Goal: Task Accomplishment & Management: Use online tool/utility

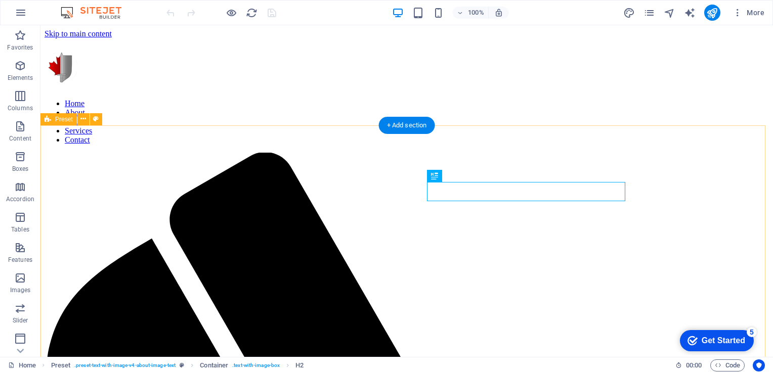
scroll to position [199, 0]
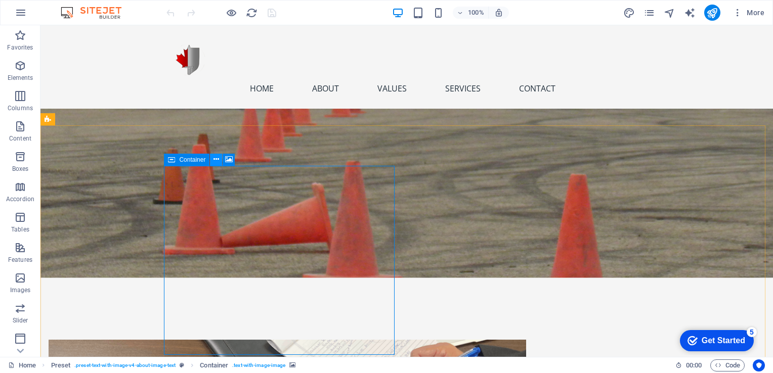
click at [213, 164] on icon at bounding box center [216, 159] width 6 height 11
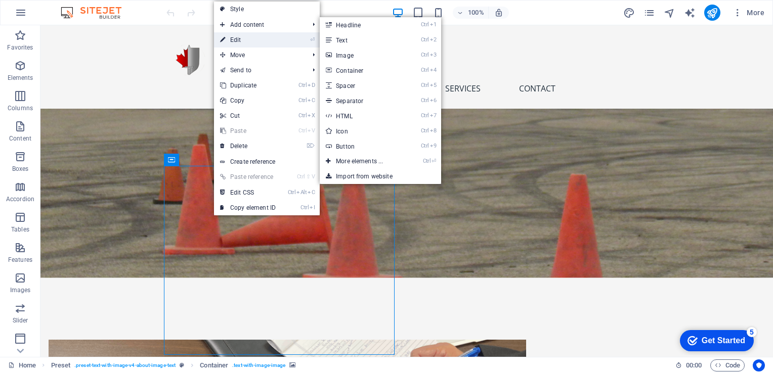
click at [252, 39] on link "⏎ Edit" at bounding box center [248, 39] width 68 height 15
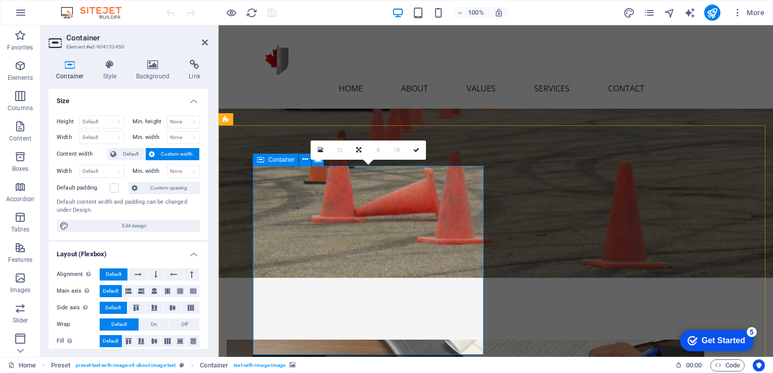
click at [417, 148] on icon at bounding box center [416, 150] width 6 height 6
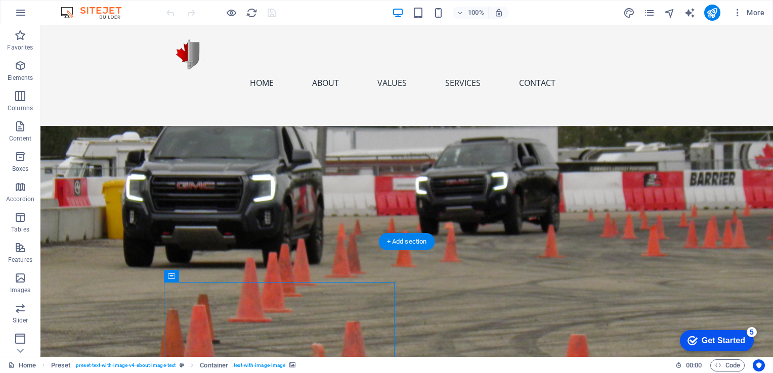
scroll to position [0, 0]
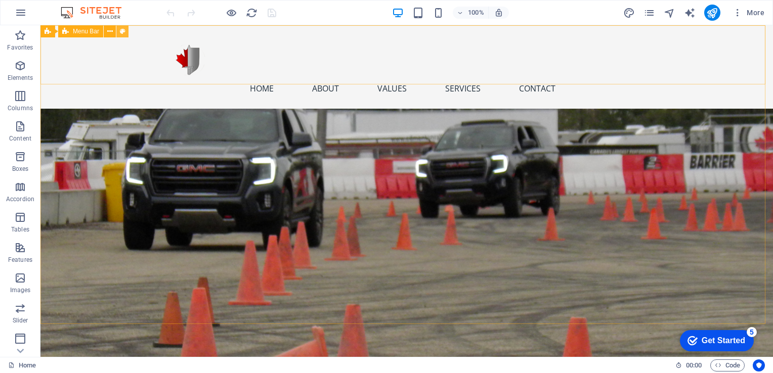
click at [123, 30] on icon at bounding box center [123, 31] width 6 height 11
select select "rem"
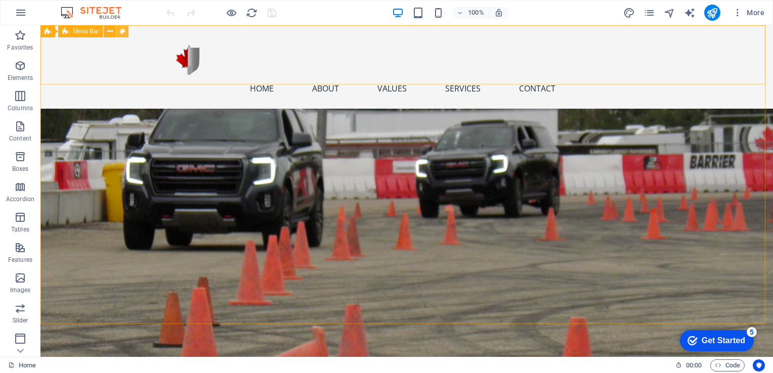
select select "preset-menu-v2-home-5"
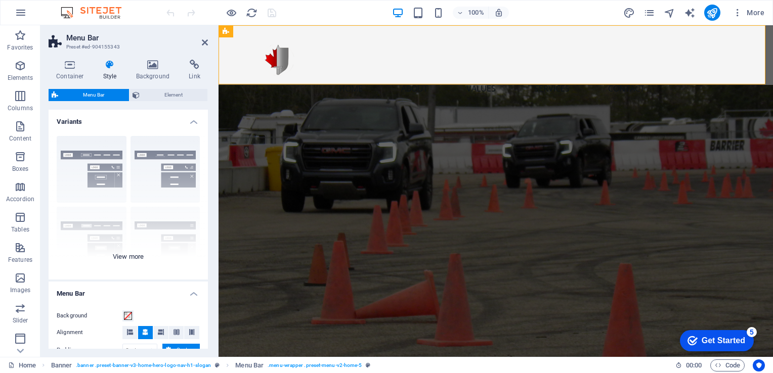
click at [164, 160] on div "Border Centered Default Fixed Loki Trigger Wide XXL" at bounding box center [128, 204] width 159 height 152
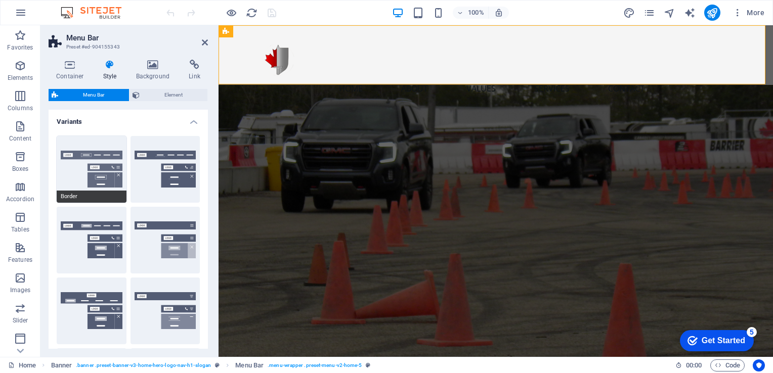
click at [104, 157] on button "Border" at bounding box center [92, 169] width 70 height 67
type input "1"
select select "rem"
type input "1"
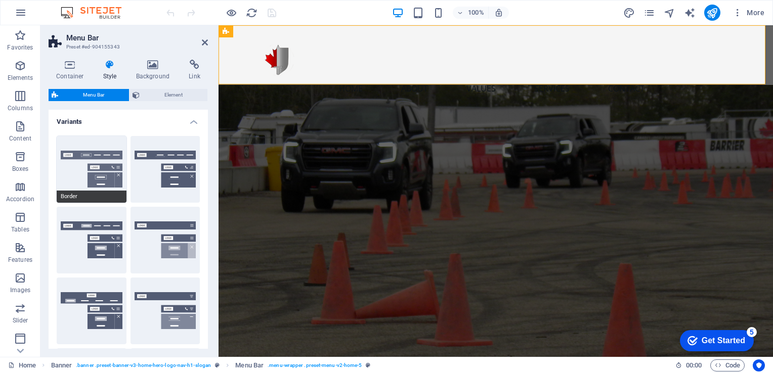
type input "1"
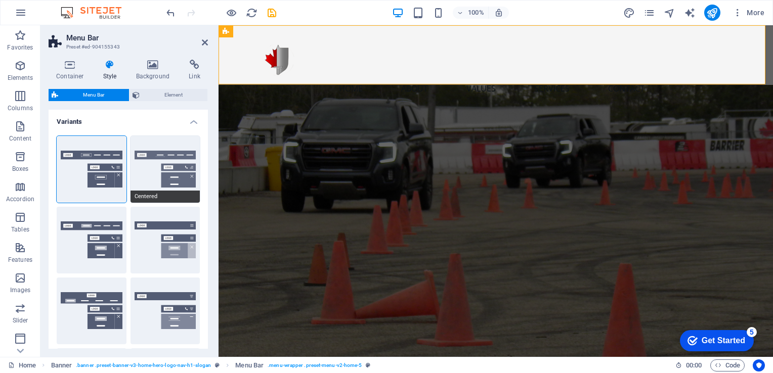
click at [151, 168] on button "Centered" at bounding box center [166, 169] width 70 height 67
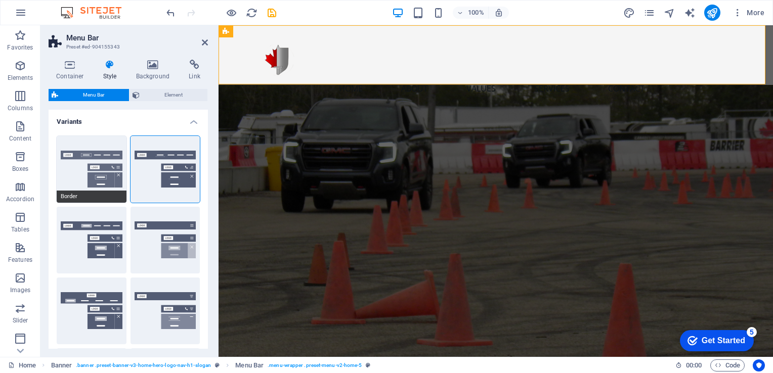
click at [103, 165] on button "Border" at bounding box center [92, 169] width 70 height 67
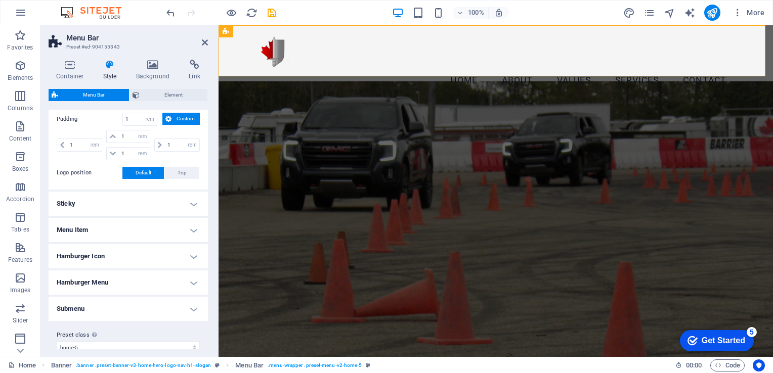
scroll to position [386, 0]
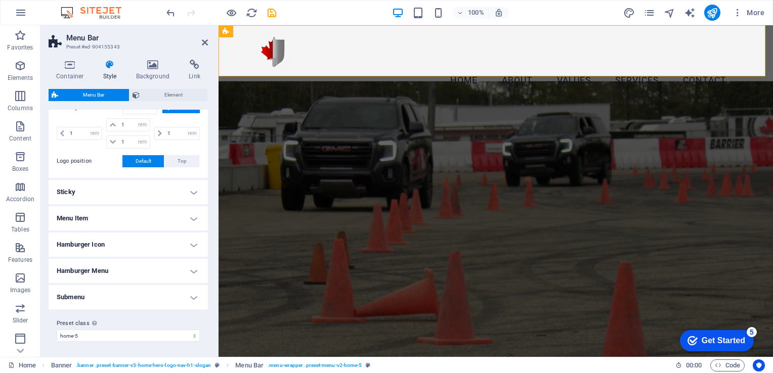
click at [194, 215] on h4 "Menu Item" at bounding box center [128, 218] width 159 height 24
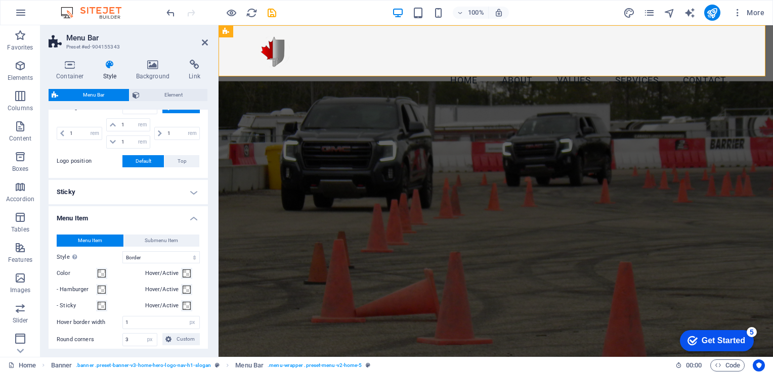
click at [194, 215] on h4 "Menu Item" at bounding box center [128, 215] width 159 height 18
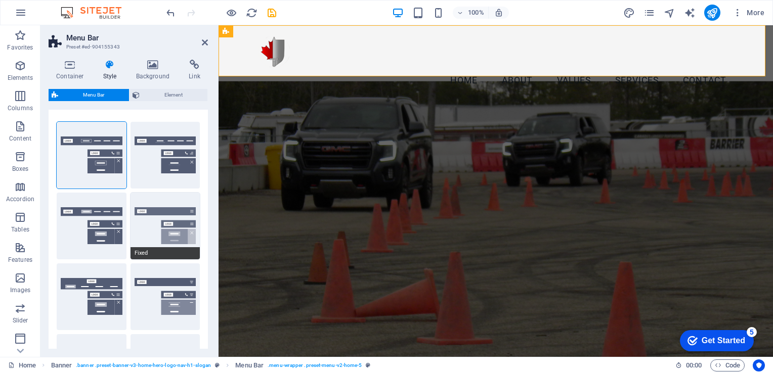
scroll to position [0, 0]
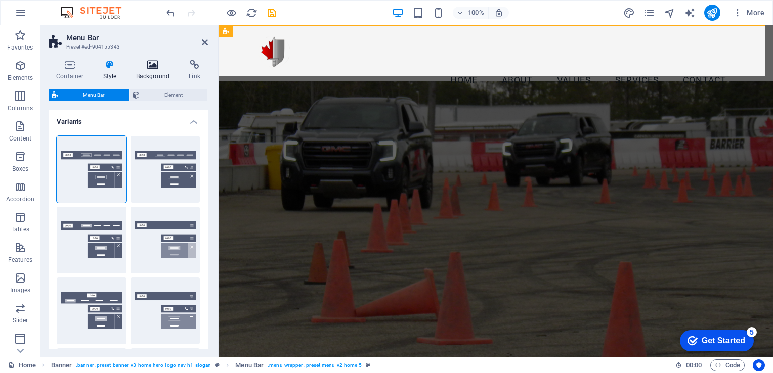
click at [153, 68] on icon at bounding box center [152, 65] width 49 height 10
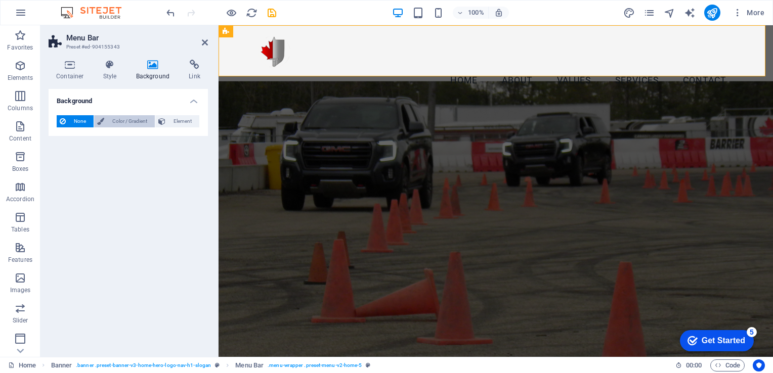
click at [144, 122] on span "Color / Gradient" at bounding box center [129, 121] width 45 height 12
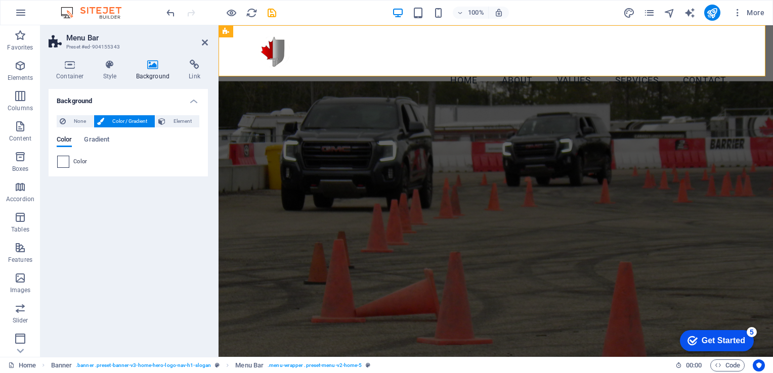
click at [63, 163] on span at bounding box center [63, 161] width 11 height 11
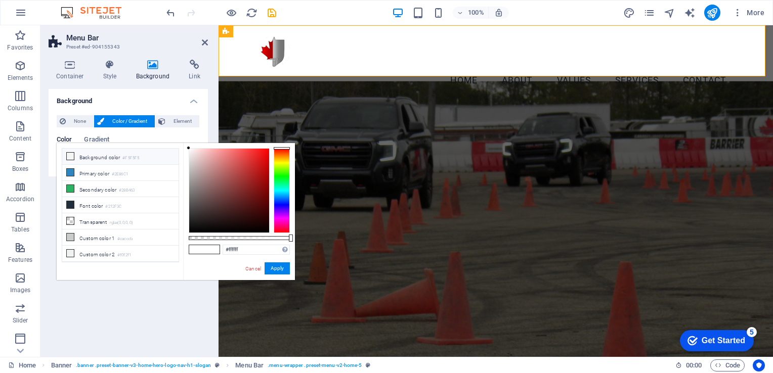
click at [75, 156] on li "Background color #F5F5F5" at bounding box center [120, 157] width 116 height 16
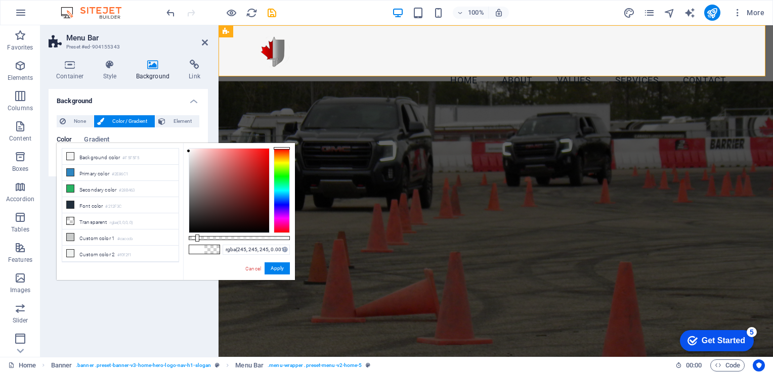
type input "rgba(245, 245, 245, 0)"
drag, startPoint x: 289, startPoint y: 239, endPoint x: 174, endPoint y: 239, distance: 115.3
click at [174, 239] on div "less Background color #F5F5F5 Primary color #2E86C1 Secondary color #28B463 Fon…" at bounding box center [176, 211] width 238 height 137
click at [277, 271] on button "Apply" at bounding box center [277, 269] width 25 height 12
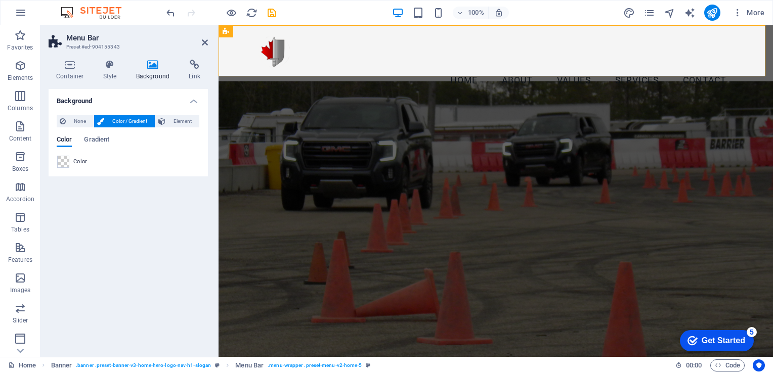
click at [84, 163] on span "Color" at bounding box center [80, 162] width 14 height 8
click at [63, 141] on span "Color" at bounding box center [64, 141] width 15 height 14
click at [119, 120] on span "Color / Gradient" at bounding box center [129, 121] width 45 height 12
click at [158, 205] on div "Background None Color / Gradient Element Stretch background to full-width Color…" at bounding box center [128, 219] width 159 height 260
drag, startPoint x: 203, startPoint y: 44, endPoint x: 162, endPoint y: 18, distance: 47.7
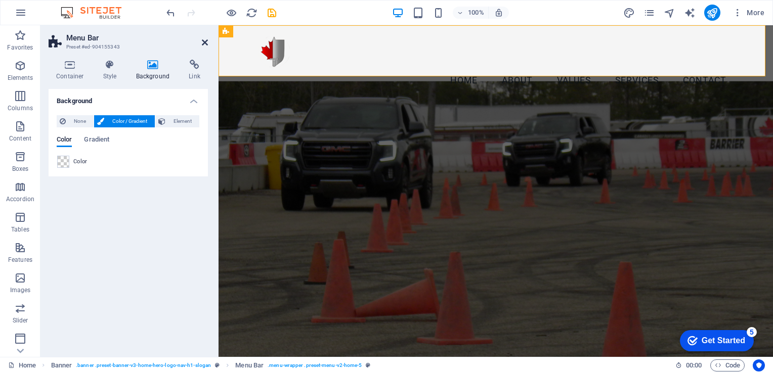
click at [203, 44] on icon at bounding box center [205, 42] width 6 height 8
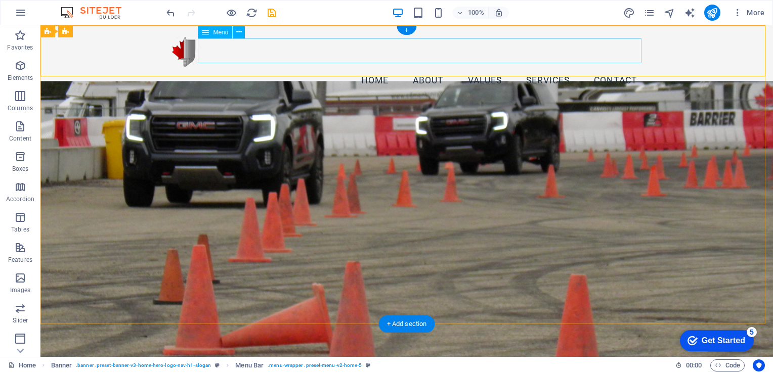
click at [263, 68] on nav "Home About Values Services Contact" at bounding box center [407, 80] width 478 height 25
click at [147, 41] on div "Home About Values Services Contact Menu" at bounding box center [406, 63] width 732 height 76
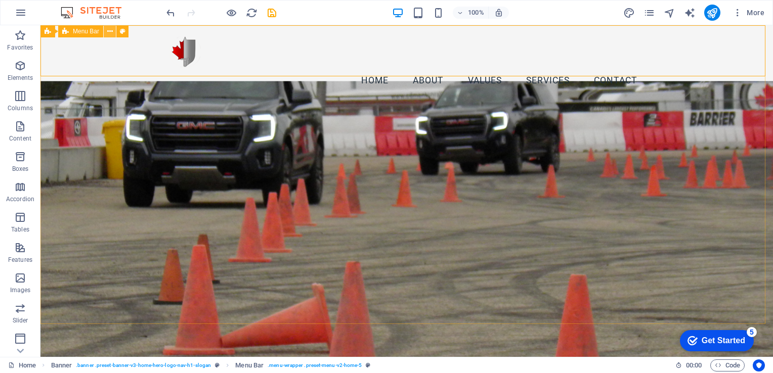
click at [111, 31] on icon at bounding box center [110, 31] width 6 height 11
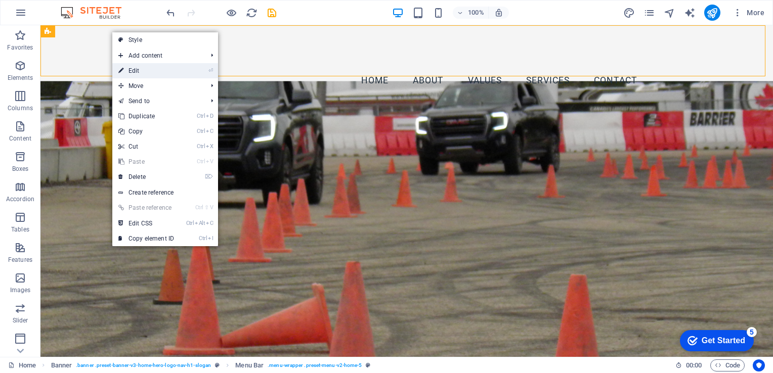
click at [176, 74] on link "⏎ Edit" at bounding box center [146, 70] width 68 height 15
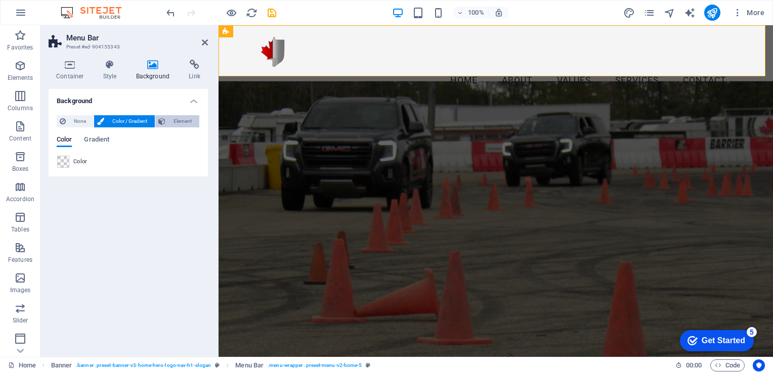
click at [186, 122] on span "Element" at bounding box center [182, 121] width 28 height 12
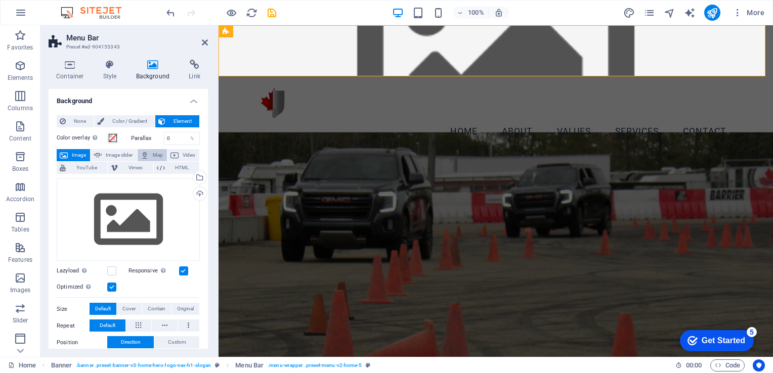
click at [157, 156] on span "Map" at bounding box center [158, 155] width 12 height 12
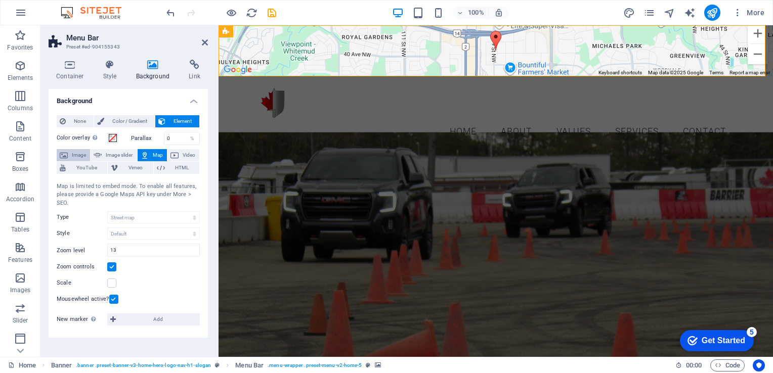
click at [76, 155] on span "Image" at bounding box center [79, 155] width 16 height 12
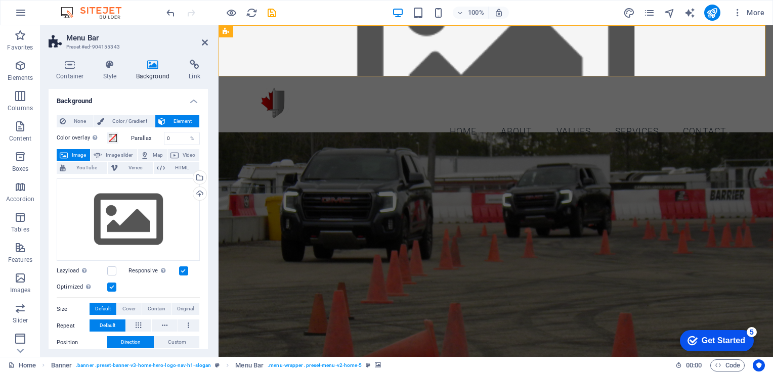
click at [158, 137] on label "Parallax" at bounding box center [147, 139] width 33 height 6
click at [140, 120] on span "Color / Gradient" at bounding box center [129, 121] width 45 height 12
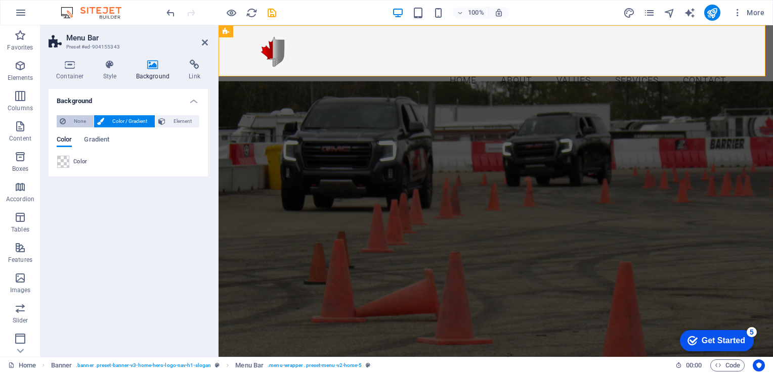
click at [75, 121] on span "None" at bounding box center [80, 121] width 22 height 12
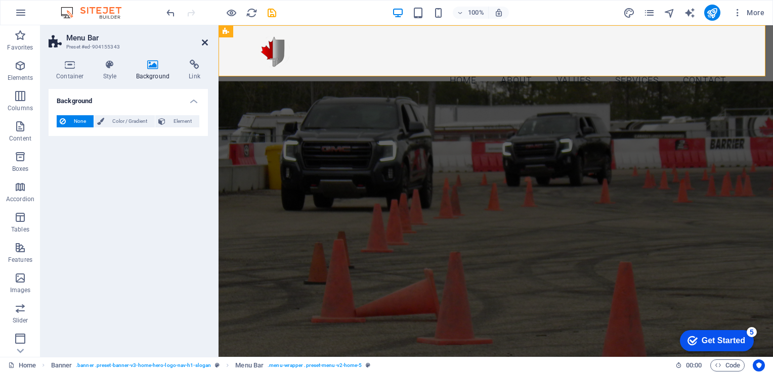
click at [204, 45] on icon at bounding box center [205, 42] width 6 height 8
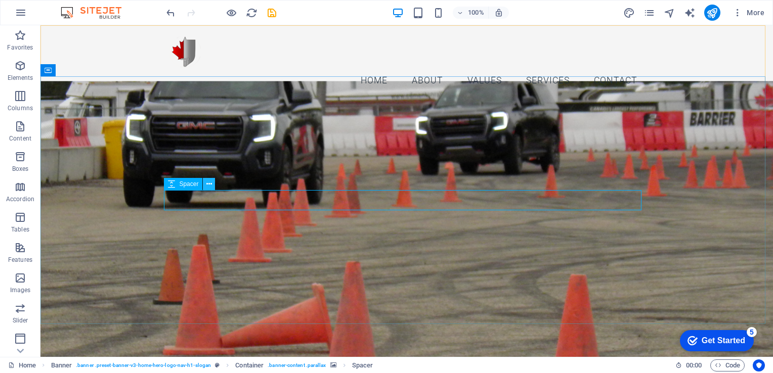
click at [211, 183] on icon at bounding box center [209, 184] width 6 height 11
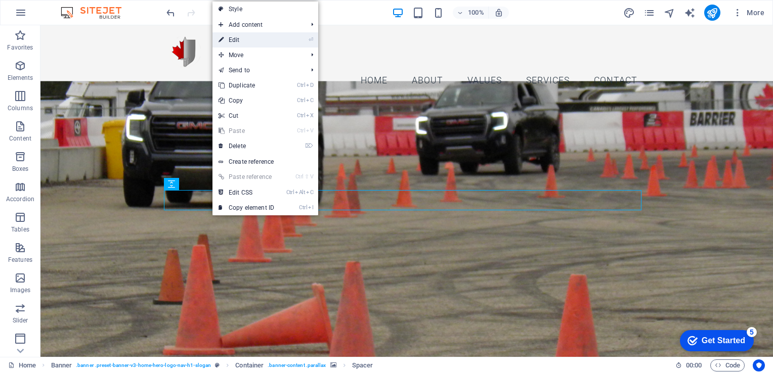
click at [244, 42] on link "⏎ Edit" at bounding box center [246, 39] width 68 height 15
select select "px"
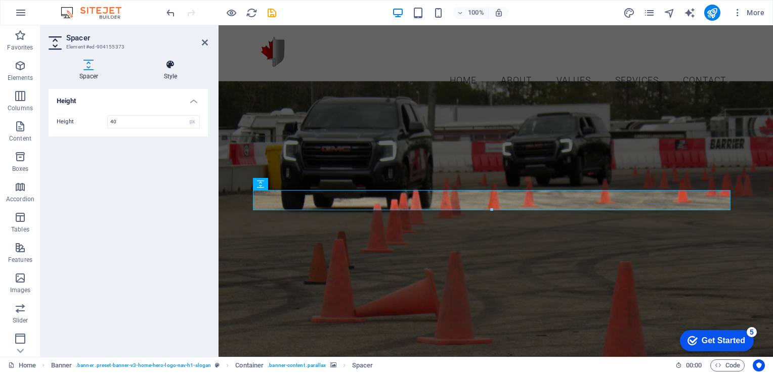
click at [169, 70] on h4 "Style" at bounding box center [170, 70] width 75 height 21
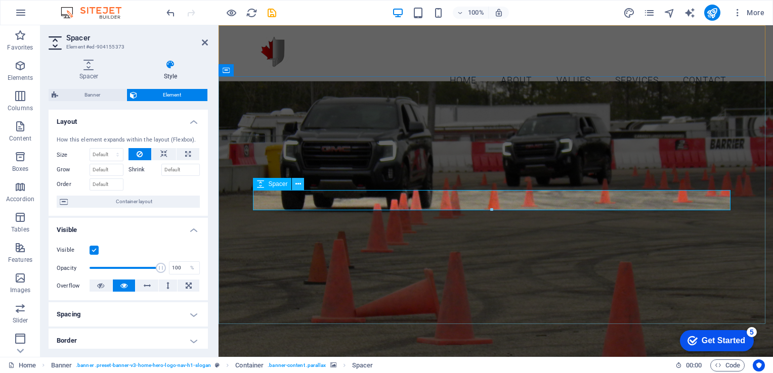
click at [297, 183] on icon at bounding box center [298, 184] width 6 height 11
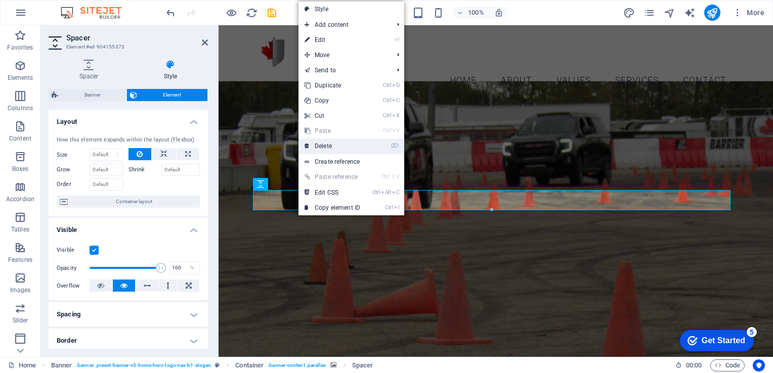
click at [330, 148] on link "⌦ Delete" at bounding box center [332, 146] width 68 height 15
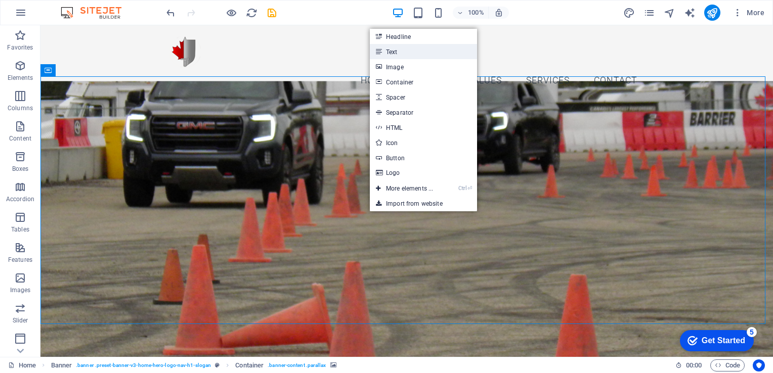
click at [409, 48] on link "Text" at bounding box center [423, 51] width 107 height 15
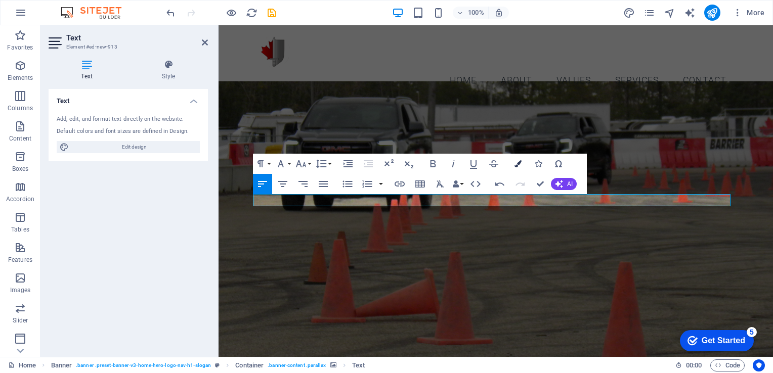
click at [516, 164] on icon "button" at bounding box center [517, 163] width 7 height 7
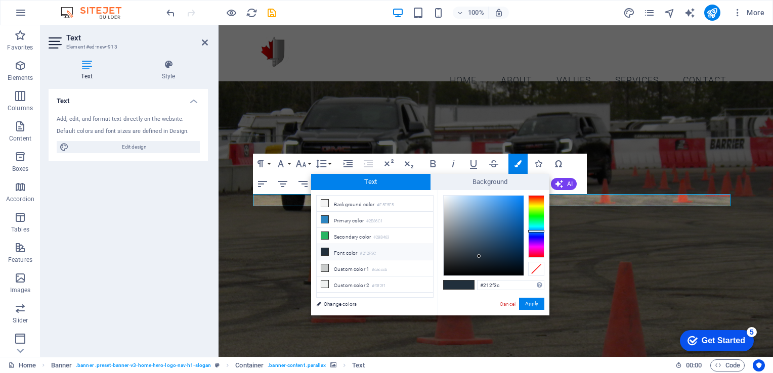
type input "#f4f6f9"
click at [445, 197] on div at bounding box center [484, 236] width 80 height 80
click at [535, 301] on button "Apply" at bounding box center [531, 304] width 25 height 12
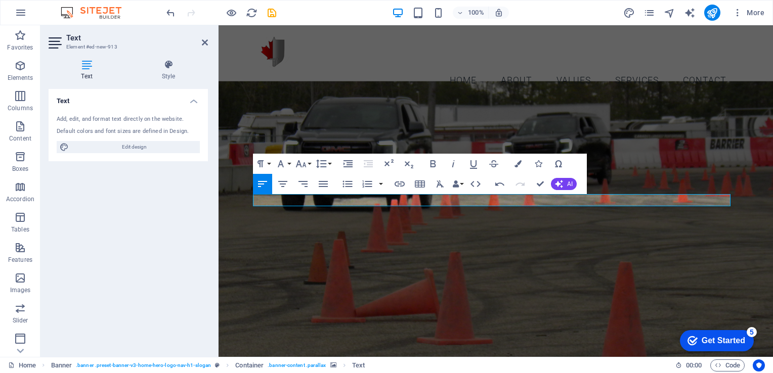
click at [522, 239] on figure at bounding box center [496, 222] width 554 height 282
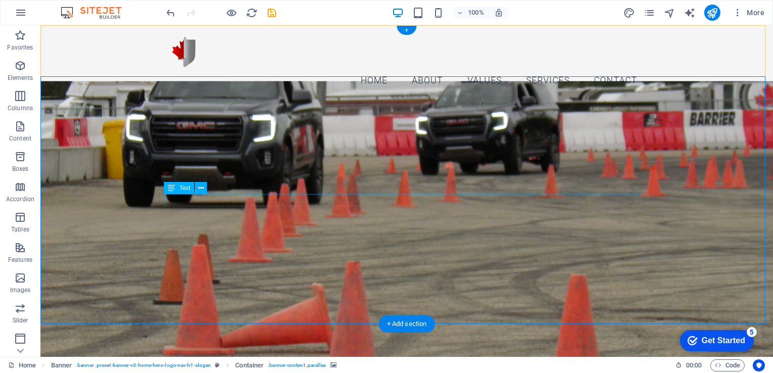
click at [200, 185] on icon at bounding box center [201, 188] width 6 height 11
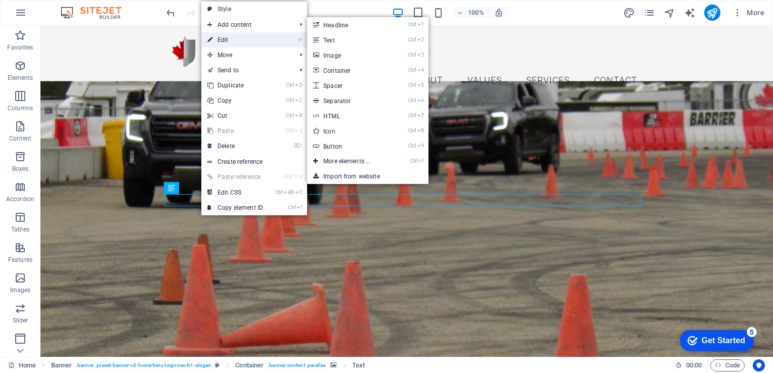
click at [251, 47] on link "⏎ Edit" at bounding box center [235, 39] width 68 height 15
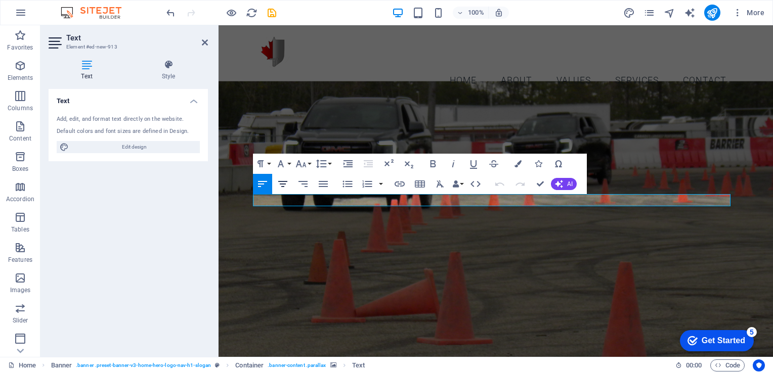
click at [282, 185] on icon "button" at bounding box center [283, 184] width 12 height 12
click at [518, 163] on icon "button" at bounding box center [517, 163] width 7 height 7
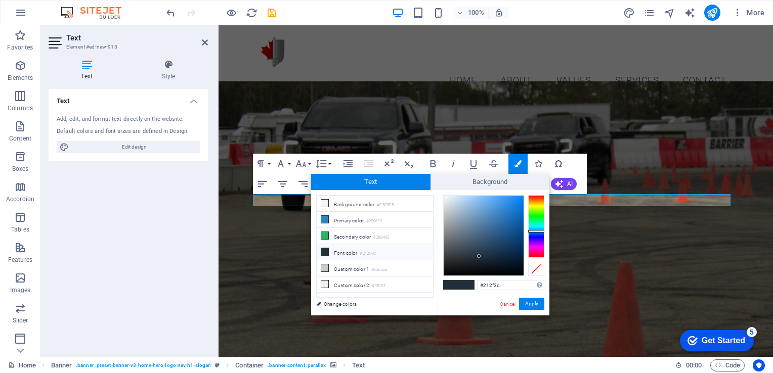
type input "#f2f5f9"
click at [445, 197] on div at bounding box center [484, 236] width 80 height 80
click at [531, 304] on button "Apply" at bounding box center [531, 304] width 25 height 12
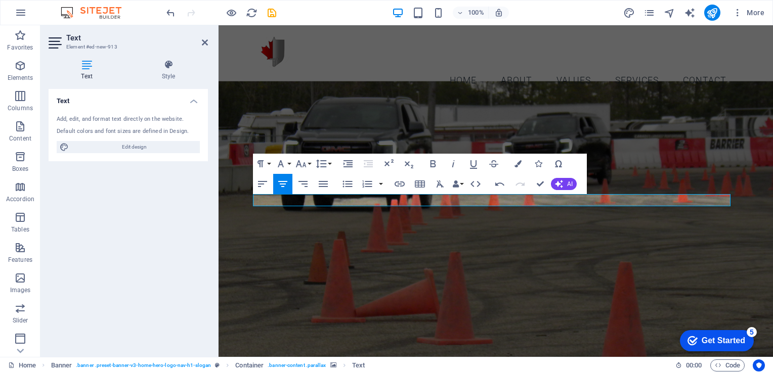
click at [526, 269] on figure at bounding box center [496, 222] width 554 height 282
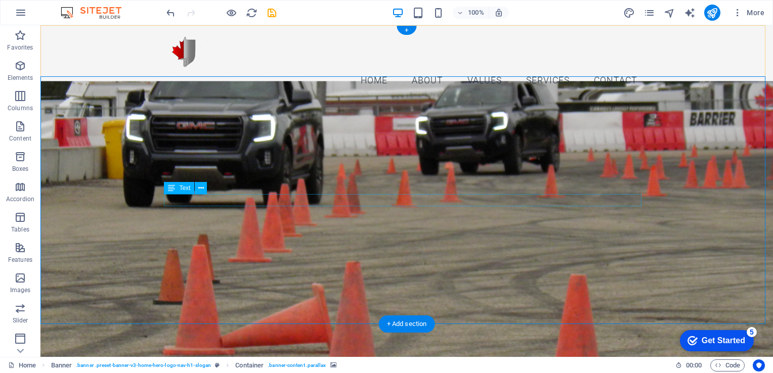
click at [200, 186] on icon at bounding box center [201, 188] width 6 height 11
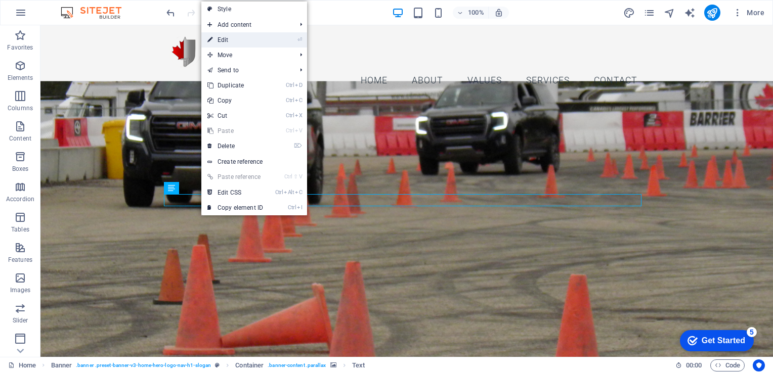
click at [227, 37] on link "⏎ Edit" at bounding box center [235, 39] width 68 height 15
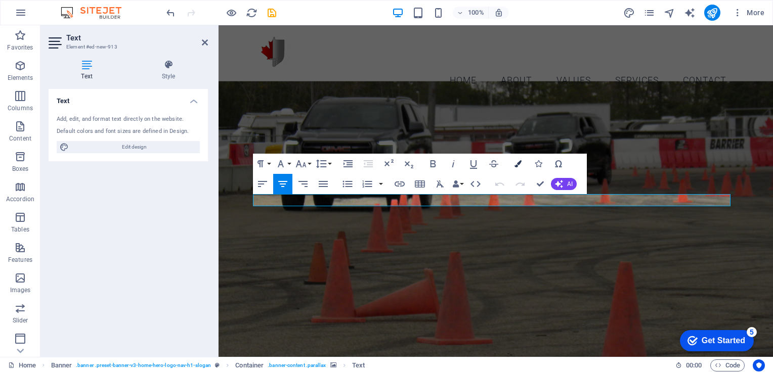
click at [514, 165] on icon "button" at bounding box center [517, 163] width 7 height 7
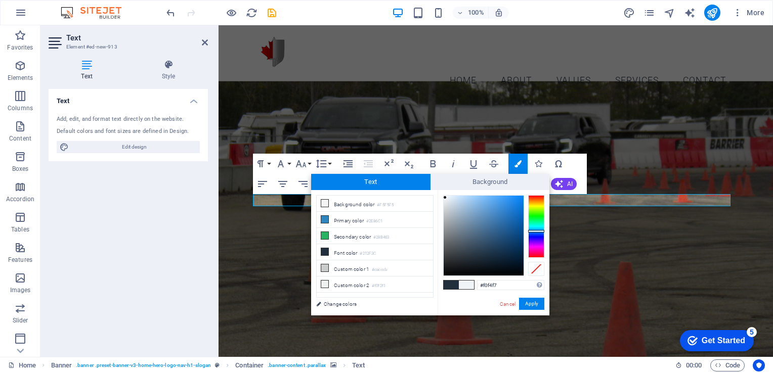
click at [445, 198] on div at bounding box center [484, 236] width 80 height 80
click at [445, 196] on div at bounding box center [445, 198] width 4 height 4
click at [529, 306] on button "Apply" at bounding box center [531, 304] width 25 height 12
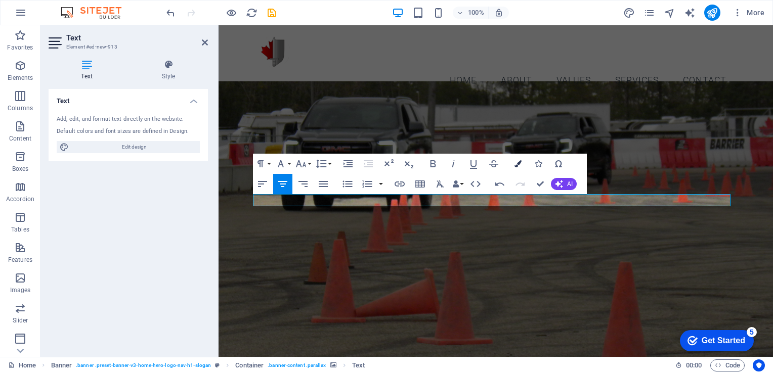
click at [518, 167] on icon "button" at bounding box center [517, 163] width 7 height 7
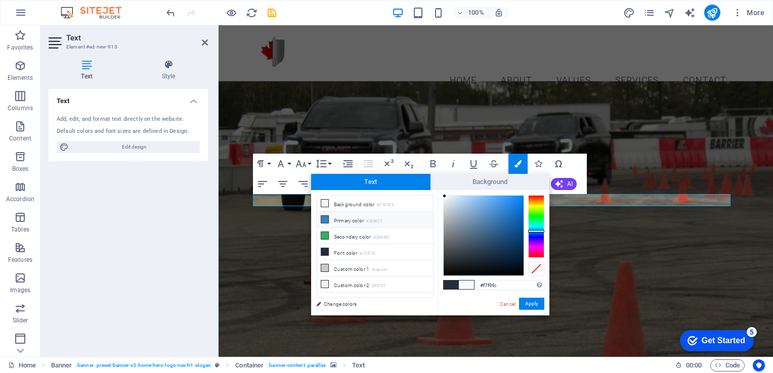
click at [346, 222] on li "Primary color #2E86C1" at bounding box center [375, 220] width 116 height 16
click at [445, 197] on div at bounding box center [484, 236] width 80 height 80
click at [344, 251] on li "Font color #212F3C" at bounding box center [375, 252] width 116 height 16
click at [444, 197] on div at bounding box center [484, 236] width 80 height 80
click at [528, 304] on button "Apply" at bounding box center [531, 304] width 25 height 12
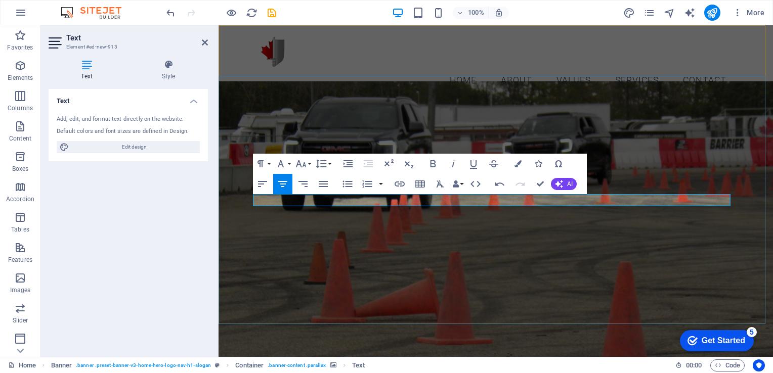
drag, startPoint x: 514, startPoint y: 198, endPoint x: 454, endPoint y: 204, distance: 60.0
click at [520, 167] on button "Colors" at bounding box center [517, 164] width 19 height 20
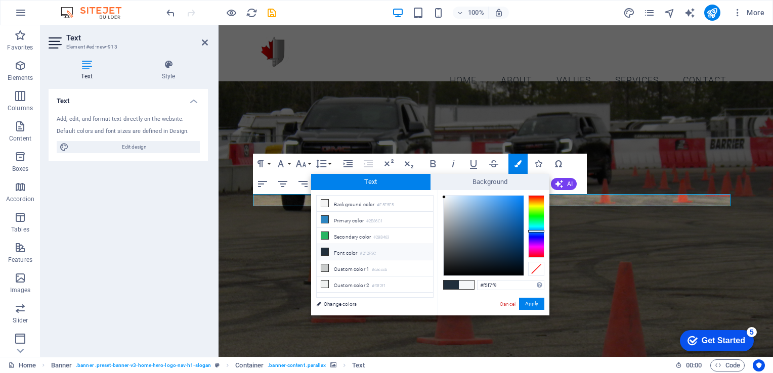
click at [346, 248] on li "Font color #212F3C" at bounding box center [375, 252] width 116 height 16
type input "#f2f5f9"
click at [445, 197] on div at bounding box center [484, 236] width 80 height 80
drag, startPoint x: 526, startPoint y: 303, endPoint x: 308, endPoint y: 278, distance: 219.4
click at [526, 304] on button "Apply" at bounding box center [531, 304] width 25 height 12
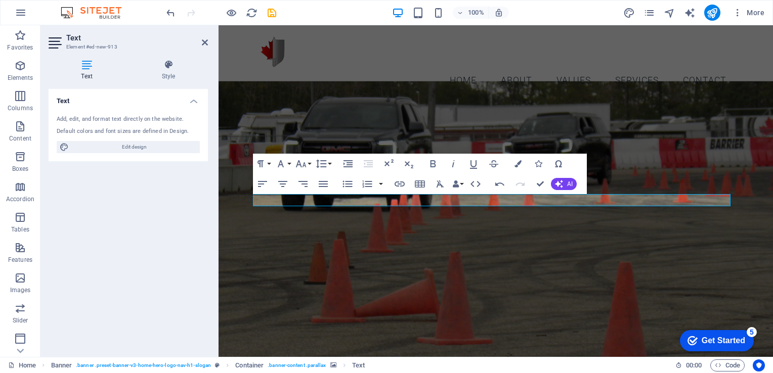
click at [530, 266] on figure at bounding box center [496, 222] width 554 height 282
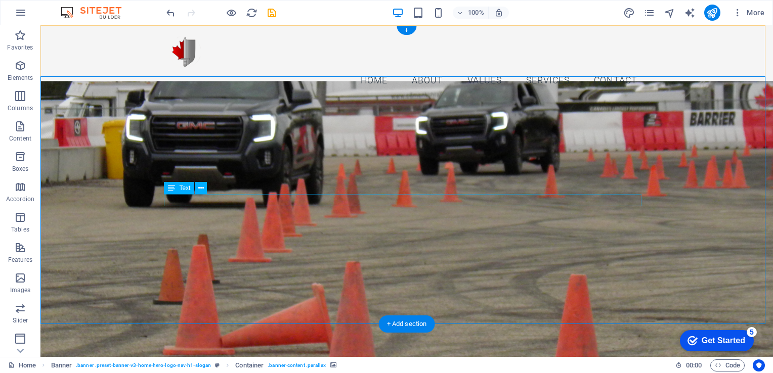
click at [201, 186] on icon at bounding box center [201, 188] width 6 height 11
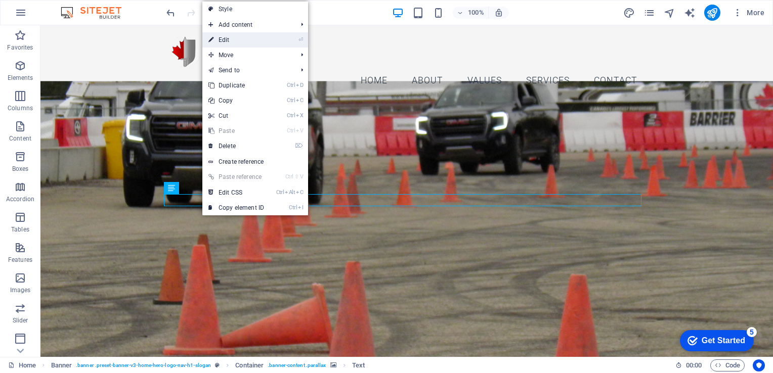
drag, startPoint x: 257, startPoint y: 40, endPoint x: 38, endPoint y: 15, distance: 220.0
click at [257, 40] on link "⏎ Edit" at bounding box center [236, 39] width 68 height 15
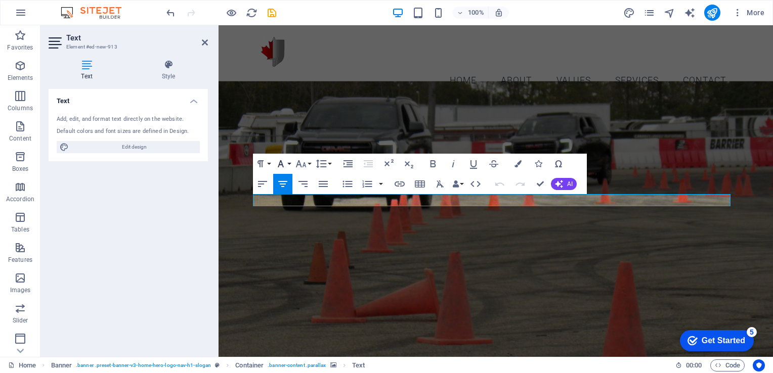
click at [291, 164] on button "Font Family" at bounding box center [282, 164] width 19 height 20
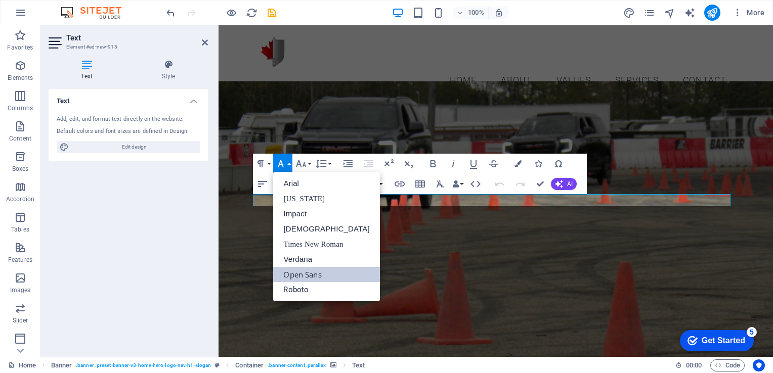
click at [291, 164] on button "Font Family" at bounding box center [282, 164] width 19 height 20
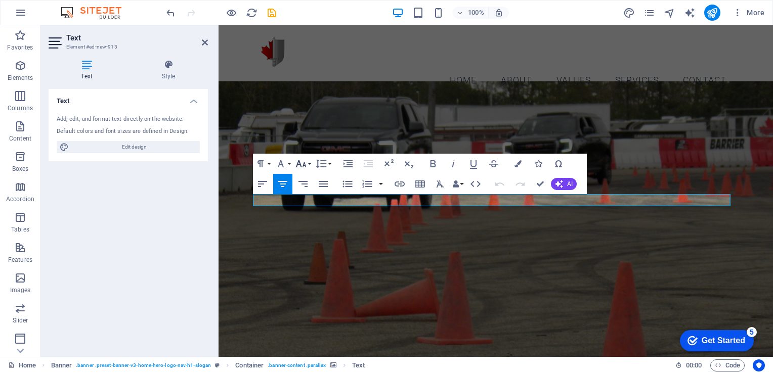
click at [309, 160] on button "Font Size" at bounding box center [302, 164] width 19 height 20
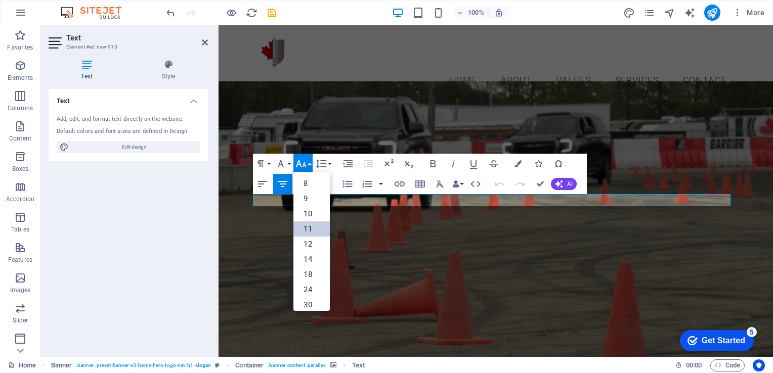
click at [311, 228] on link "11" at bounding box center [311, 229] width 36 height 15
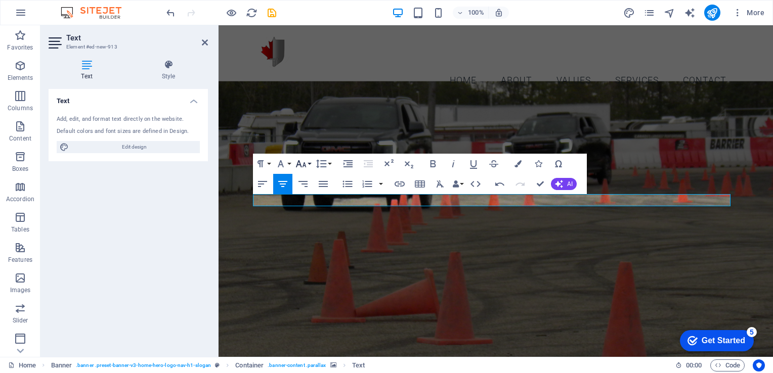
click at [309, 163] on button "Font Size" at bounding box center [302, 164] width 19 height 20
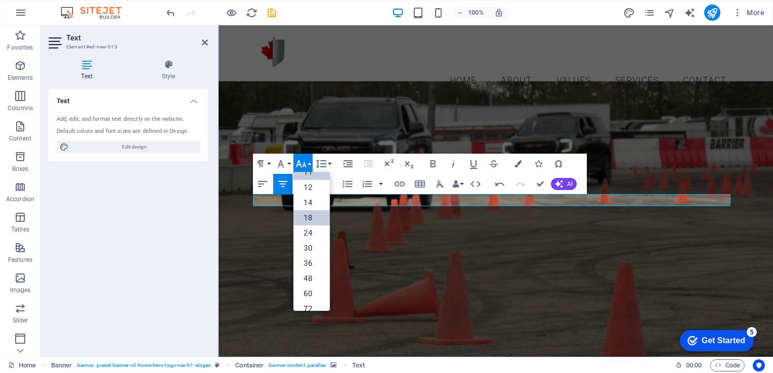
click at [314, 217] on link "18" at bounding box center [311, 217] width 36 height 15
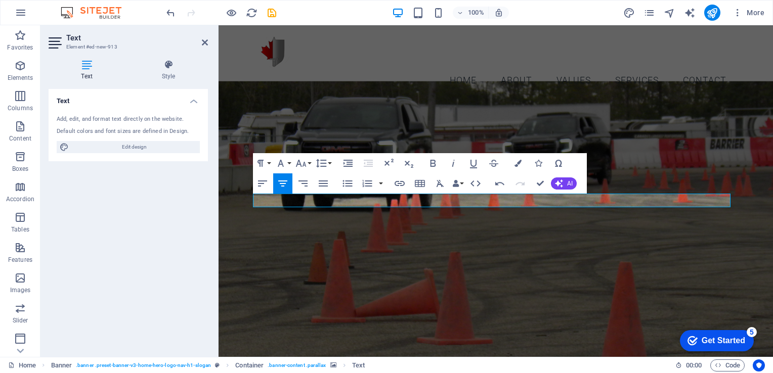
click at [498, 236] on figure at bounding box center [496, 222] width 554 height 282
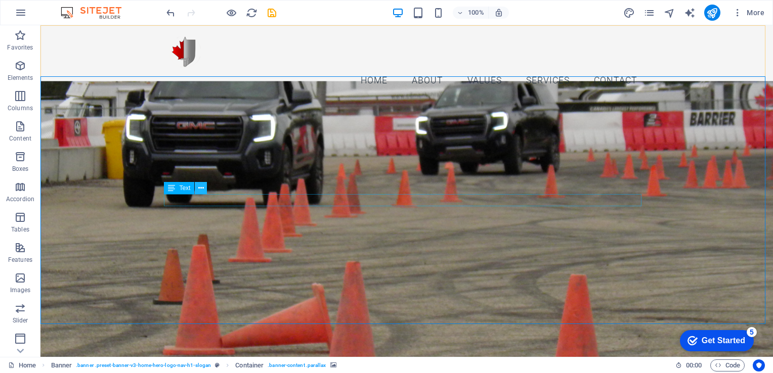
click at [201, 189] on icon at bounding box center [201, 188] width 6 height 11
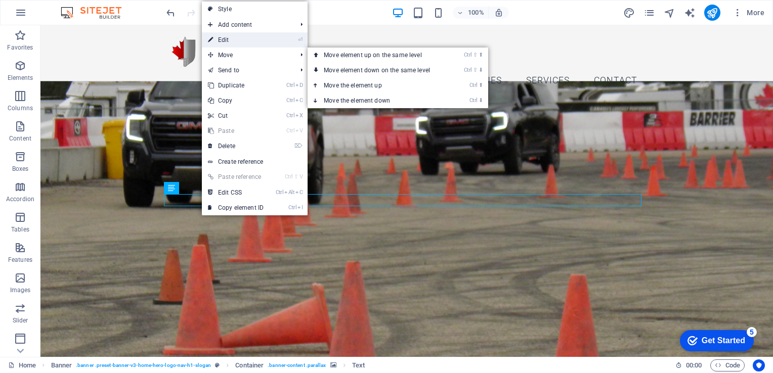
click at [253, 40] on link "⏎ Edit" at bounding box center [236, 39] width 68 height 15
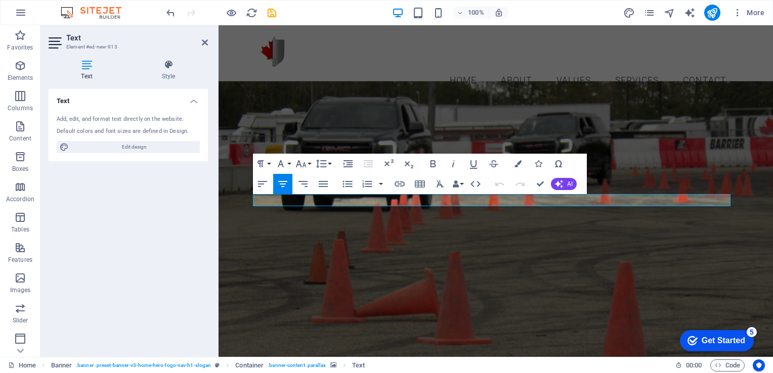
drag, startPoint x: 512, startPoint y: 201, endPoint x: 462, endPoint y: 209, distance: 50.2
click at [462, 209] on div "FRONTLINE" at bounding box center [496, 289] width 554 height 375
click at [306, 164] on icon "button" at bounding box center [301, 164] width 12 height 12
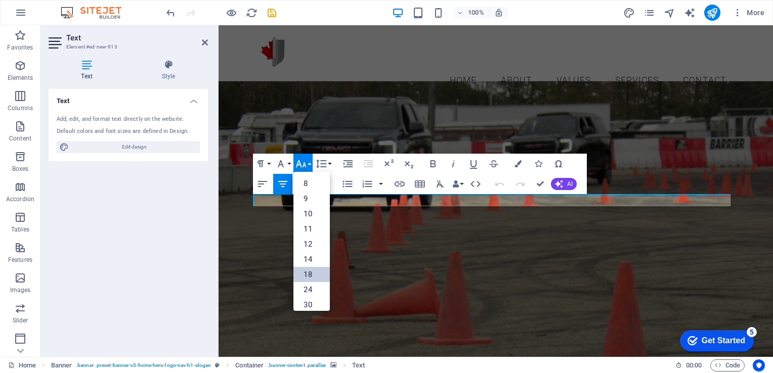
click at [311, 269] on link "18" at bounding box center [311, 274] width 36 height 15
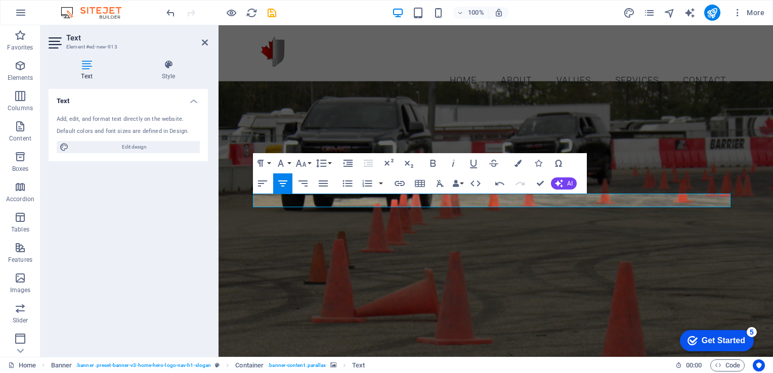
click at [409, 225] on figure at bounding box center [496, 222] width 554 height 282
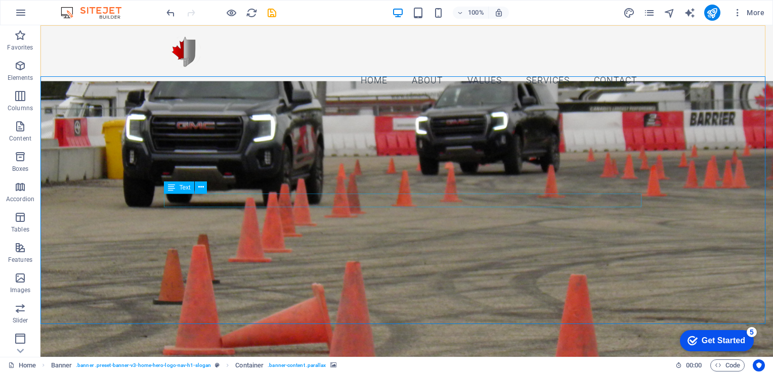
click at [185, 188] on span "Text" at bounding box center [184, 188] width 11 height 6
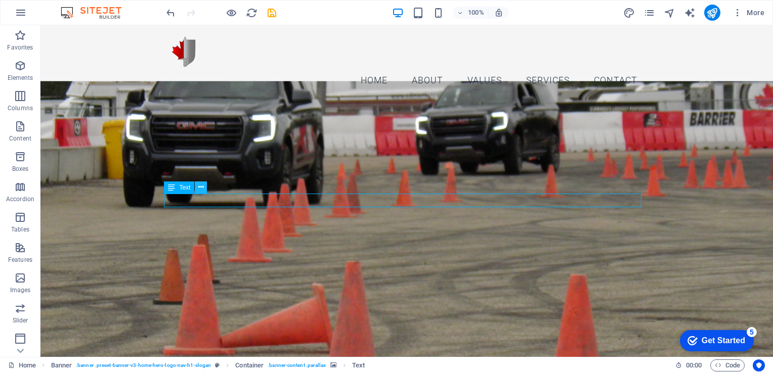
click at [204, 186] on button at bounding box center [201, 188] width 12 height 12
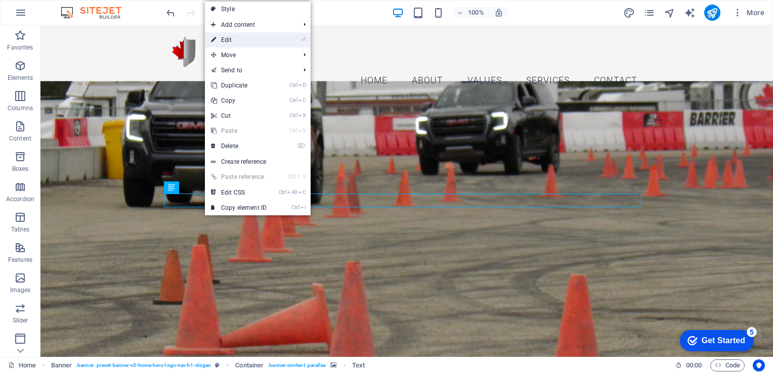
click at [245, 39] on link "⏎ Edit" at bounding box center [239, 39] width 68 height 15
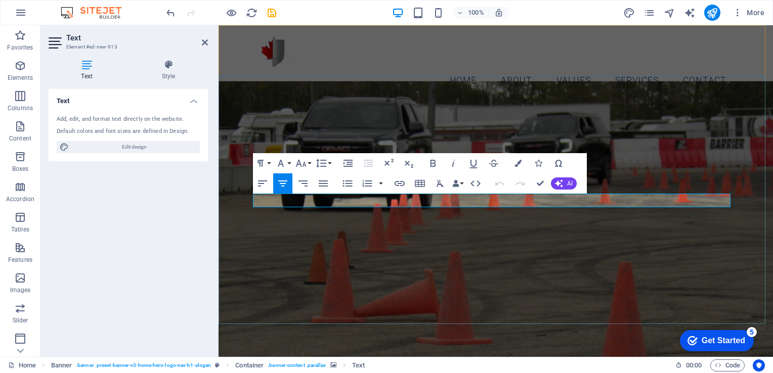
drag, startPoint x: 514, startPoint y: 199, endPoint x: 465, endPoint y: 206, distance: 49.0
click at [304, 165] on icon "button" at bounding box center [301, 163] width 11 height 7
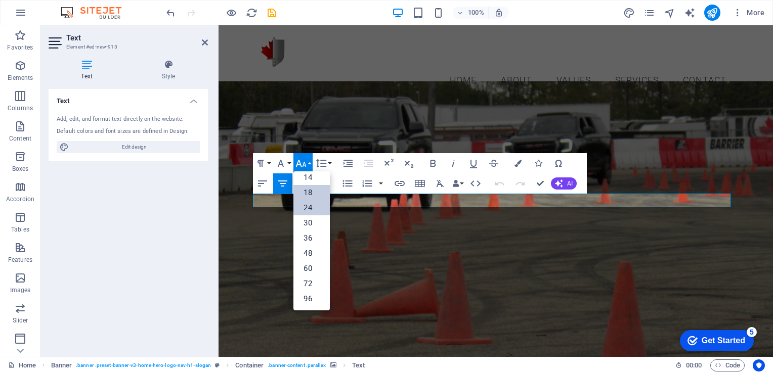
scroll to position [81, 0]
click at [316, 283] on link "72" at bounding box center [311, 284] width 36 height 15
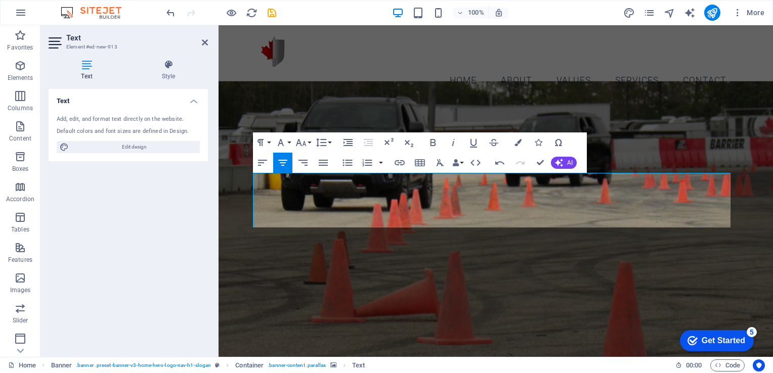
click at [393, 270] on figure at bounding box center [496, 222] width 554 height 282
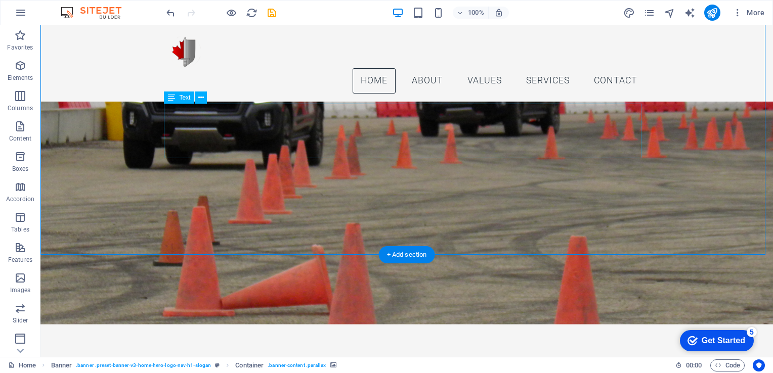
scroll to position [0, 0]
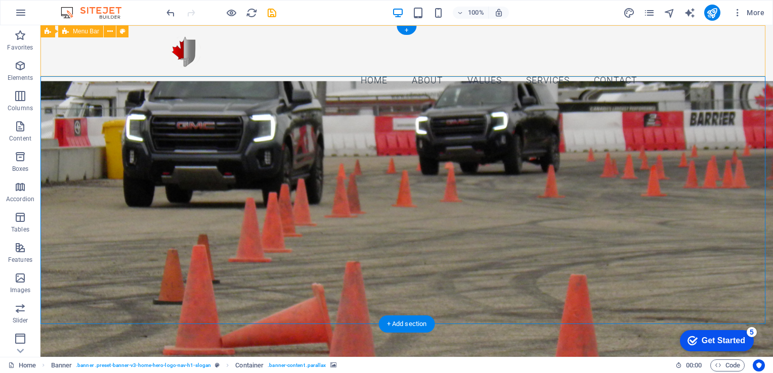
click at [671, 54] on div "Home About Values Services Contact Menu" at bounding box center [406, 63] width 732 height 76
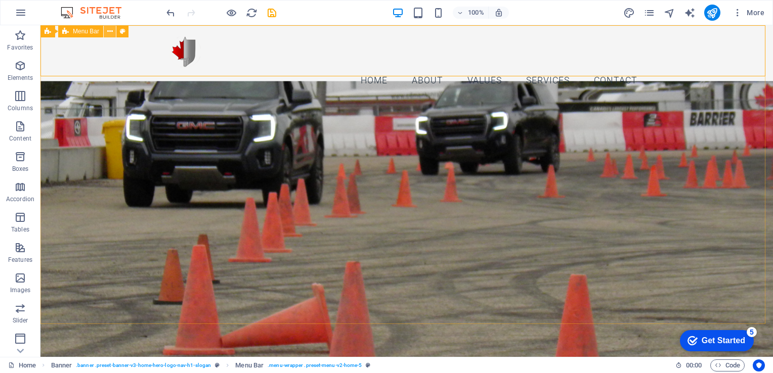
click at [109, 33] on icon at bounding box center [110, 31] width 6 height 11
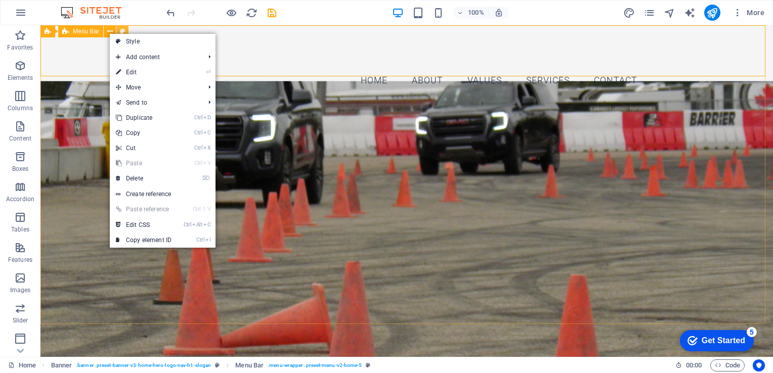
click at [121, 30] on icon at bounding box center [123, 31] width 6 height 11
select select "rem"
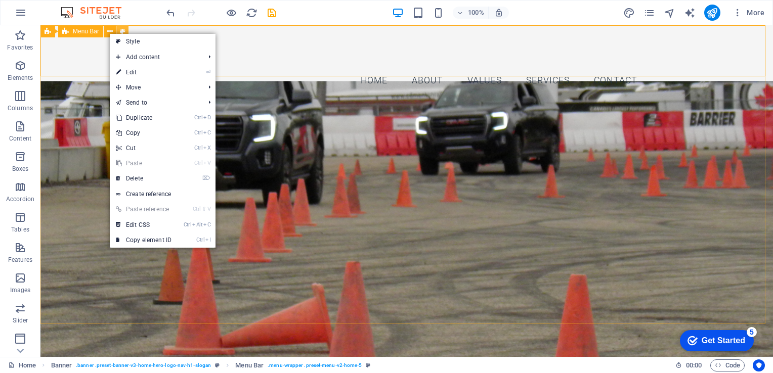
select select "rem"
select select "preset-menu-v2-home-5"
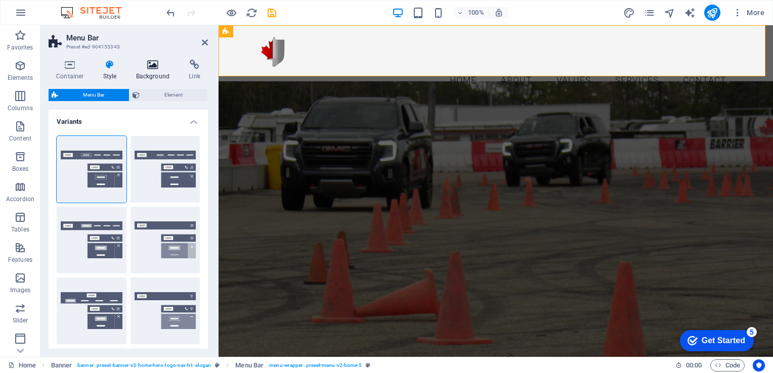
click at [148, 72] on h4 "Background" at bounding box center [154, 70] width 53 height 21
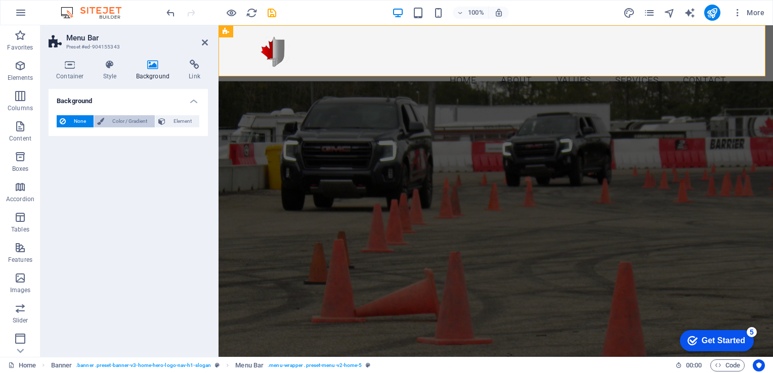
click at [124, 124] on span "Color / Gradient" at bounding box center [129, 121] width 45 height 12
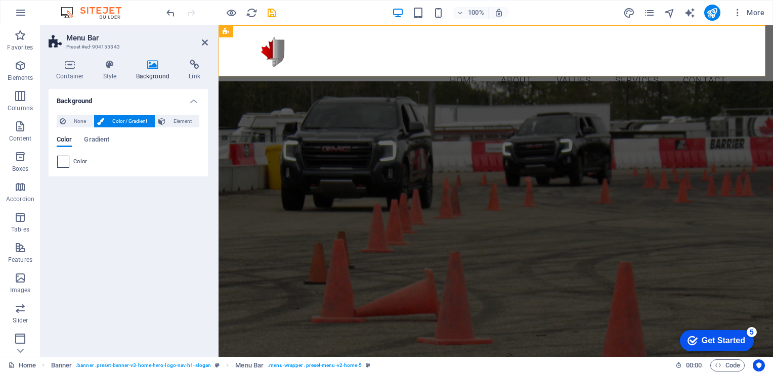
click at [65, 163] on span at bounding box center [63, 161] width 11 height 11
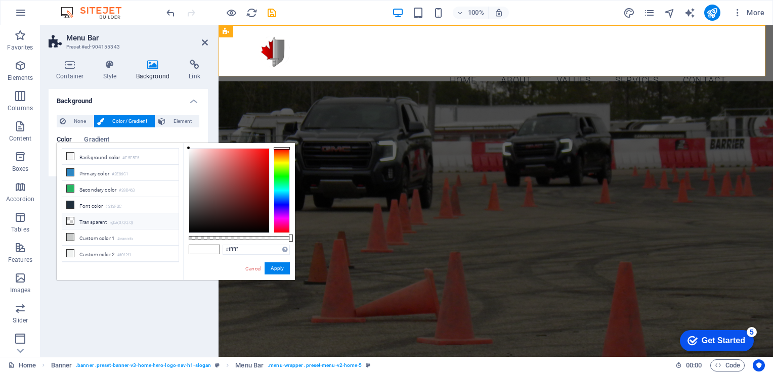
click at [71, 218] on icon at bounding box center [70, 221] width 7 height 7
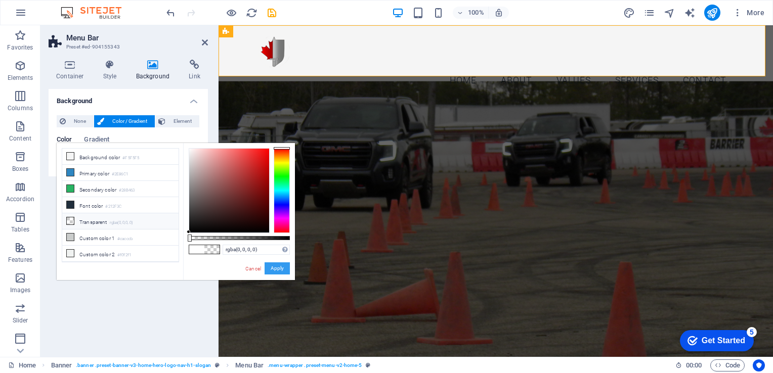
click at [275, 270] on button "Apply" at bounding box center [277, 269] width 25 height 12
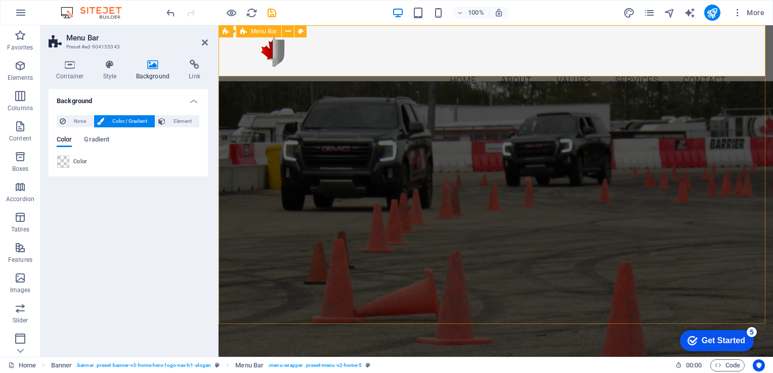
click at [240, 60] on div "Home About Values Services Contact Menu" at bounding box center [496, 63] width 554 height 76
click at [91, 140] on span "Gradient" at bounding box center [96, 141] width 25 height 14
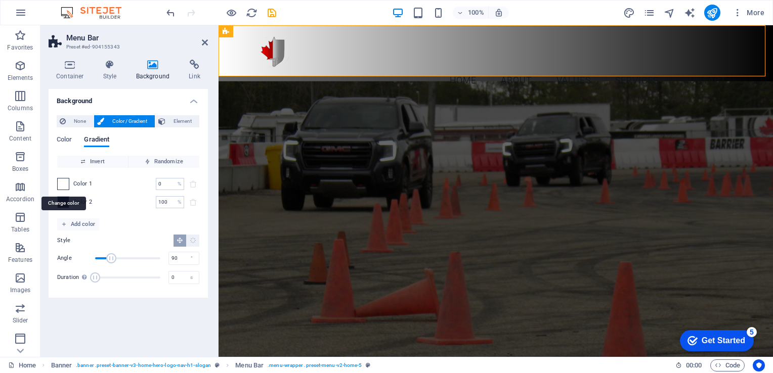
click at [65, 183] on span at bounding box center [63, 184] width 11 height 11
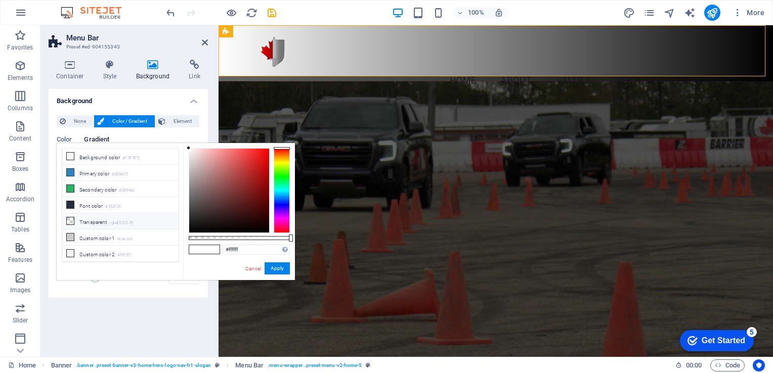
click at [71, 220] on icon at bounding box center [70, 221] width 7 height 7
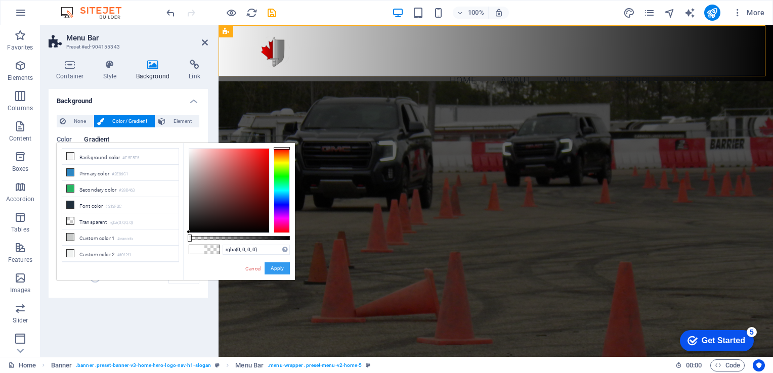
click at [273, 269] on button "Apply" at bounding box center [277, 269] width 25 height 12
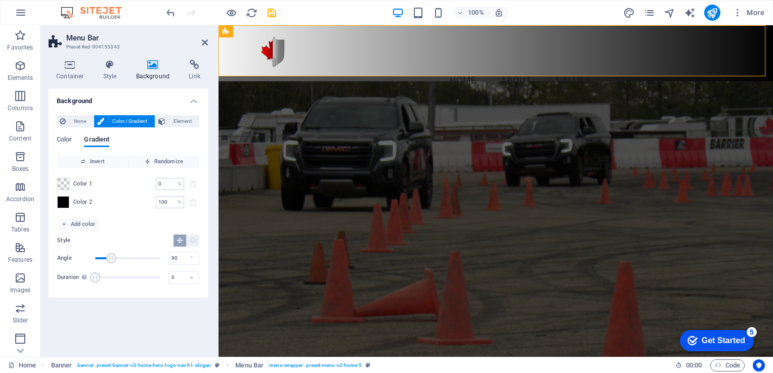
click at [73, 203] on div "Color 2 100 % ​" at bounding box center [128, 202] width 142 height 12
click at [67, 203] on span at bounding box center [63, 202] width 11 height 11
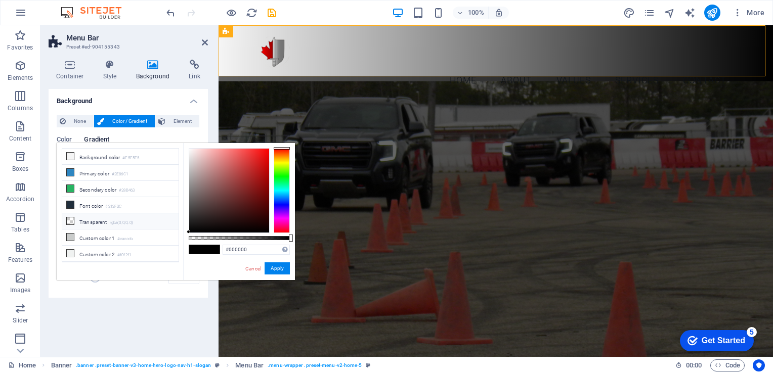
click at [95, 219] on li "Transparent rgba(0,0,0,.0)" at bounding box center [120, 221] width 116 height 16
type input "rgba(0, 0, 0, 0)"
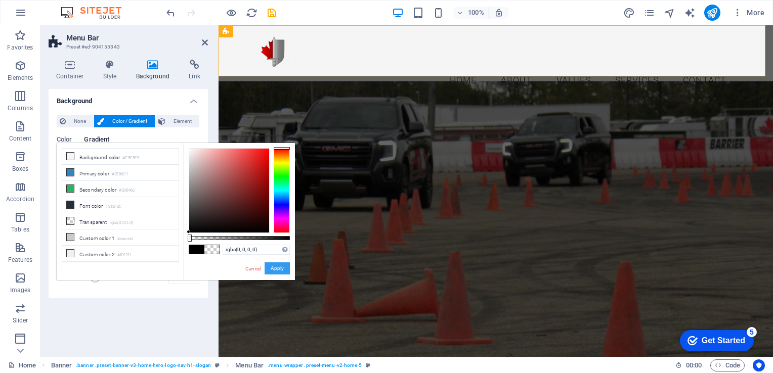
click at [273, 271] on button "Apply" at bounding box center [277, 269] width 25 height 12
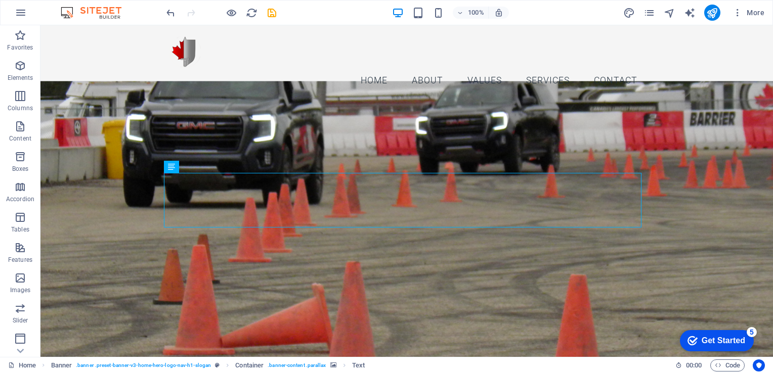
click at [315, 131] on figure at bounding box center [406, 222] width 732 height 282
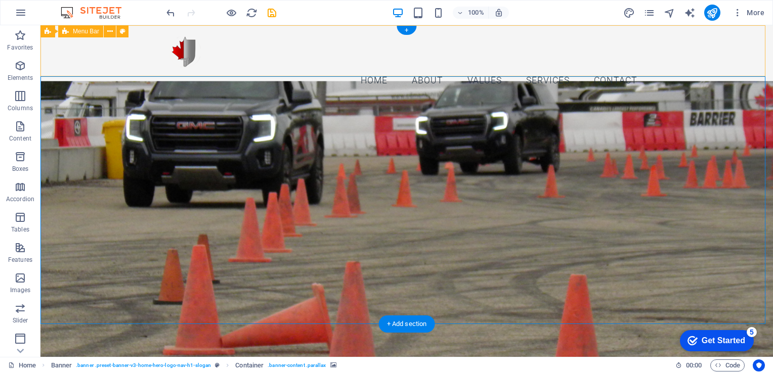
click at [280, 68] on nav "Home About Values Services Contact" at bounding box center [407, 80] width 478 height 25
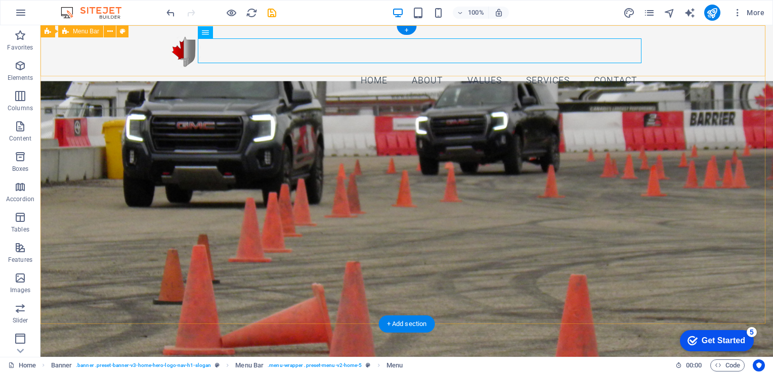
drag, startPoint x: 219, startPoint y: 63, endPoint x: 136, endPoint y: 61, distance: 83.5
click at [136, 61] on div "Home About Values Services Contact Menu" at bounding box center [406, 63] width 732 height 76
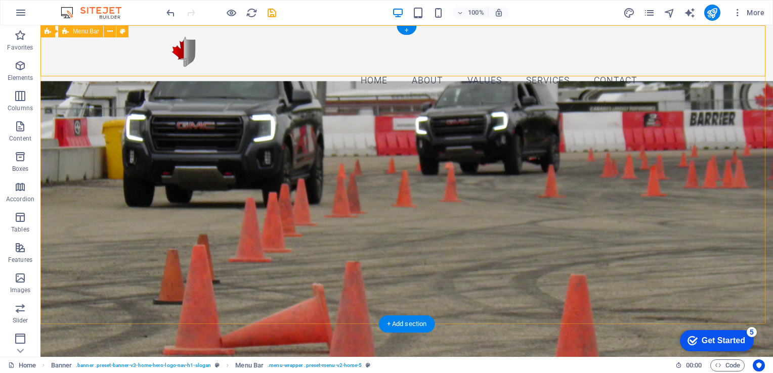
click at [125, 94] on figure at bounding box center [406, 222] width 732 height 282
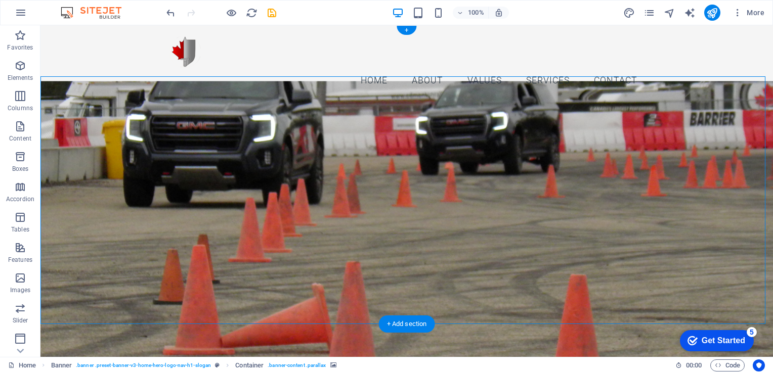
click at [116, 98] on figure at bounding box center [406, 222] width 732 height 282
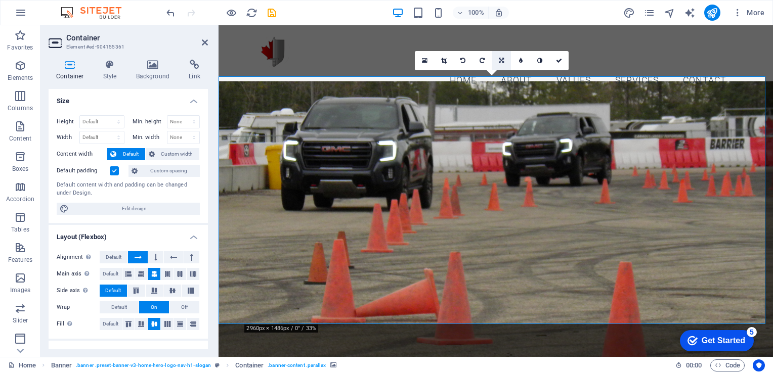
click at [504, 62] on link at bounding box center [501, 60] width 19 height 19
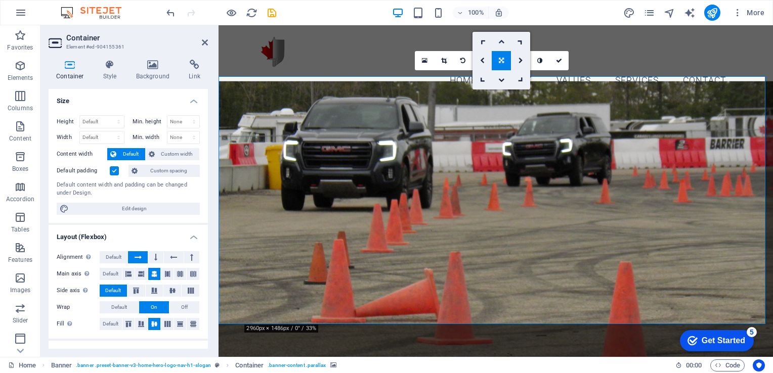
click at [504, 40] on icon at bounding box center [501, 41] width 6 height 6
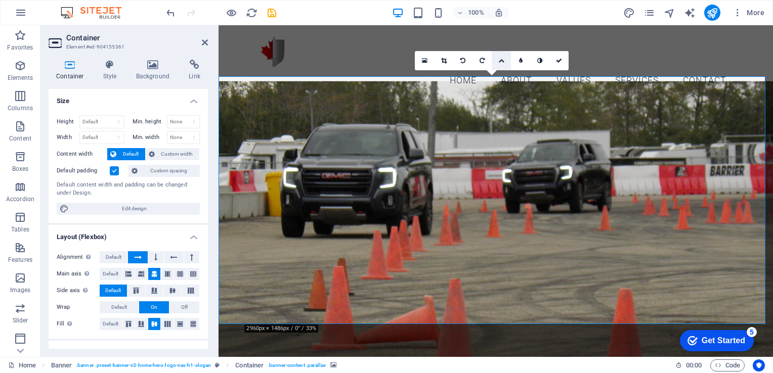
click at [500, 62] on icon at bounding box center [501, 61] width 6 height 6
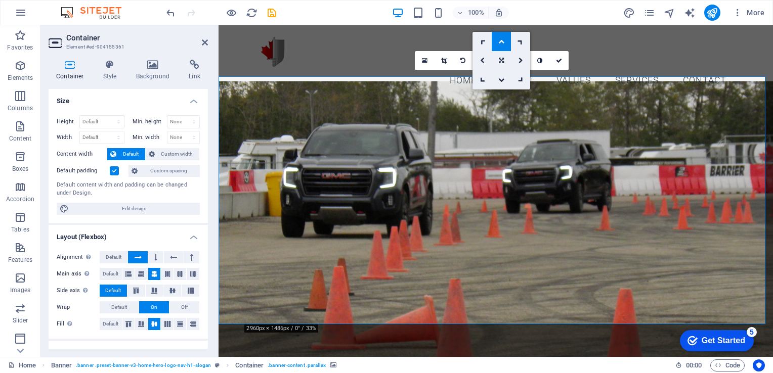
click at [502, 46] on link at bounding box center [501, 41] width 19 height 19
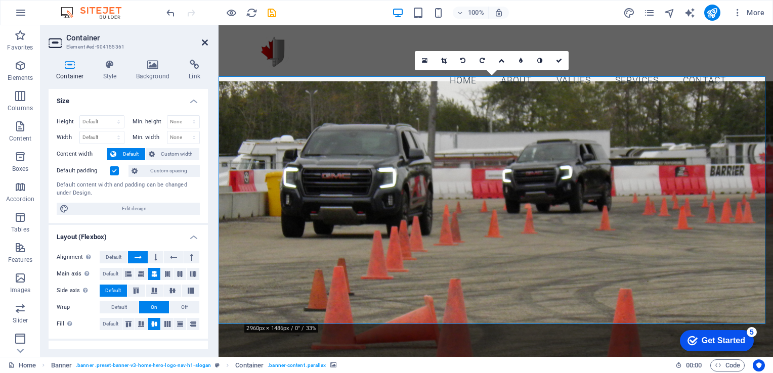
click at [205, 42] on icon at bounding box center [205, 42] width 6 height 8
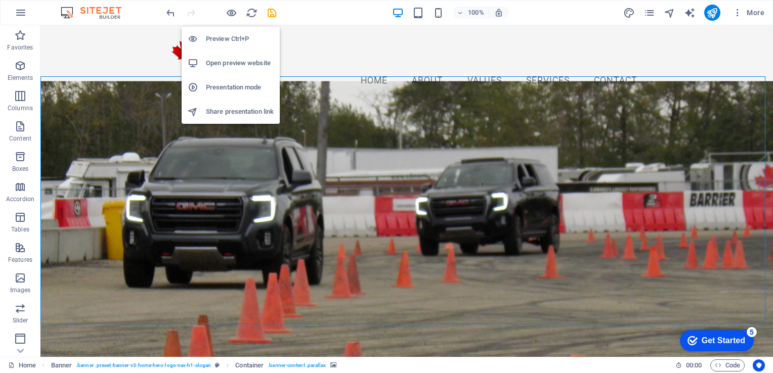
click at [229, 39] on h6 "Preview Ctrl+P" at bounding box center [240, 39] width 68 height 12
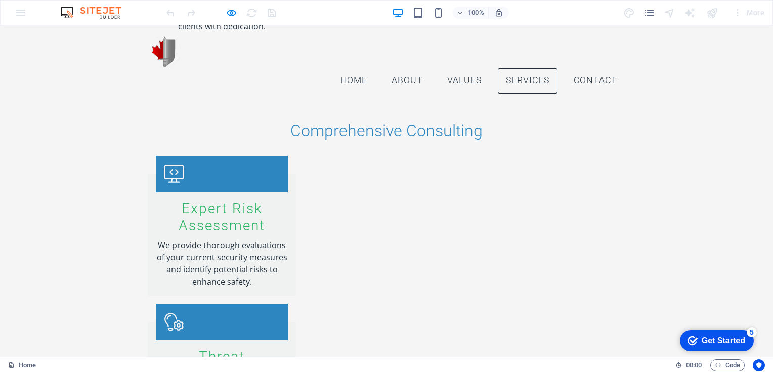
scroll to position [1214, 0]
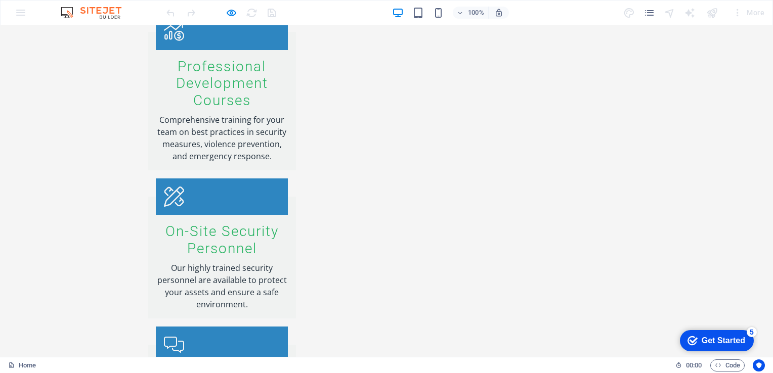
scroll to position [1735, 0]
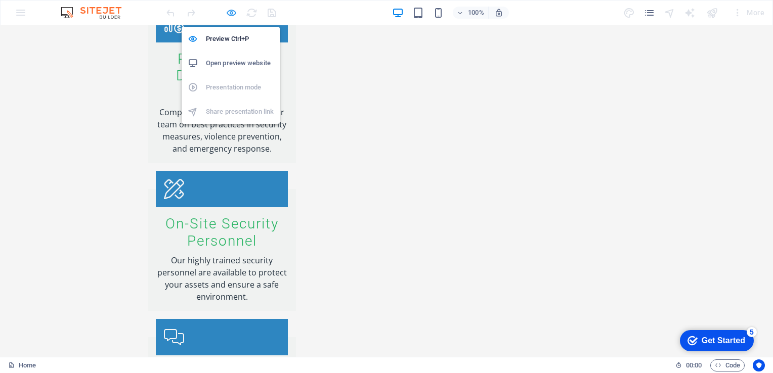
click at [229, 13] on icon "button" at bounding box center [232, 13] width 12 height 12
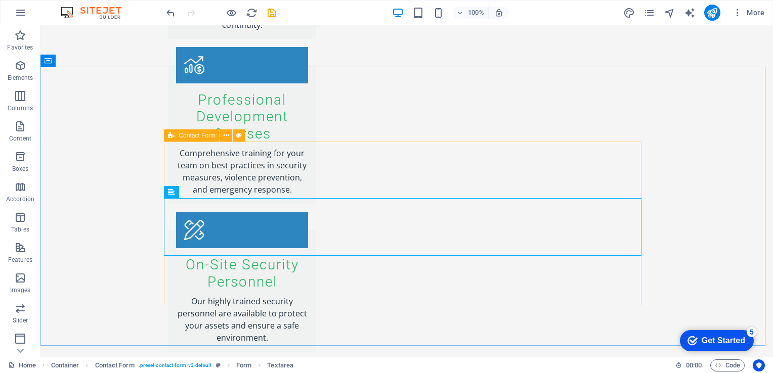
click at [195, 137] on span "Contact Form" at bounding box center [197, 136] width 37 height 6
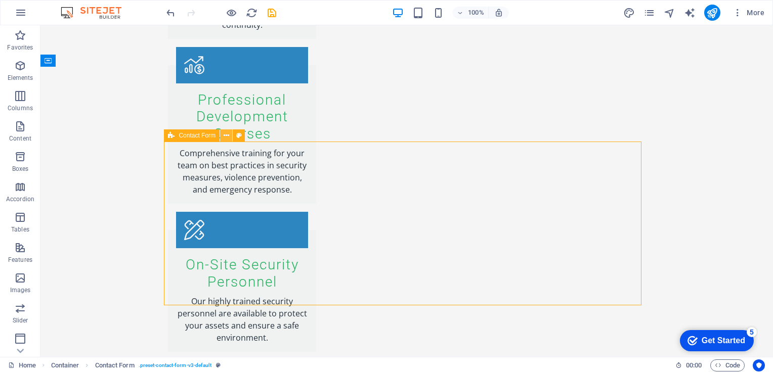
click at [229, 135] on button at bounding box center [226, 136] width 12 height 12
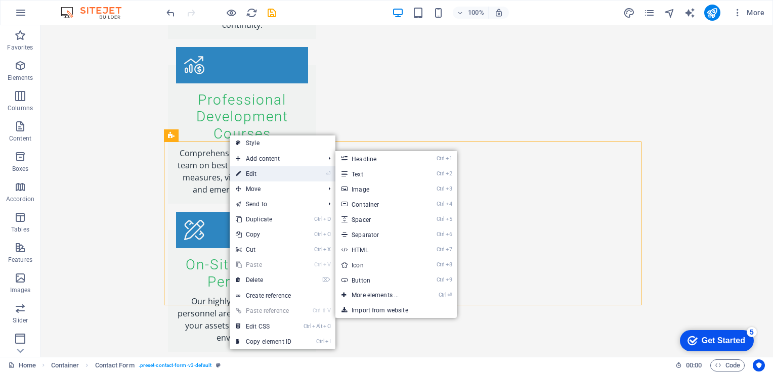
click at [268, 177] on link "⏎ Edit" at bounding box center [264, 173] width 68 height 15
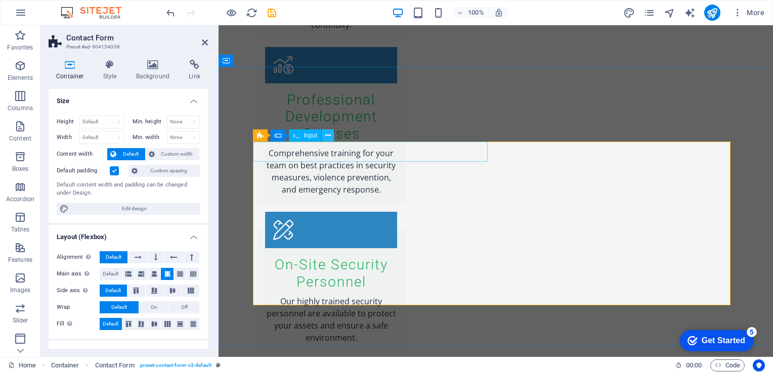
click at [326, 136] on icon at bounding box center [328, 136] width 6 height 11
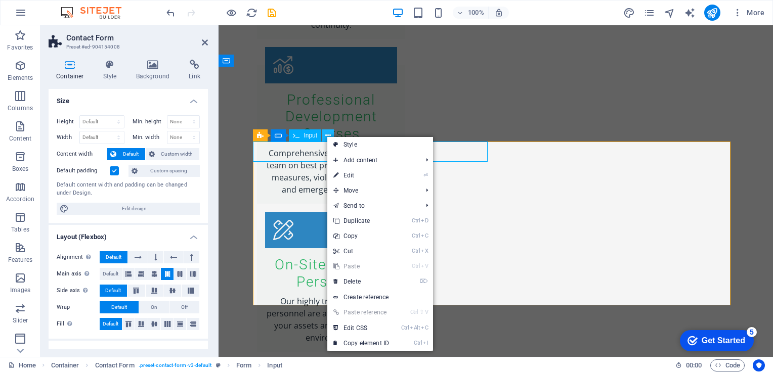
click at [326, 136] on icon at bounding box center [328, 136] width 6 height 11
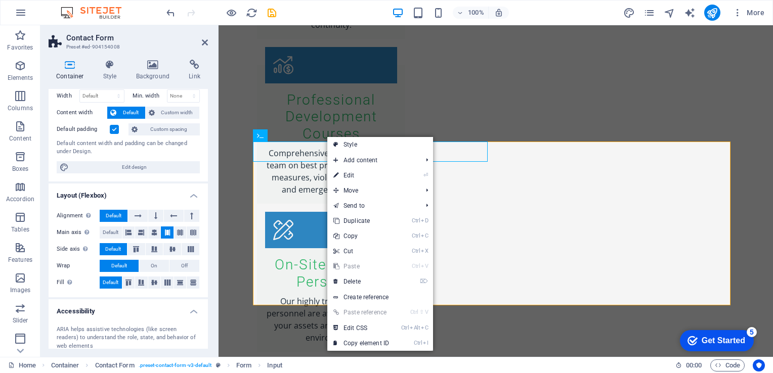
scroll to position [0, 0]
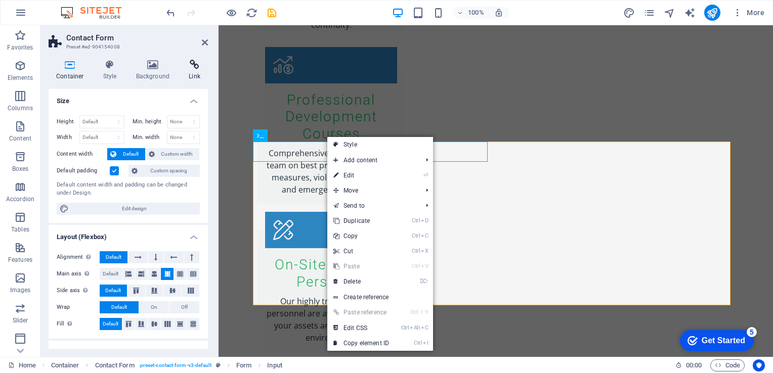
click at [196, 69] on icon at bounding box center [194, 65] width 27 height 10
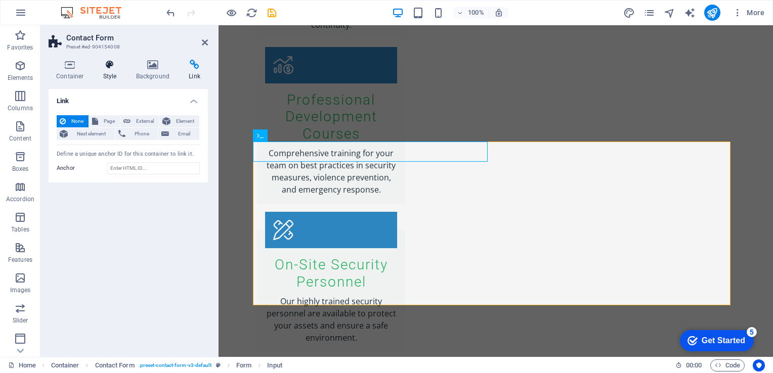
click at [108, 66] on icon at bounding box center [110, 65] width 29 height 10
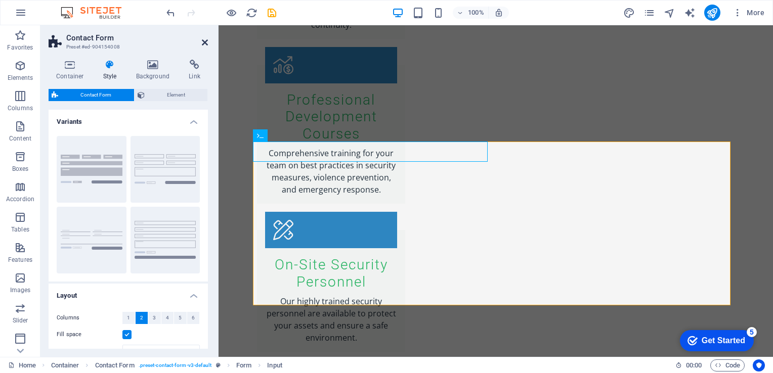
click at [203, 42] on icon at bounding box center [205, 42] width 6 height 8
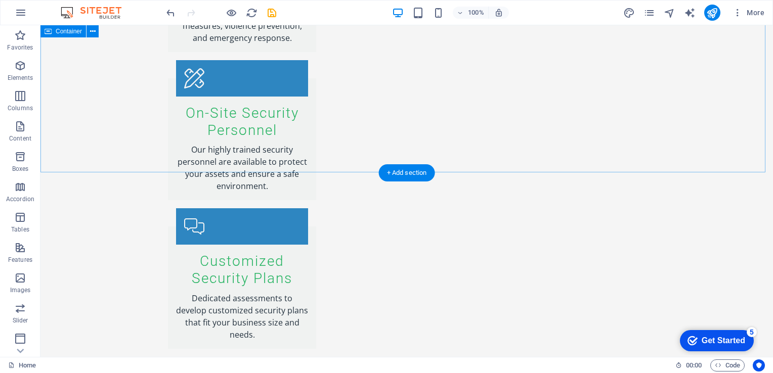
scroll to position [1914, 0]
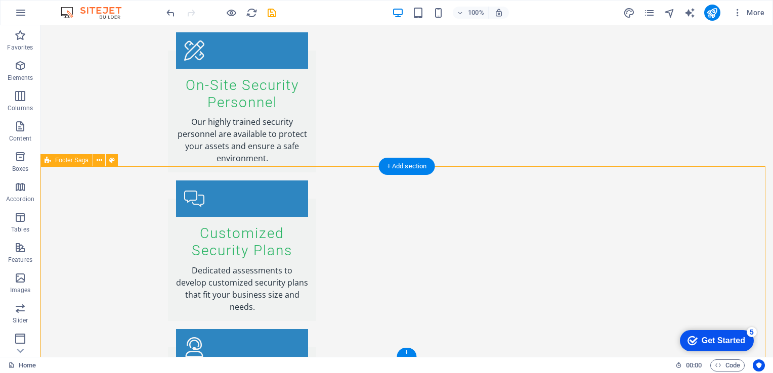
select select "footer"
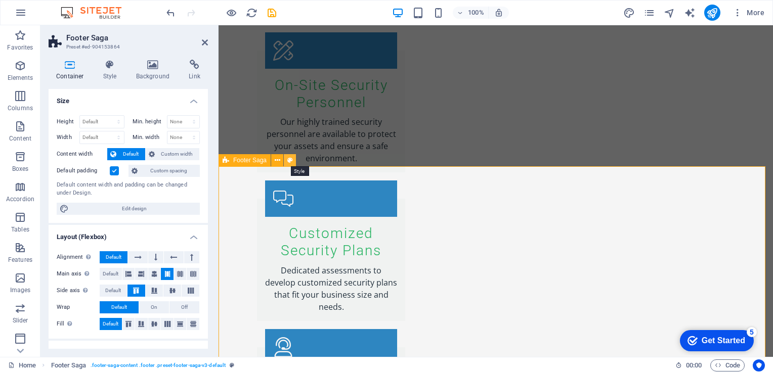
click at [289, 159] on icon at bounding box center [290, 160] width 6 height 11
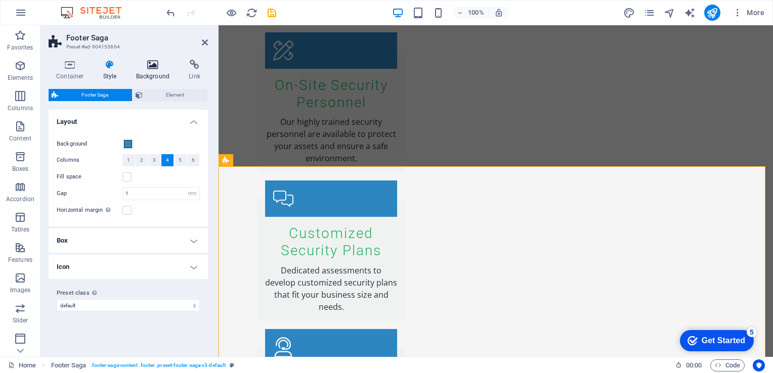
click at [151, 62] on icon at bounding box center [152, 65] width 49 height 10
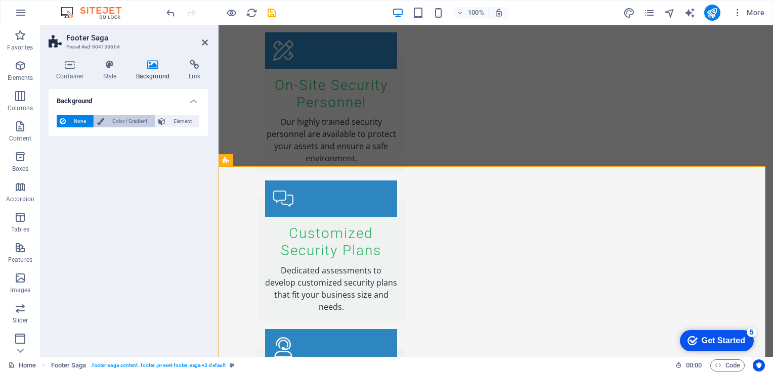
click at [130, 120] on span "Color / Gradient" at bounding box center [129, 121] width 45 height 12
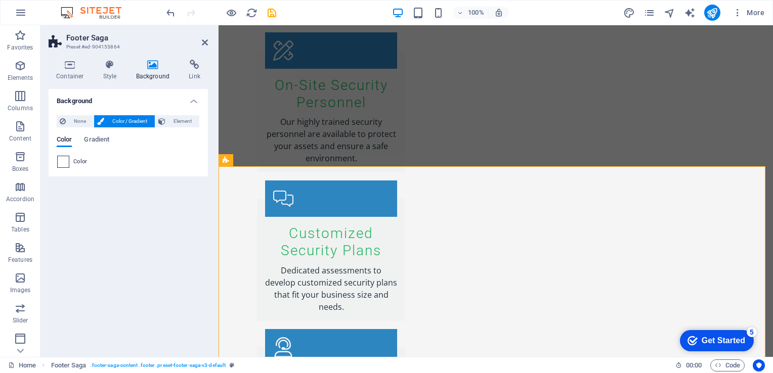
click at [62, 161] on span at bounding box center [63, 161] width 11 height 11
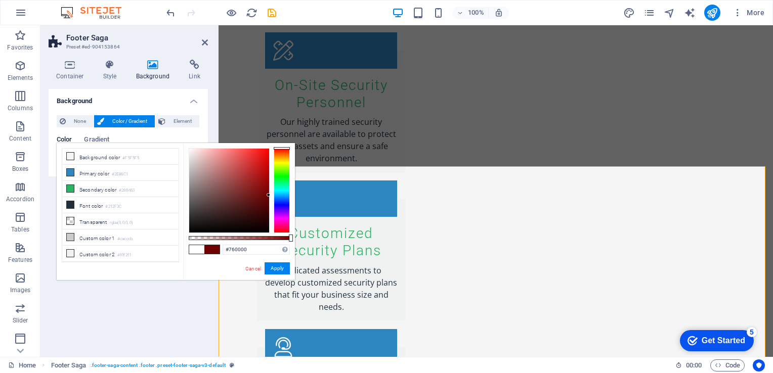
type input "#790000"
drag, startPoint x: 188, startPoint y: 147, endPoint x: 278, endPoint y: 192, distance: 100.2
click at [278, 192] on div at bounding box center [239, 190] width 101 height 85
click at [283, 267] on button "Apply" at bounding box center [277, 269] width 25 height 12
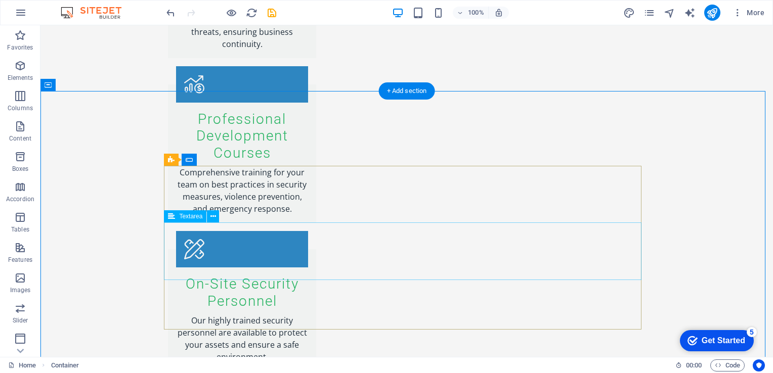
scroll to position [1762, 0]
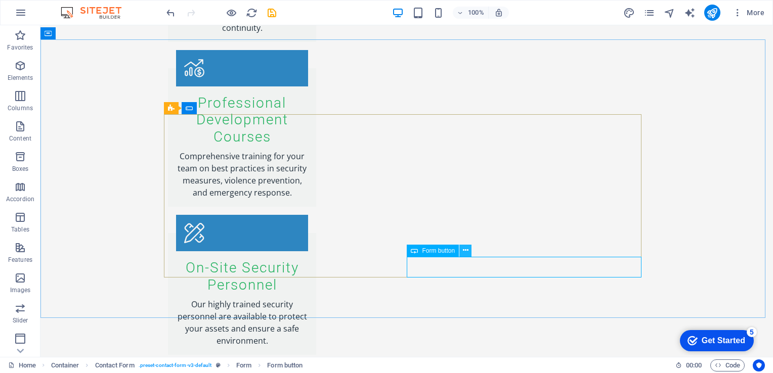
click at [467, 248] on icon at bounding box center [466, 250] width 6 height 11
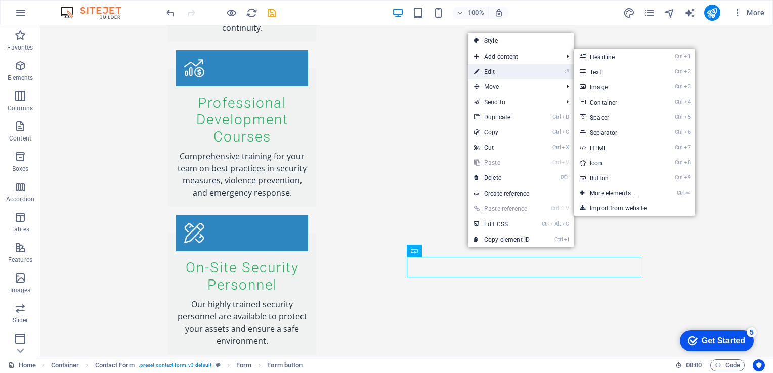
click at [520, 69] on link "⏎ Edit" at bounding box center [502, 71] width 68 height 15
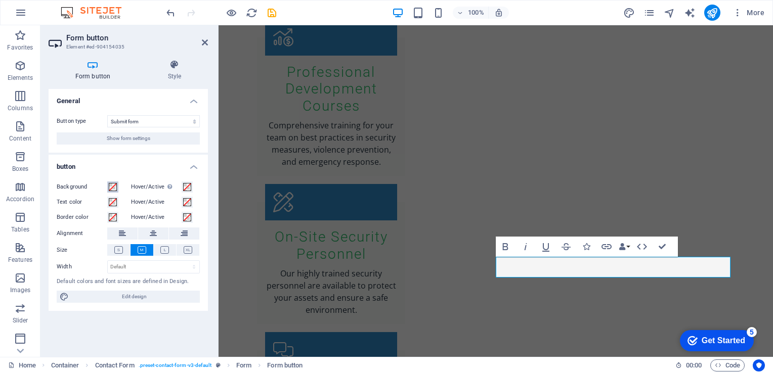
click at [113, 186] on span at bounding box center [113, 187] width 8 height 8
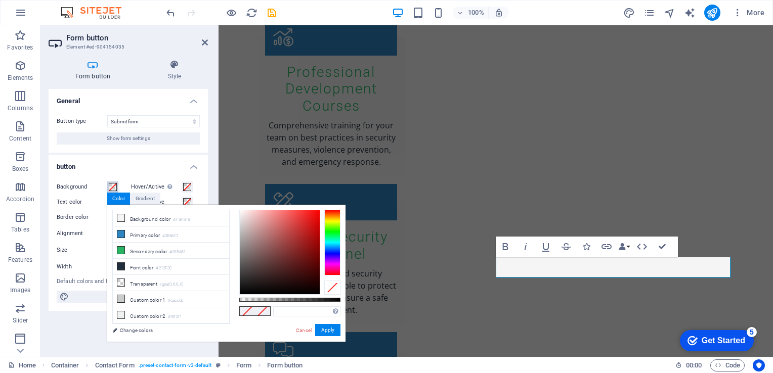
type input "#a91313"
click at [310, 238] on div at bounding box center [280, 252] width 80 height 84
click at [336, 330] on button "Apply" at bounding box center [327, 330] width 25 height 12
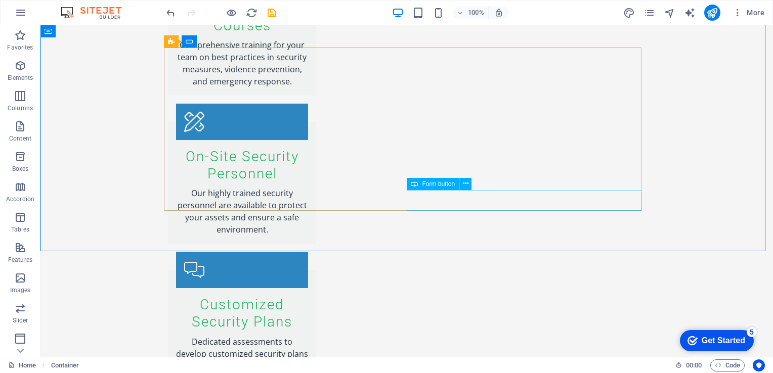
scroll to position [1914, 0]
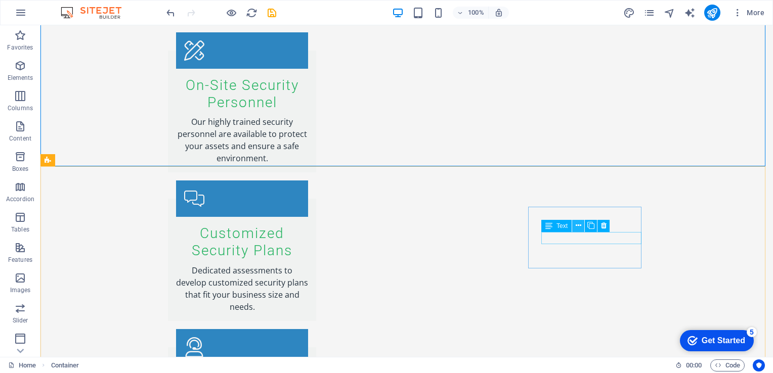
click at [580, 228] on icon at bounding box center [579, 226] width 6 height 11
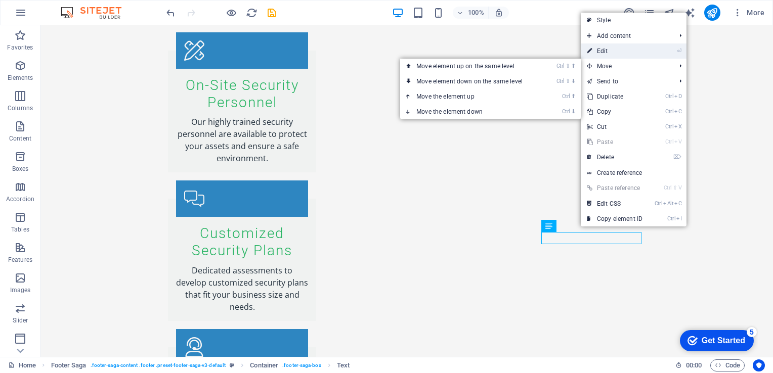
click at [627, 57] on link "⏎ Edit" at bounding box center [615, 51] width 68 height 15
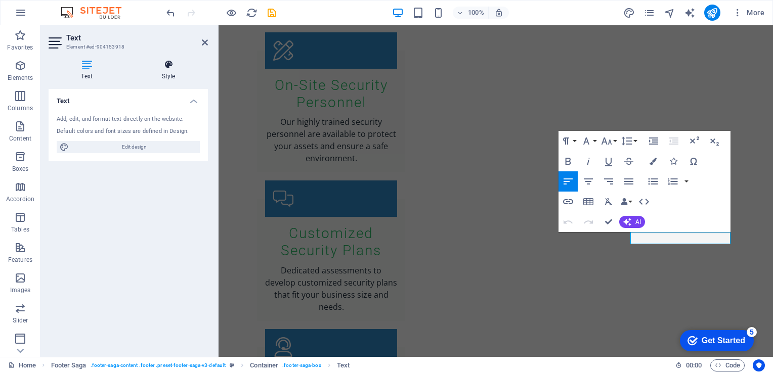
click at [168, 67] on icon at bounding box center [168, 65] width 79 height 10
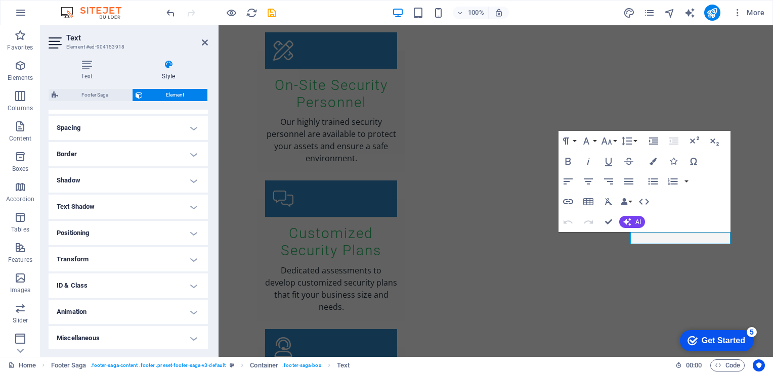
scroll to position [188, 0]
click at [194, 260] on h4 "Transform" at bounding box center [128, 258] width 159 height 24
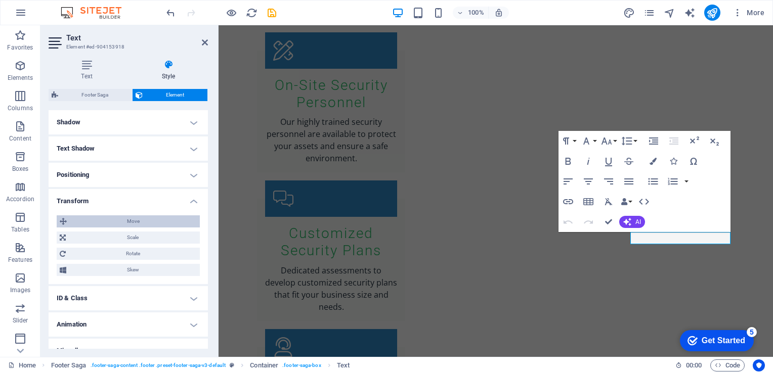
scroll to position [258, 0]
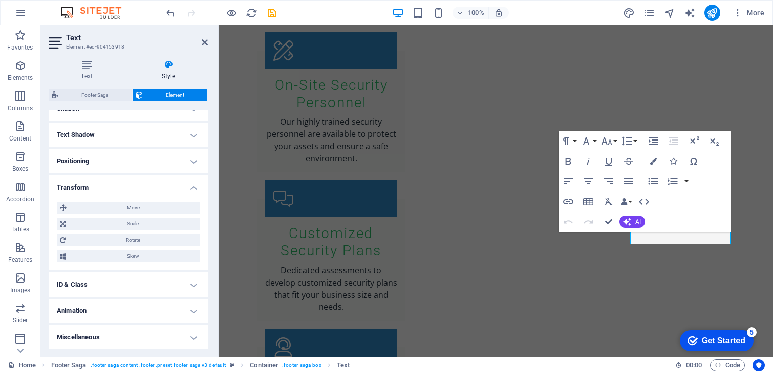
click at [150, 334] on h4 "Miscellaneous" at bounding box center [128, 337] width 159 height 24
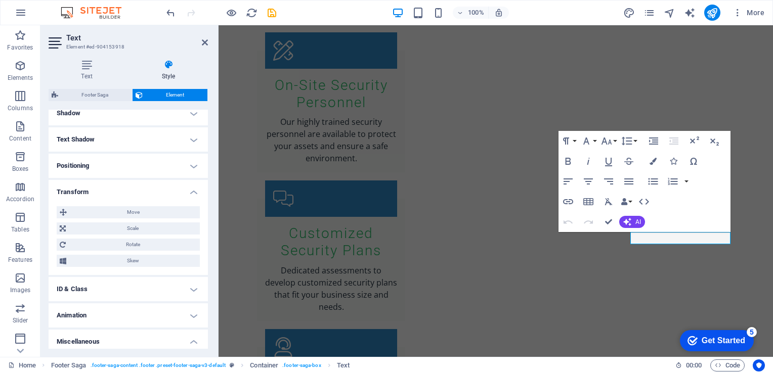
scroll to position [304, 0]
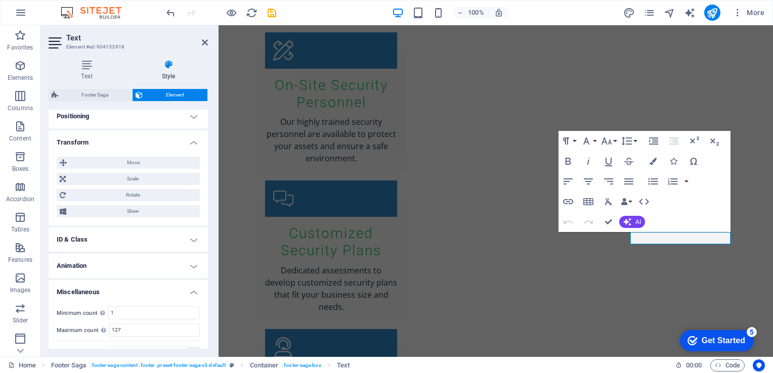
click at [190, 242] on h4 "ID & Class" at bounding box center [128, 240] width 159 height 24
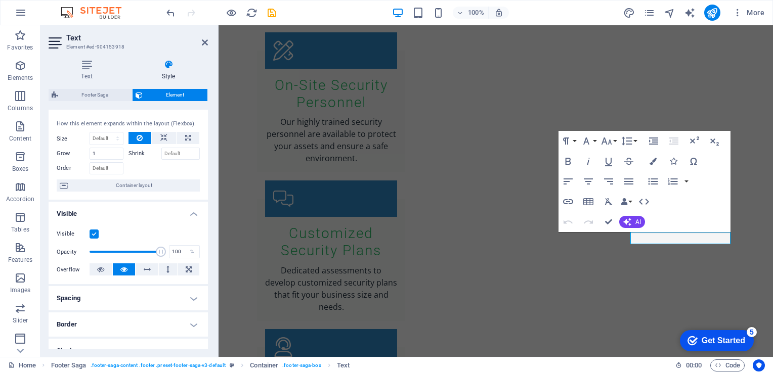
scroll to position [0, 0]
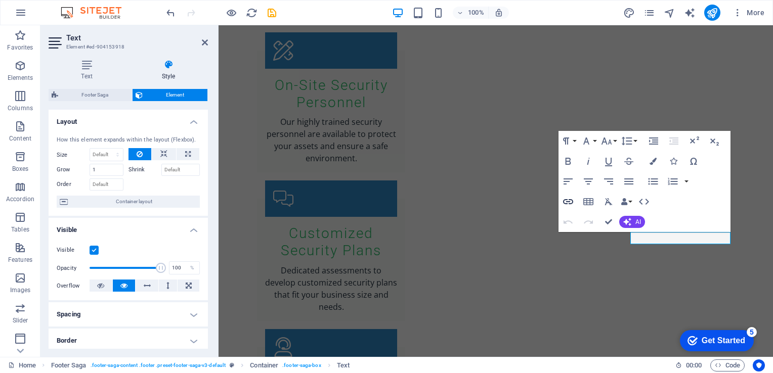
click at [568, 200] on icon "button" at bounding box center [568, 202] width 12 height 12
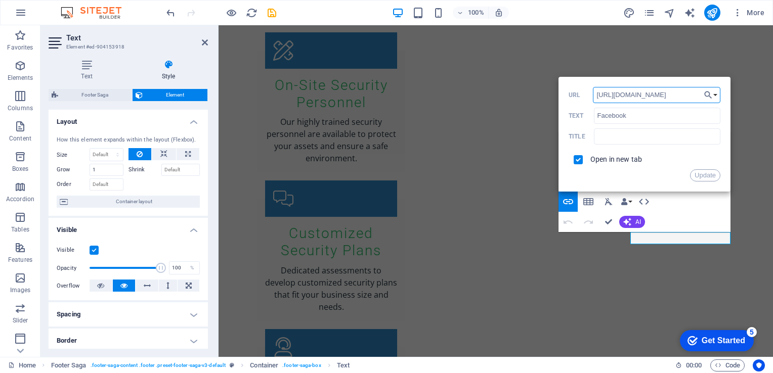
drag, startPoint x: 686, startPoint y: 94, endPoint x: 579, endPoint y: 93, distance: 106.7
click at [579, 93] on div "[URL][DOMAIN_NAME] URL" at bounding box center [645, 95] width 152 height 17
paste input "Frontlineconcepts/"
type input "[URL][DOMAIN_NAME]"
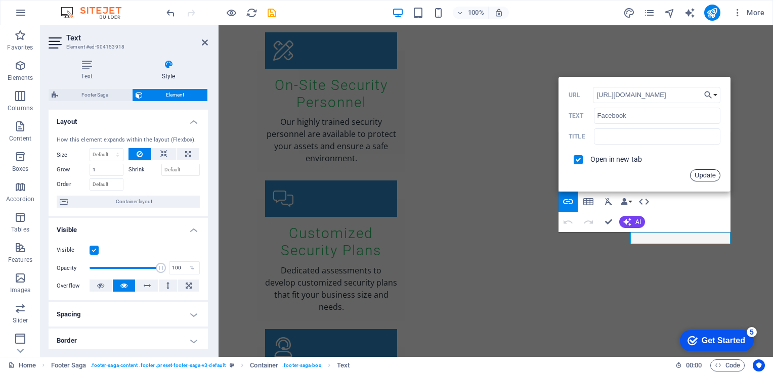
click at [706, 178] on button "Update" at bounding box center [705, 175] width 30 height 12
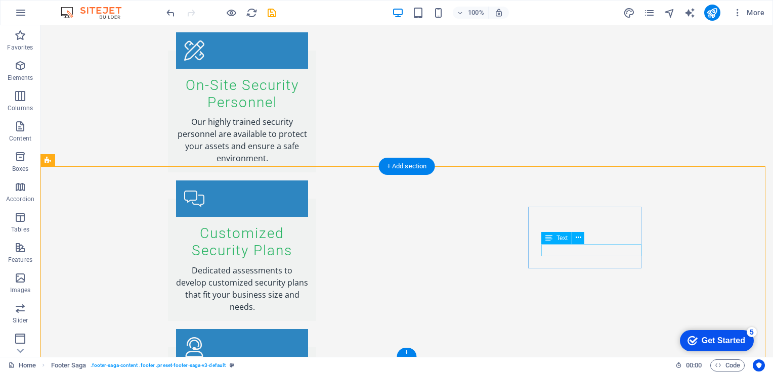
click at [581, 238] on button at bounding box center [578, 238] width 12 height 12
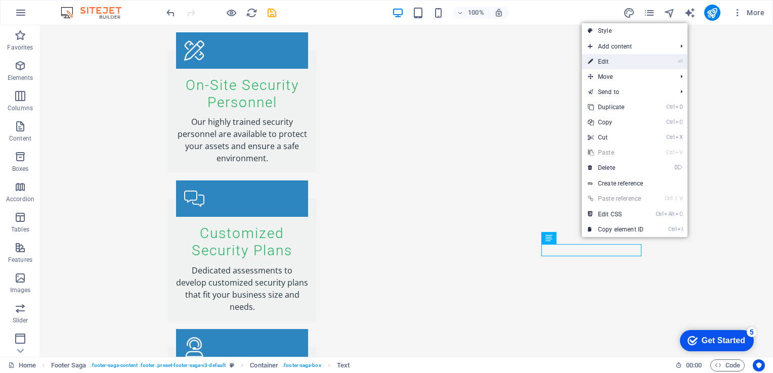
click at [621, 68] on link "⏎ Edit" at bounding box center [616, 61] width 68 height 15
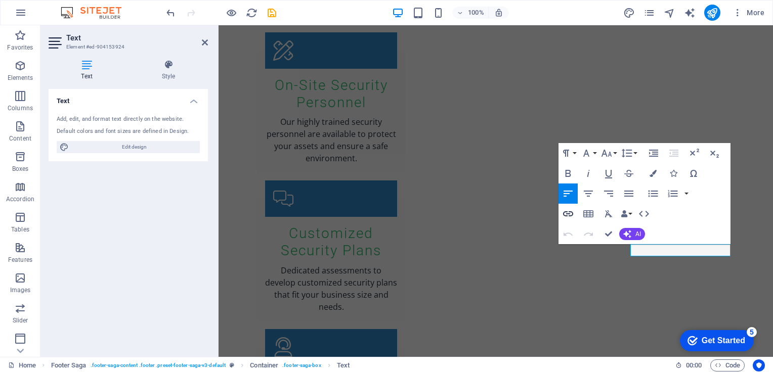
click at [567, 213] on icon "button" at bounding box center [568, 213] width 10 height 5
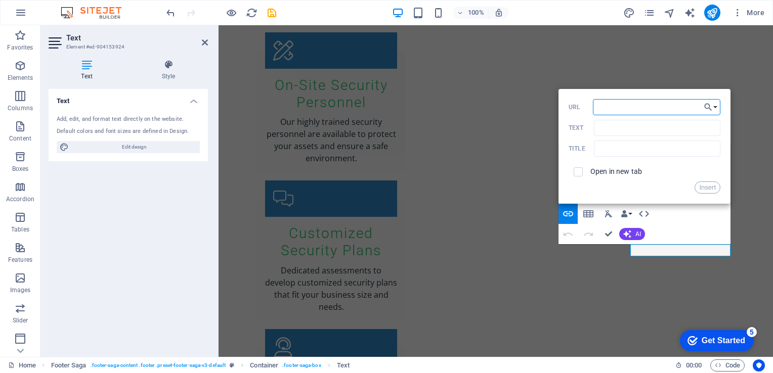
click at [608, 106] on input "URL" at bounding box center [656, 107] width 127 height 16
paste input "[URL][DOMAIN_NAME]"
click at [714, 108] on button "Choose Link" at bounding box center [710, 107] width 19 height 16
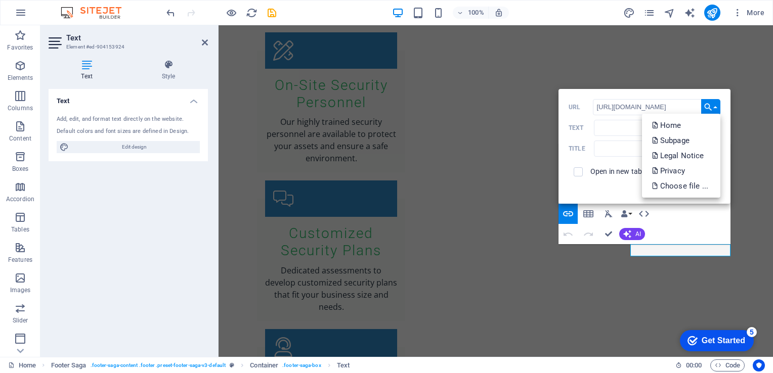
click at [714, 108] on button "Choose Link" at bounding box center [710, 107] width 19 height 16
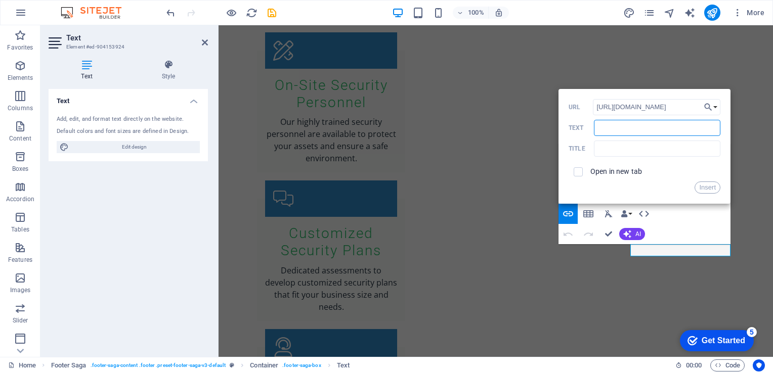
click at [648, 130] on input "Text" at bounding box center [657, 128] width 126 height 16
click at [643, 107] on input "[URL][DOMAIN_NAME]" at bounding box center [656, 107] width 127 height 16
paste input "[DOMAIN_NAME][URL]"
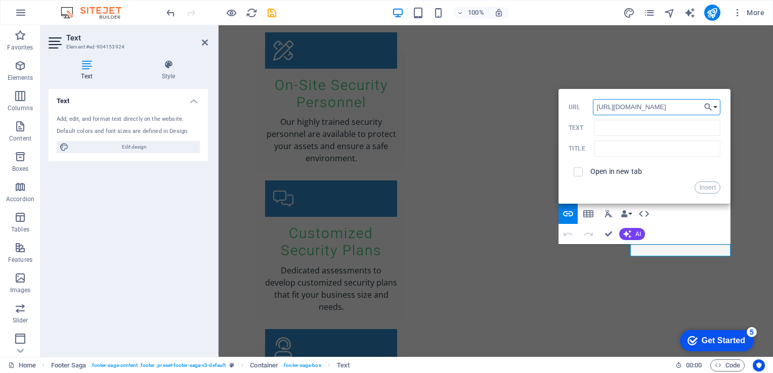
type input "[URL][DOMAIN_NAME]"
click at [706, 184] on button "Insert" at bounding box center [708, 188] width 26 height 12
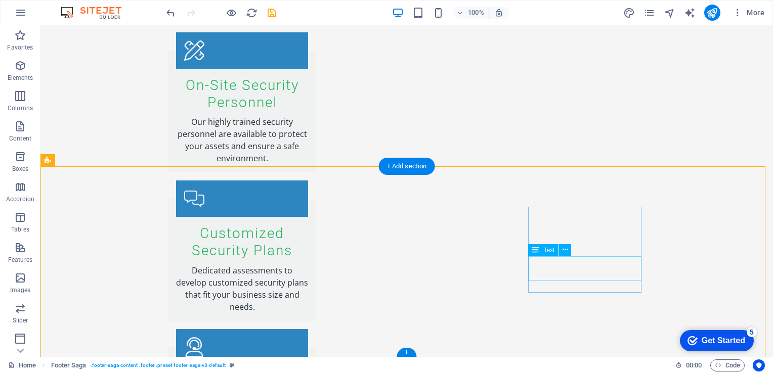
click at [567, 247] on icon at bounding box center [566, 250] width 6 height 11
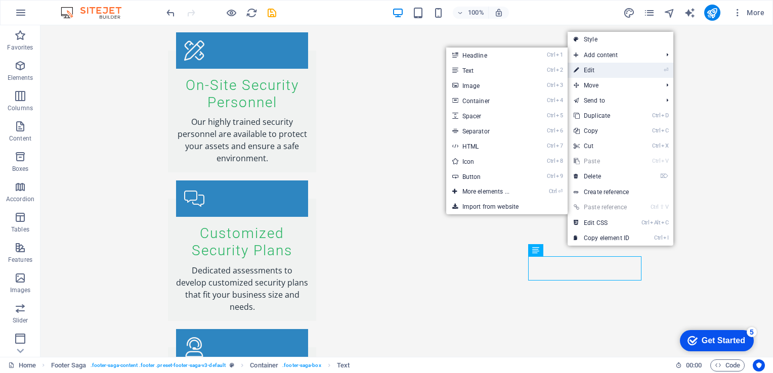
click at [595, 70] on link "⏎ Edit" at bounding box center [602, 70] width 68 height 15
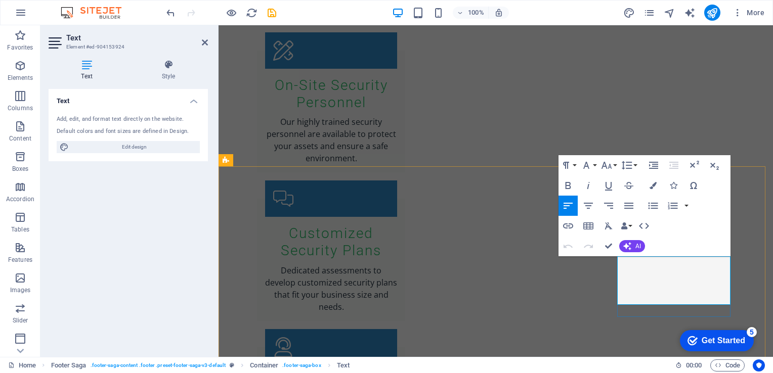
drag, startPoint x: 650, startPoint y: 297, endPoint x: 826, endPoint y: 268, distance: 178.1
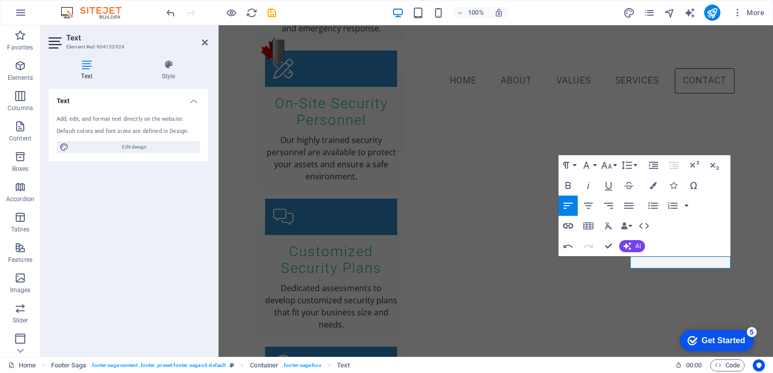
click at [570, 225] on icon "button" at bounding box center [568, 226] width 12 height 12
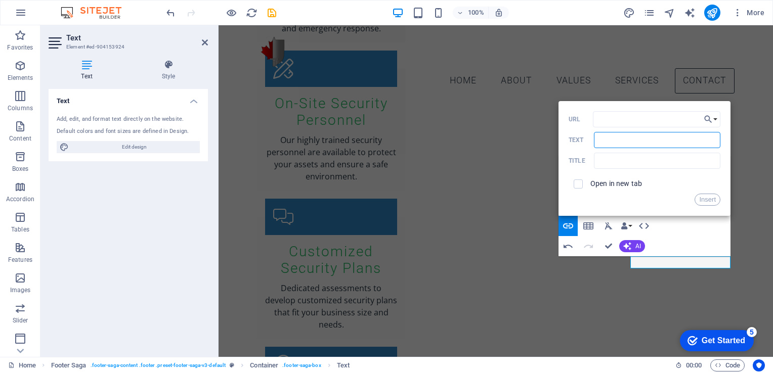
click at [612, 142] on input "Text" at bounding box center [657, 140] width 126 height 16
type input "X"
click at [602, 118] on input "URL" at bounding box center [656, 119] width 127 height 16
paste input "[URL][DOMAIN_NAME]"
type input "[URL][DOMAIN_NAME]"
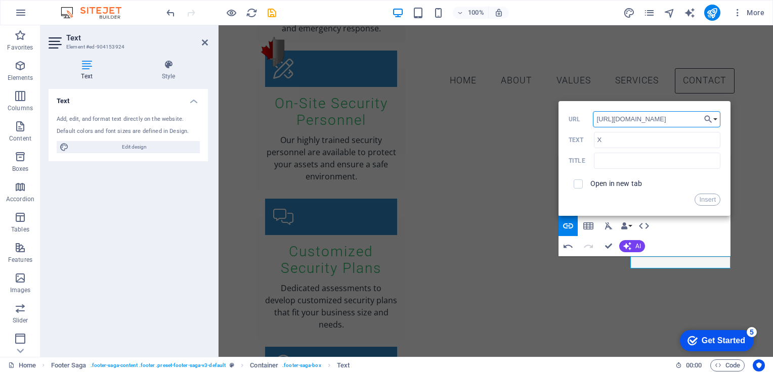
scroll to position [0, 88]
click at [706, 200] on button "Insert" at bounding box center [708, 200] width 26 height 12
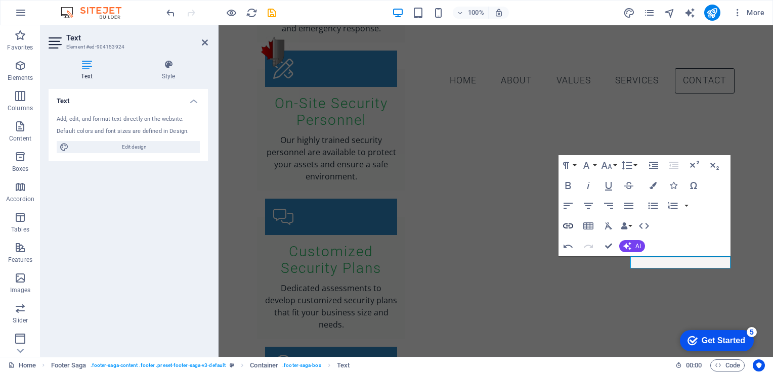
click at [571, 228] on icon "button" at bounding box center [568, 226] width 12 height 12
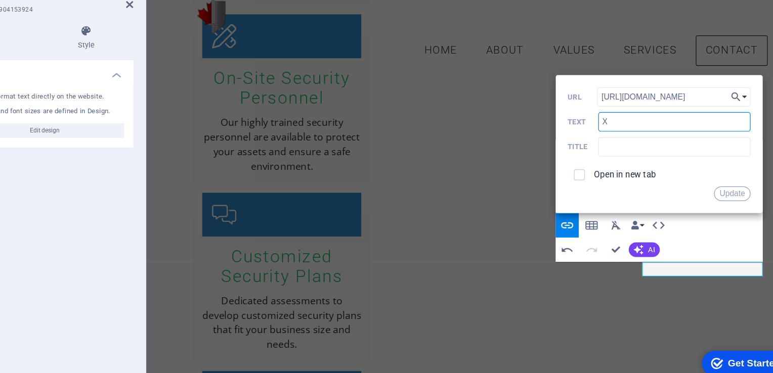
drag, startPoint x: 610, startPoint y: 139, endPoint x: 600, endPoint y: 144, distance: 10.7
click at [600, 144] on input "X" at bounding box center [657, 140] width 126 height 16
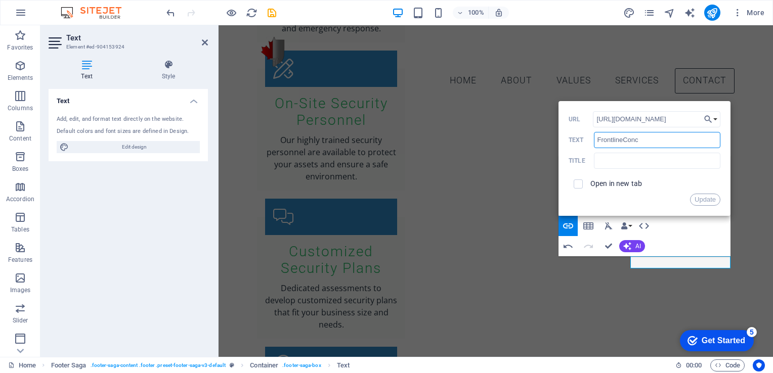
type input "FrontlineConc4"
click at [706, 200] on button "Update" at bounding box center [705, 200] width 30 height 12
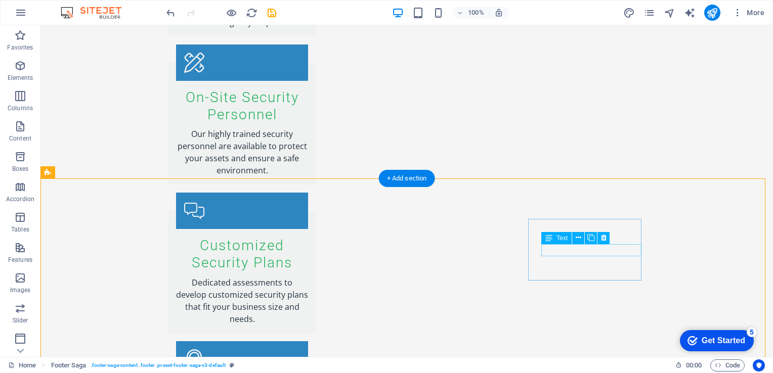
click at [580, 235] on icon at bounding box center [579, 238] width 6 height 11
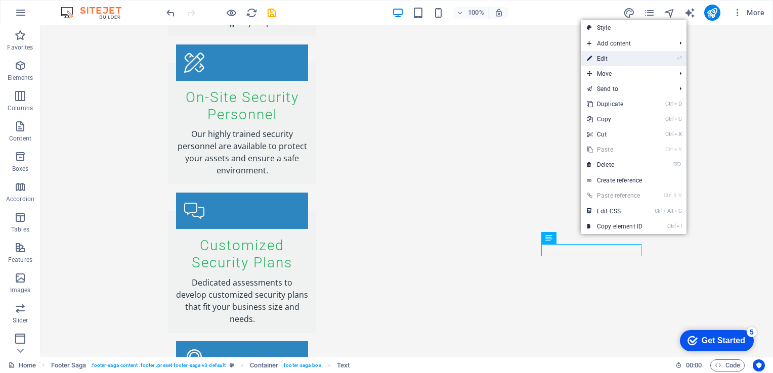
click at [611, 64] on link "⏎ Edit" at bounding box center [615, 58] width 68 height 15
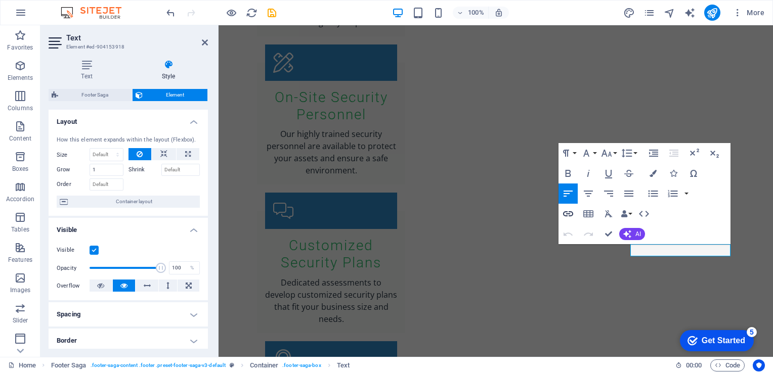
click at [570, 219] on icon "button" at bounding box center [568, 214] width 12 height 12
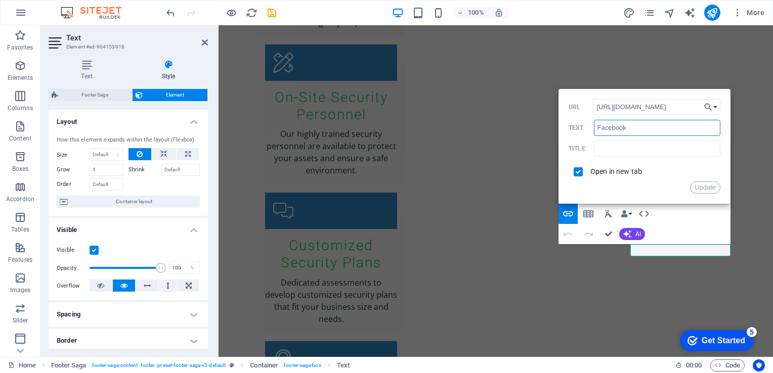
drag, startPoint x: 628, startPoint y: 125, endPoint x: 582, endPoint y: 129, distance: 46.2
click at [582, 129] on div "Facebook Text" at bounding box center [645, 128] width 152 height 17
type input "Frontline Concepts"
click at [704, 188] on button "Update" at bounding box center [705, 188] width 30 height 12
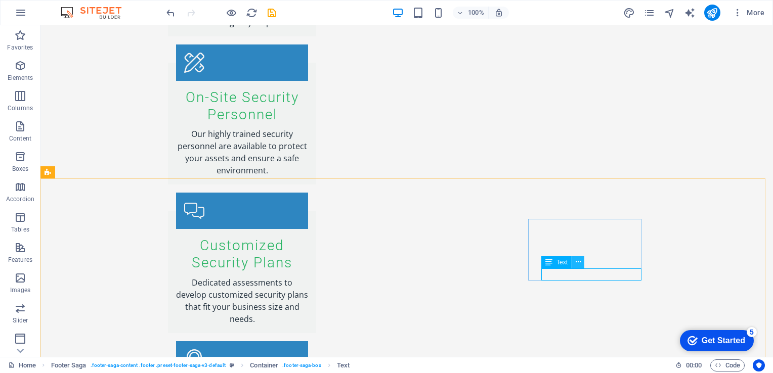
click at [579, 262] on icon at bounding box center [579, 262] width 6 height 11
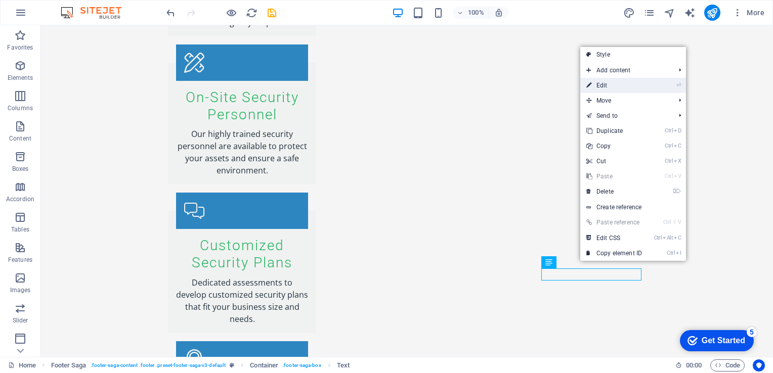
click at [617, 85] on link "⏎ Edit" at bounding box center [614, 85] width 68 height 15
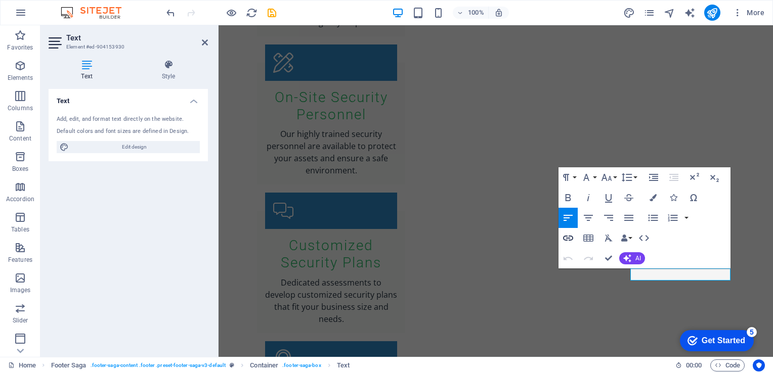
click at [568, 236] on icon "button" at bounding box center [568, 238] width 12 height 12
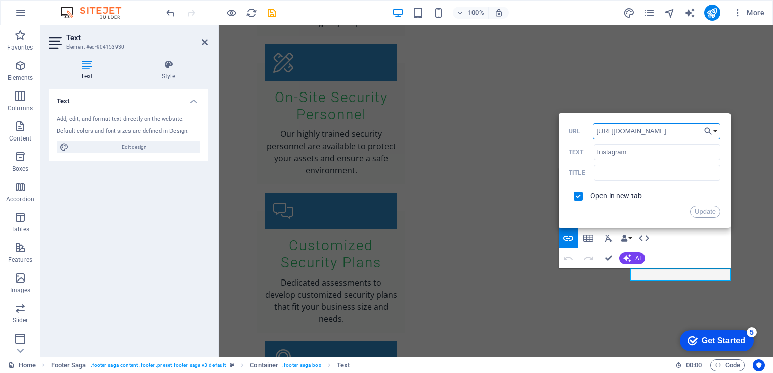
drag, startPoint x: 682, startPoint y: 128, endPoint x: 584, endPoint y: 138, distance: 98.6
click at [584, 138] on div "[URL][DOMAIN_NAME] URL" at bounding box center [645, 131] width 152 height 17
paste input "frontline_concepts/"
type input "[URL][DOMAIN_NAME]"
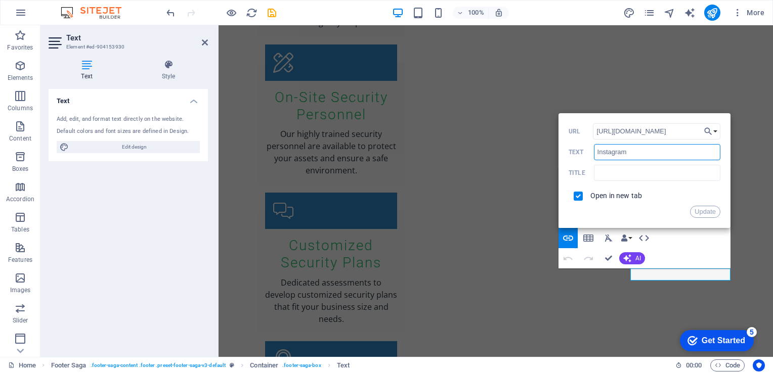
scroll to position [0, 0]
drag, startPoint x: 630, startPoint y: 154, endPoint x: 563, endPoint y: 158, distance: 67.9
click at [563, 158] on div "Back Choose Link Home Subpage Legal Notice Privacy Choose file ... [URL][DOMAIN…" at bounding box center [644, 170] width 172 height 115
type input "F"
type input "@frontline_concepts"
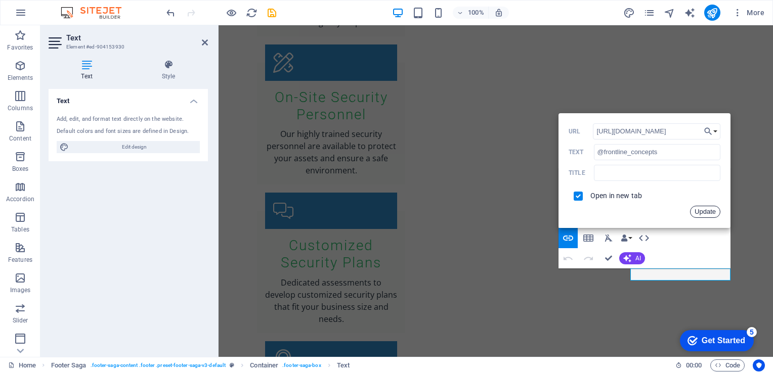
click at [695, 211] on button "Update" at bounding box center [705, 212] width 30 height 12
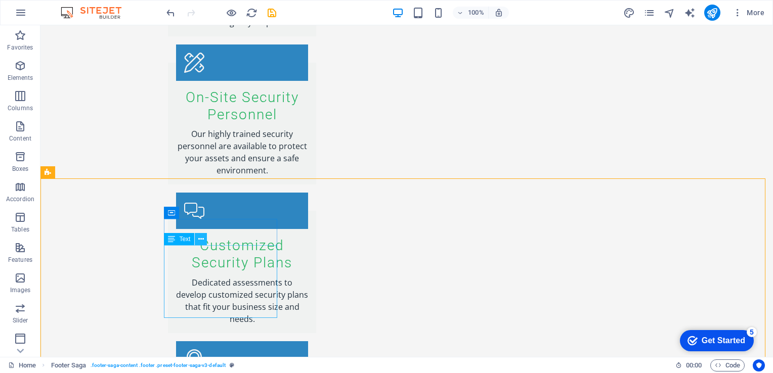
click at [202, 240] on icon at bounding box center [201, 239] width 6 height 11
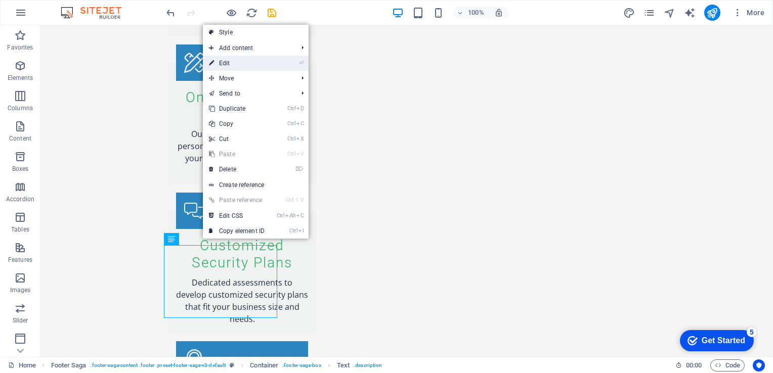
click at [255, 57] on link "⏎ Edit" at bounding box center [237, 63] width 68 height 15
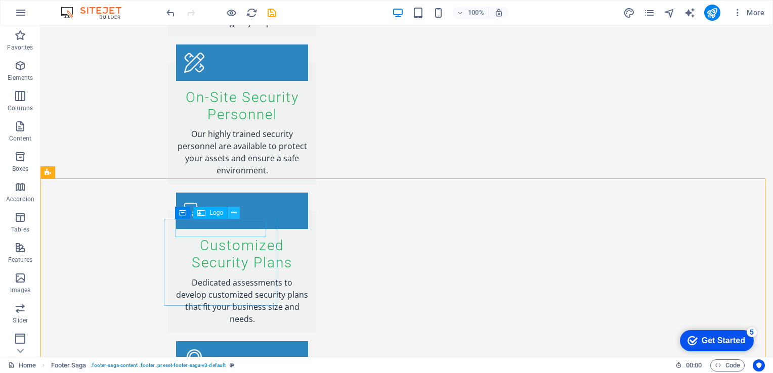
click at [239, 211] on button at bounding box center [234, 213] width 12 height 12
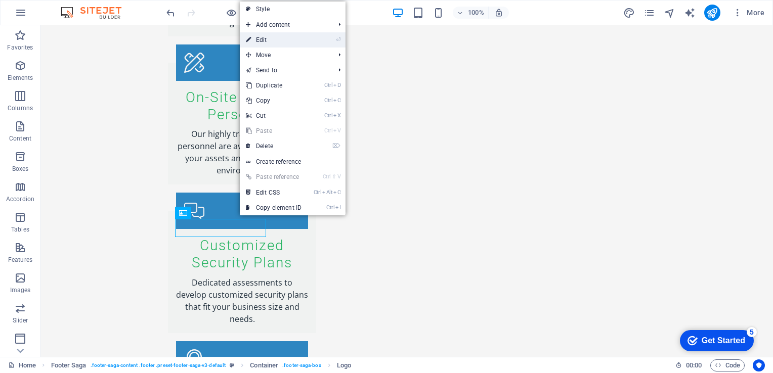
click at [261, 33] on link "⏎ Edit" at bounding box center [274, 39] width 68 height 15
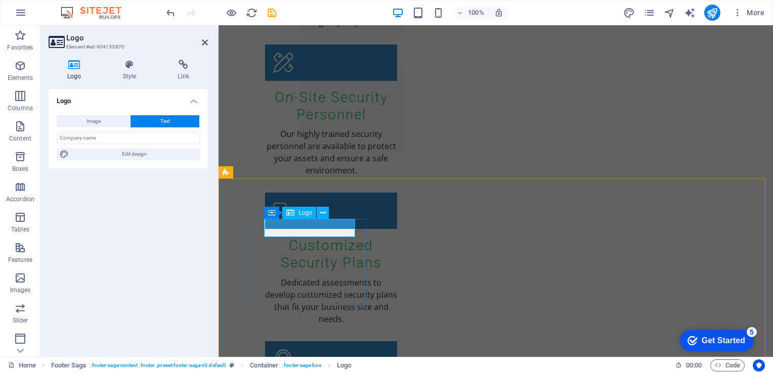
click at [325, 213] on icon at bounding box center [323, 213] width 6 height 11
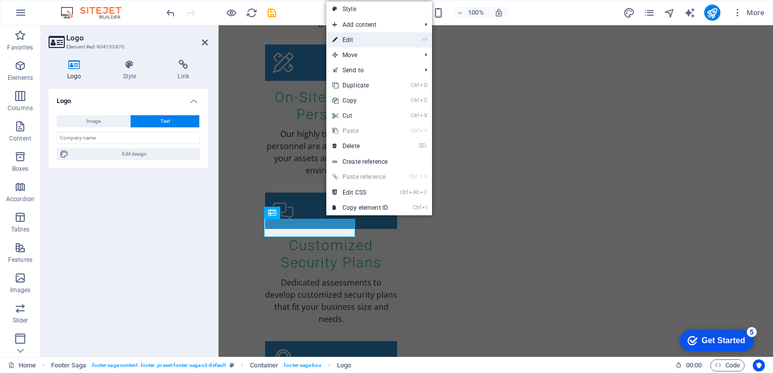
click at [354, 37] on link "⏎ Edit" at bounding box center [360, 39] width 68 height 15
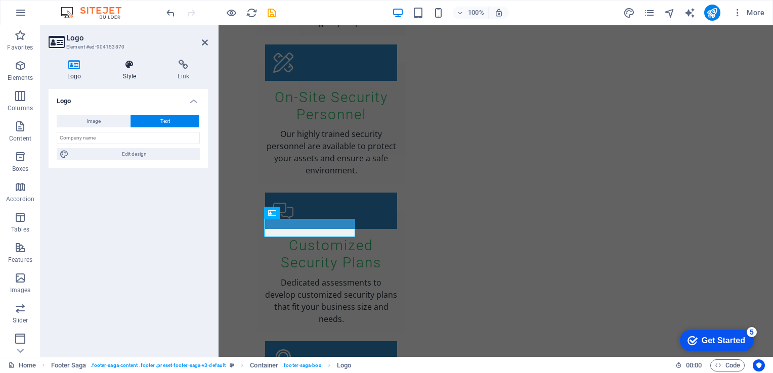
click at [139, 70] on h4 "Style" at bounding box center [131, 70] width 55 height 21
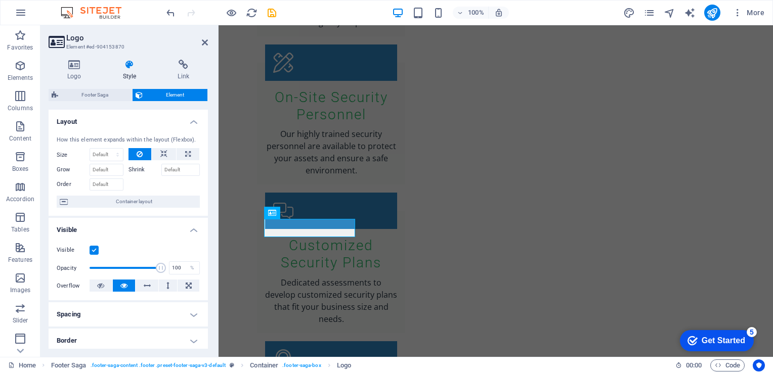
drag, startPoint x: 208, startPoint y: 139, endPoint x: 207, endPoint y: 206, distance: 67.3
click at [207, 206] on div "Logo Style Link Logo Image Text Drag files here, click to choose files or selec…" at bounding box center [128, 205] width 176 height 306
click at [78, 66] on icon at bounding box center [75, 65] width 52 height 10
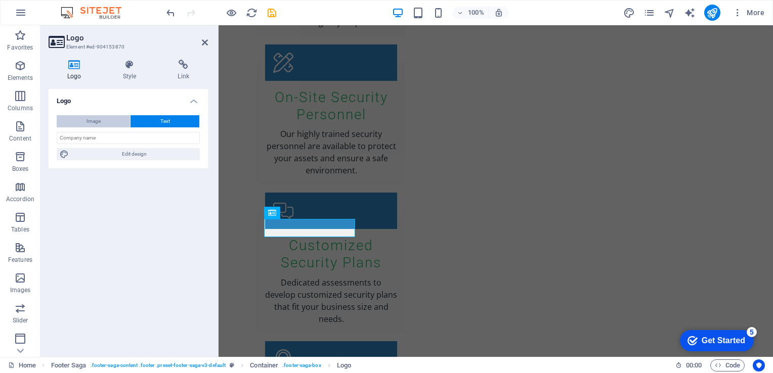
click at [105, 118] on button "Image" at bounding box center [93, 121] width 73 height 12
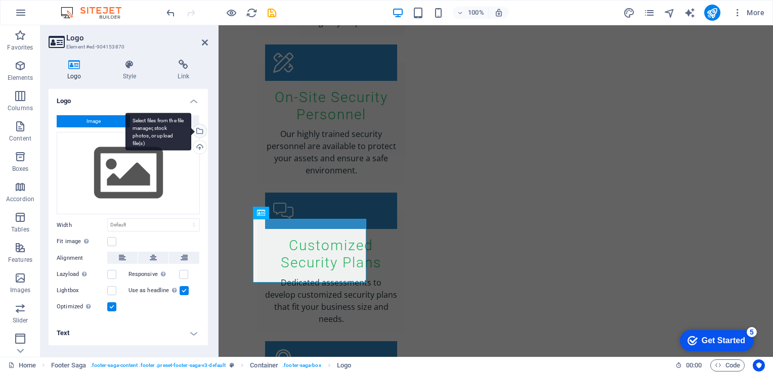
click at [202, 131] on div "Select files from the file manager, stock photos, or upload file(s)" at bounding box center [198, 131] width 15 height 15
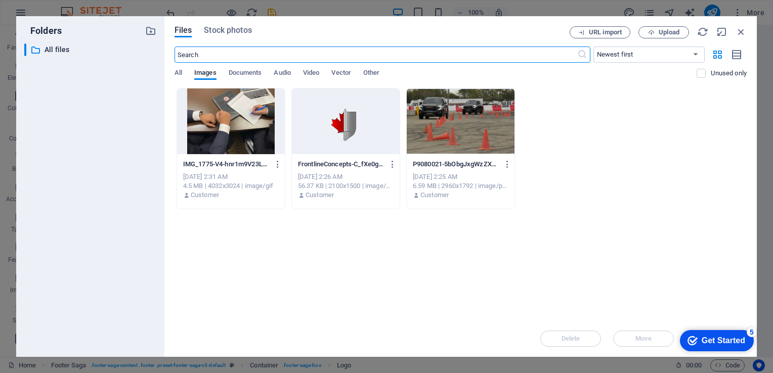
scroll to position [1914, 0]
click at [339, 120] on div at bounding box center [346, 122] width 108 height 66
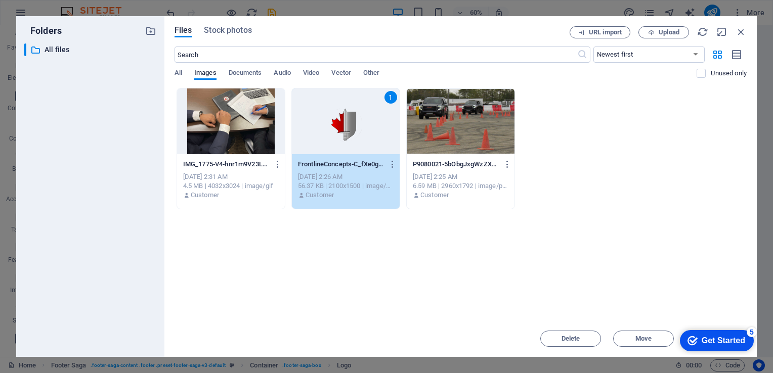
drag, startPoint x: 539, startPoint y: 29, endPoint x: 508, endPoint y: 17, distance: 32.7
click at [508, 17] on div "Files Stock photos URL import Upload ​ Newest first Oldest first Name (A-Z) Nam…" at bounding box center [460, 186] width 592 height 341
drag, startPoint x: 737, startPoint y: 342, endPoint x: 736, endPoint y: 267, distance: 74.9
click at [736, 325] on html "checkmark Get Started 5 First Steps in the Editor Let's guide you through the t…" at bounding box center [715, 340] width 86 height 30
drag, startPoint x: 736, startPoint y: 267, endPoint x: 837, endPoint y: 553, distance: 303.0
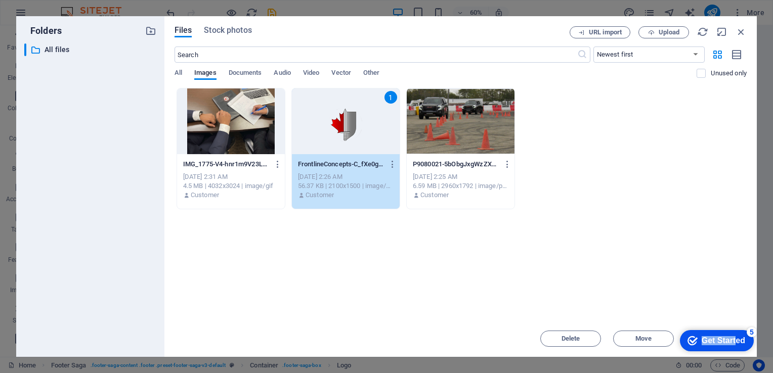
click at [739, 347] on div "checkmark Get Started 5" at bounding box center [717, 340] width 74 height 21
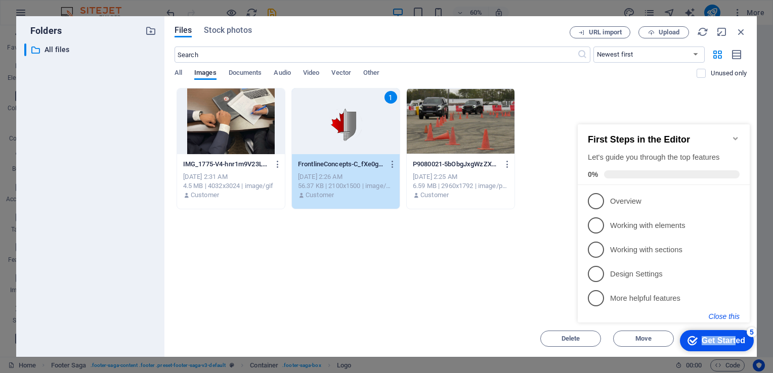
click at [729, 316] on button "Close this" at bounding box center [724, 317] width 31 height 8
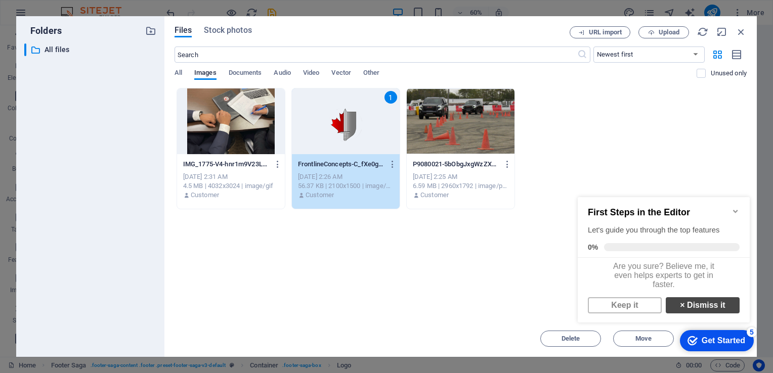
click at [702, 309] on link "× Dismiss it" at bounding box center [703, 305] width 74 height 16
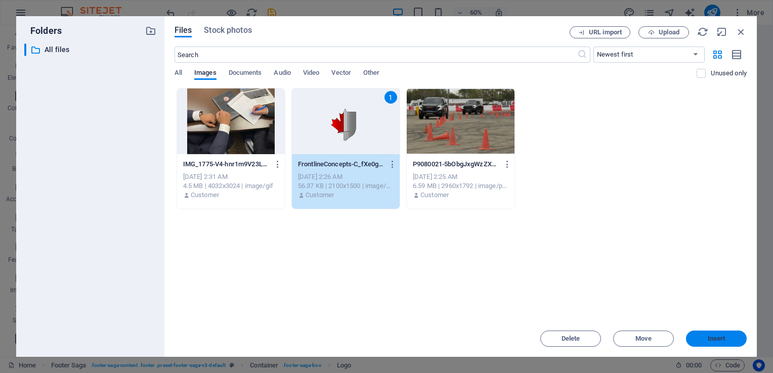
click at [726, 341] on span "Insert" at bounding box center [716, 339] width 53 height 6
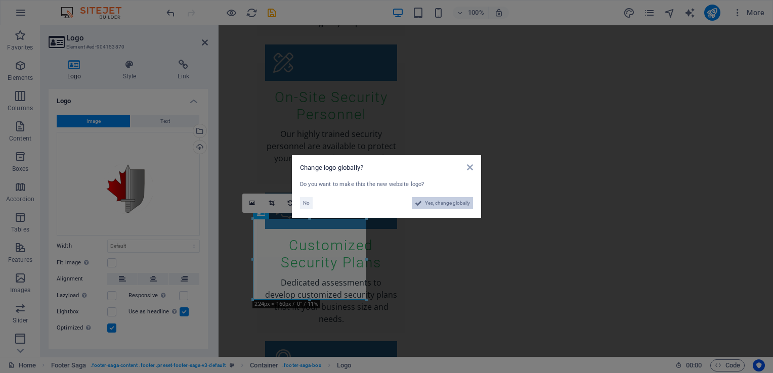
click at [452, 205] on span "Yes, change globally" at bounding box center [447, 203] width 45 height 12
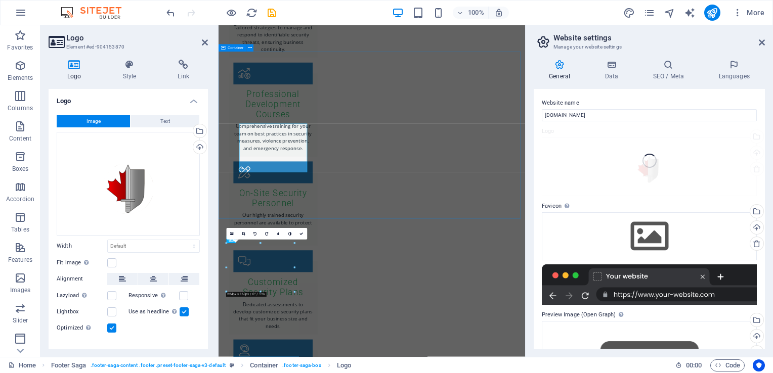
scroll to position [1931, 0]
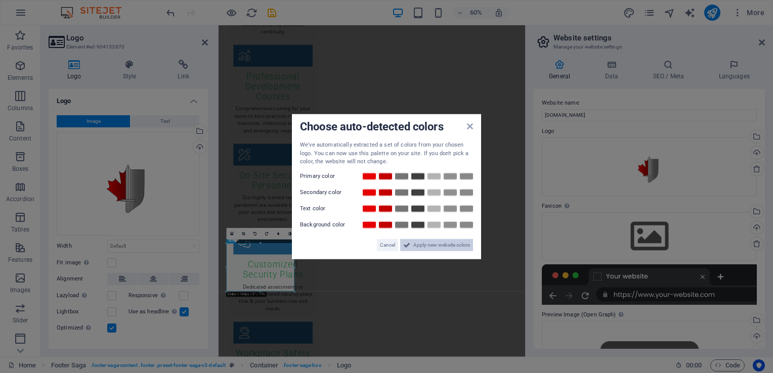
click at [429, 247] on span "Apply new website colors" at bounding box center [441, 245] width 57 height 12
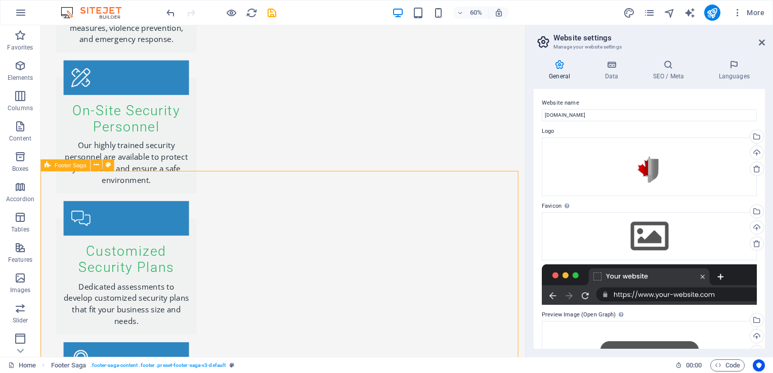
scroll to position [1918, 0]
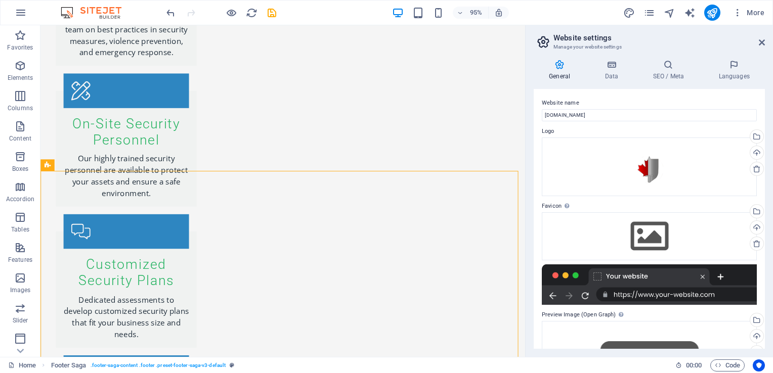
drag, startPoint x: 469, startPoint y: 522, endPoint x: 596, endPoint y: 134, distance: 408.6
click at [550, 134] on html "Skip to main content Home About Values Services Contact Menu FRONTLINE Drop con…" at bounding box center [295, 168] width 510 height 4120
click at [762, 45] on icon at bounding box center [762, 42] width 6 height 8
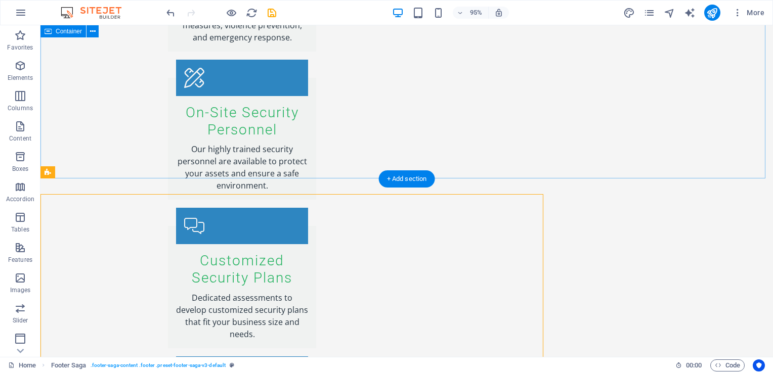
scroll to position [1902, 0]
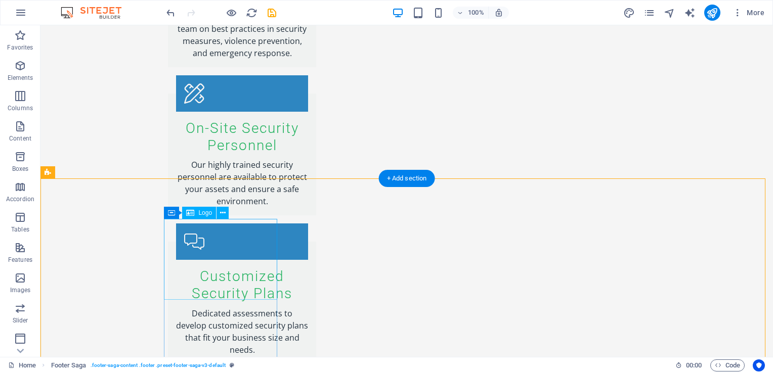
click at [222, 210] on icon at bounding box center [223, 213] width 6 height 11
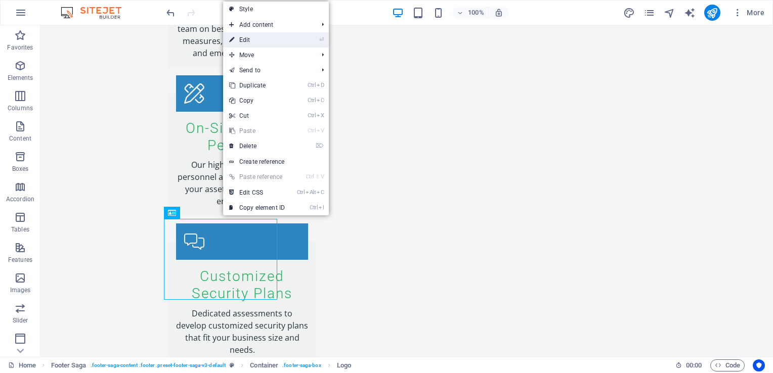
click at [258, 41] on link "⏎ Edit" at bounding box center [257, 39] width 68 height 15
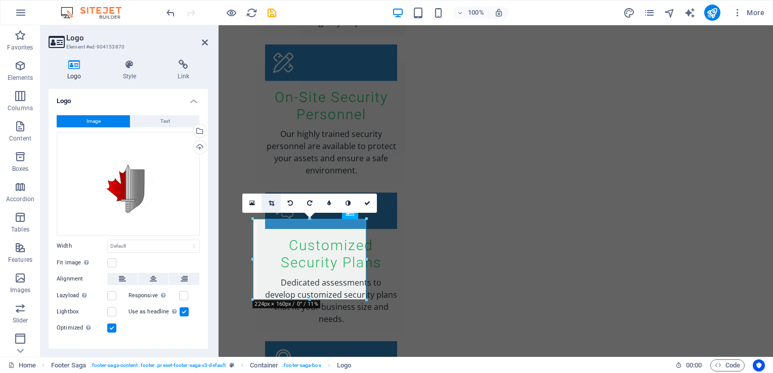
click at [273, 204] on icon at bounding box center [272, 203] width 6 height 6
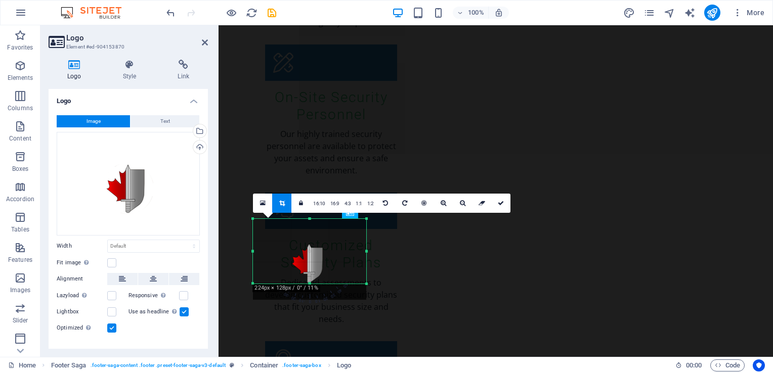
drag, startPoint x: 311, startPoint y: 301, endPoint x: 310, endPoint y: 285, distance: 16.3
click at [310, 285] on div at bounding box center [309, 284] width 113 height 4
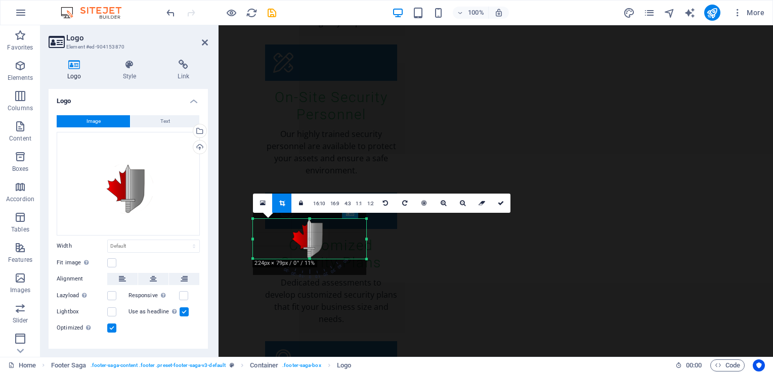
drag, startPoint x: 309, startPoint y: 219, endPoint x: 312, endPoint y: 243, distance: 24.9
click at [312, 243] on div "180 170 160 150 140 130 120 110 100 90 80 70 60 50 40 30 20 10 0 -10 -20 -30 -4…" at bounding box center [309, 239] width 113 height 40
click at [500, 206] on link at bounding box center [500, 203] width 19 height 19
type input "224"
select select "px"
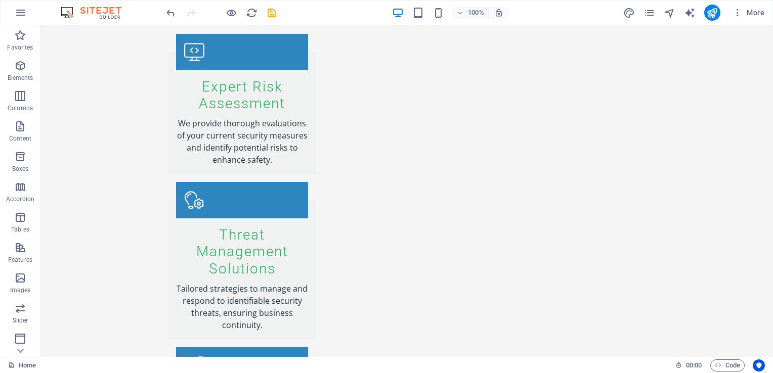
scroll to position [1466, 0]
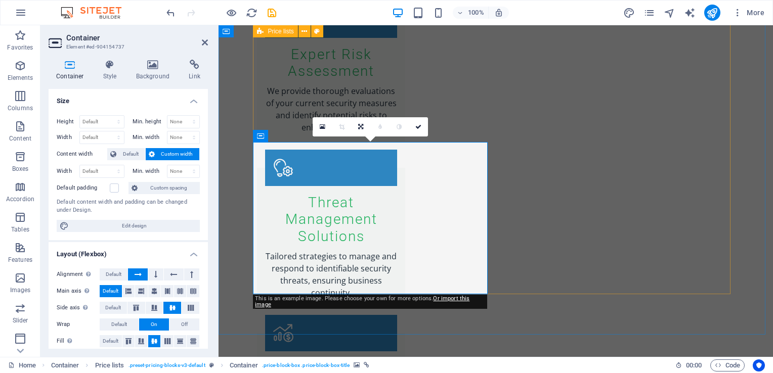
click at [323, 124] on icon at bounding box center [323, 126] width 6 height 7
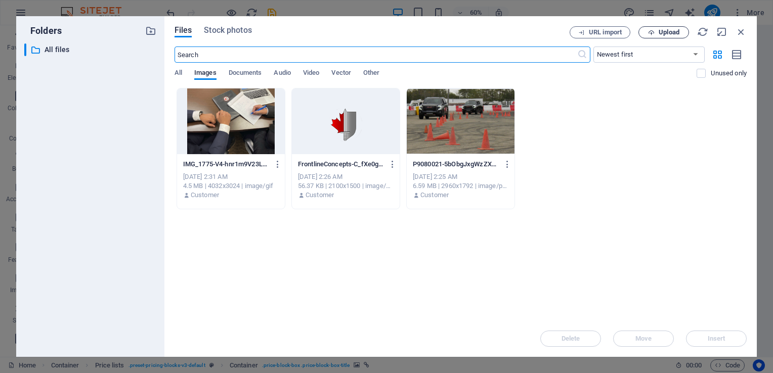
click at [667, 30] on span "Upload" at bounding box center [669, 32] width 21 height 6
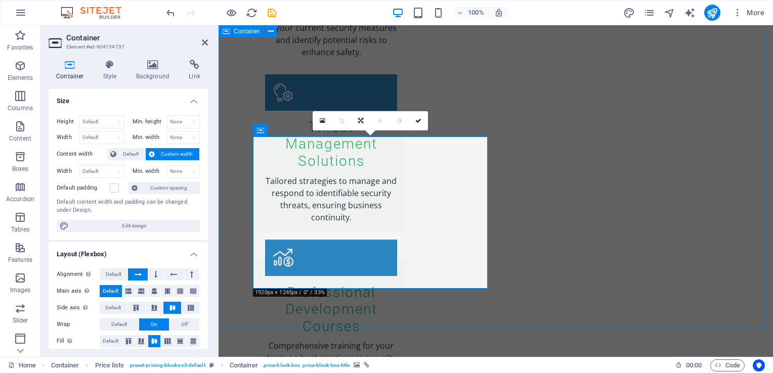
scroll to position [1571, 0]
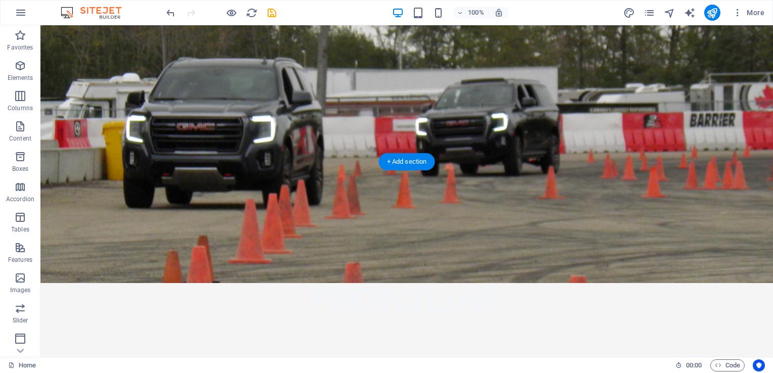
scroll to position [253, 0]
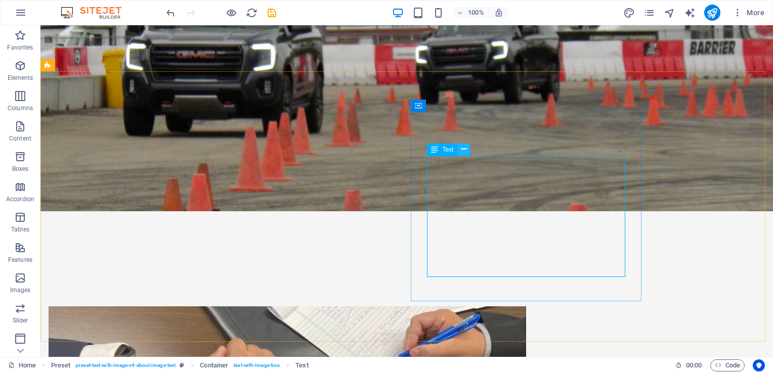
click at [464, 149] on icon at bounding box center [464, 149] width 6 height 11
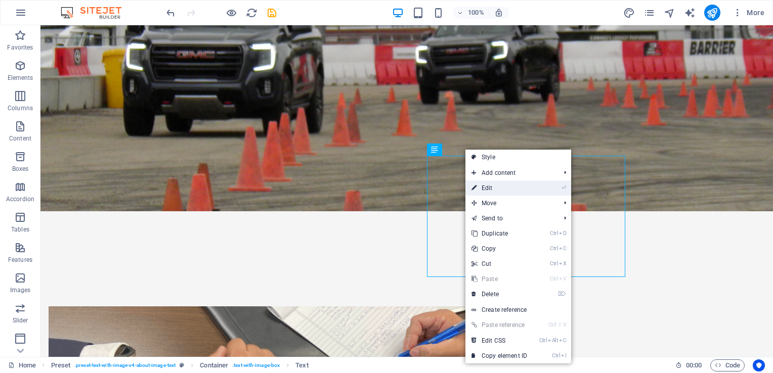
click at [494, 191] on link "⏎ Edit" at bounding box center [499, 188] width 68 height 15
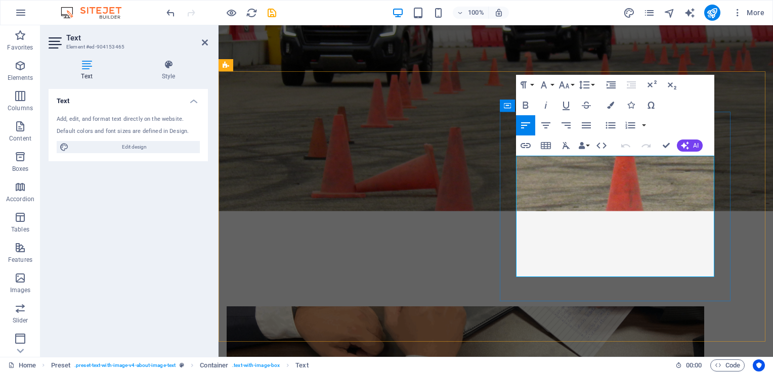
drag, startPoint x: 584, startPoint y: 161, endPoint x: 551, endPoint y: 164, distance: 32.5
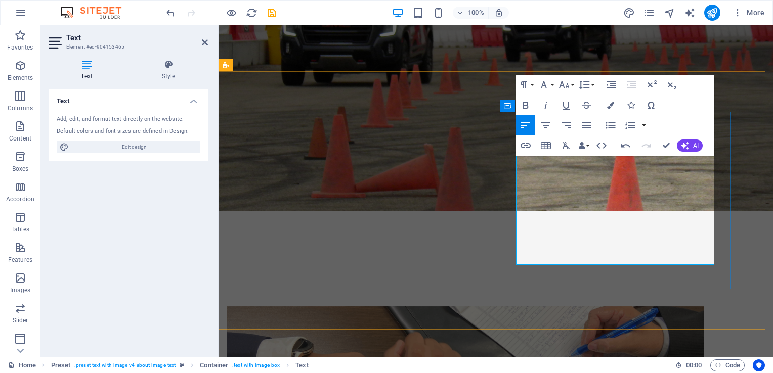
drag, startPoint x: 622, startPoint y: 175, endPoint x: 594, endPoint y: 176, distance: 28.3
drag, startPoint x: 648, startPoint y: 211, endPoint x: 619, endPoint y: 213, distance: 28.4
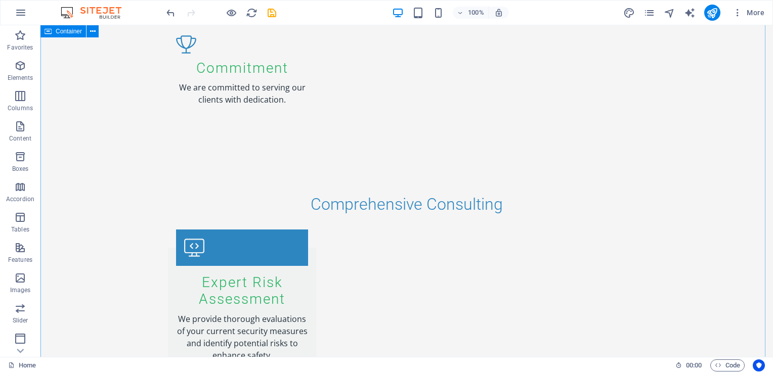
scroll to position [1265, 0]
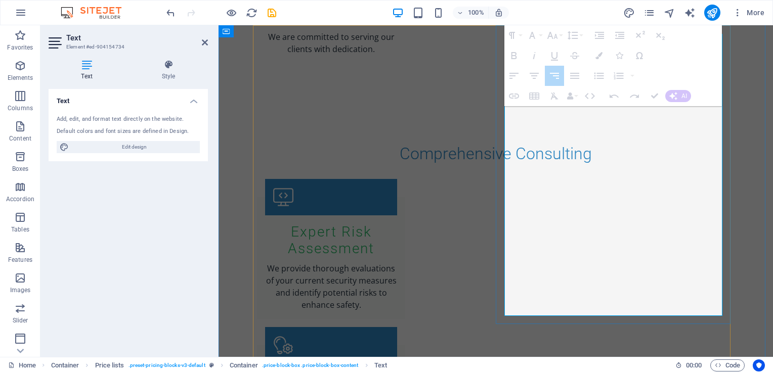
drag, startPoint x: 637, startPoint y: 279, endPoint x: 558, endPoint y: 169, distance: 134.9
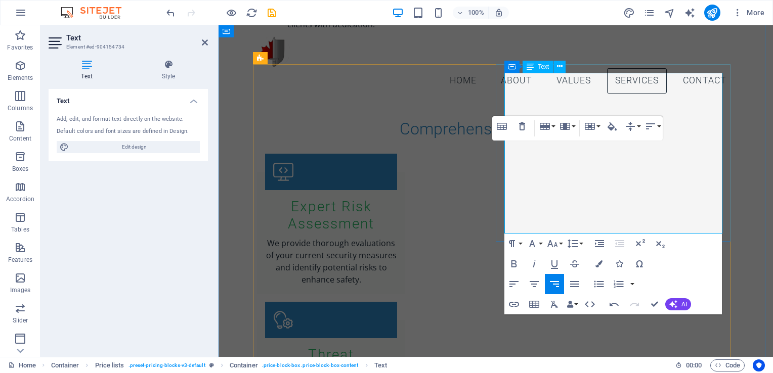
scroll to position [1163, 0]
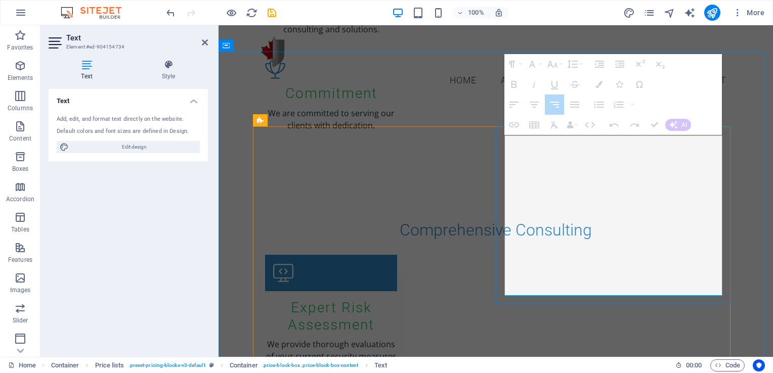
drag, startPoint x: 678, startPoint y: 281, endPoint x: 551, endPoint y: 193, distance: 154.2
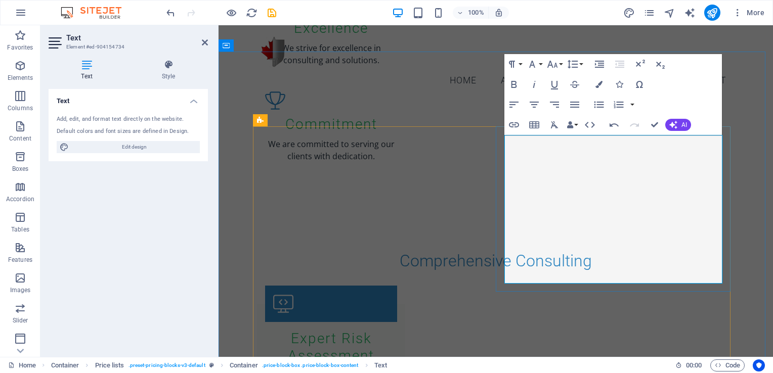
drag, startPoint x: 891, startPoint y: 197, endPoint x: 672, endPoint y: 174, distance: 220.3
drag, startPoint x: 679, startPoint y: 169, endPoint x: 573, endPoint y: 159, distance: 106.7
drag, startPoint x: 663, startPoint y: 170, endPoint x: 596, endPoint y: 163, distance: 67.2
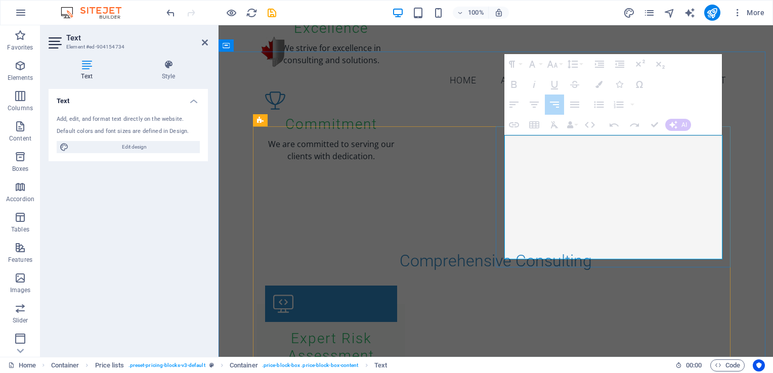
drag, startPoint x: 627, startPoint y: 250, endPoint x: 549, endPoint y: 139, distance: 135.6
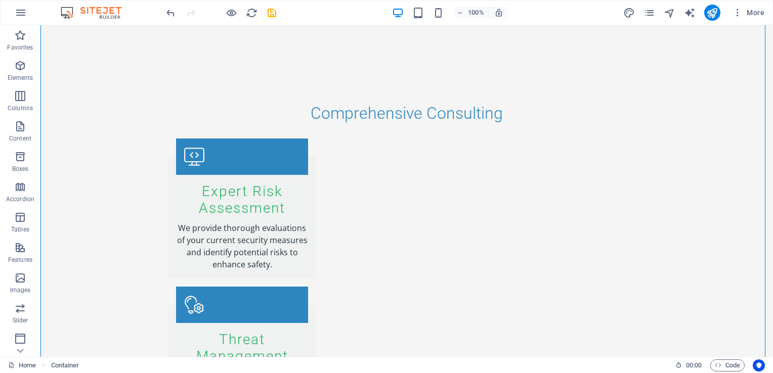
scroll to position [1315, 0]
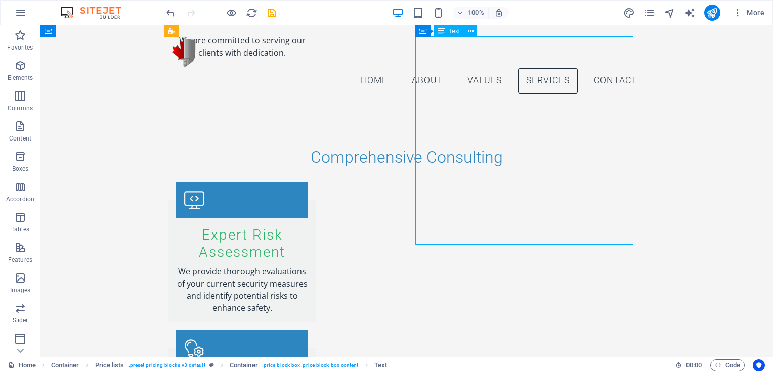
scroll to position [1214, 0]
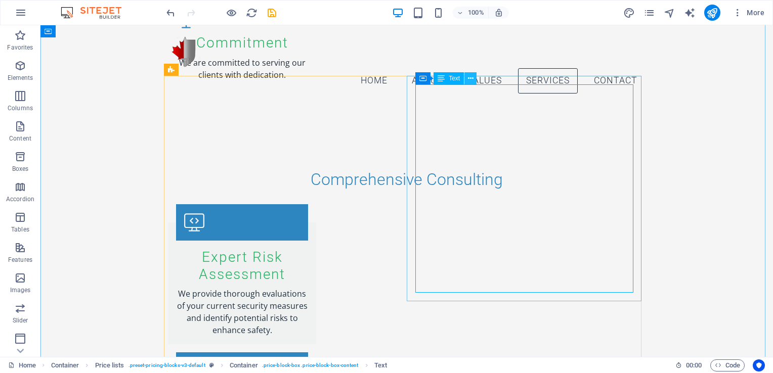
click at [472, 81] on icon at bounding box center [471, 78] width 6 height 11
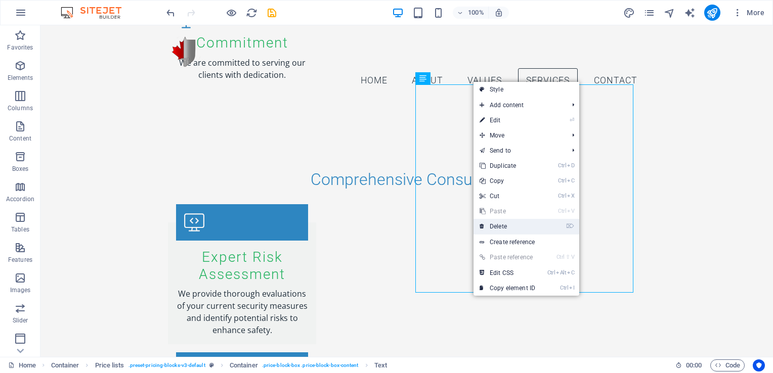
click at [519, 226] on link "⌦ Delete" at bounding box center [507, 226] width 68 height 15
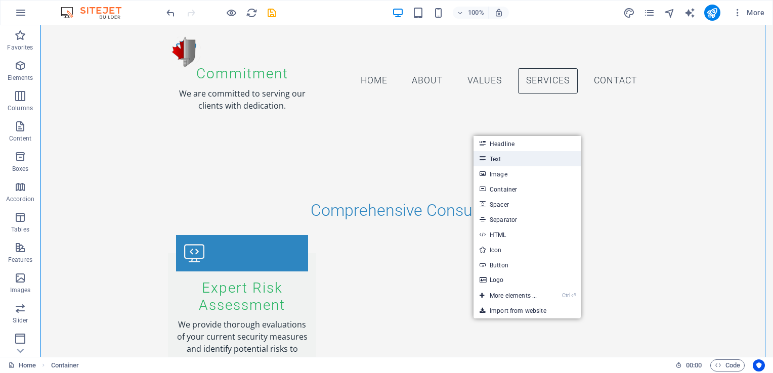
click at [510, 158] on link "Text" at bounding box center [526, 158] width 107 height 15
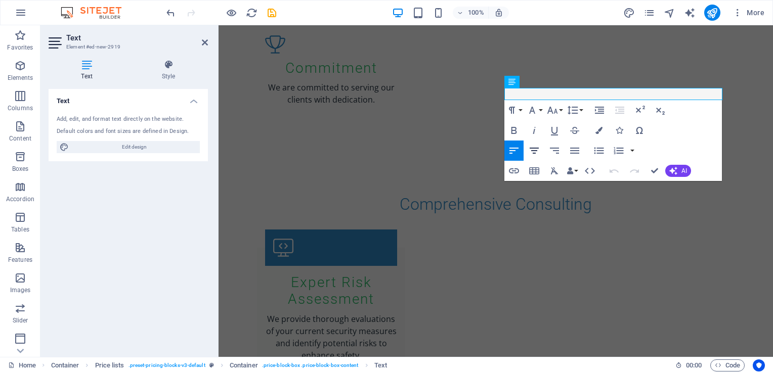
click at [535, 152] on icon "button" at bounding box center [534, 151] width 12 height 12
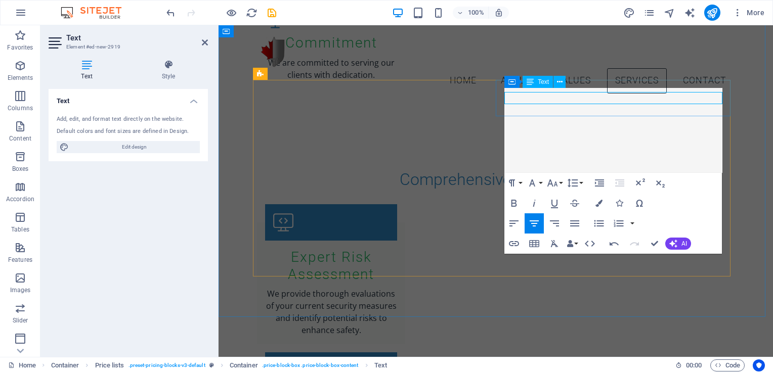
scroll to position [1210, 0]
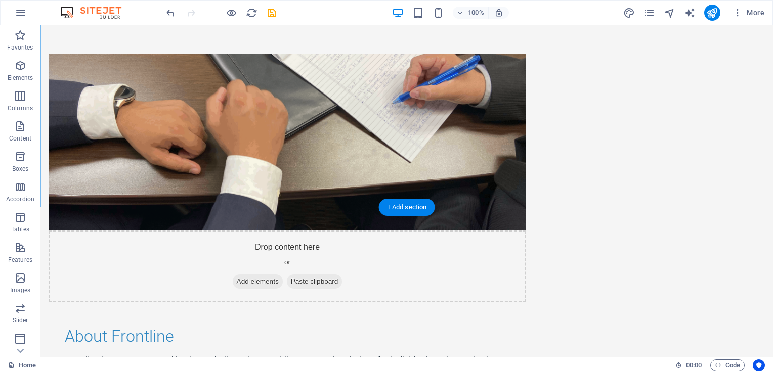
scroll to position [708, 0]
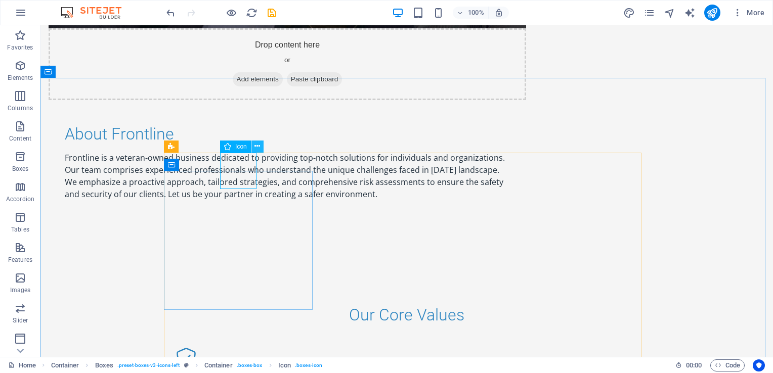
click at [261, 149] on button at bounding box center [257, 147] width 12 height 12
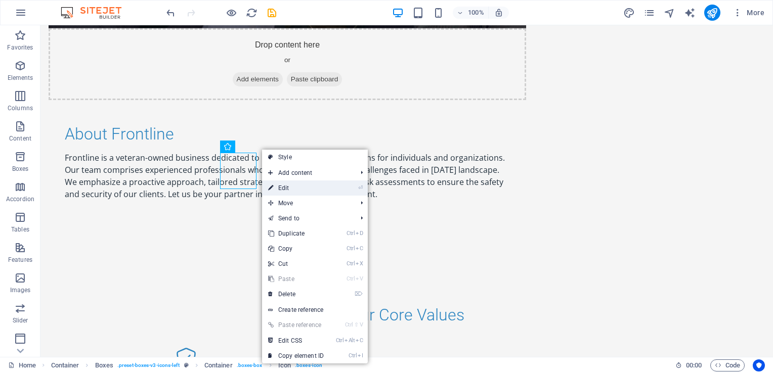
click at [321, 190] on link "⏎ Edit" at bounding box center [296, 188] width 68 height 15
select select "xMidYMid"
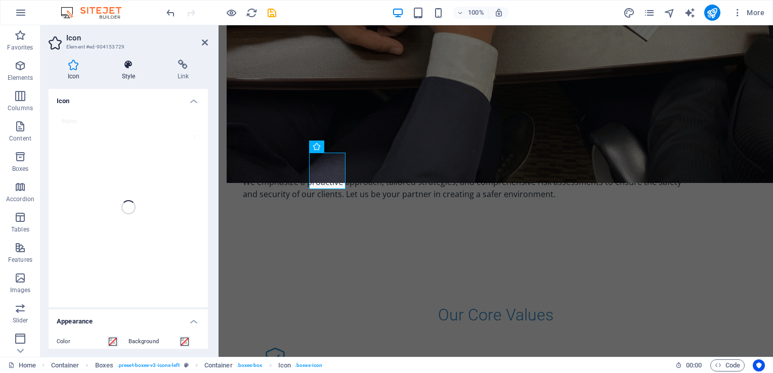
click at [127, 69] on icon at bounding box center [129, 65] width 52 height 10
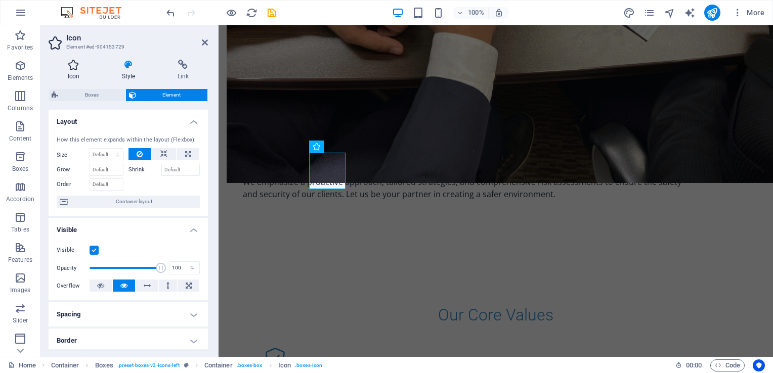
click at [77, 68] on icon at bounding box center [74, 65] width 50 height 10
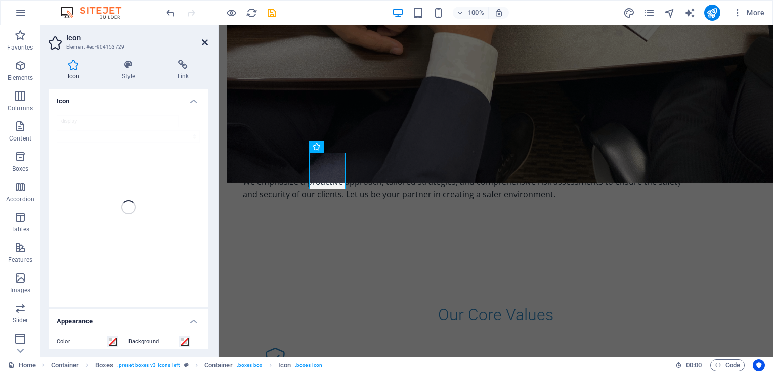
click at [203, 41] on icon at bounding box center [205, 42] width 6 height 8
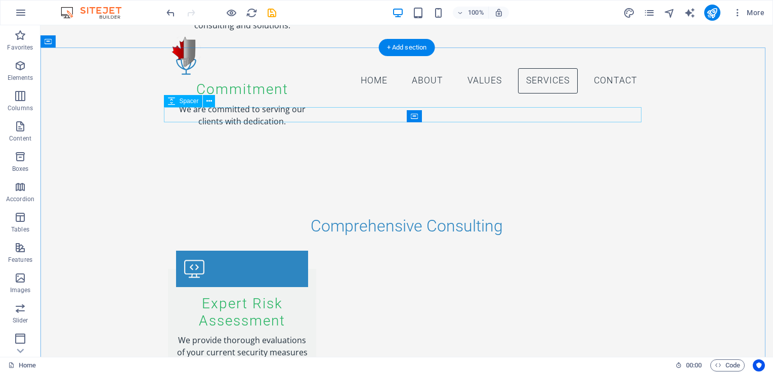
scroll to position [1163, 0]
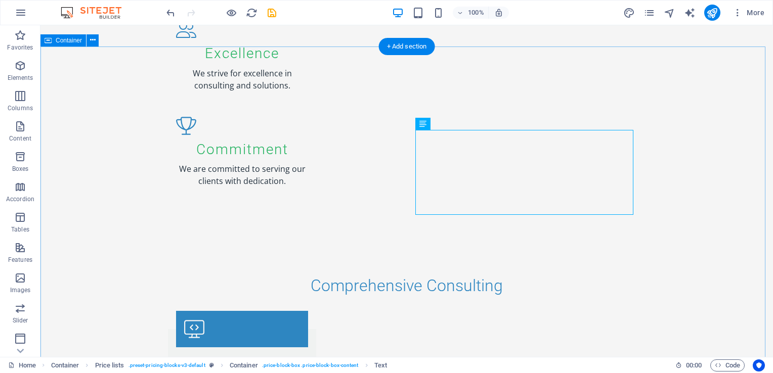
scroll to position [1214, 0]
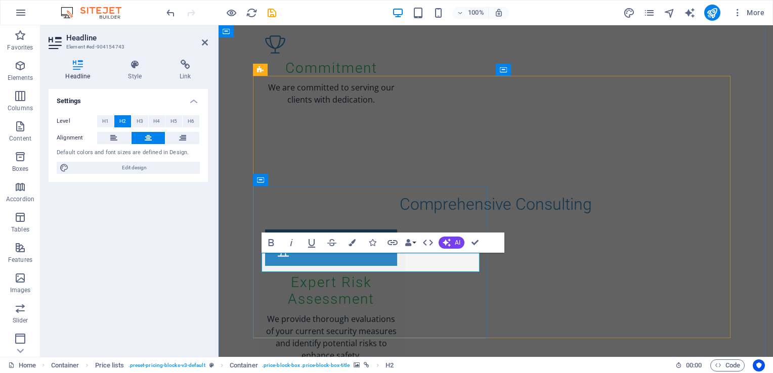
drag, startPoint x: 568, startPoint y: 144, endPoint x: 746, endPoint y: 145, distance: 178.1
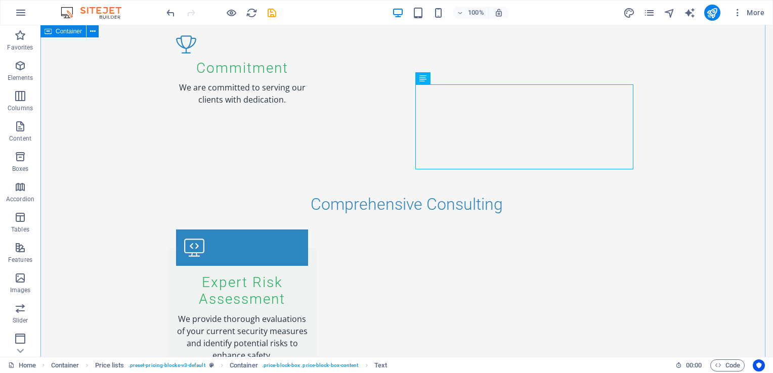
scroll to position [1315, 0]
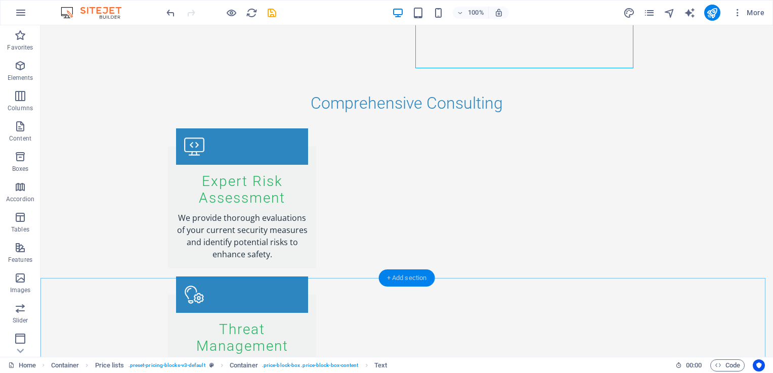
click at [409, 279] on div "+ Add section" at bounding box center [407, 278] width 56 height 17
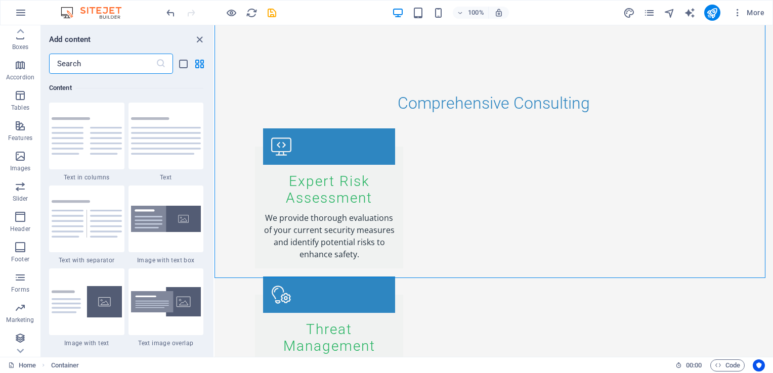
scroll to position [123, 0]
click at [97, 65] on input "text" at bounding box center [102, 64] width 107 height 20
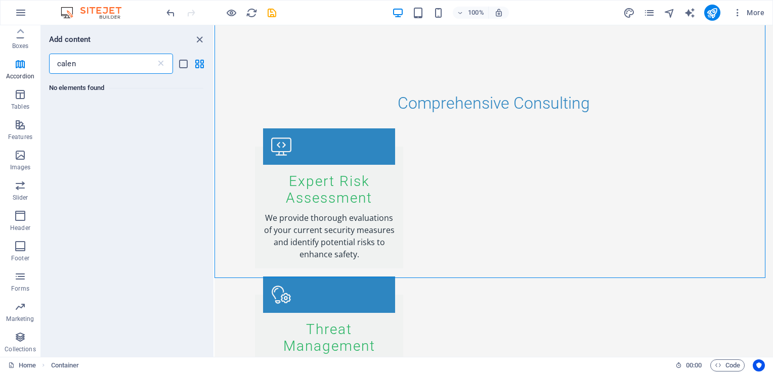
scroll to position [0, 0]
type input "c"
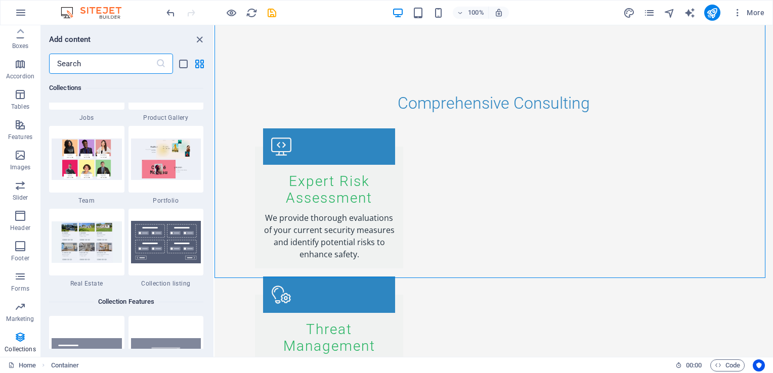
scroll to position [9358, 0]
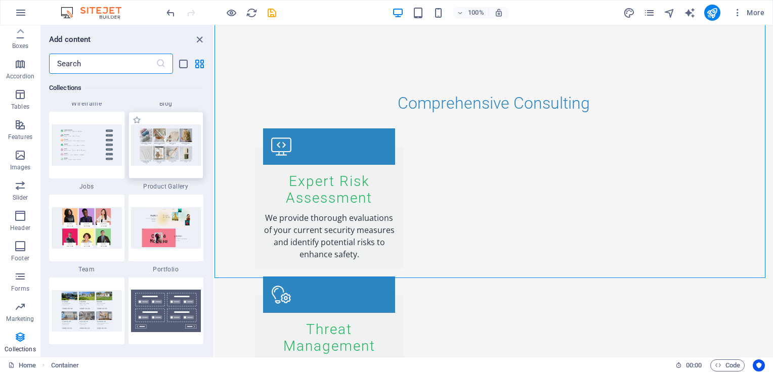
click at [178, 159] on img at bounding box center [166, 144] width 70 height 41
click at [176, 137] on img at bounding box center [166, 144] width 70 height 41
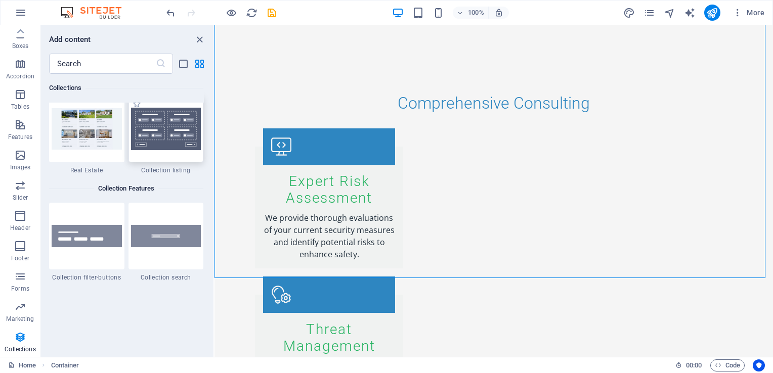
scroll to position [9510, 0]
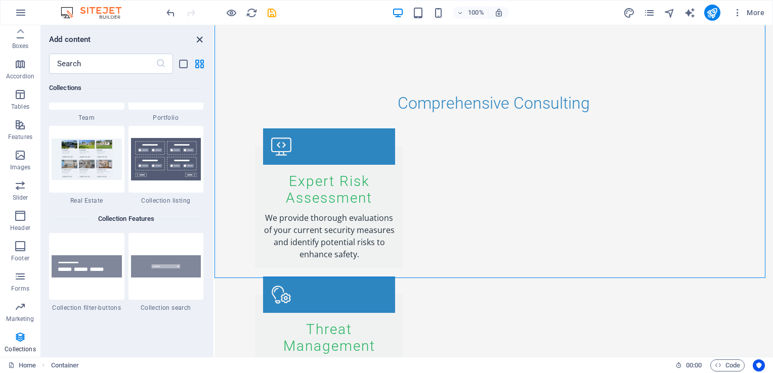
click at [198, 41] on icon "close panel" at bounding box center [200, 40] width 12 height 12
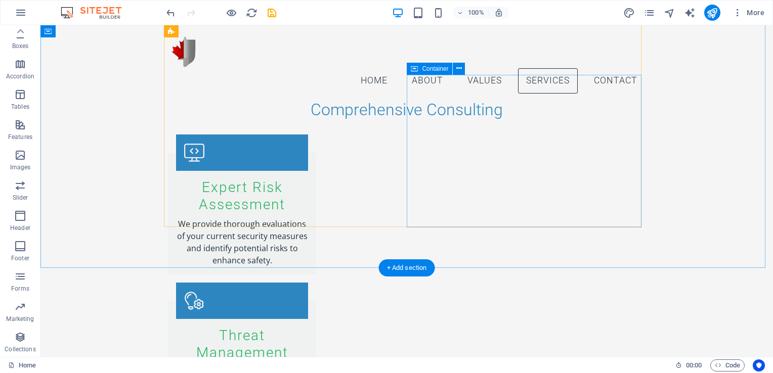
scroll to position [1301, 0]
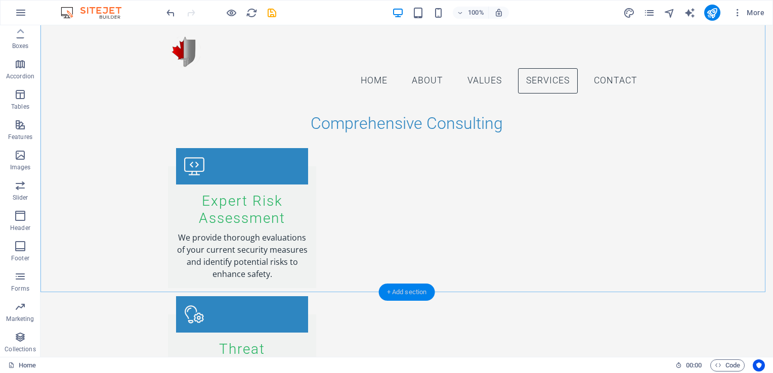
click at [389, 291] on div "+ Add section" at bounding box center [407, 292] width 56 height 17
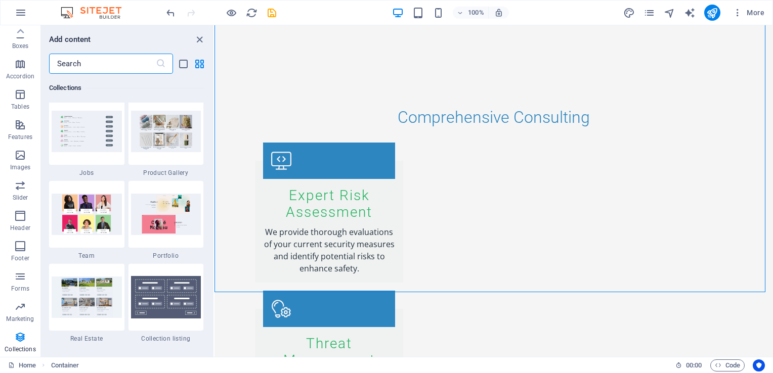
scroll to position [9313, 0]
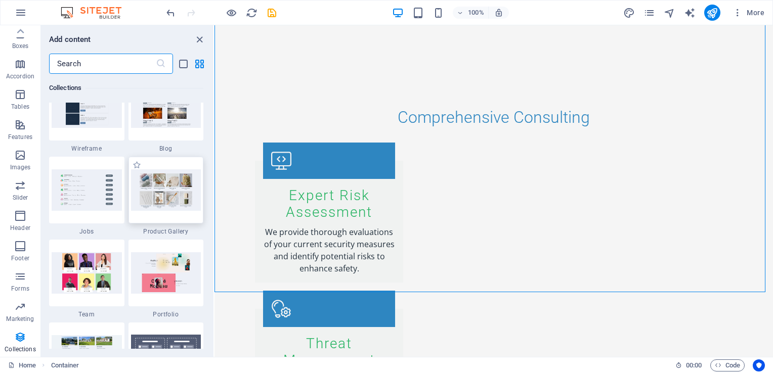
click at [160, 217] on div at bounding box center [165, 190] width 75 height 67
click at [158, 182] on img at bounding box center [166, 189] width 70 height 41
click at [164, 202] on img at bounding box center [166, 189] width 70 height 41
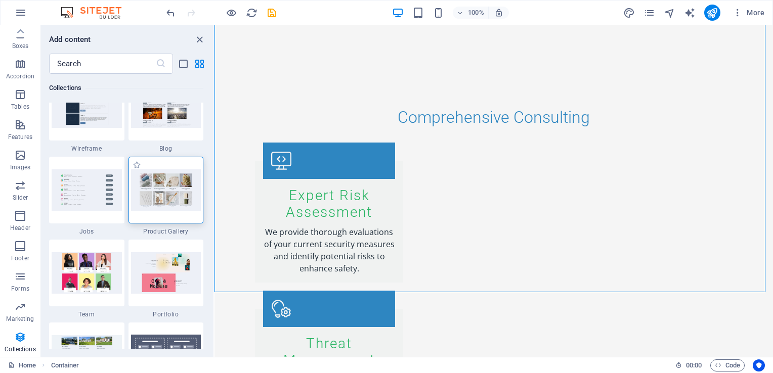
click at [164, 202] on img at bounding box center [166, 189] width 70 height 41
click at [181, 64] on icon "list-view" at bounding box center [184, 64] width 12 height 12
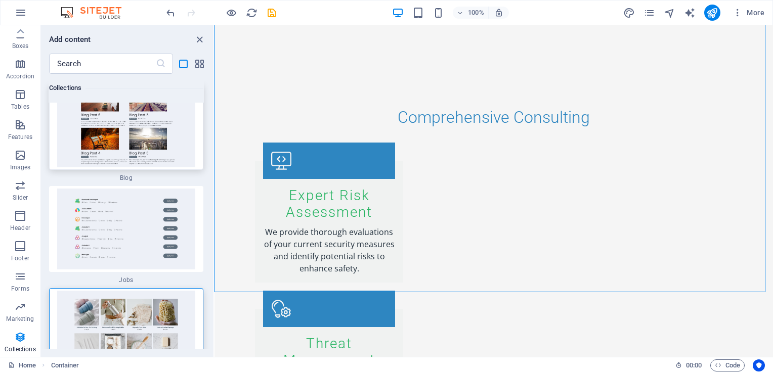
scroll to position [21047, 0]
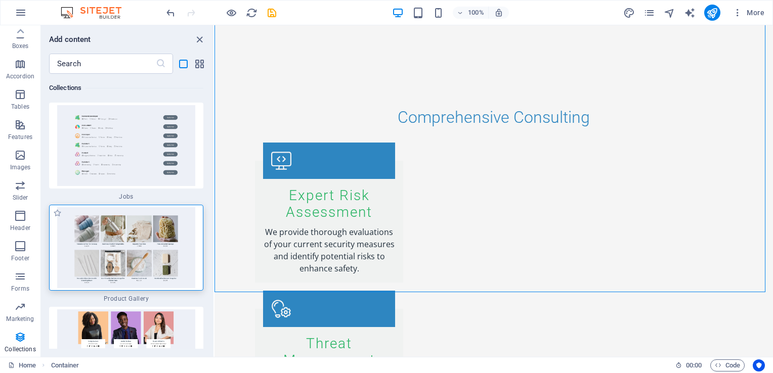
click at [167, 224] on img at bounding box center [126, 247] width 149 height 81
click at [55, 209] on label "1 Star" at bounding box center [57, 213] width 9 height 9
click at [53, 219] on input "1 Star" at bounding box center [53, 219] width 1 height 1
radio input "true"
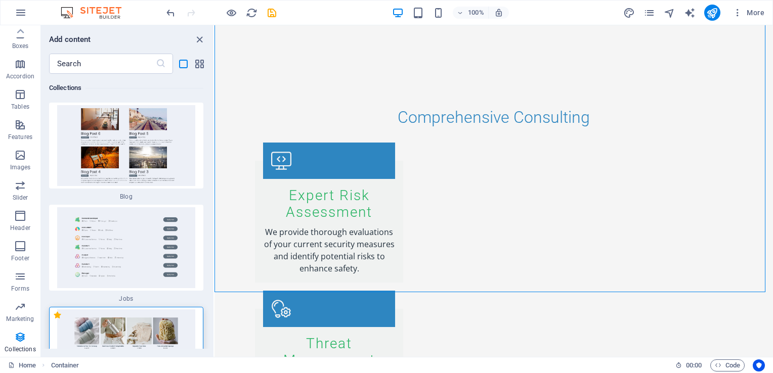
scroll to position [21149, 0]
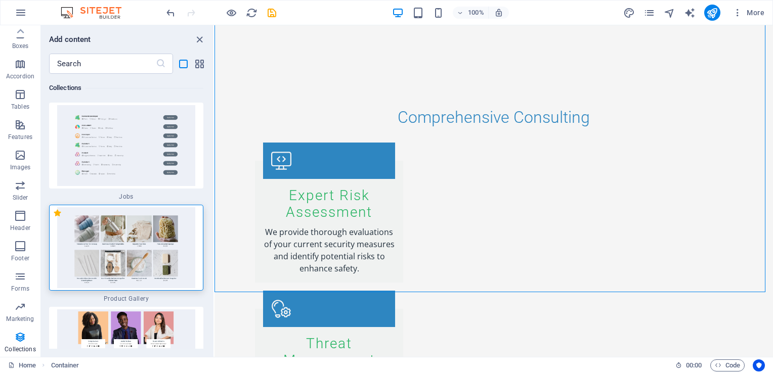
click at [89, 225] on img at bounding box center [126, 247] width 149 height 81
drag, startPoint x: 89, startPoint y: 225, endPoint x: 106, endPoint y: 212, distance: 21.3
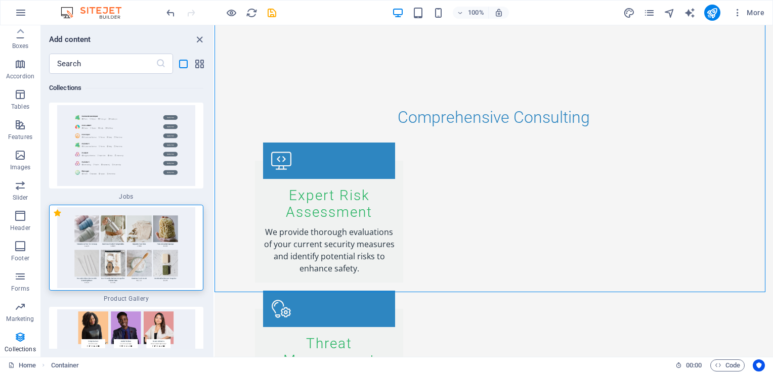
click at [106, 212] on img at bounding box center [126, 247] width 149 height 81
click at [147, 241] on img at bounding box center [126, 247] width 149 height 81
click at [20, 281] on icon "button" at bounding box center [20, 277] width 12 height 12
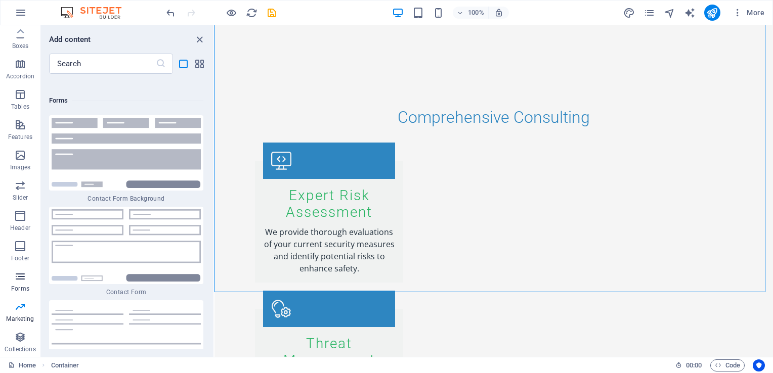
scroll to position [17018, 0]
click at [19, 340] on icon "button" at bounding box center [20, 337] width 12 height 12
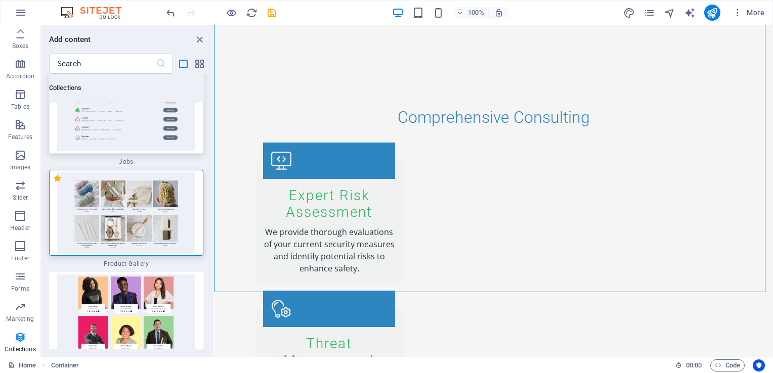
scroll to position [21207, 0]
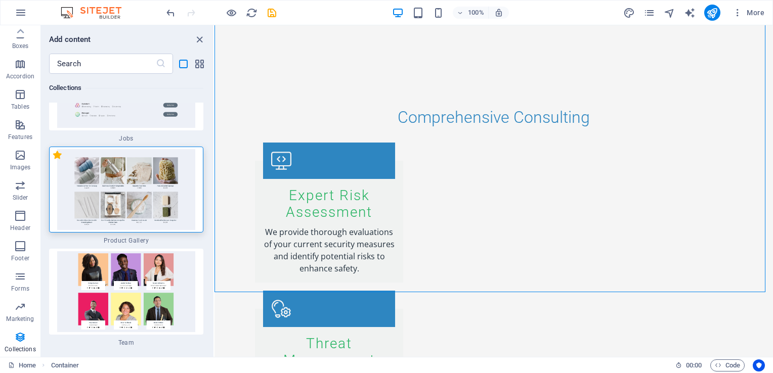
click at [57, 151] on label "1 Star" at bounding box center [57, 155] width 9 height 9
click at [53, 160] on input "1 Star" at bounding box center [53, 160] width 1 height 1
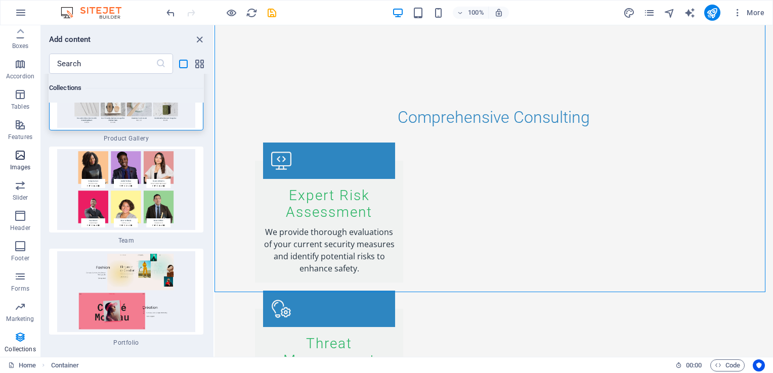
scroll to position [21105, 0]
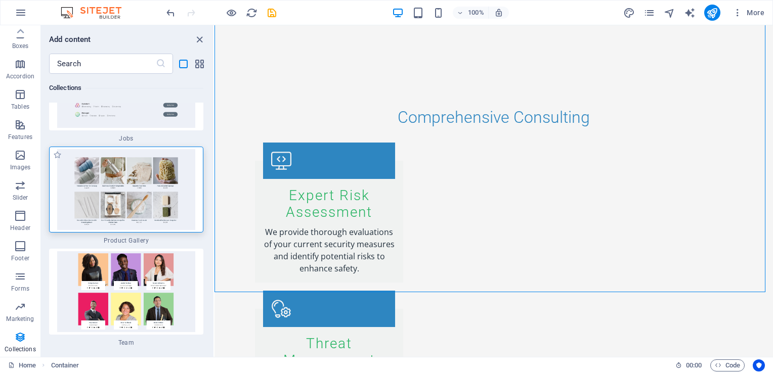
click at [136, 162] on img at bounding box center [126, 189] width 149 height 81
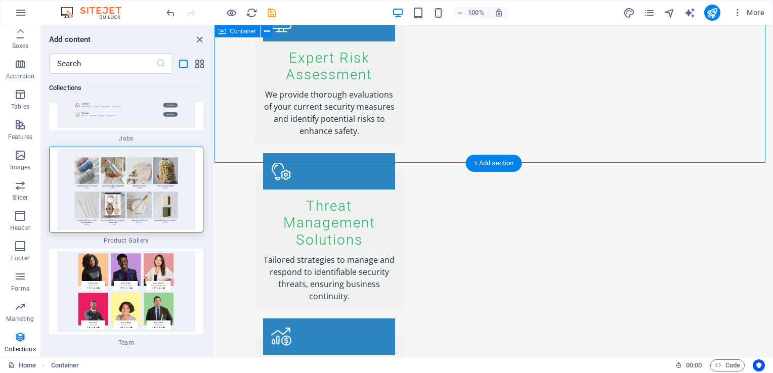
scroll to position [1503, 0]
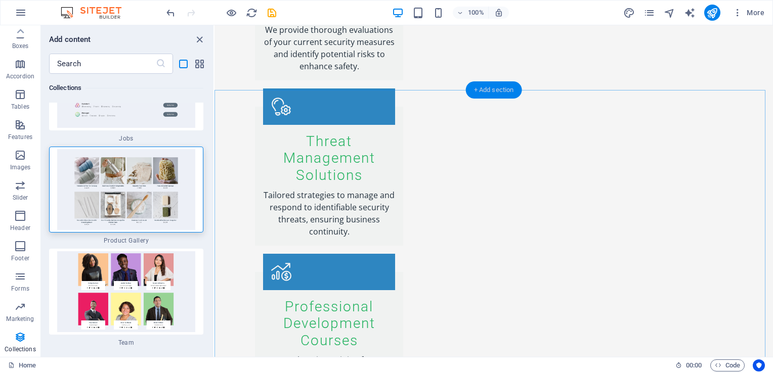
click at [492, 86] on div "+ Add section" at bounding box center [494, 89] width 56 height 17
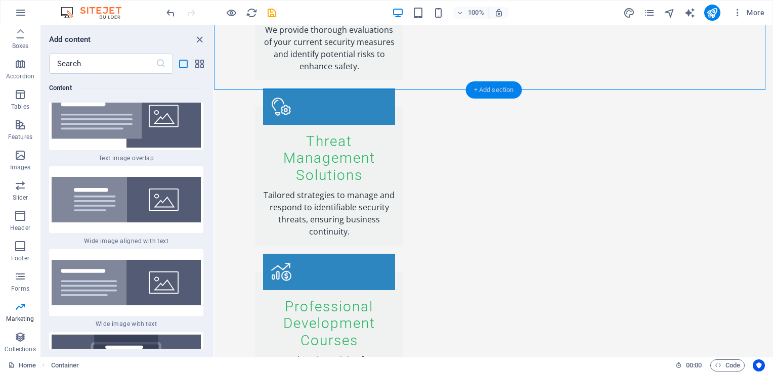
scroll to position [5289, 0]
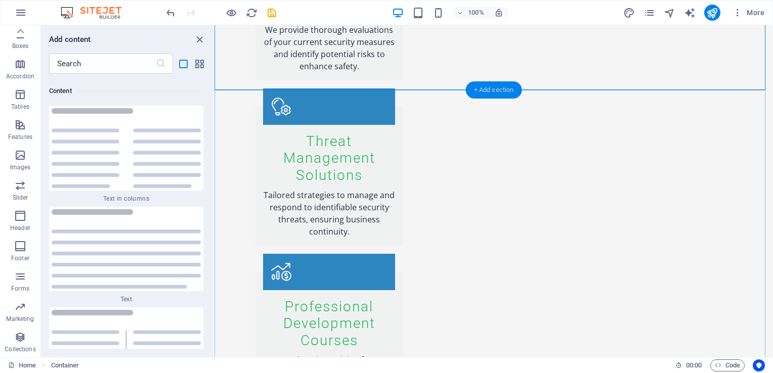
click at [473, 88] on div "+ Add section" at bounding box center [494, 89] width 56 height 17
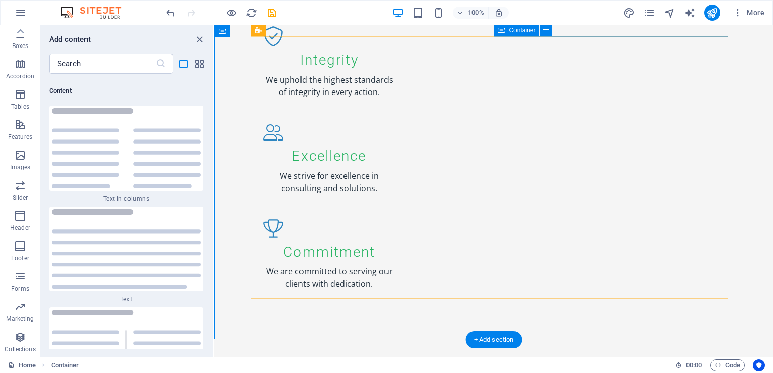
scroll to position [1263, 0]
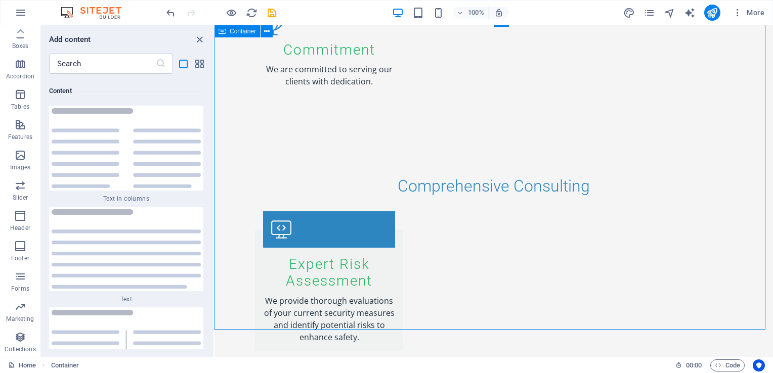
click at [223, 33] on icon at bounding box center [222, 31] width 7 height 12
click at [268, 33] on icon at bounding box center [267, 31] width 6 height 11
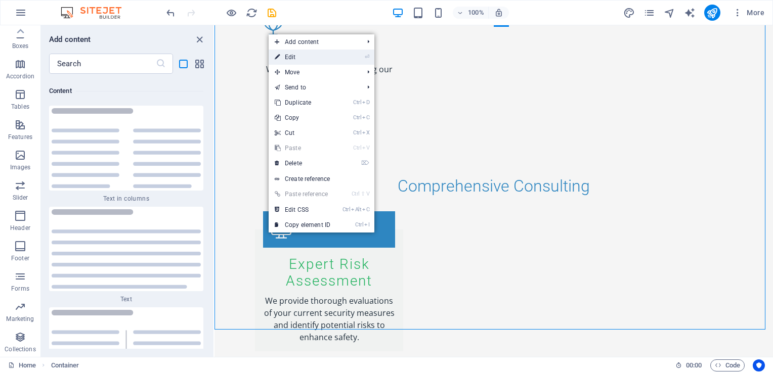
click at [293, 58] on link "⏎ Edit" at bounding box center [303, 57] width 68 height 15
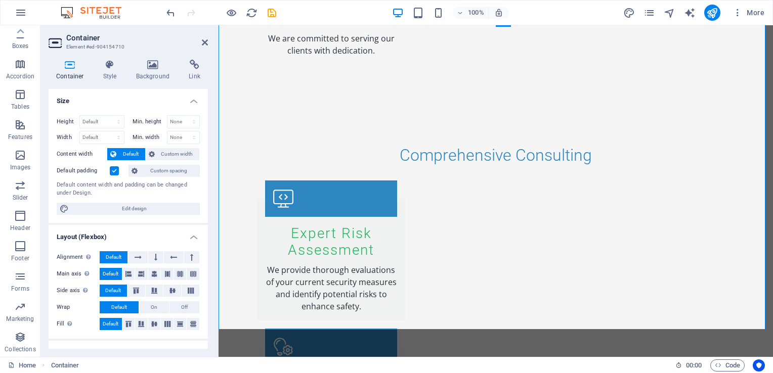
click at [71, 66] on icon at bounding box center [70, 65] width 43 height 10
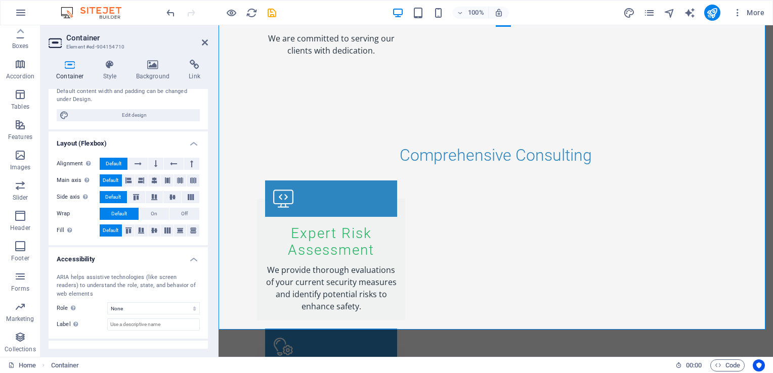
scroll to position [131, 0]
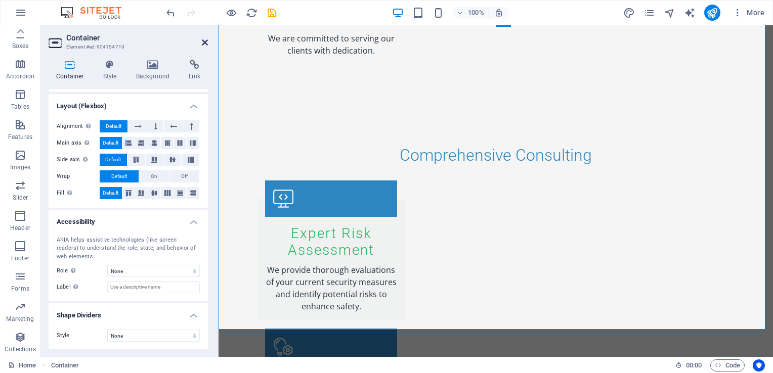
click at [203, 43] on icon at bounding box center [205, 42] width 6 height 8
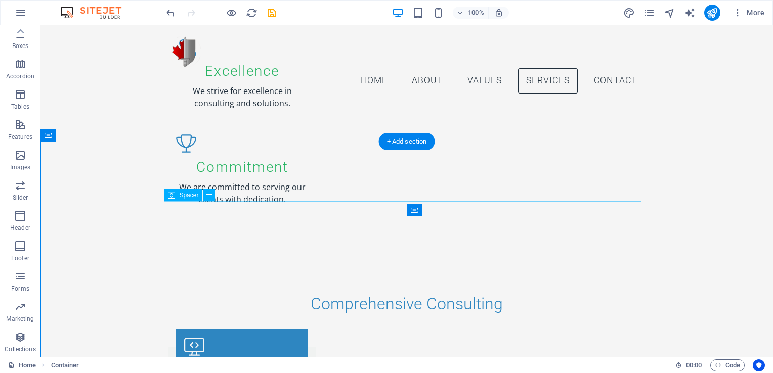
scroll to position [1061, 0]
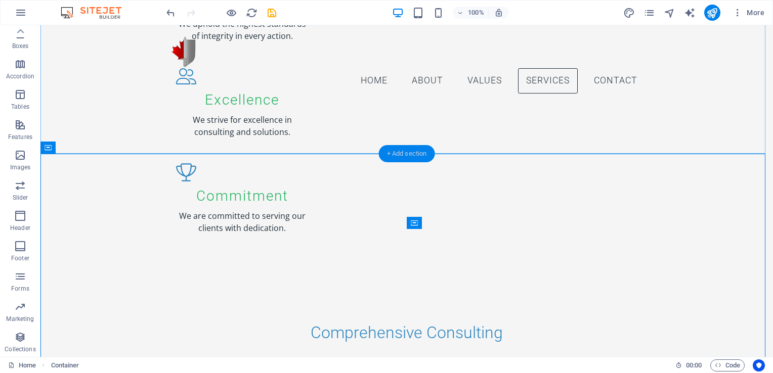
click at [405, 155] on div "+ Add section" at bounding box center [407, 153] width 56 height 17
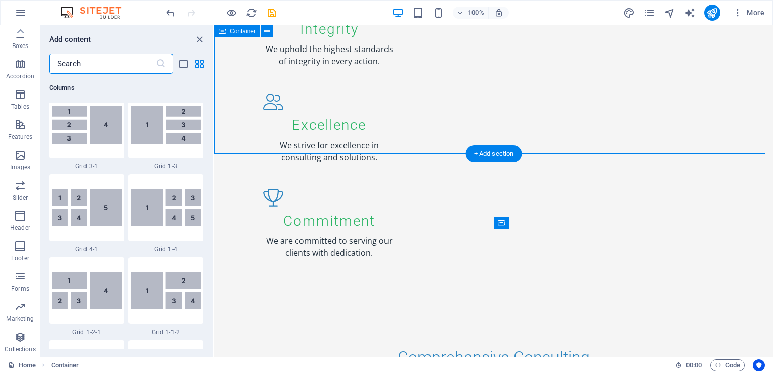
scroll to position [1770, 0]
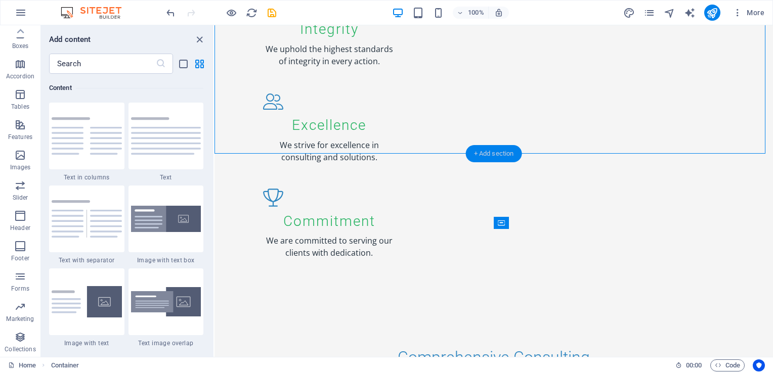
click at [476, 155] on div "+ Add section" at bounding box center [494, 153] width 56 height 17
click at [476, 154] on div "+ Add section" at bounding box center [494, 153] width 56 height 17
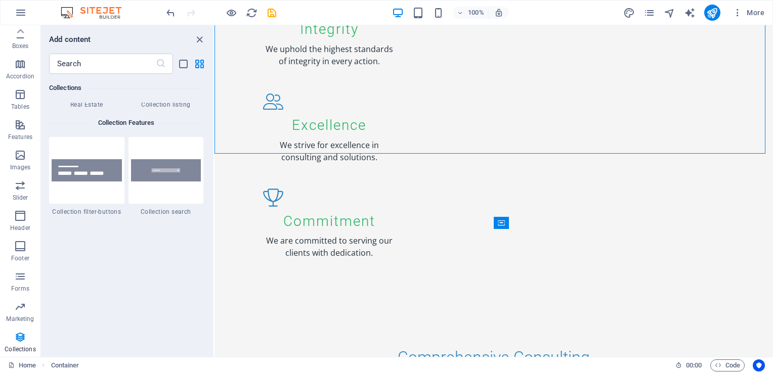
scroll to position [9342, 0]
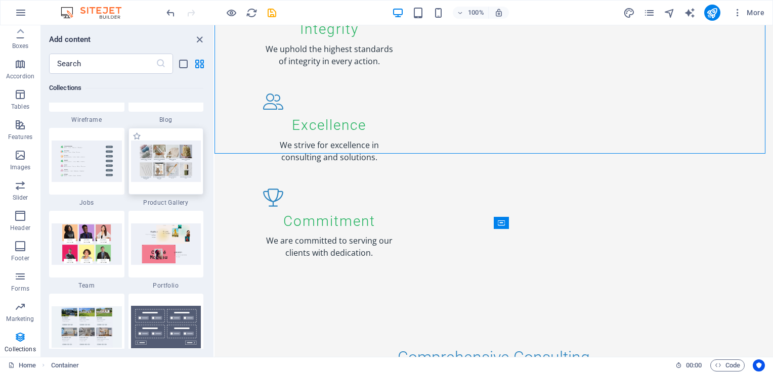
click at [170, 182] on div at bounding box center [165, 161] width 75 height 67
click at [156, 155] on img at bounding box center [166, 161] width 70 height 41
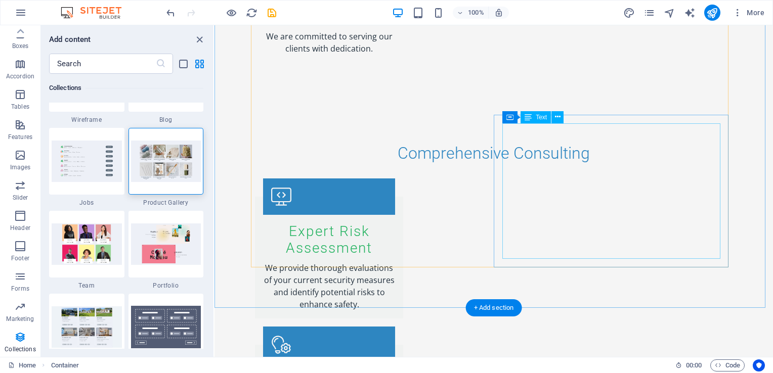
scroll to position [1314, 0]
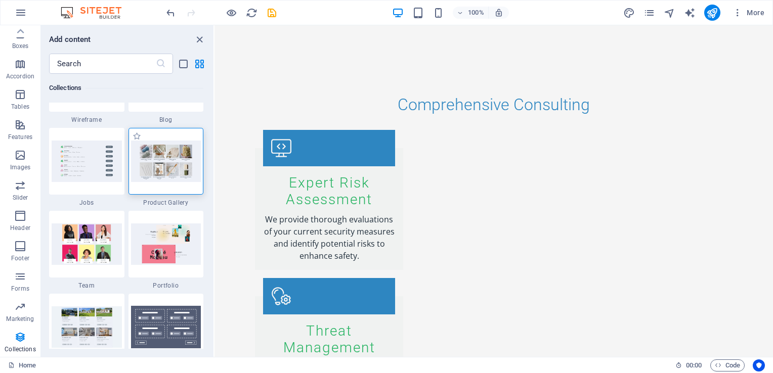
click at [181, 169] on img at bounding box center [166, 161] width 70 height 41
click at [186, 62] on icon "list-view" at bounding box center [184, 64] width 12 height 12
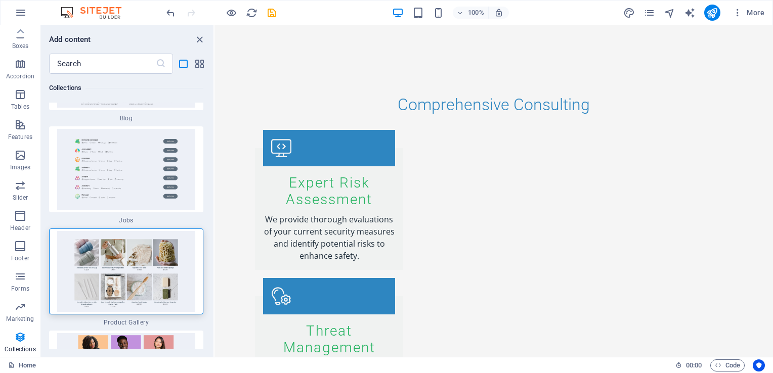
scroll to position [21026, 0]
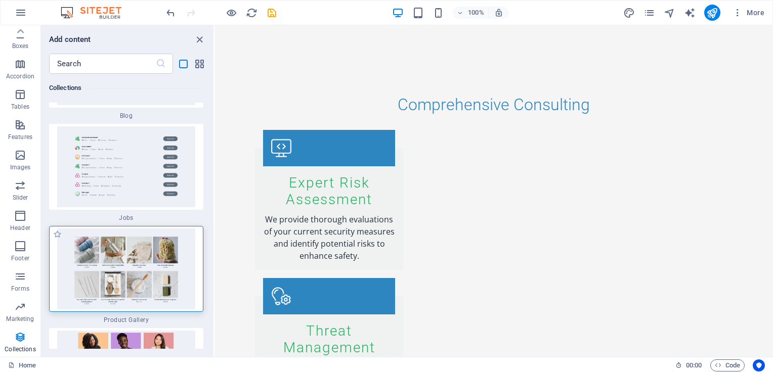
click at [159, 266] on img at bounding box center [126, 269] width 149 height 81
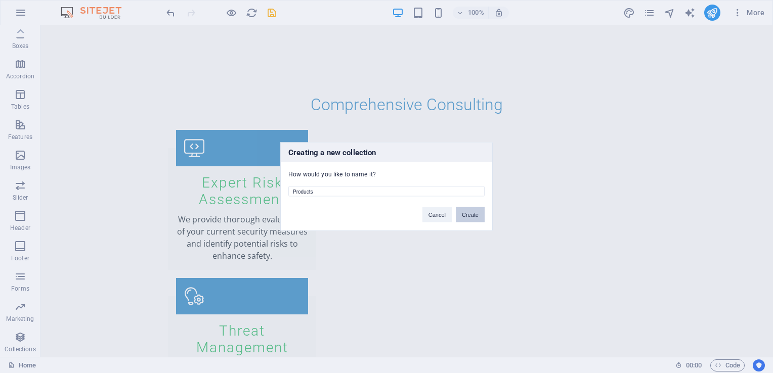
click at [467, 213] on button "Create" at bounding box center [470, 214] width 29 height 15
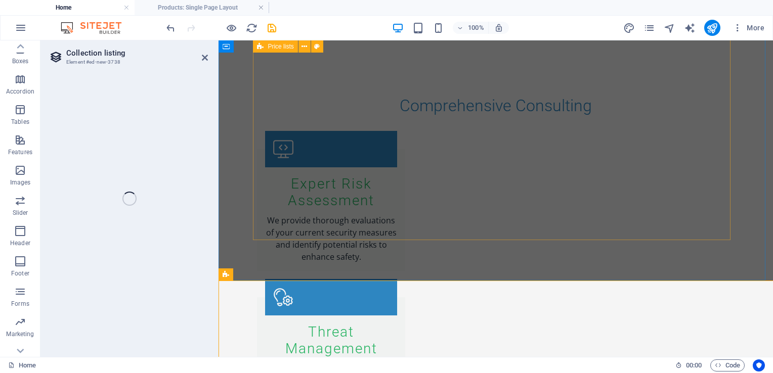
select select "68b917267276225f3d0b3912"
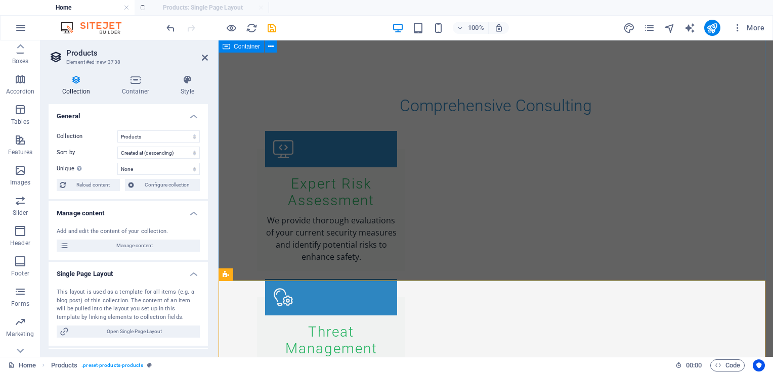
select select "createdAt_DESC"
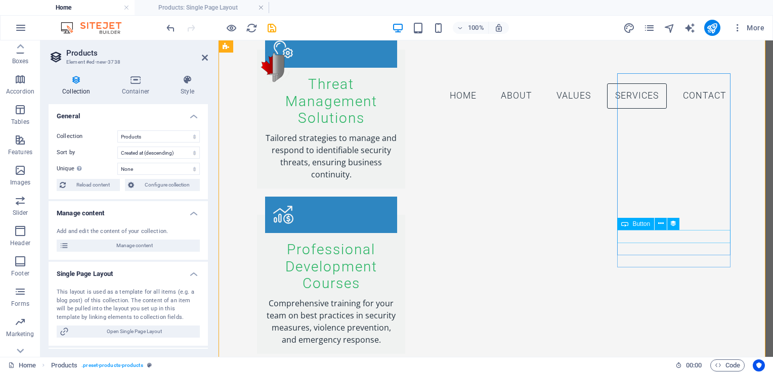
scroll to position [1516, 0]
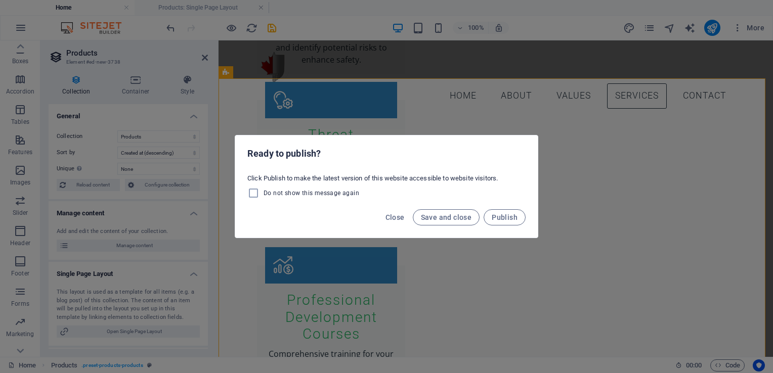
click at [322, 228] on div "Close Save and close Publish" at bounding box center [386, 220] width 303 height 34
click at [397, 217] on span "Close" at bounding box center [394, 217] width 19 height 8
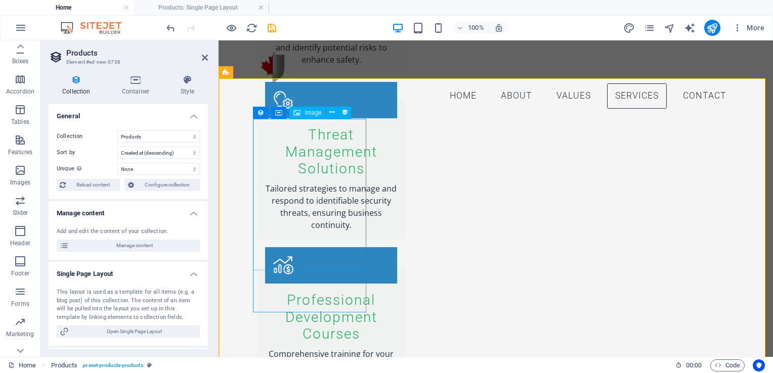
click at [311, 113] on span "Image" at bounding box center [313, 113] width 17 height 6
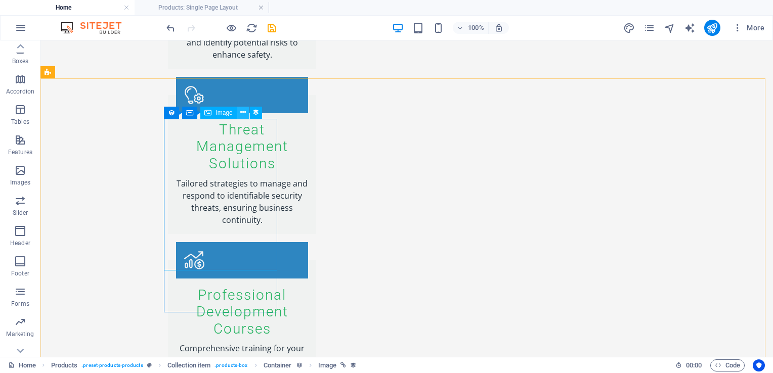
click at [241, 113] on icon at bounding box center [243, 112] width 6 height 11
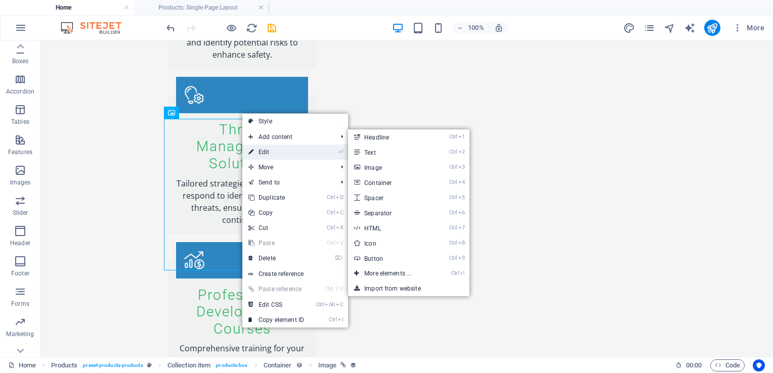
click at [275, 156] on link "⏎ Edit" at bounding box center [276, 152] width 68 height 15
select select "px"
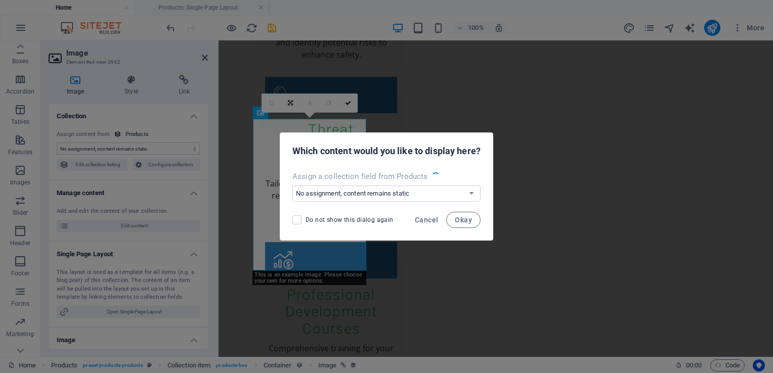
select select "image"
click at [431, 218] on span "Cancel" at bounding box center [426, 220] width 23 height 8
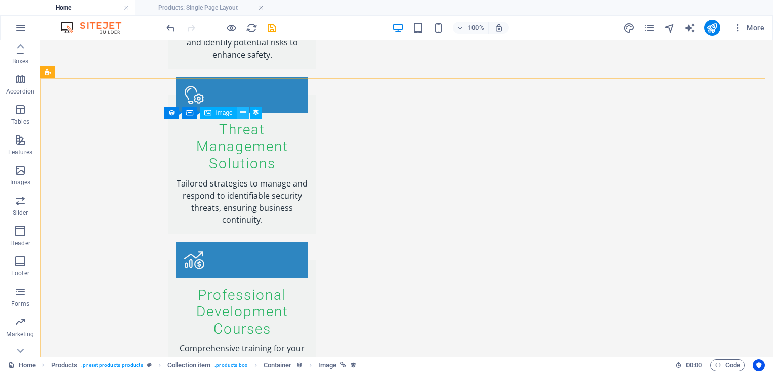
click at [241, 111] on icon at bounding box center [243, 112] width 6 height 11
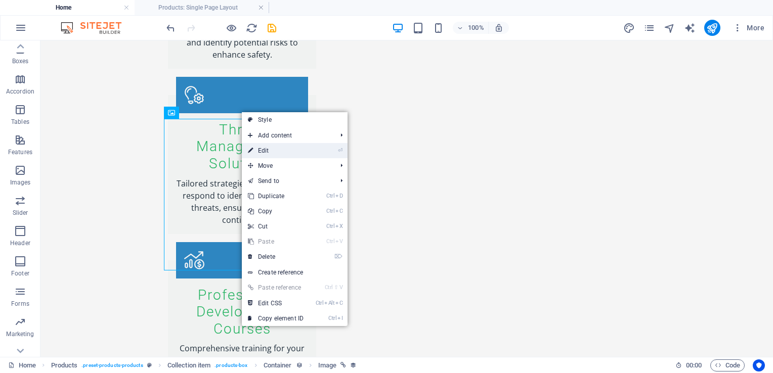
click at [269, 149] on link "⏎ Edit" at bounding box center [276, 150] width 68 height 15
select select "image"
select select "px"
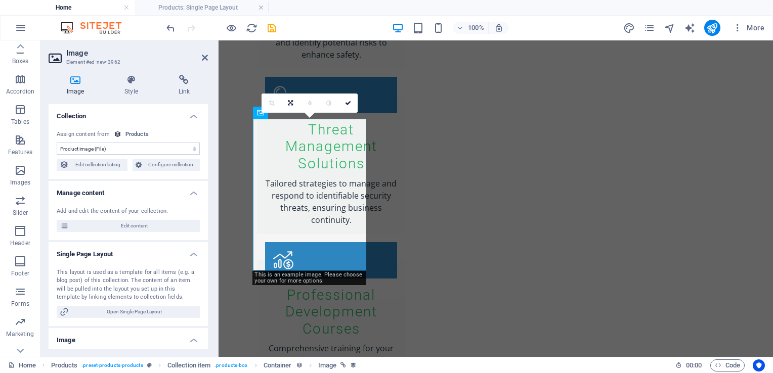
click at [75, 82] on icon at bounding box center [76, 80] width 54 height 10
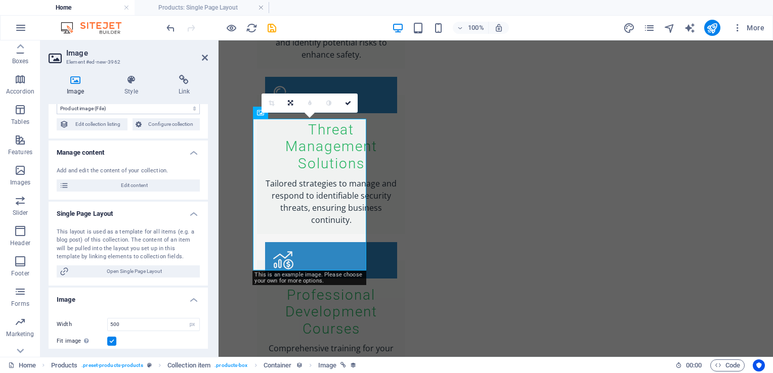
scroll to position [0, 0]
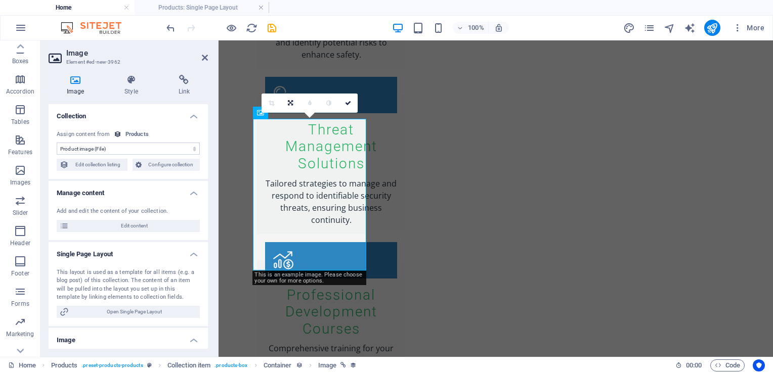
click at [116, 149] on select "No assignment, content remains static Created at (Date) Updated at (Date) Name …" at bounding box center [128, 149] width 143 height 12
click at [134, 135] on div "Products" at bounding box center [136, 135] width 23 height 9
click at [178, 169] on span "Configure collection" at bounding box center [171, 165] width 53 height 12
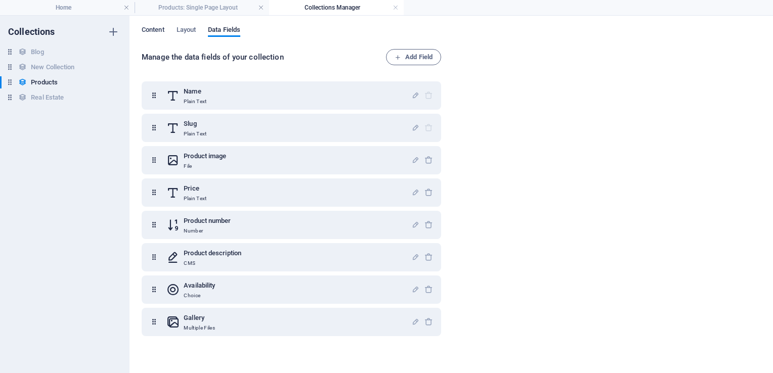
click at [155, 29] on span "Content" at bounding box center [153, 31] width 23 height 14
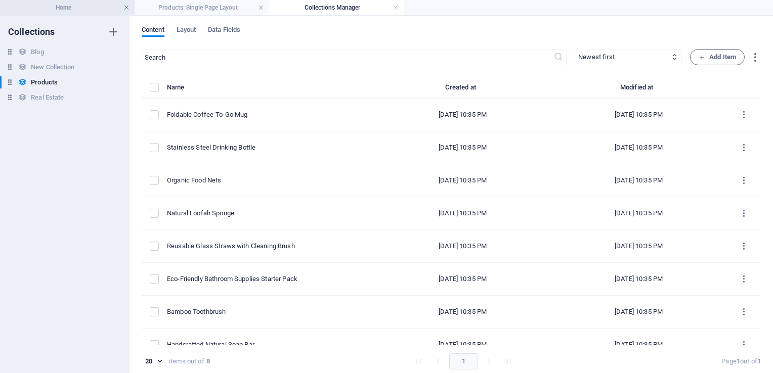
click at [125, 9] on link at bounding box center [126, 8] width 6 height 10
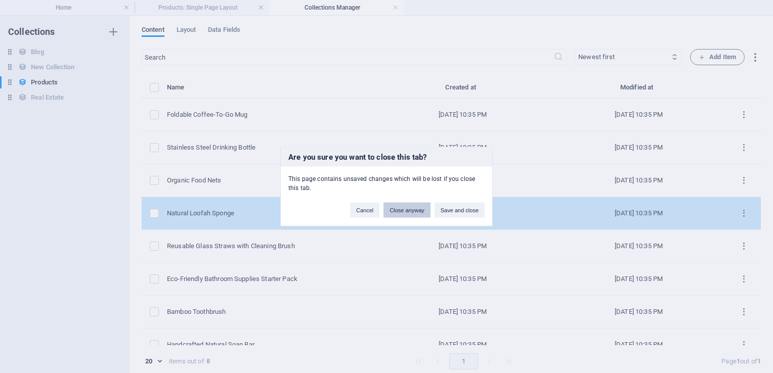
click at [408, 208] on button "Close anyway" at bounding box center [406, 210] width 47 height 15
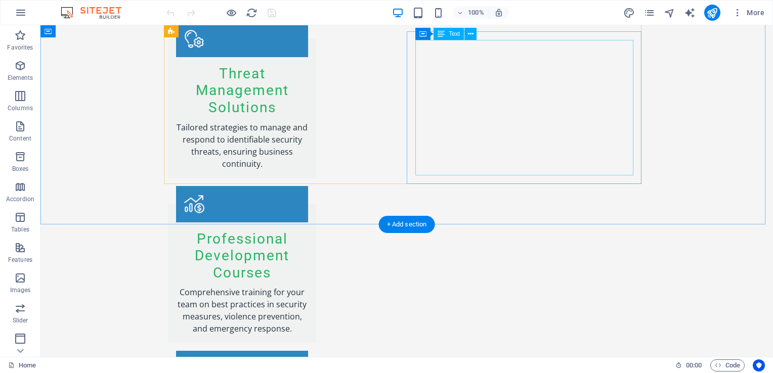
scroll to position [1615, 0]
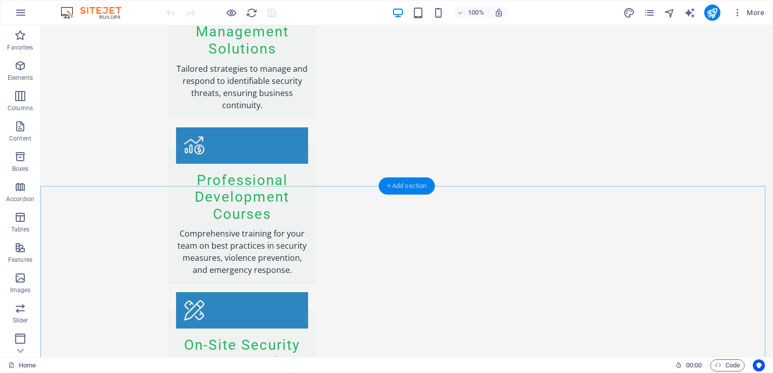
click at [389, 185] on div "+ Add section" at bounding box center [407, 186] width 56 height 17
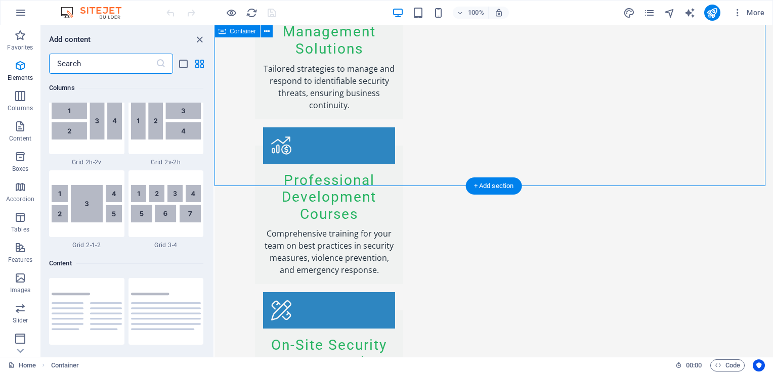
scroll to position [1770, 0]
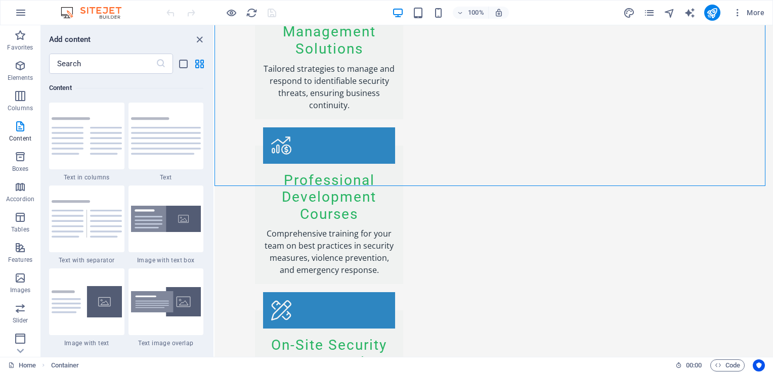
drag, startPoint x: 425, startPoint y: 152, endPoint x: 220, endPoint y: 158, distance: 206.0
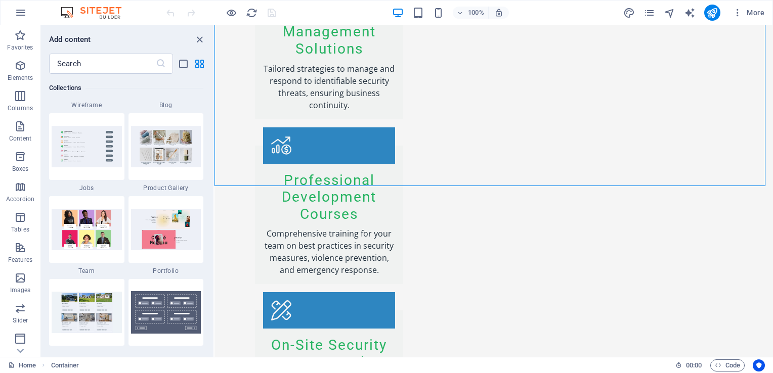
scroll to position [9284, 0]
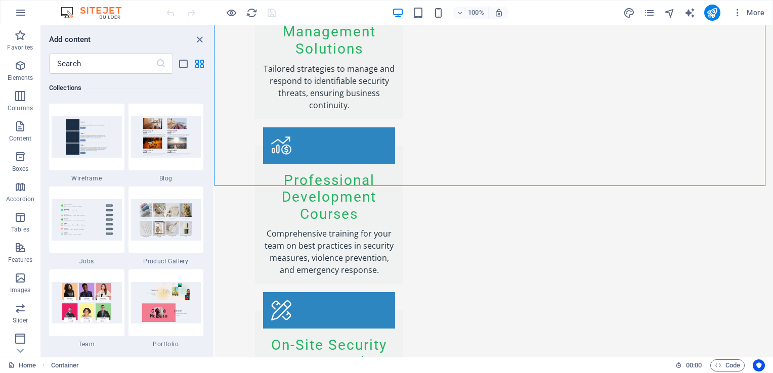
drag, startPoint x: 212, startPoint y: 128, endPoint x: 2, endPoint y: 310, distance: 277.6
click at [170, 226] on img at bounding box center [166, 219] width 70 height 41
click at [168, 218] on img at bounding box center [166, 219] width 70 height 41
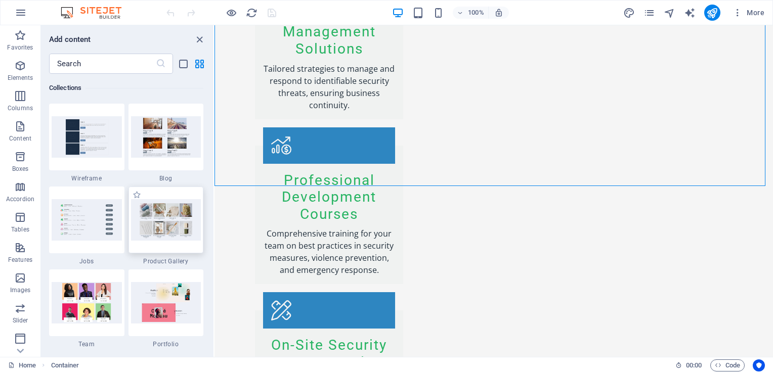
click at [154, 215] on img at bounding box center [166, 219] width 70 height 41
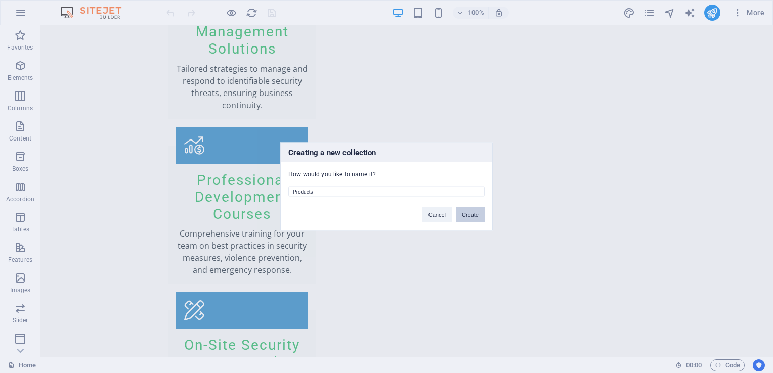
click at [477, 217] on button "Create" at bounding box center [470, 214] width 29 height 15
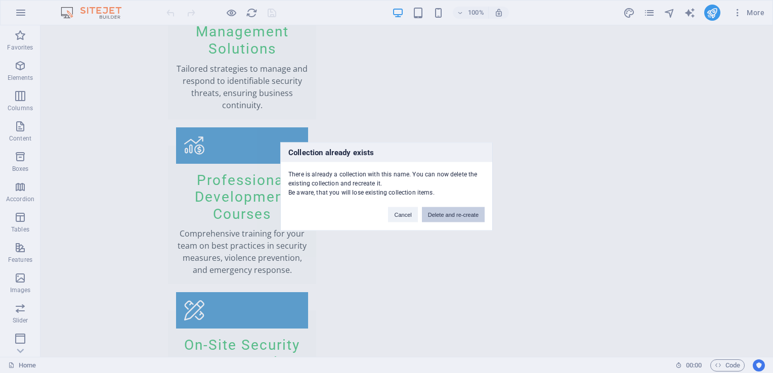
click at [462, 217] on button "Delete and re-create" at bounding box center [453, 214] width 63 height 15
click at [462, 215] on button "Delete and re-create" at bounding box center [453, 214] width 63 height 15
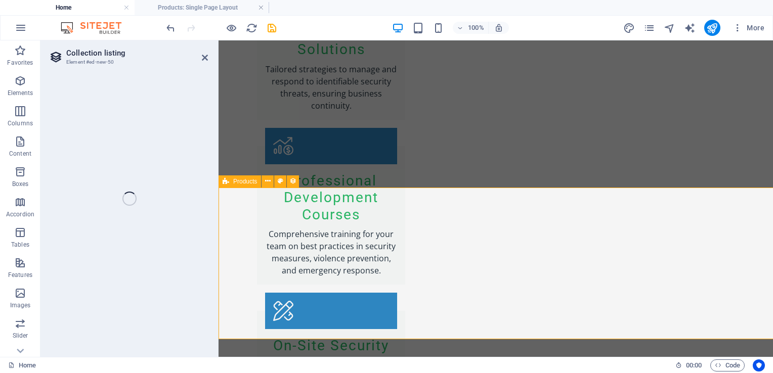
select select "68b9196888e0becf160ac5ac"
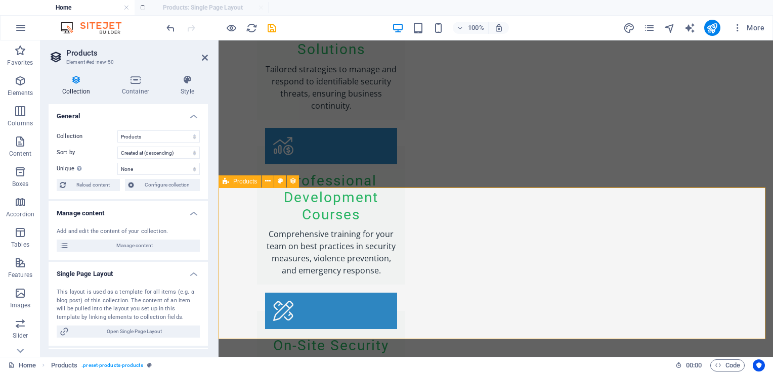
select select "createdAt_DESC"
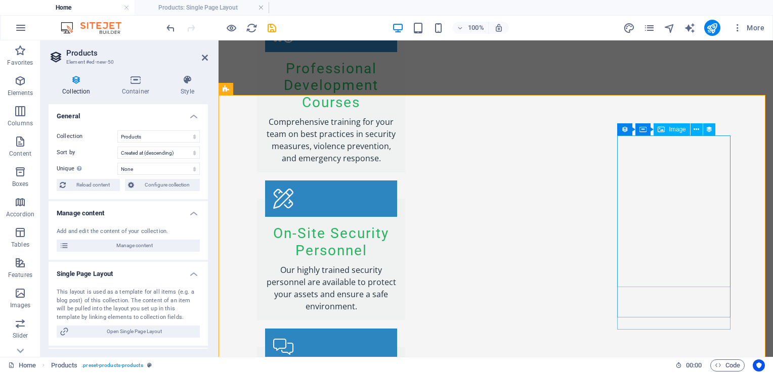
scroll to position [1767, 0]
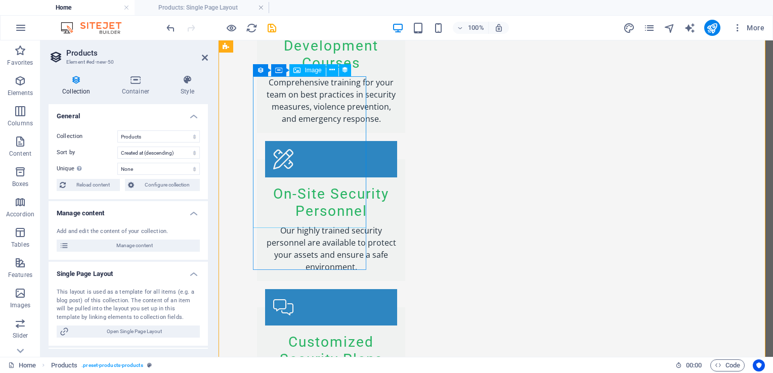
click at [334, 71] on icon at bounding box center [332, 70] width 6 height 11
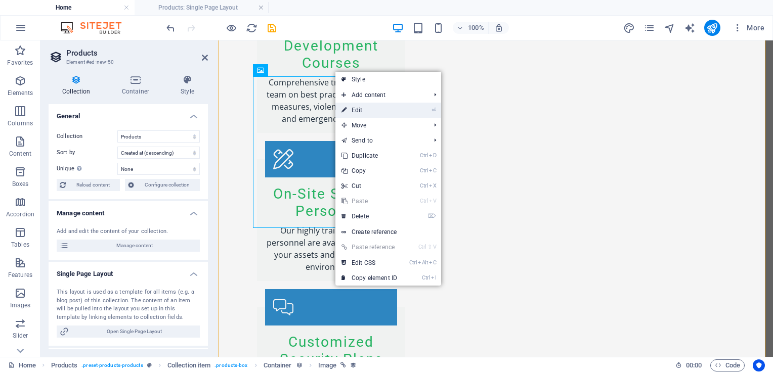
click at [373, 112] on link "⏎ Edit" at bounding box center [369, 110] width 68 height 15
select select "px"
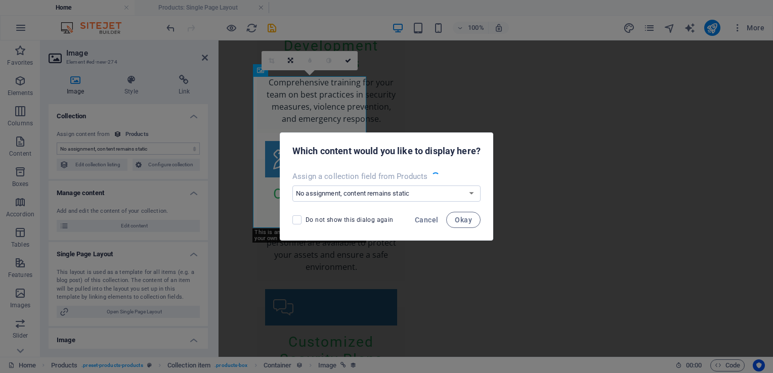
select select "image"
click at [332, 196] on select "No assignment, content remains static Create a new field Created at (Date) Upda…" at bounding box center [386, 194] width 188 height 16
click at [332, 197] on select "No assignment, content remains static Create a new field Created at (Date) Upda…" at bounding box center [386, 194] width 188 height 16
click at [432, 221] on span "Cancel" at bounding box center [426, 220] width 23 height 8
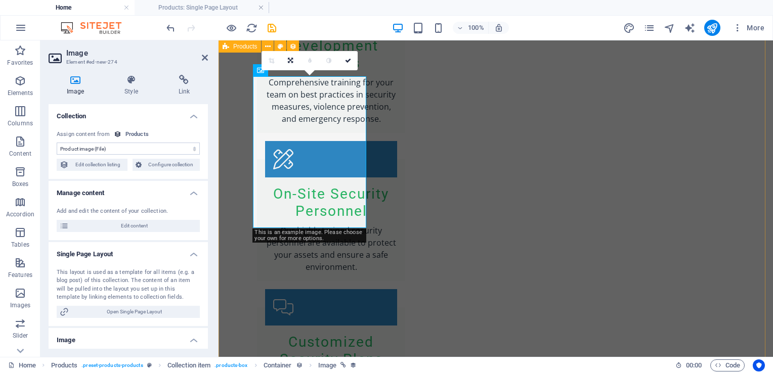
drag, startPoint x: 403, startPoint y: 55, endPoint x: 581, endPoint y: 56, distance: 178.1
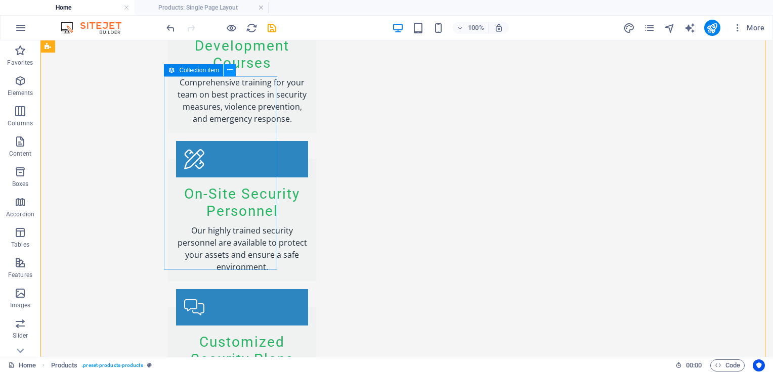
click at [231, 68] on icon at bounding box center [230, 70] width 6 height 11
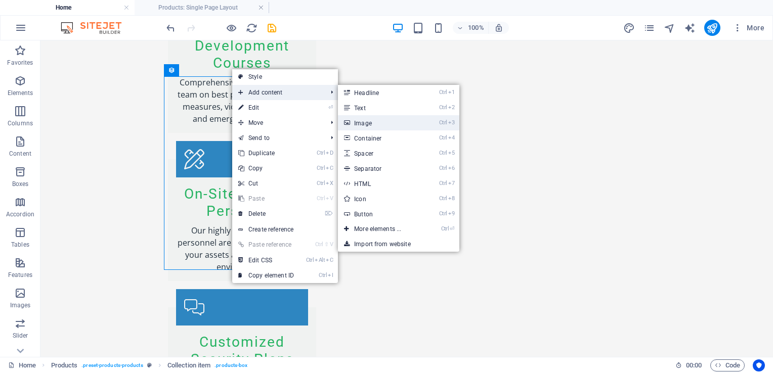
click at [372, 123] on link "Ctrl 3 Image" at bounding box center [379, 122] width 83 height 15
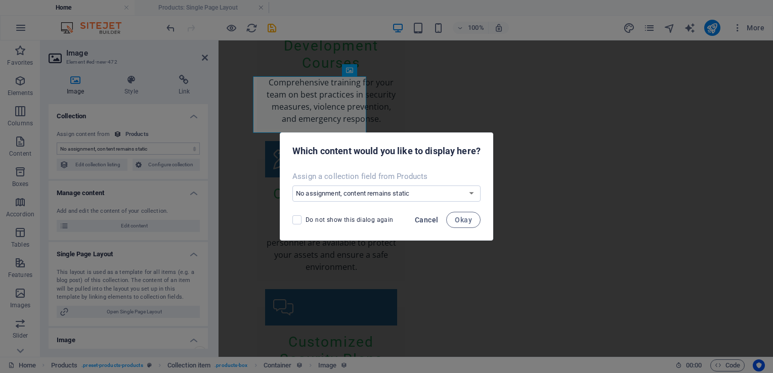
click at [429, 223] on span "Cancel" at bounding box center [426, 220] width 23 height 8
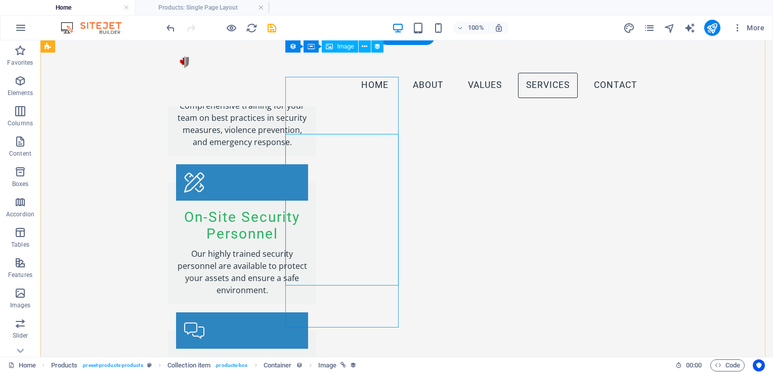
scroll to position [1716, 0]
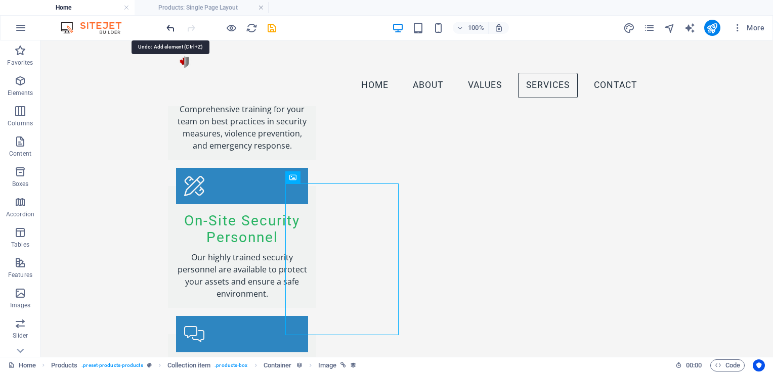
click at [170, 25] on icon "undo" at bounding box center [171, 28] width 12 height 12
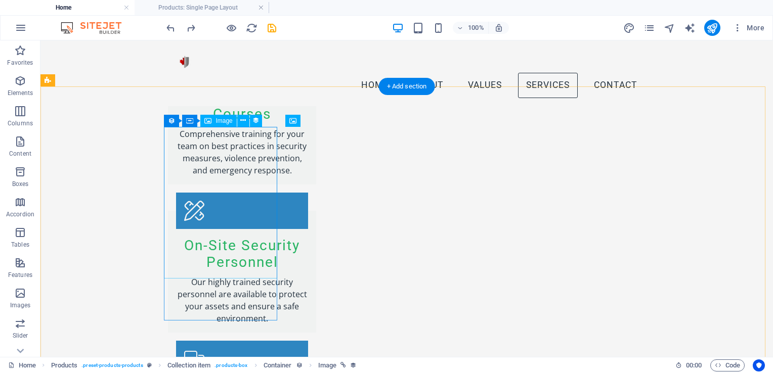
drag, startPoint x: 229, startPoint y: 211, endPoint x: 51, endPoint y: 212, distance: 178.1
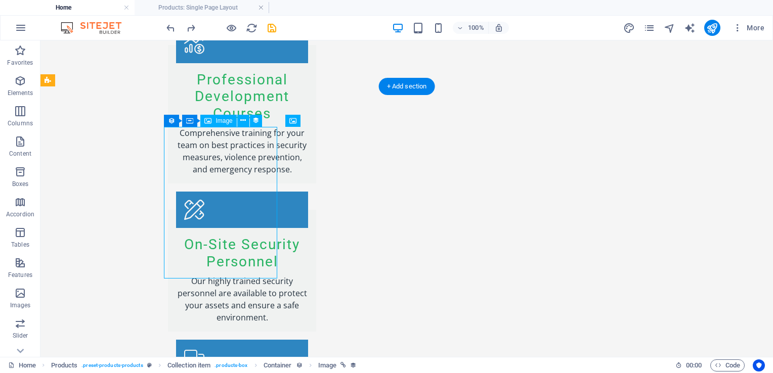
select select "image"
select select "px"
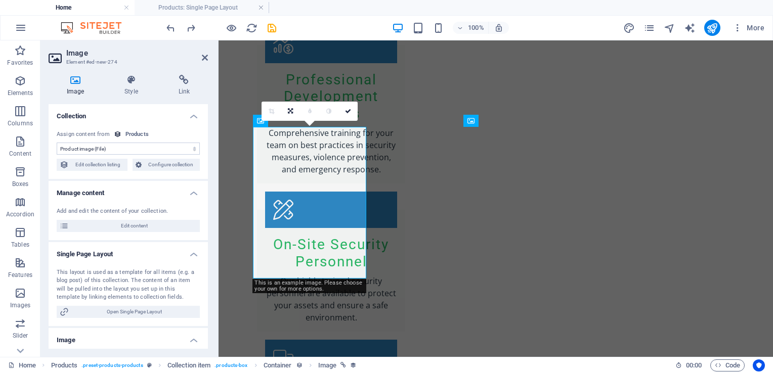
click at [117, 150] on select "No assignment, content remains static Created at (Date) Updated at (Date) Name …" at bounding box center [128, 149] width 143 height 12
click at [154, 121] on h4 "Collection" at bounding box center [128, 113] width 159 height 18
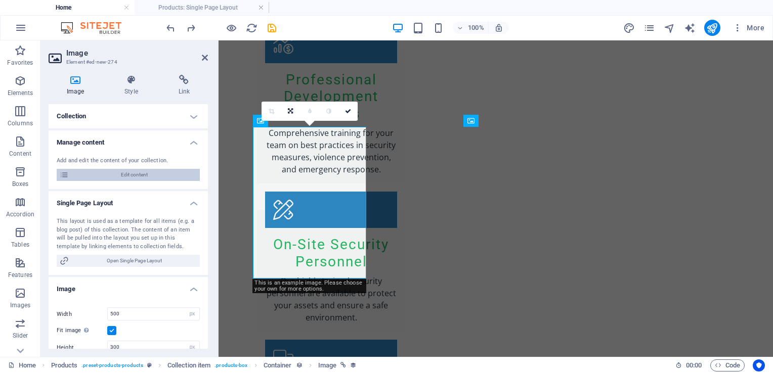
click at [131, 176] on span "Edit content" at bounding box center [134, 175] width 125 height 12
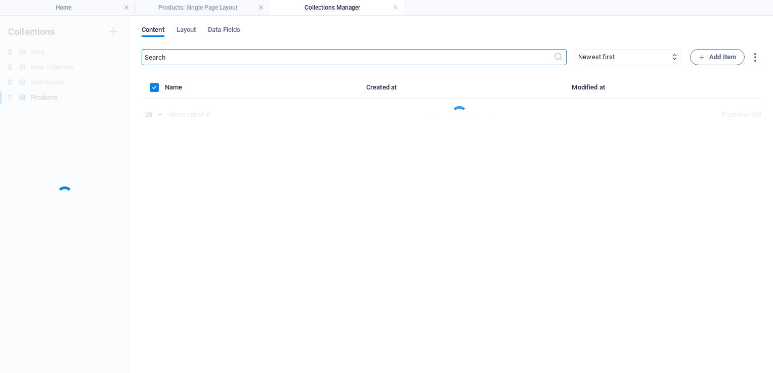
scroll to position [0, 0]
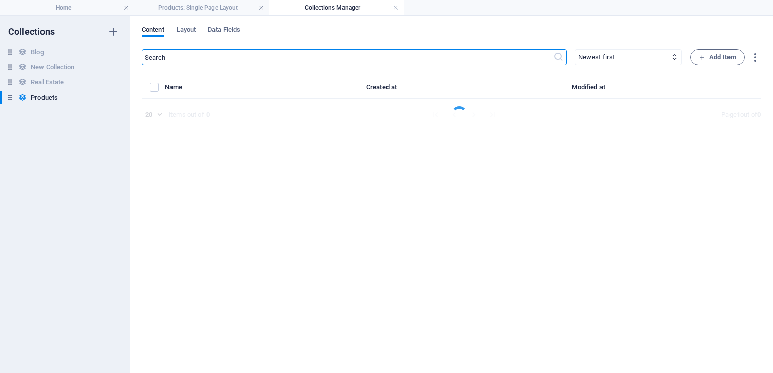
select select "Out of stock"
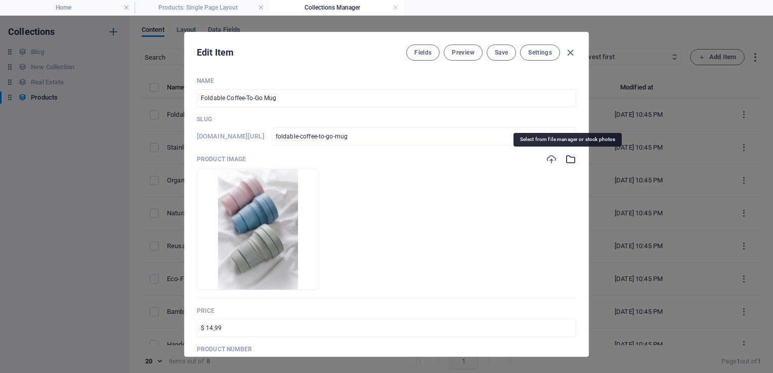
click at [569, 161] on icon "button" at bounding box center [570, 159] width 11 height 11
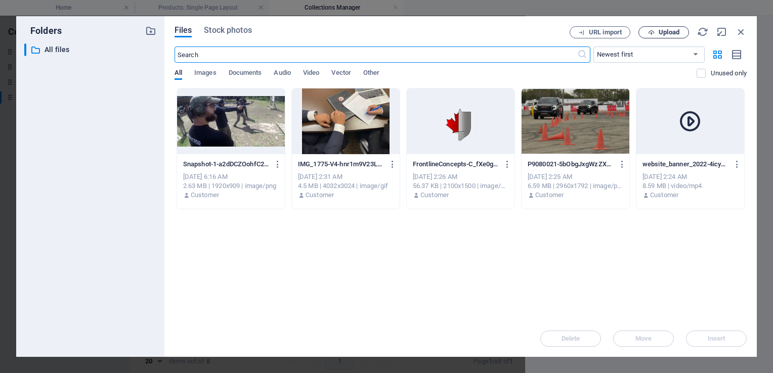
click at [676, 33] on span "Upload" at bounding box center [669, 32] width 21 height 6
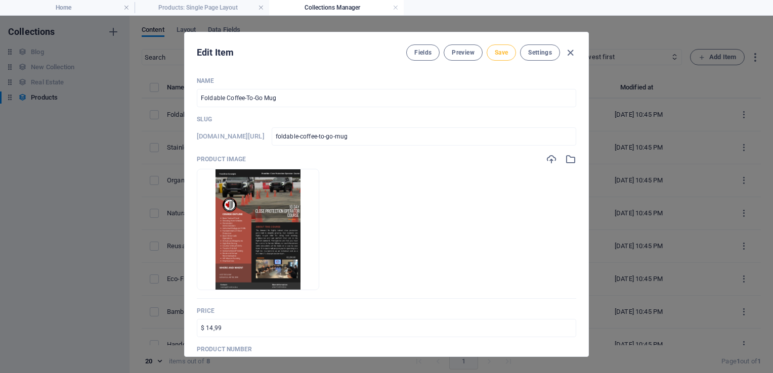
click at [504, 54] on span "Save" at bounding box center [501, 53] width 13 height 8
click at [225, 326] on input "$ 14,99" at bounding box center [386, 328] width 379 height 18
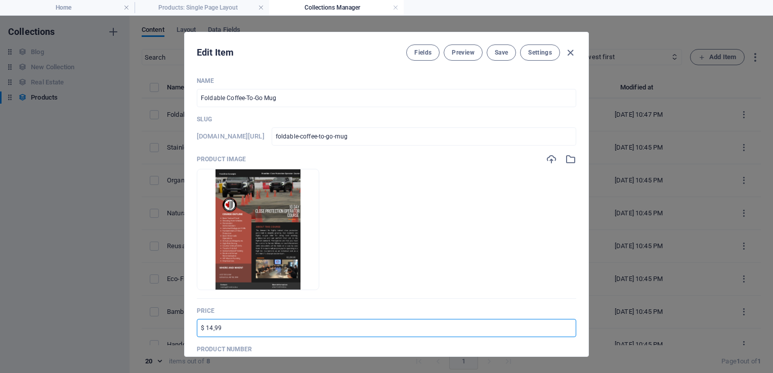
drag, startPoint x: 224, startPoint y: 328, endPoint x: 206, endPoint y: 331, distance: 18.0
click at [206, 331] on input "$ 14,99" at bounding box center [386, 328] width 379 height 18
type input "$ 3,200"
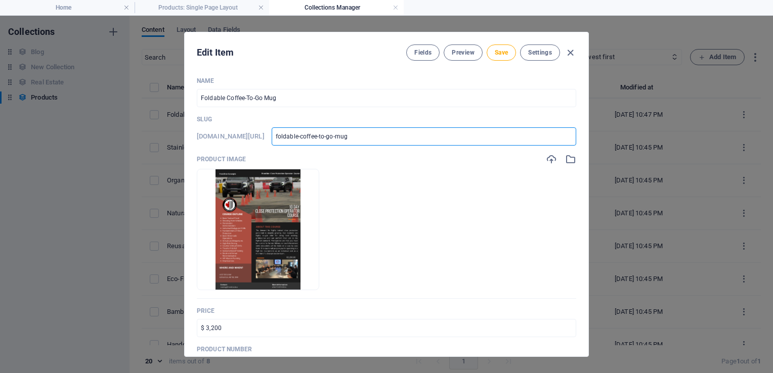
drag, startPoint x: 397, startPoint y: 137, endPoint x: 309, endPoint y: 143, distance: 88.3
click at [309, 143] on input "foldable-coffee-to-go-mug" at bounding box center [424, 136] width 305 height 18
type input "F"
type input "Fr"
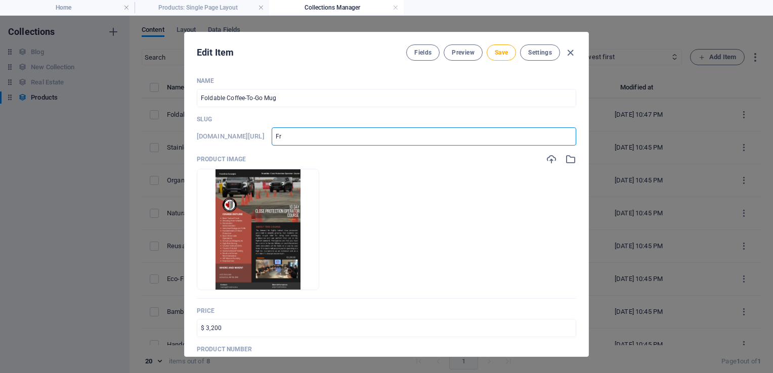
type input "Fr"
type input "Fro"
type input "Fron"
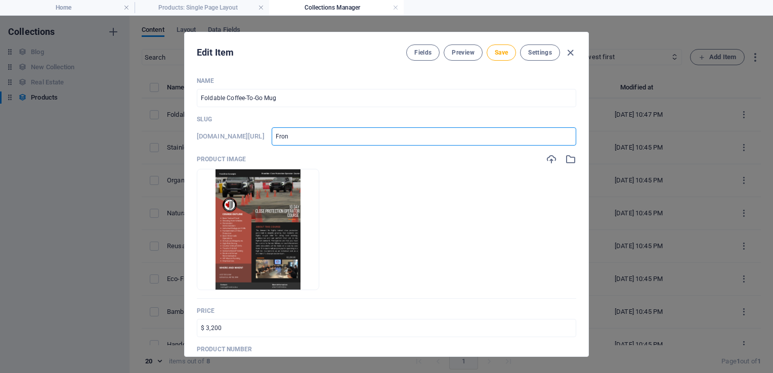
type input "Front"
type input "Frontl"
type input "Frontlin"
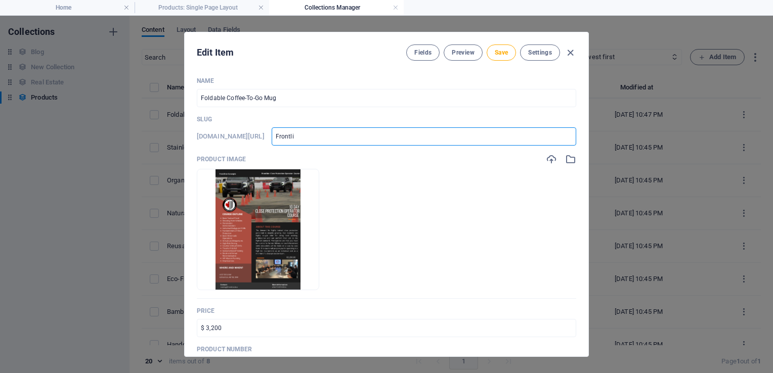
type input "Frontlin"
type input "Frontline"
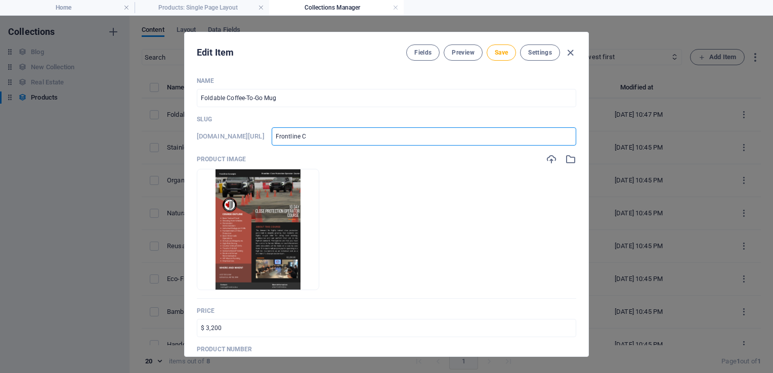
type input "Frontline CL"
type input "Frontline CLos"
type input "Frontline CLose"
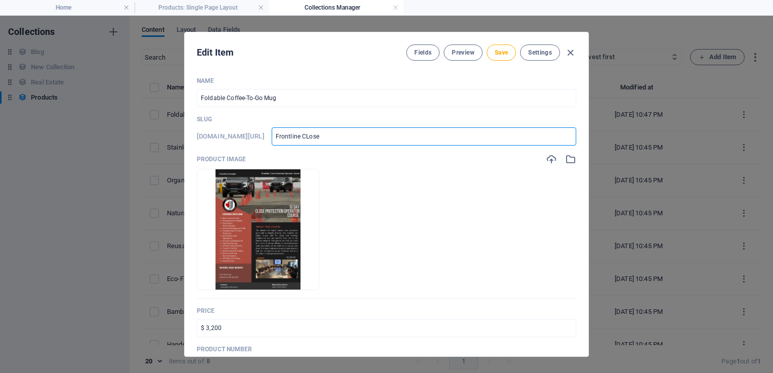
type input "Frontline CLose"
type input "Frontline CLose P"
type input "Frontline CLose Pr"
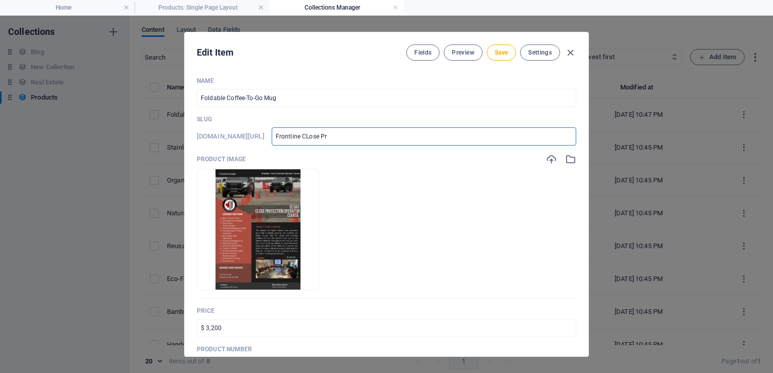
type input "Frontline CLose Pro"
type input "Frontline CLose Prot"
type input "Frontline CLose Prote"
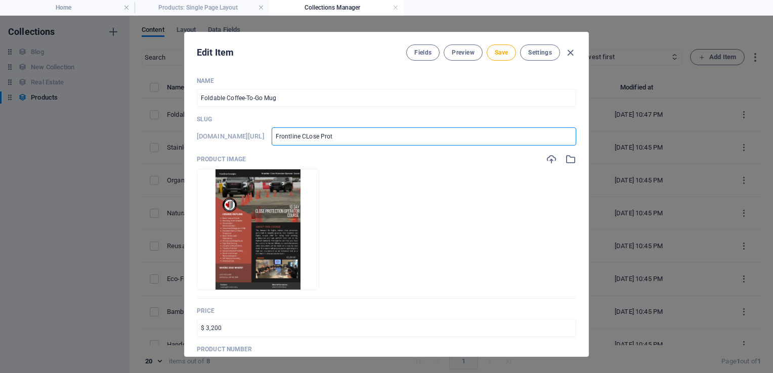
type input "Frontline CLose Prote"
type input "Frontline CLose Protec"
type input "Frontline CLose Protecti"
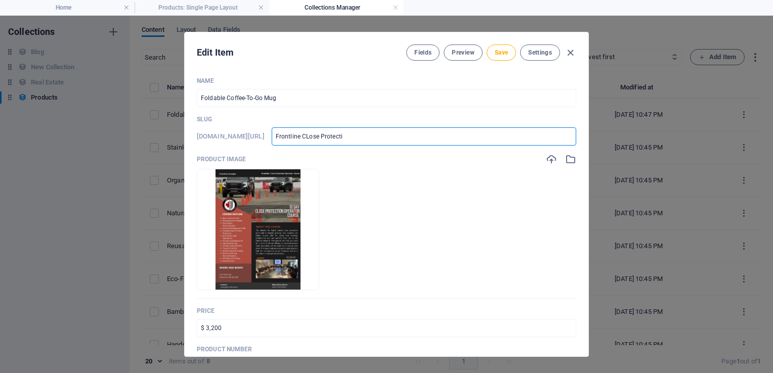
type input "Frontline CLose Protectio"
type input "Frontline CLose Protection"
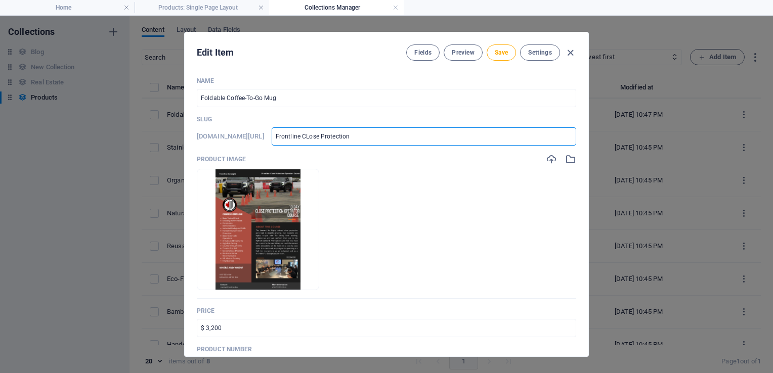
type input "Frontline CLose Protection"
type input "Frontline CLose Protection O"
type input "Frontline CLose Protection Op"
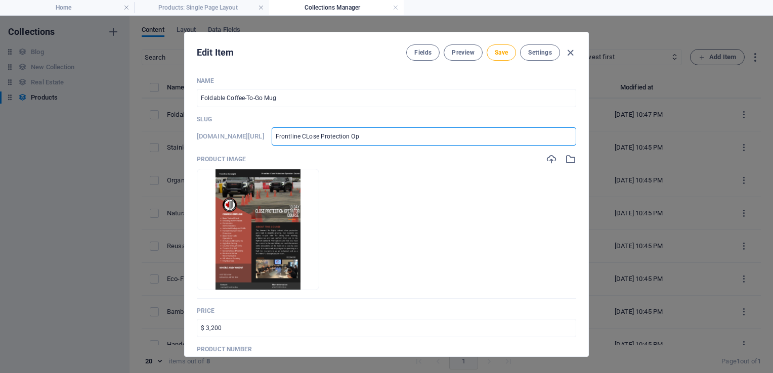
type input "Frontline CLose Protection Ope"
type input "Frontline CLose Protection Oper"
type input "Frontline CLose Protection Opera"
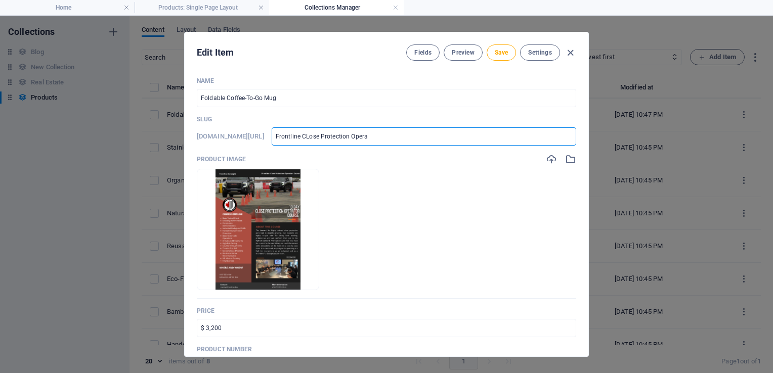
type input "Frontline CLose Protection Opera"
type input "Frontline CLose Protection Operat"
type input "Frontline CLose Protection Operato"
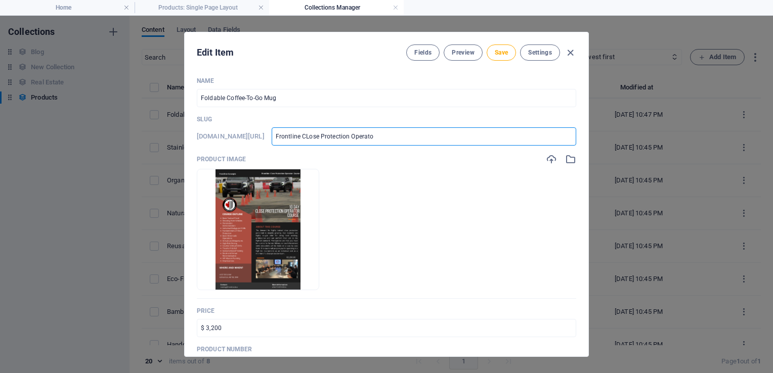
type input "Frontline CLose Protection Operator"
type input "Frontline CLose Protection Operator Co"
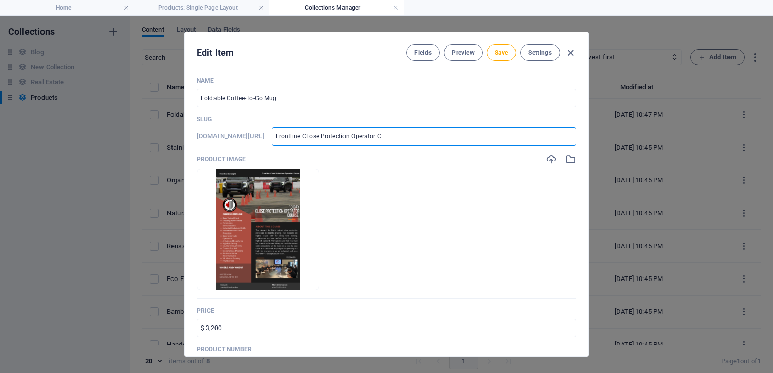
type input "Frontline CLose Protection Operator Co"
type input "Frontline CLose Protection Operator Cou"
type input "Frontline CLose Protection Operator Cour"
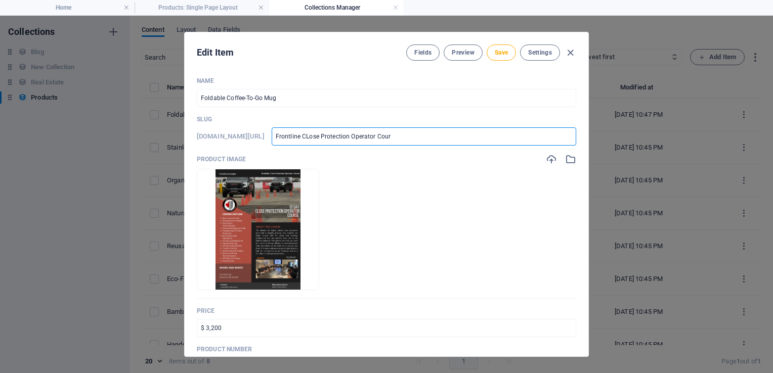
type input "Frontline CLose Protection Operator Cours"
type input "Frontline CLose Protection Operator Course"
click at [344, 136] on input "Frontline CLose Protection Operator Course" at bounding box center [424, 136] width 305 height 18
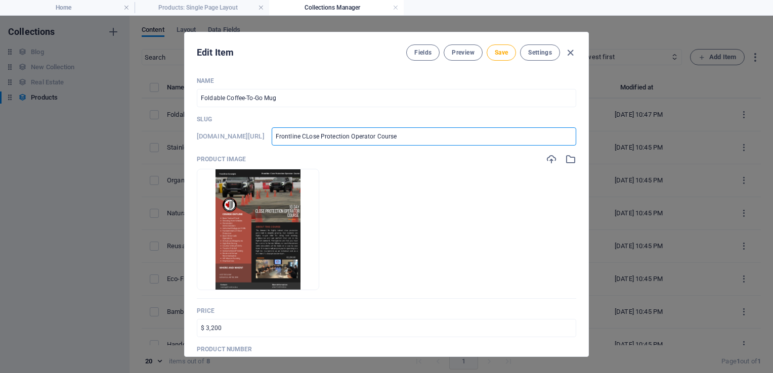
type input "Frontline Cose Protection Operator Course"
type input "Frontline Close Protection Operator Course"
click at [338, 136] on input "Frontline Close Protection Operator Course" at bounding box center [424, 136] width 305 height 18
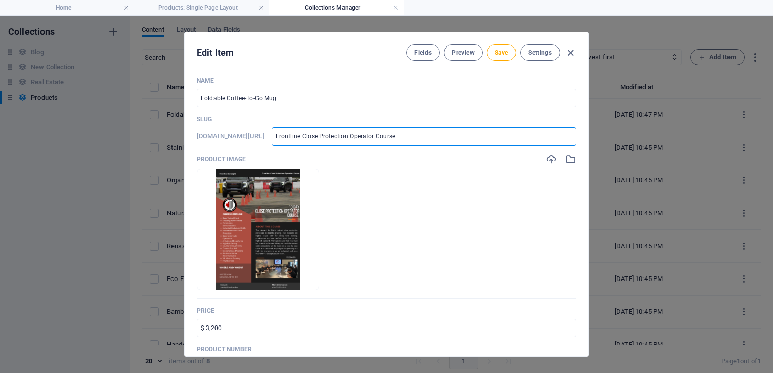
type input "FrontlineClose Protection Operator Course"
type input "Frontline-Close Protection Operator Course"
click at [355, 139] on input "Frontline-Close Protection Operator Course" at bounding box center [424, 136] width 305 height 18
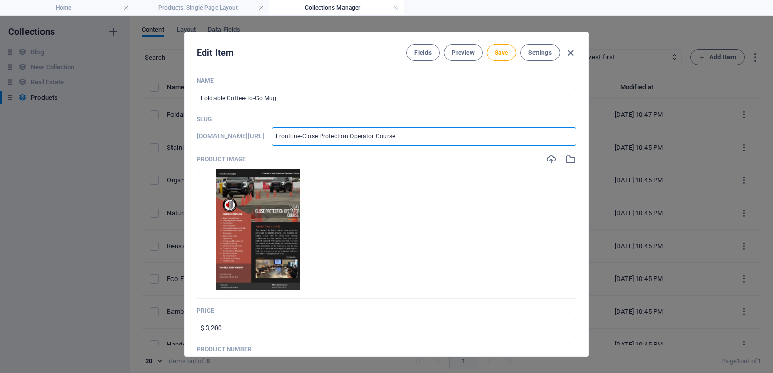
type input "Frontline-CloseProtection Operator Course"
type input "Frontline-Close-Protection Operator Course"
click at [384, 137] on input "Frontline-Close-Protection Operator Course" at bounding box center [424, 136] width 305 height 18
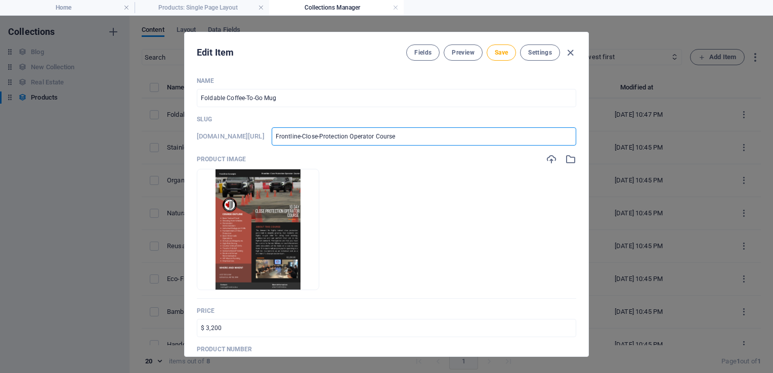
type input "Frontline-Close-ProtectionOperator Course"
type input "Frontline-Close-Protection-Operator Course"
click at [411, 136] on input "Frontline-Close-Protection-Operator Course" at bounding box center [424, 136] width 305 height 18
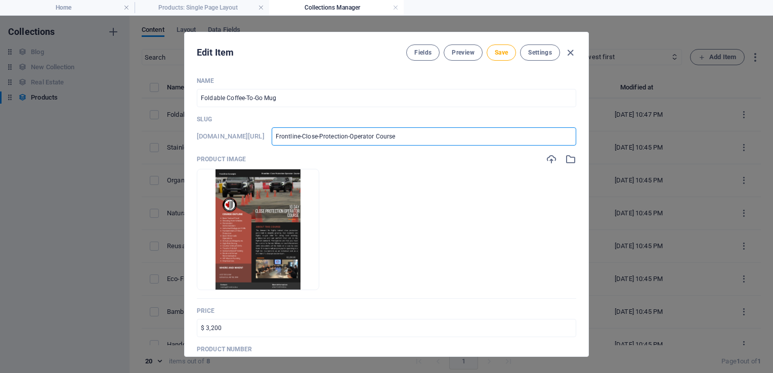
type input "Frontline-Close-Protection-OperatorCourse"
type input "Frontline-Close-Protection-Operator-Course"
type input "frontline-close-protection-operator-course"
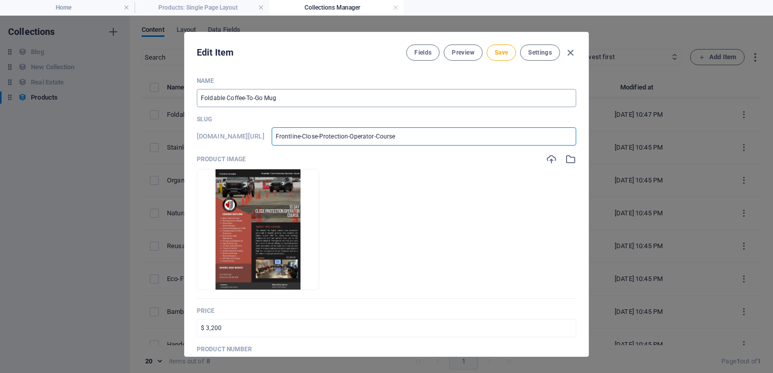
type input "frontline-close-protection-operator-course"
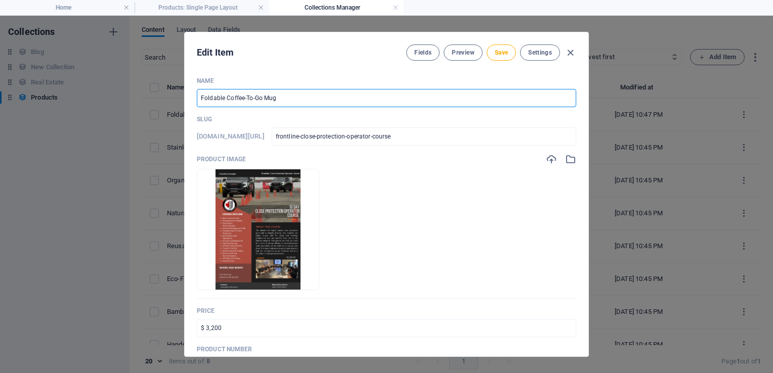
drag, startPoint x: 283, startPoint y: 95, endPoint x: 182, endPoint y: 92, distance: 101.7
click at [182, 92] on div "Edit Item Fields Preview Save Settings Name Foldable Coffee-To-Go Mug ​ Slug ww…" at bounding box center [386, 195] width 773 height 358
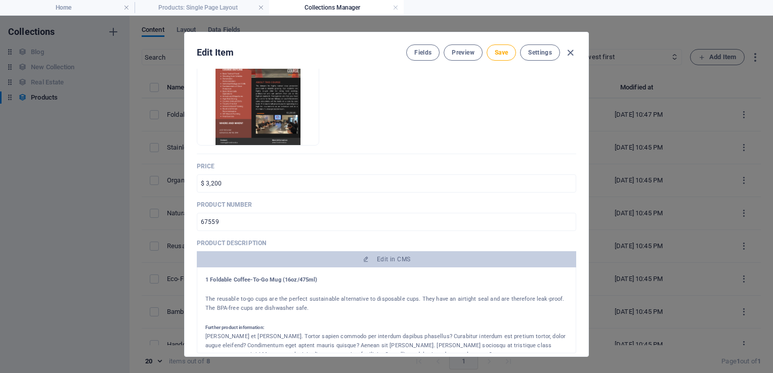
scroll to position [152, 0]
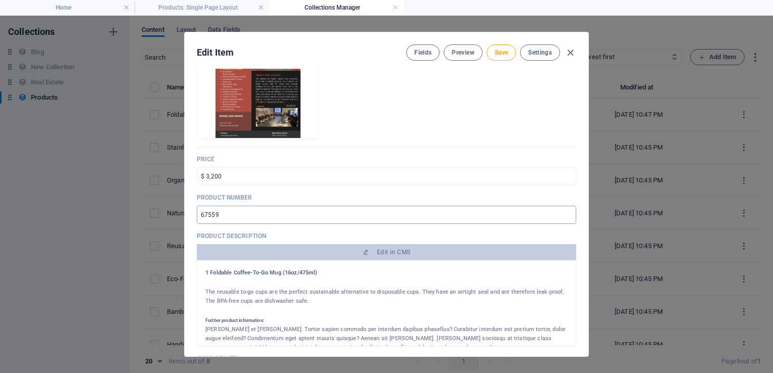
type input "Frontline Close Protection Operator Course"
drag, startPoint x: 220, startPoint y: 215, endPoint x: 194, endPoint y: 214, distance: 25.8
click at [194, 214] on div "Name Frontline Close Protection Operator Course ​ Slug www.example.com/products…" at bounding box center [387, 213] width 404 height 288
type input "1"
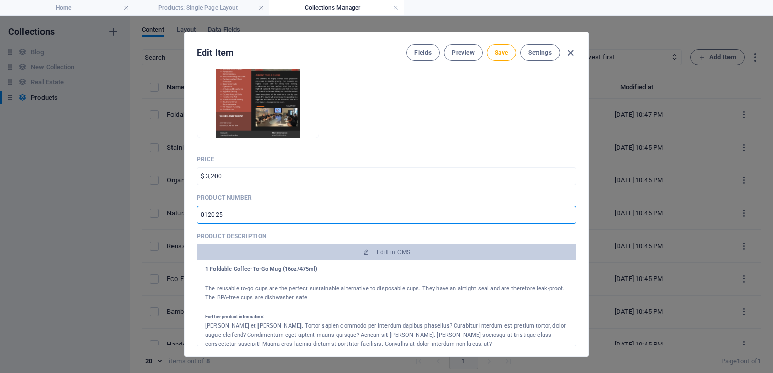
scroll to position [0, 0]
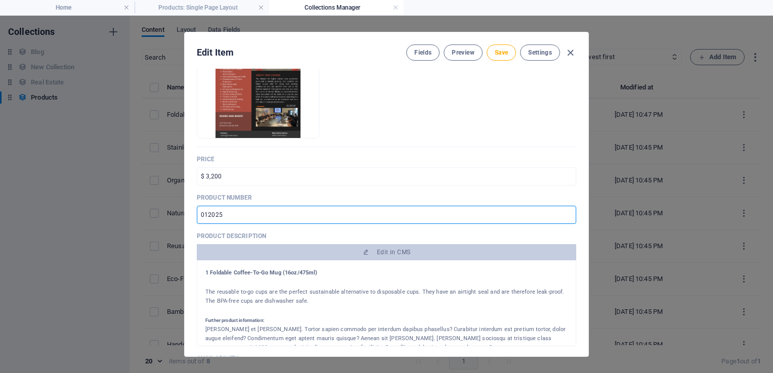
type input "012025"
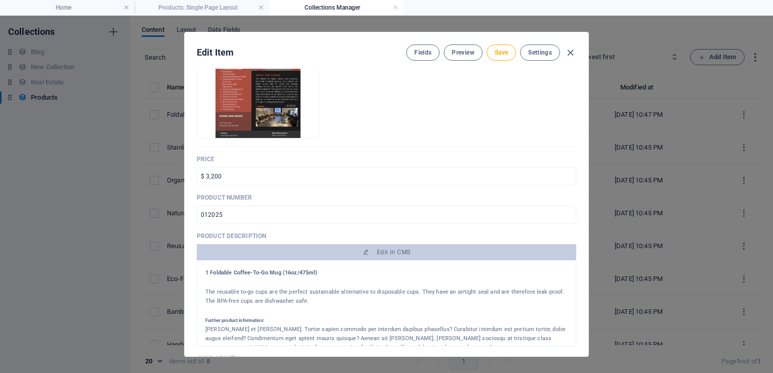
drag, startPoint x: 316, startPoint y: 272, endPoint x: 203, endPoint y: 272, distance: 112.3
click at [203, 272] on div "1 Foldable Coffee-To-Go Mug (16oz/475ml) The reusable to-go cups are the perfec…" at bounding box center [386, 304] width 379 height 86
copy h4 "1 Foldable Coffee-To-Go Mug (16oz/475ml)"
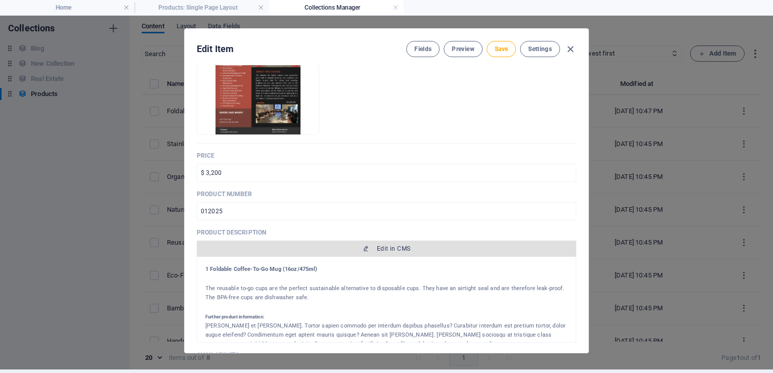
scroll to position [4, 0]
click at [386, 245] on span "Edit in CMS" at bounding box center [393, 248] width 33 height 8
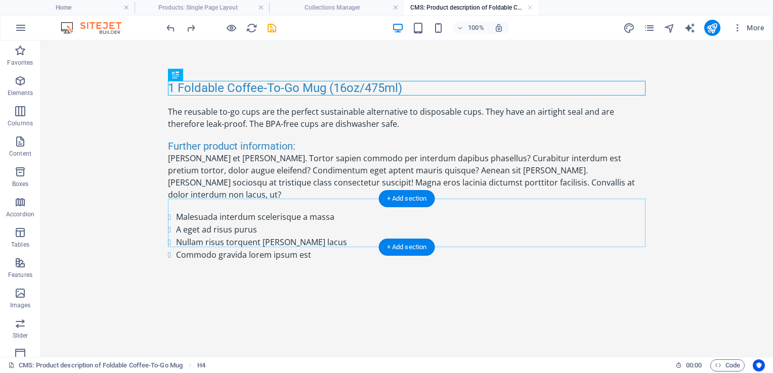
scroll to position [0, 0]
click at [411, 88] on div "1 Foldable Coffee-To-Go Mug (16oz/475ml)" at bounding box center [407, 88] width 478 height 15
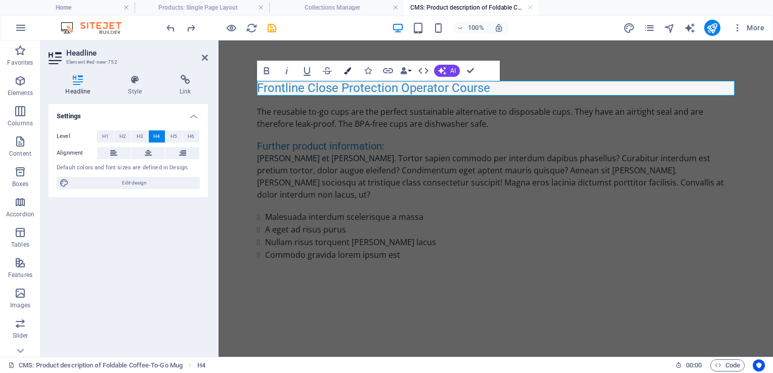
click at [346, 75] on button "Colors" at bounding box center [347, 71] width 19 height 20
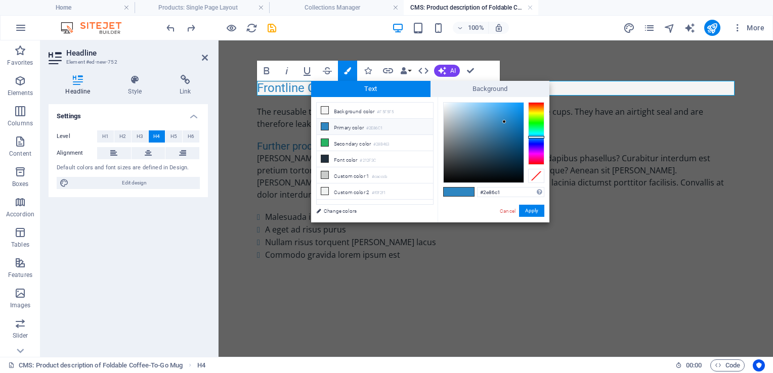
click at [327, 125] on icon at bounding box center [324, 126] width 7 height 7
drag, startPoint x: 502, startPoint y: 120, endPoint x: 443, endPoint y: 181, distance: 84.8
click at [443, 181] on div at bounding box center [443, 181] width 4 height 4
click at [540, 209] on button "Apply" at bounding box center [531, 211] width 25 height 12
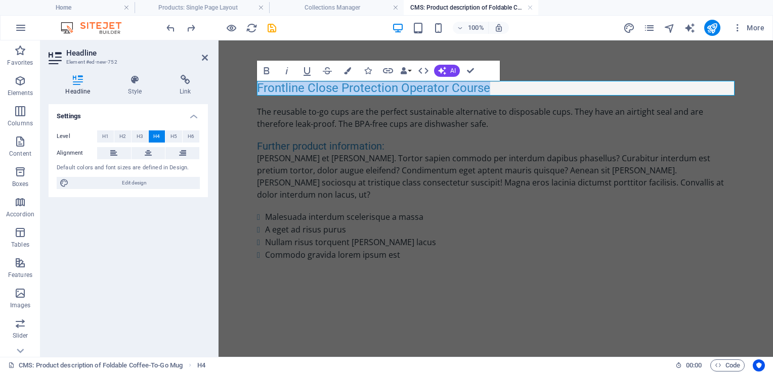
drag, startPoint x: 494, startPoint y: 89, endPoint x: 259, endPoint y: 85, distance: 234.7
click at [259, 85] on h4 "Frontline Close Protection Operator Course​ ​" at bounding box center [496, 88] width 478 height 15
click at [346, 72] on icon "button" at bounding box center [347, 70] width 7 height 7
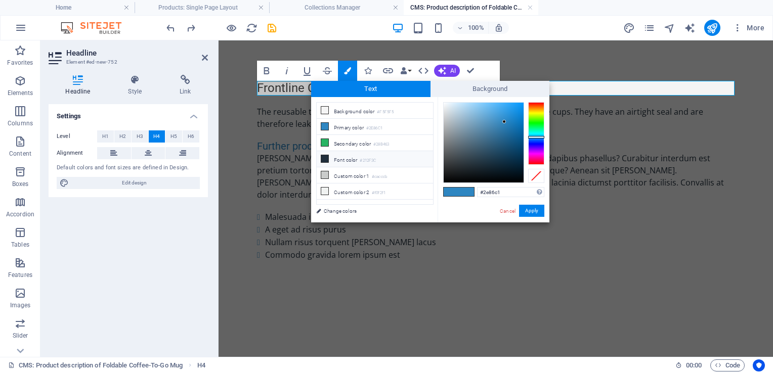
click at [351, 156] on li "Font color #212F3C" at bounding box center [375, 159] width 116 height 16
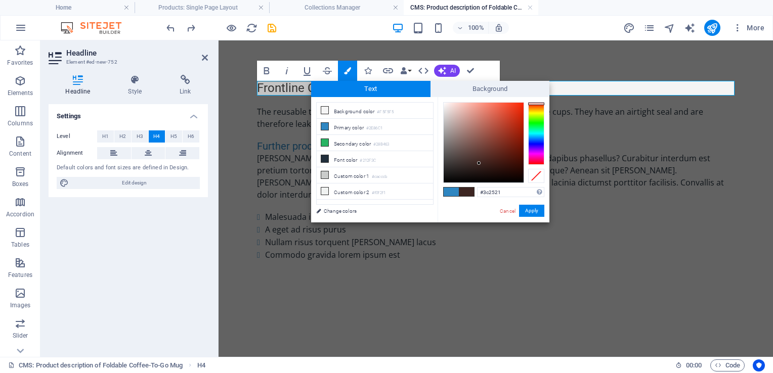
drag, startPoint x: 538, startPoint y: 139, endPoint x: 534, endPoint y: 104, distance: 35.1
click at [534, 104] on div at bounding box center [536, 104] width 16 height 3
type input "#000000"
drag, startPoint x: 478, startPoint y: 162, endPoint x: 446, endPoint y: 183, distance: 38.0
click at [446, 183] on div at bounding box center [446, 182] width 4 height 4
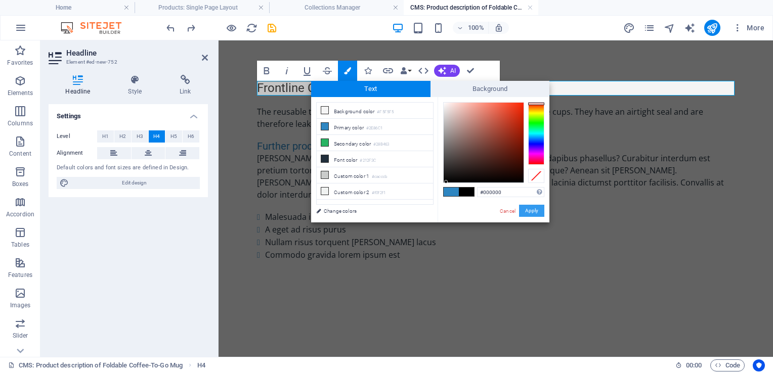
click at [530, 208] on button "Apply" at bounding box center [531, 211] width 25 height 12
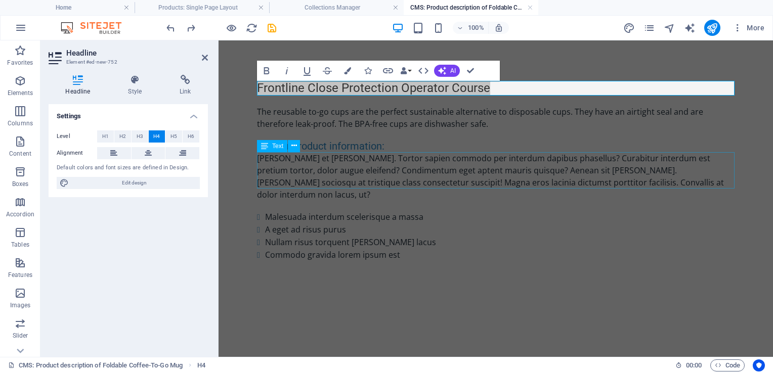
click at [494, 151] on div "Further product information:" at bounding box center [496, 146] width 478 height 12
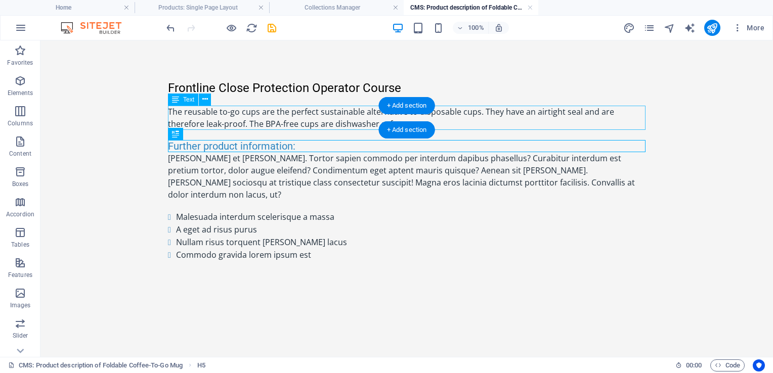
click at [365, 120] on div "The reusable to-go cups are the perfect sustainable alternative to disposable c…" at bounding box center [407, 118] width 478 height 24
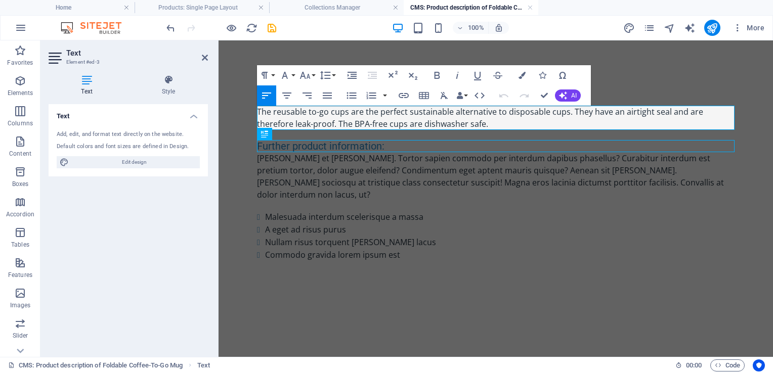
click at [453, 122] on p "The reusable to-go cups are the perfect sustainable alternative to disposable c…" at bounding box center [496, 118] width 478 height 24
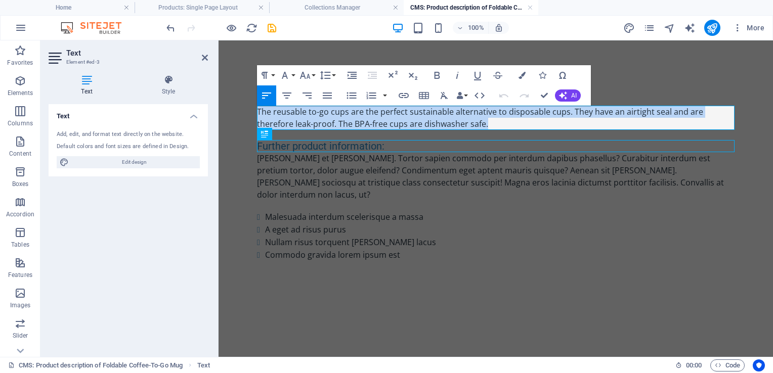
drag, startPoint x: 453, startPoint y: 122, endPoint x: 255, endPoint y: 102, distance: 198.8
click at [255, 102] on div "Frontline Close Protection Operator Course The reusable to-go cups are the perf…" at bounding box center [496, 171] width 494 height 262
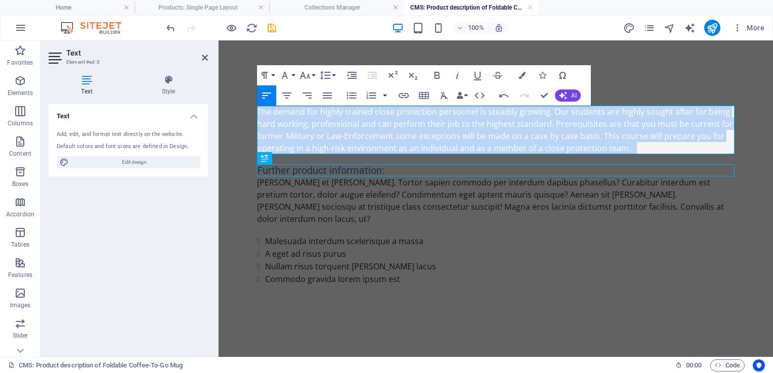
drag, startPoint x: 652, startPoint y: 147, endPoint x: 256, endPoint y: 103, distance: 398.5
click at [253, 105] on div "Frontline Close Protection Operator Course The demand for highly trained close …" at bounding box center [496, 183] width 494 height 286
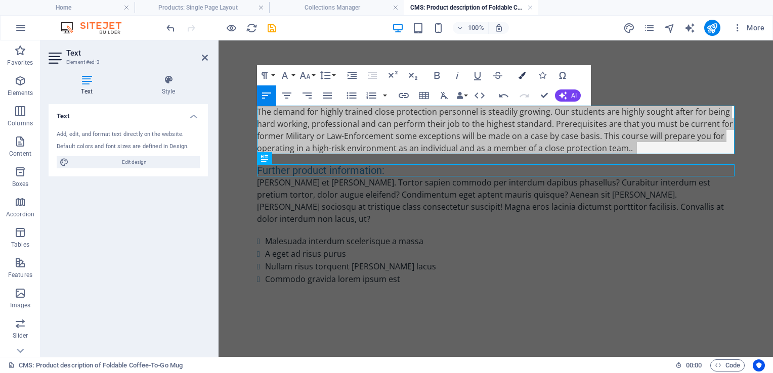
click at [519, 77] on icon "button" at bounding box center [522, 75] width 7 height 7
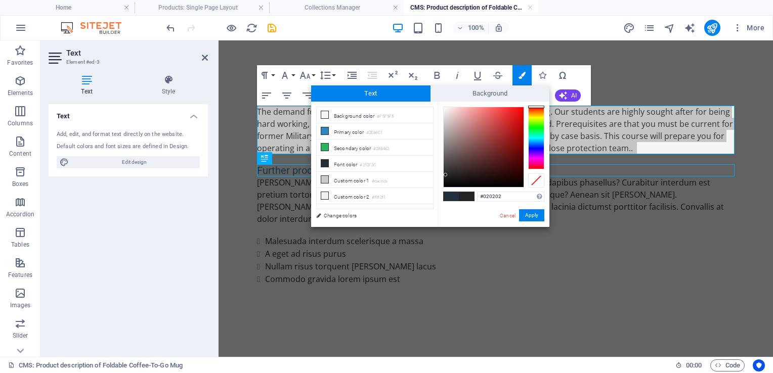
type input "#000000"
drag, startPoint x: 443, startPoint y: 107, endPoint x: 446, endPoint y: 188, distance: 80.5
click at [446, 188] on div "#000000 Supported formats #0852ed rgb(8, 82, 237) rgba(8, 82, 237, 90%) hsv(221…" at bounding box center [494, 238] width 112 height 272
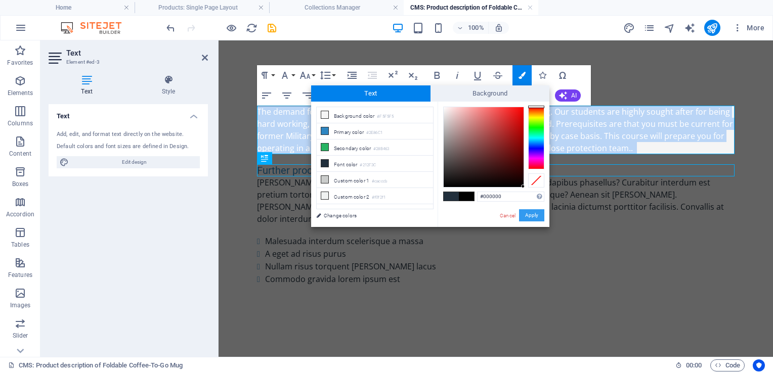
click at [526, 217] on button "Apply" at bounding box center [531, 215] width 25 height 12
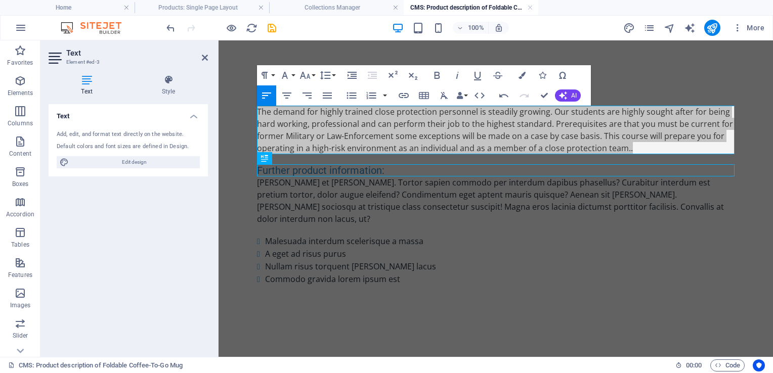
click at [471, 193] on div "H4 Text Spacer Text H5 Spacer Text Spacer Spacer H5 Text Text Paragraph Format …" at bounding box center [496, 198] width 554 height 317
click at [397, 182] on div "Lacinia et mattis dapibus. Tortor sapien commodo per interdum dapibus phasellus…" at bounding box center [496, 201] width 478 height 49
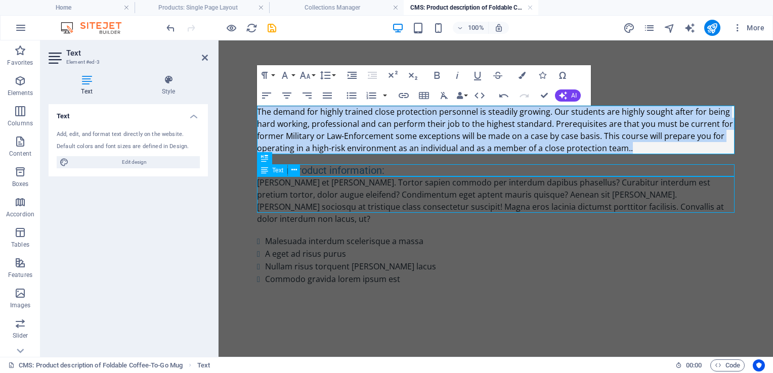
click at [397, 182] on div "Lacinia et mattis dapibus. Tortor sapien commodo per interdum dapibus phasellus…" at bounding box center [496, 201] width 478 height 49
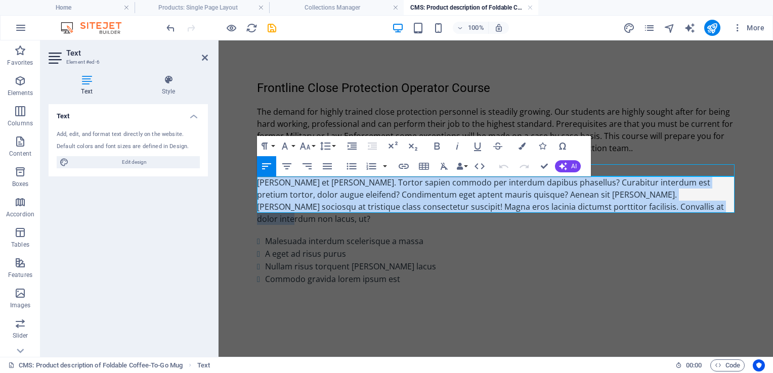
drag, startPoint x: 670, startPoint y: 206, endPoint x: 254, endPoint y: 183, distance: 416.9
click at [254, 183] on div "Frontline Close Protection Operator Course The demand for highly trained close …" at bounding box center [496, 183] width 494 height 286
click at [389, 252] on div "Malesuada interdum scelerisque a massa A eget ad risus purus Nullam risus torqu…" at bounding box center [496, 260] width 478 height 51
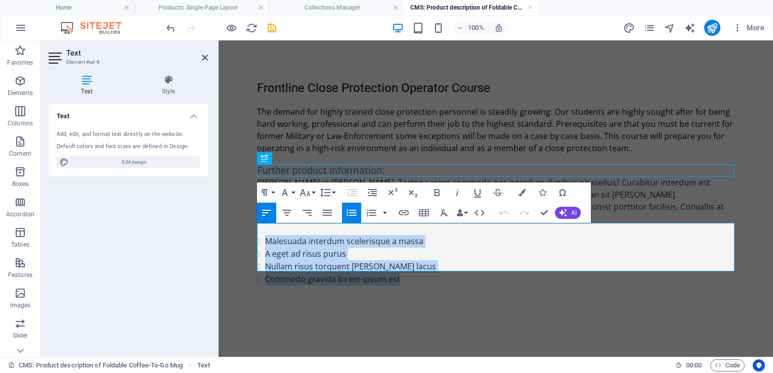
drag, startPoint x: 405, startPoint y: 264, endPoint x: 265, endPoint y: 229, distance: 144.0
click at [265, 235] on ul "Malesuada interdum scelerisque a massa A eget ad risus purus Nullam risus torqu…" at bounding box center [496, 260] width 478 height 51
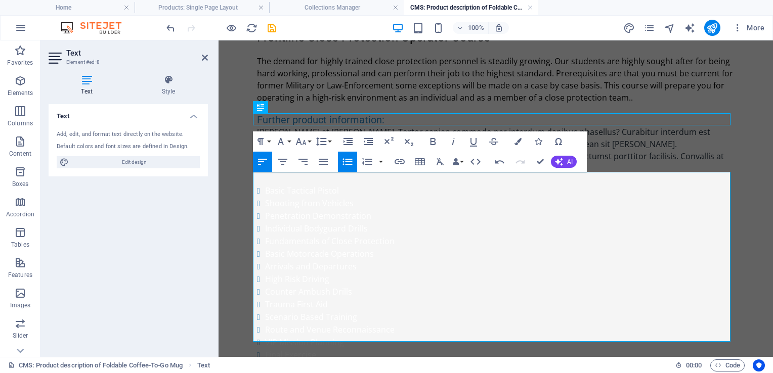
scroll to position [76, 0]
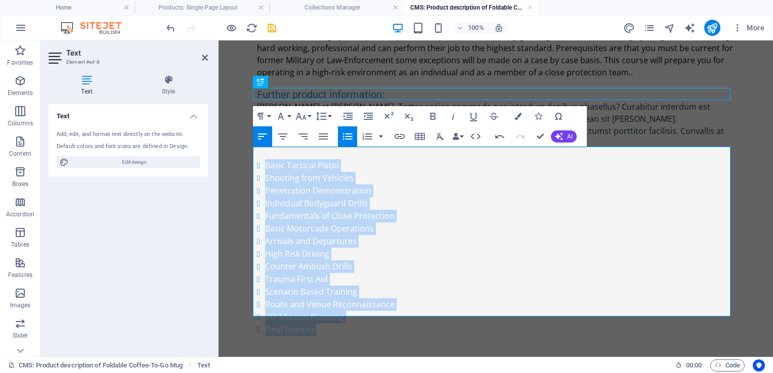
drag, startPoint x: 375, startPoint y: 309, endPoint x: 247, endPoint y: 148, distance: 205.5
click at [249, 148] on div "Frontline Close Protection Operator Course The demand for highly trained close …" at bounding box center [496, 171] width 494 height 412
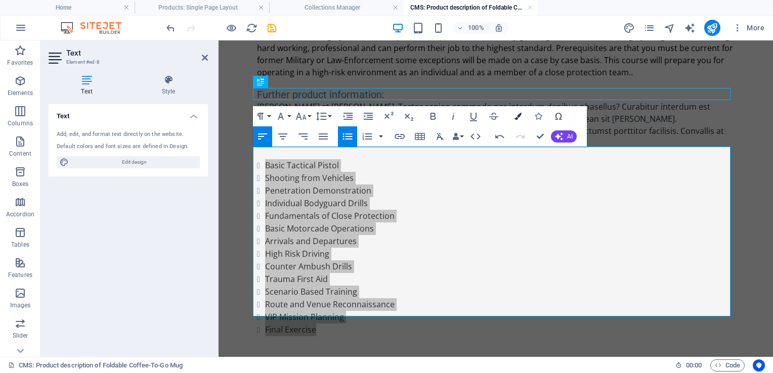
click at [519, 118] on icon "button" at bounding box center [517, 116] width 7 height 7
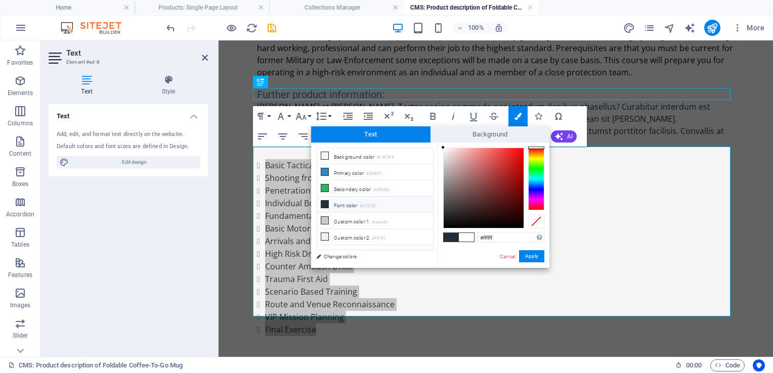
click at [340, 203] on li "Font color #212F3C" at bounding box center [375, 205] width 116 height 16
type input "#212f3c"
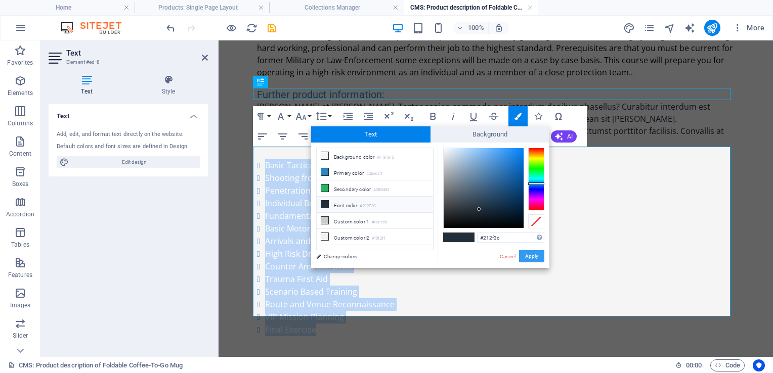
click at [534, 252] on button "Apply" at bounding box center [531, 256] width 25 height 12
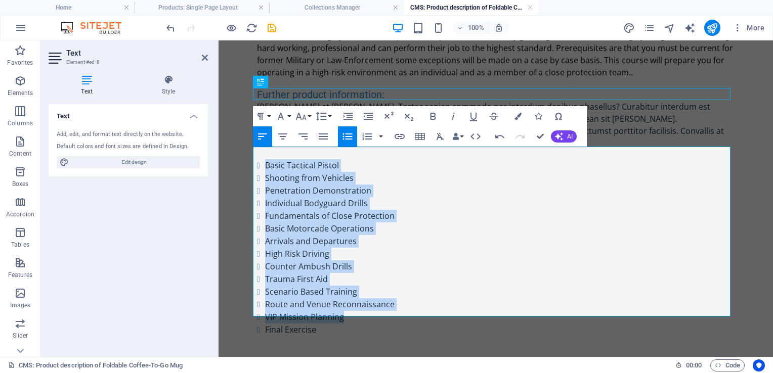
click at [552, 261] on li "Counter Ambush Drills" at bounding box center [499, 267] width 469 height 13
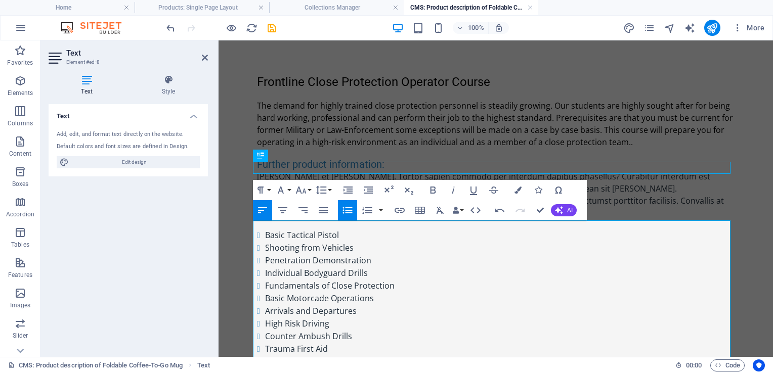
scroll to position [0, 0]
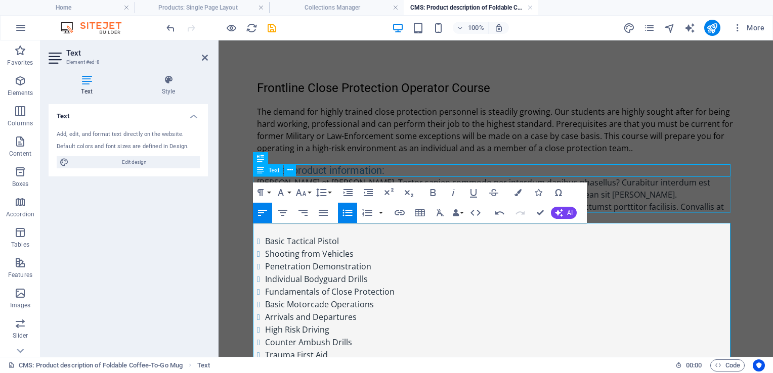
drag, startPoint x: 611, startPoint y: 198, endPoint x: 789, endPoint y: 199, distance: 178.1
click at [735, 199] on div "Lacinia et mattis dapibus. Tortor sapien commodo per interdum dapibus phasellus…" at bounding box center [496, 201] width 478 height 49
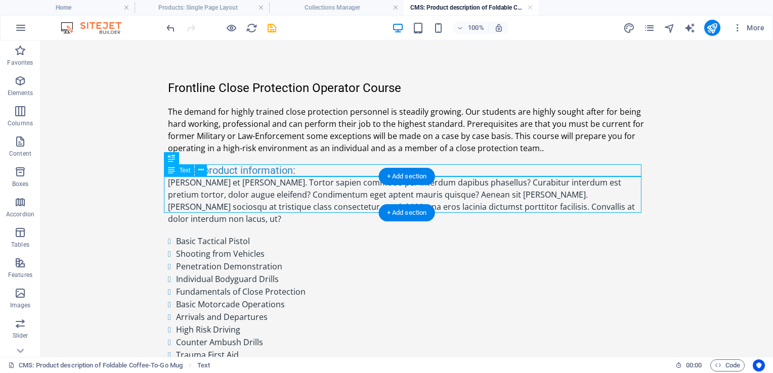
click at [592, 207] on div "Lacinia et mattis dapibus. Tortor sapien commodo per interdum dapibus phasellus…" at bounding box center [407, 201] width 478 height 49
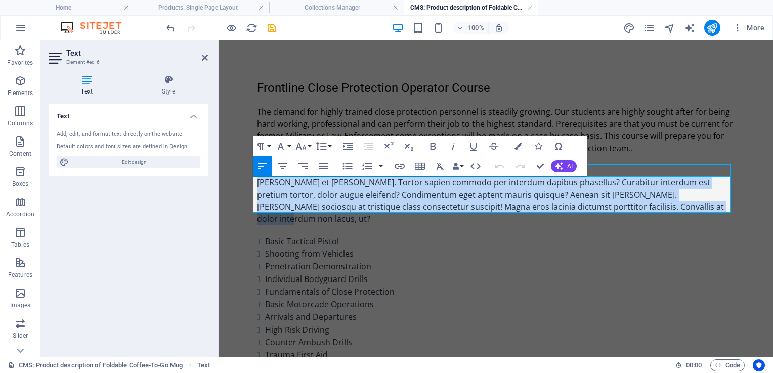
drag, startPoint x: 668, startPoint y: 209, endPoint x: 241, endPoint y: 174, distance: 428.4
click at [241, 174] on body "Skip to main content Frontline Close Protection Operator Course The demand for …" at bounding box center [496, 246] width 554 height 412
drag, startPoint x: 679, startPoint y: 215, endPoint x: 675, endPoint y: 210, distance: 6.5
click at [678, 225] on div at bounding box center [496, 230] width 478 height 10
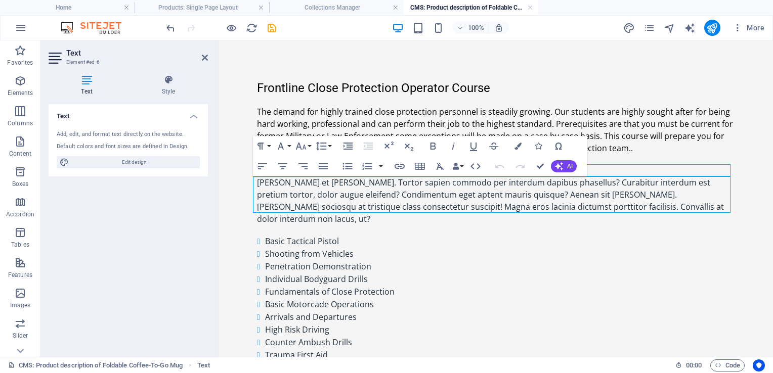
click at [672, 209] on div "Lacinia et mattis dapibus. Tortor sapien commodo per interdum dapibus phasellus…" at bounding box center [496, 201] width 478 height 49
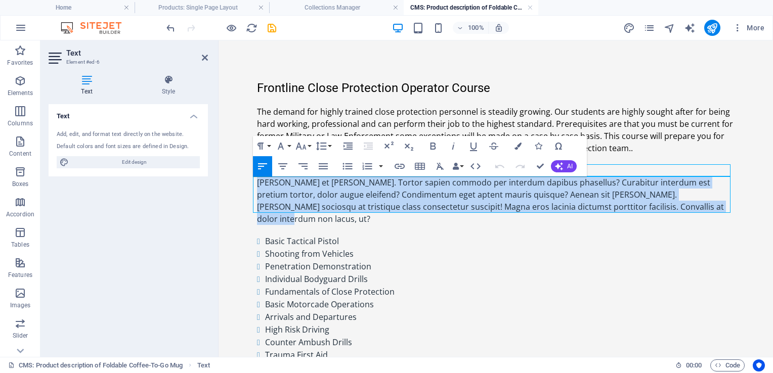
drag, startPoint x: 672, startPoint y: 208, endPoint x: 265, endPoint y: 181, distance: 408.1
click at [265, 181] on div "Lacinia et mattis dapibus. Tortor sapien commodo per interdum dapibus phasellus…" at bounding box center [496, 201] width 478 height 49
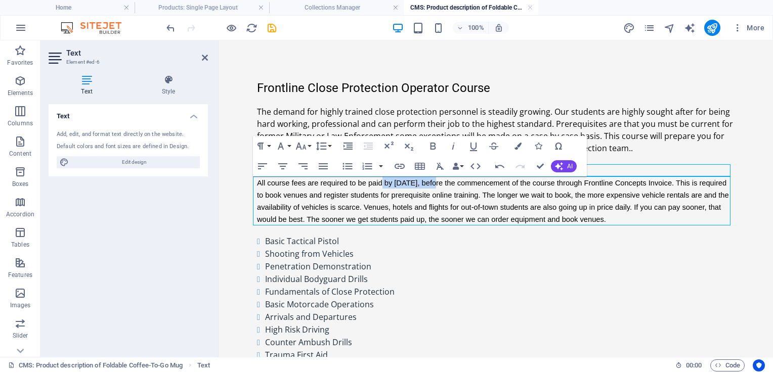
drag, startPoint x: 419, startPoint y: 183, endPoint x: 368, endPoint y: 182, distance: 51.1
click at [368, 182] on span "All course fees are required to be paid by 15 May 2025, before the commencement…" at bounding box center [494, 201] width 474 height 45
click at [671, 138] on div "The demand for highly trained close protection personnel is steadily growing. O…" at bounding box center [496, 130] width 478 height 49
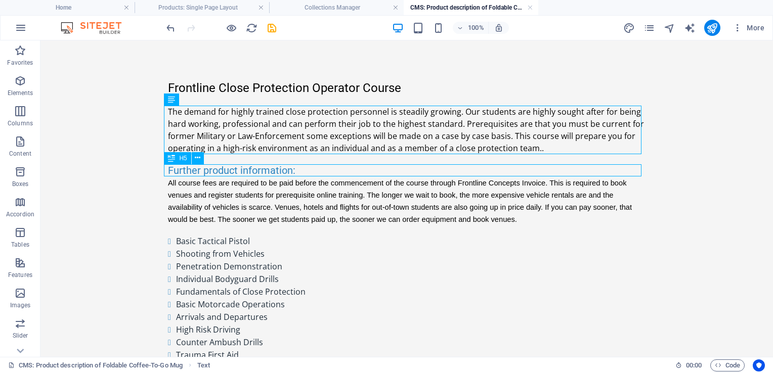
click at [230, 169] on div "Further product information:" at bounding box center [407, 170] width 478 height 12
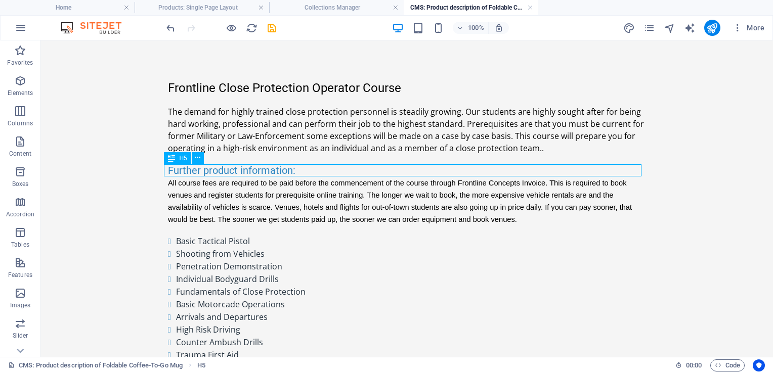
click at [230, 169] on div "Further product information:" at bounding box center [407, 170] width 478 height 12
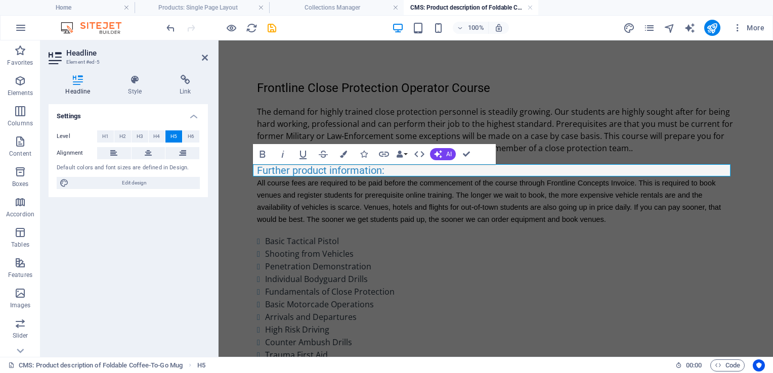
click at [324, 171] on h5 "Further product information:" at bounding box center [496, 170] width 478 height 12
drag, startPoint x: 376, startPoint y: 171, endPoint x: 482, endPoint y: 208, distance: 111.5
click at [257, 176] on div "Frontline Close Protection Operator Course The demand for highly trained close …" at bounding box center [496, 246] width 478 height 331
click at [342, 151] on icon "button" at bounding box center [343, 154] width 7 height 7
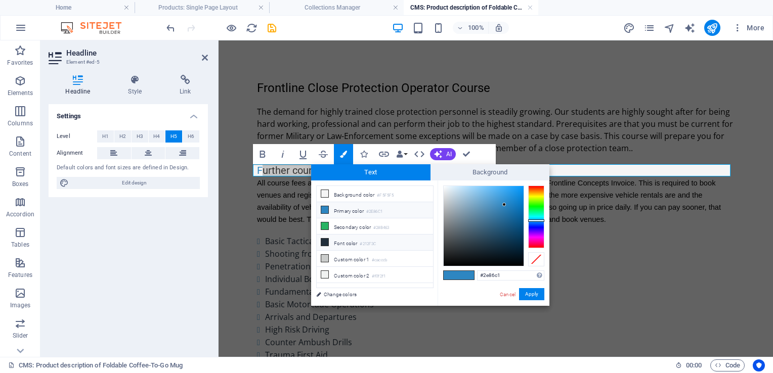
click at [332, 244] on li "Font color #212F3C" at bounding box center [375, 243] width 116 height 16
type input "#212f3c"
click at [534, 293] on button "Apply" at bounding box center [531, 294] width 25 height 12
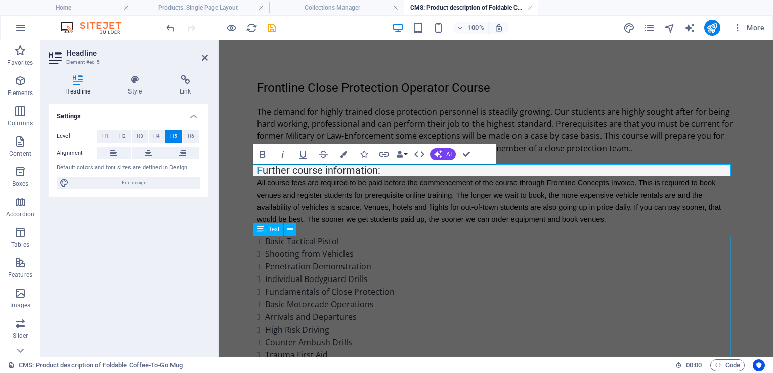
click at [564, 296] on div "Basic Tactical Pistol Shooting from Vehicles Penetration Demonstration Individu…" at bounding box center [496, 323] width 478 height 177
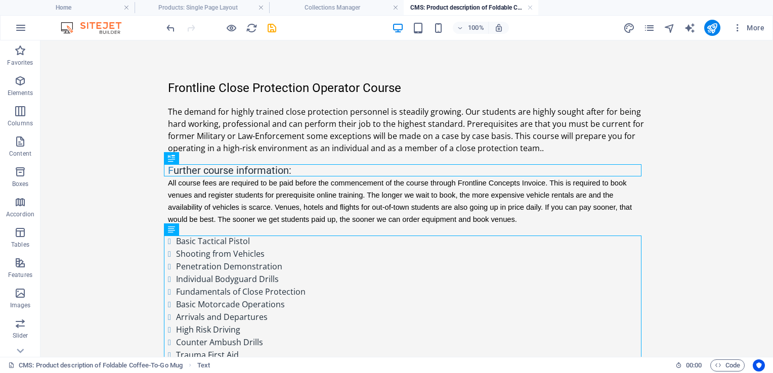
click at [679, 136] on body "Skip to main content Frontline Close Protection Operator Course The demand for …" at bounding box center [406, 246] width 732 height 412
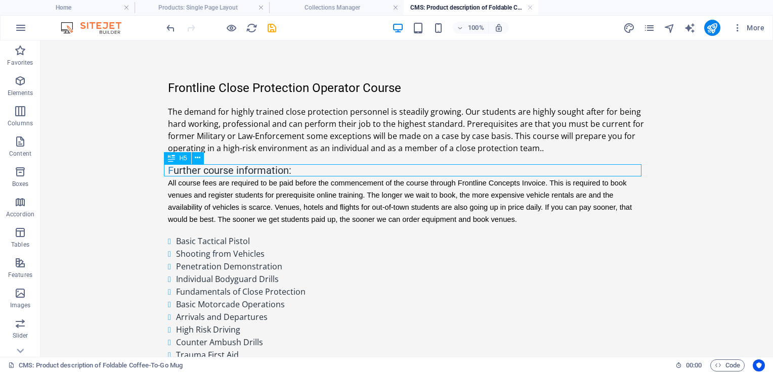
click at [286, 169] on div "F urther course information:" at bounding box center [407, 170] width 478 height 12
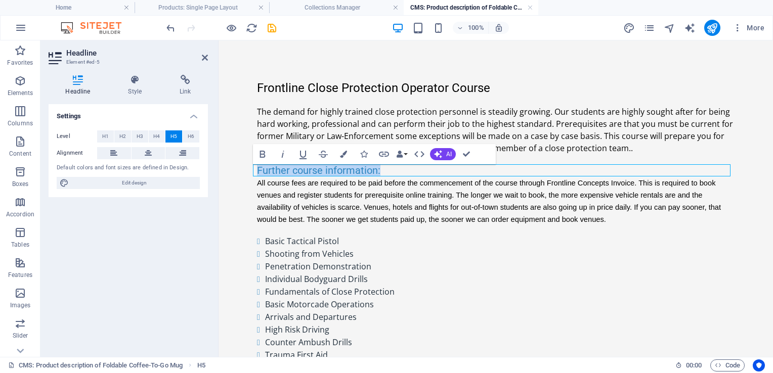
drag, startPoint x: 381, startPoint y: 169, endPoint x: 243, endPoint y: 164, distance: 138.2
click at [243, 164] on body "Skip to main content Frontline Close Protection Operator Course The demand for …" at bounding box center [496, 246] width 554 height 412
click at [344, 154] on icon "button" at bounding box center [343, 154] width 7 height 7
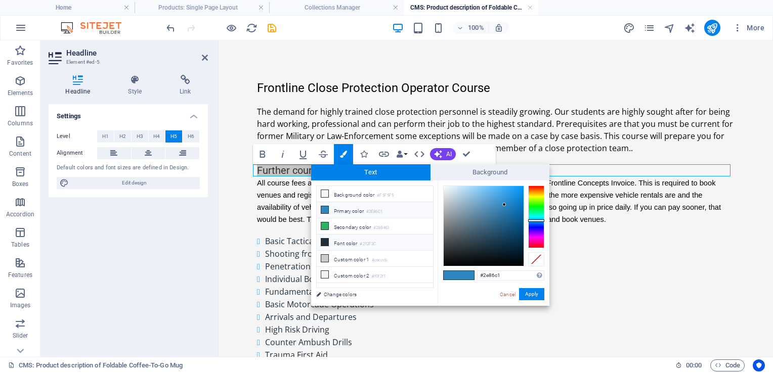
click at [336, 239] on li "Font color #212F3C" at bounding box center [375, 243] width 116 height 16
type input "#212f3c"
click at [534, 294] on button "Apply" at bounding box center [531, 294] width 25 height 12
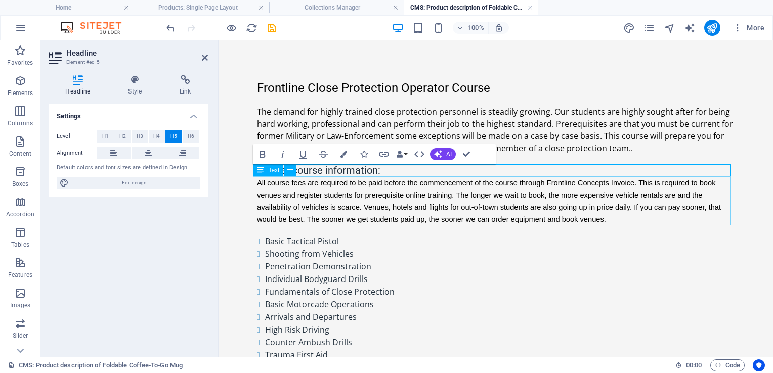
click at [596, 209] on div "All course fees are required to be paid before the commencement of the course t…" at bounding box center [496, 201] width 478 height 49
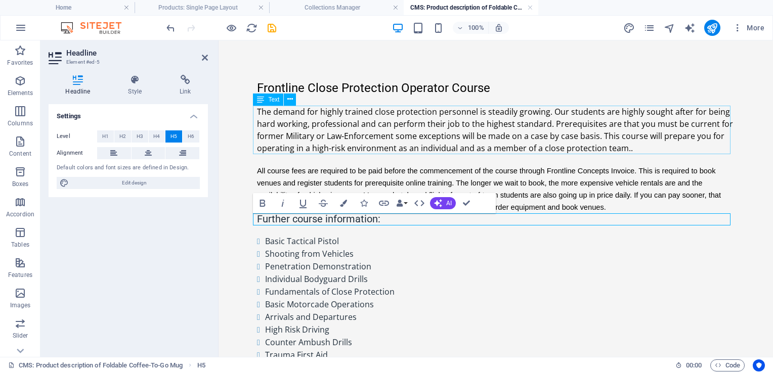
click at [614, 119] on div "The demand for highly trained close protection personnel is steadily growing. O…" at bounding box center [496, 130] width 478 height 49
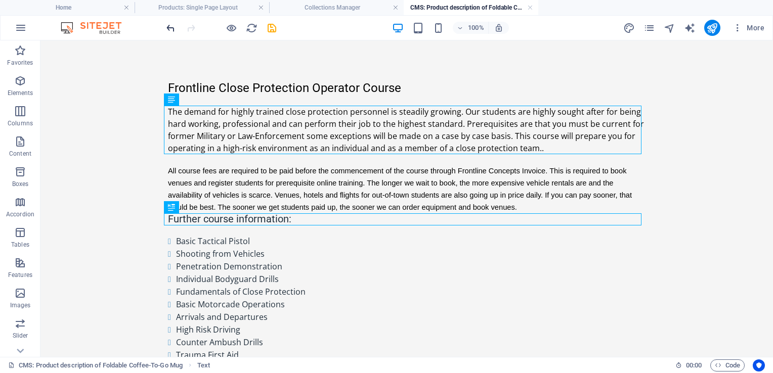
click at [171, 28] on icon "undo" at bounding box center [171, 28] width 12 height 12
click at [171, 25] on icon "undo" at bounding box center [171, 28] width 12 height 12
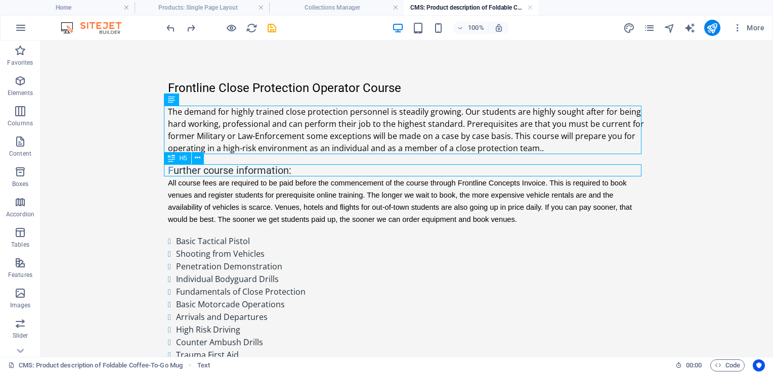
click at [236, 170] on div "F urther course information:" at bounding box center [407, 170] width 478 height 12
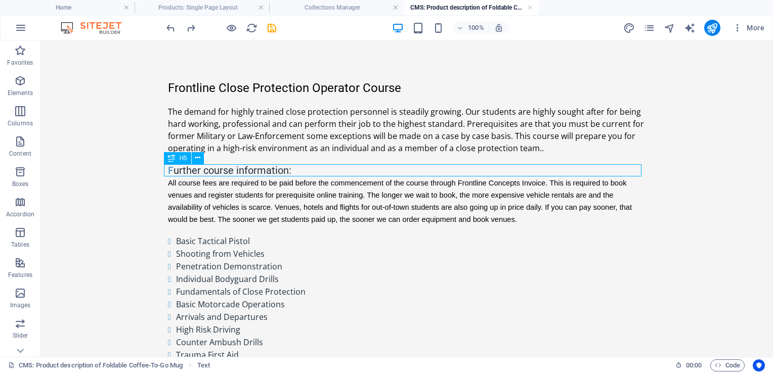
click at [236, 170] on div "F urther course information:" at bounding box center [407, 170] width 478 height 12
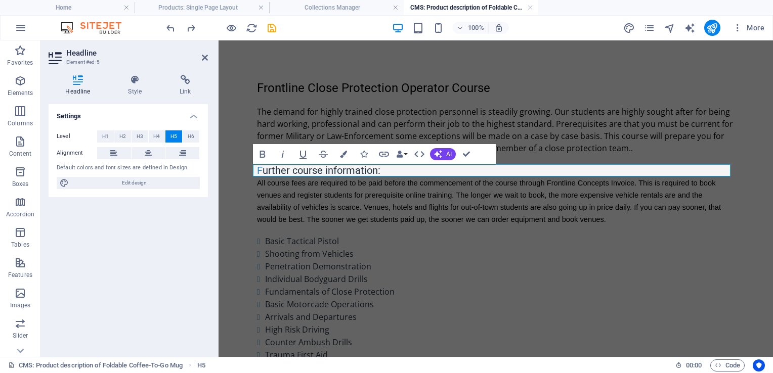
click at [257, 170] on h5 "F urther course information:" at bounding box center [496, 170] width 478 height 12
click at [263, 170] on span "urther course information:" at bounding box center [322, 170] width 118 height 12
click at [263, 171] on span "urther course information:" at bounding box center [322, 170] width 118 height 12
click at [257, 171] on h5 "F urther course information:" at bounding box center [496, 170] width 478 height 12
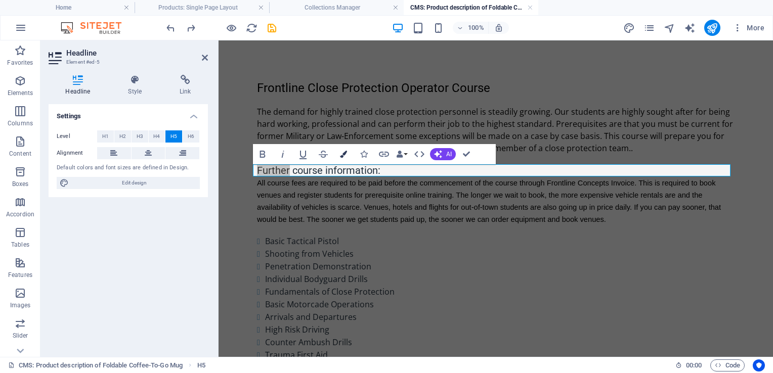
click at [343, 154] on icon "button" at bounding box center [343, 154] width 7 height 7
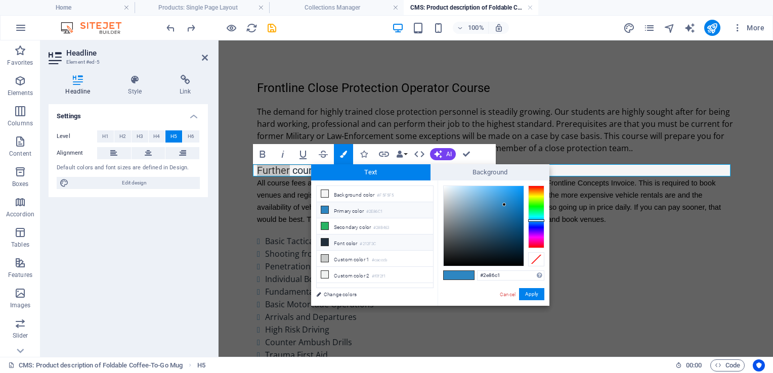
click at [323, 242] on icon at bounding box center [324, 242] width 7 height 7
type input "#212f3c"
click at [534, 295] on button "Apply" at bounding box center [531, 294] width 25 height 12
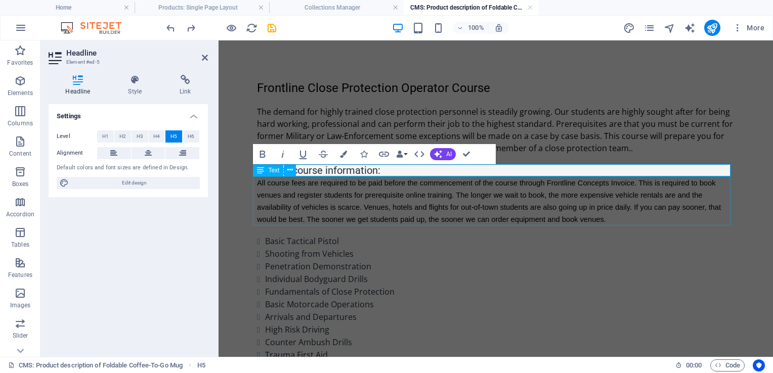
click at [461, 208] on div "All course fees are required to be paid before the commencement of the course t…" at bounding box center [496, 201] width 478 height 49
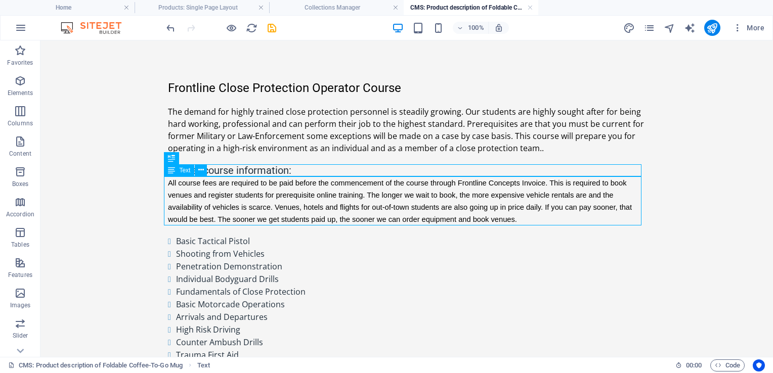
click at [461, 208] on div "All course fees are required to be paid before the commencement of the course t…" at bounding box center [407, 201] width 478 height 49
click at [648, 139] on div "Frontline Close Protection Operator Course The demand for highly trained close …" at bounding box center [407, 246] width 494 height 412
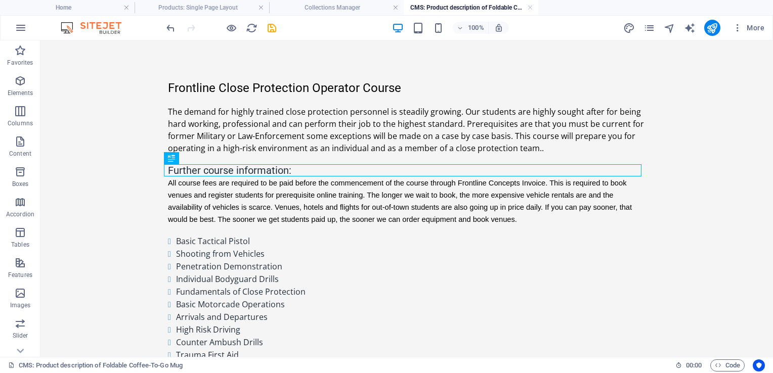
click at [648, 139] on div "Frontline Close Protection Operator Course The demand for highly trained close …" at bounding box center [407, 246] width 494 height 412
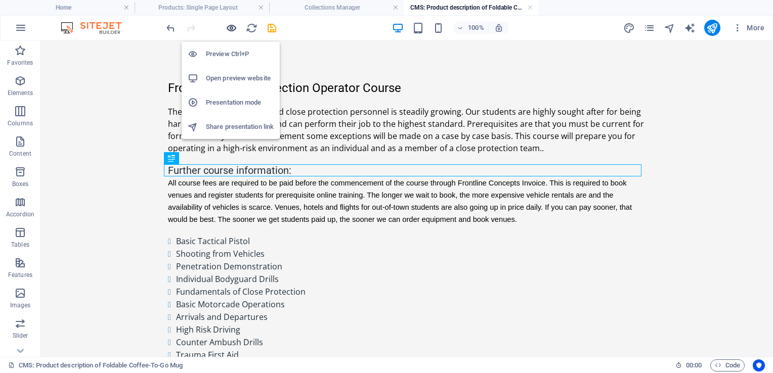
click at [228, 29] on icon "button" at bounding box center [232, 28] width 12 height 12
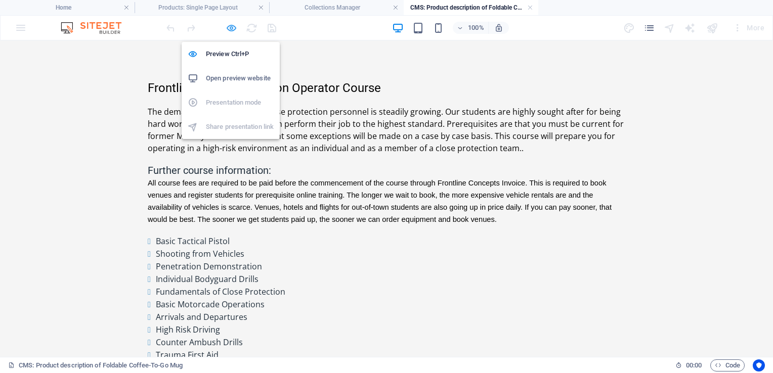
click at [234, 26] on icon "button" at bounding box center [232, 28] width 12 height 12
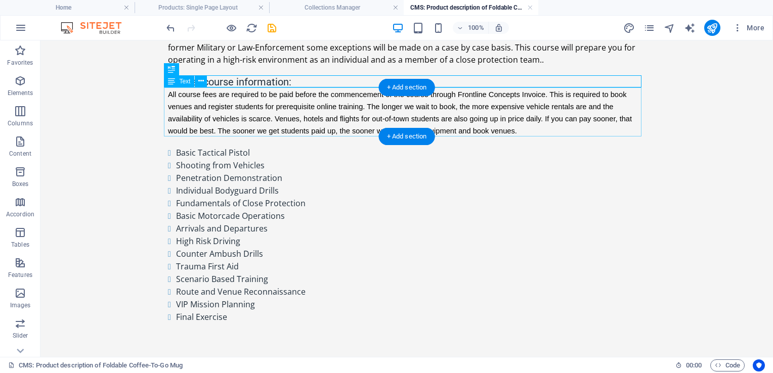
scroll to position [89, 0]
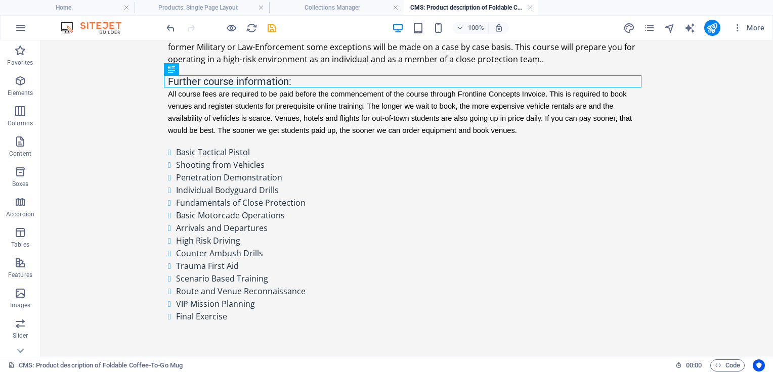
click at [196, 367] on div "CMS: Product description of Foldable Coffee-To-Go Mug" at bounding box center [337, 366] width 659 height 12
click at [172, 367] on link "CMS: Product description of Foldable Coffee-To-Go Mug" at bounding box center [95, 366] width 175 height 12
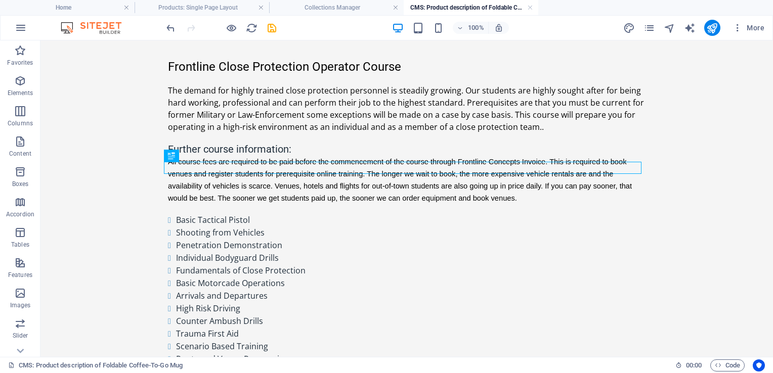
scroll to position [0, 0]
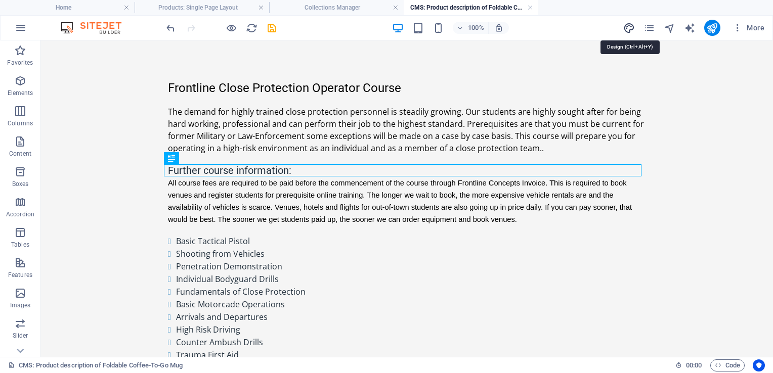
click at [630, 28] on icon "design" at bounding box center [629, 28] width 12 height 12
select select "px"
select select "200"
select select "px"
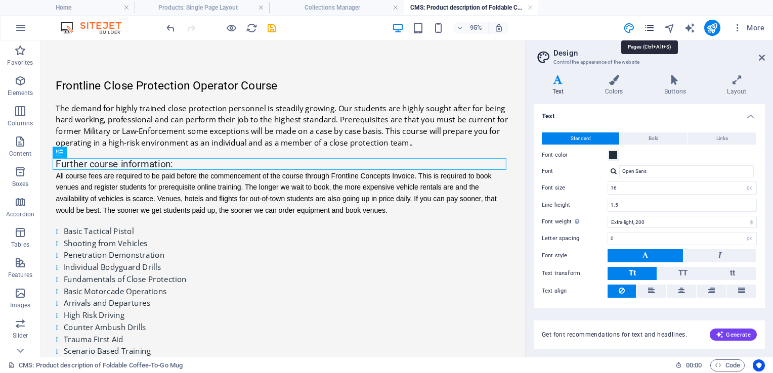
click at [650, 27] on icon "pages" at bounding box center [649, 28] width 12 height 12
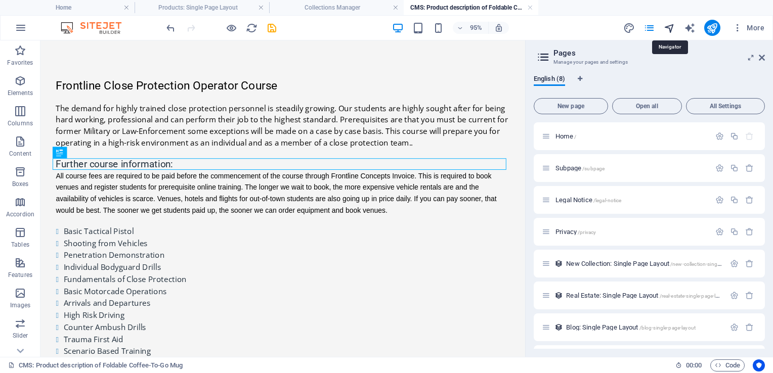
click at [674, 23] on icon "navigator" at bounding box center [670, 28] width 12 height 12
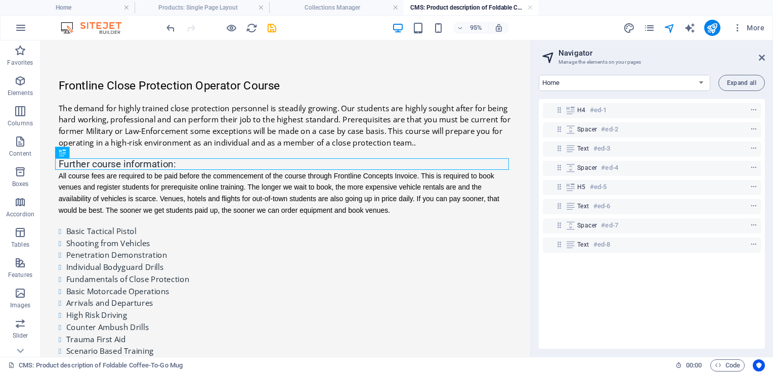
click at [112, 66] on div "Frontline Close Protection Operator Course The demand for highly trained close …" at bounding box center [299, 246] width 494 height 412
click at [21, 81] on icon "button" at bounding box center [20, 81] width 12 height 12
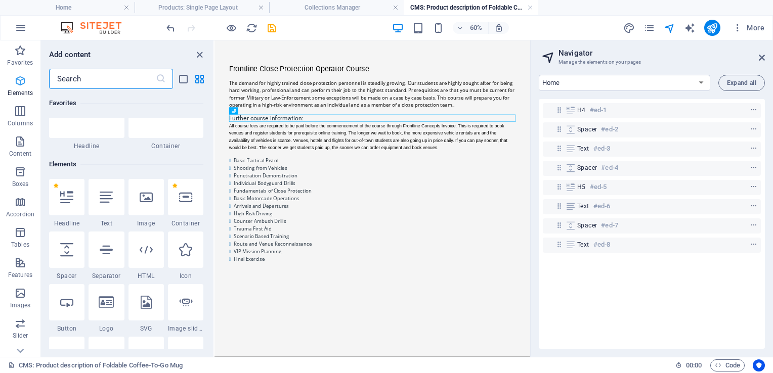
scroll to position [107, 0]
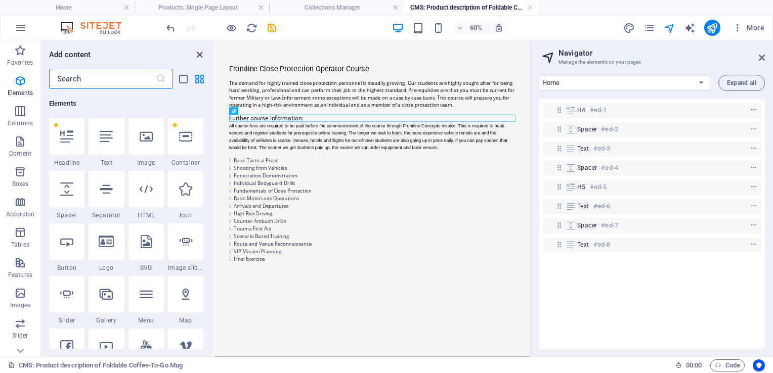
click at [198, 57] on icon "close panel" at bounding box center [200, 55] width 12 height 12
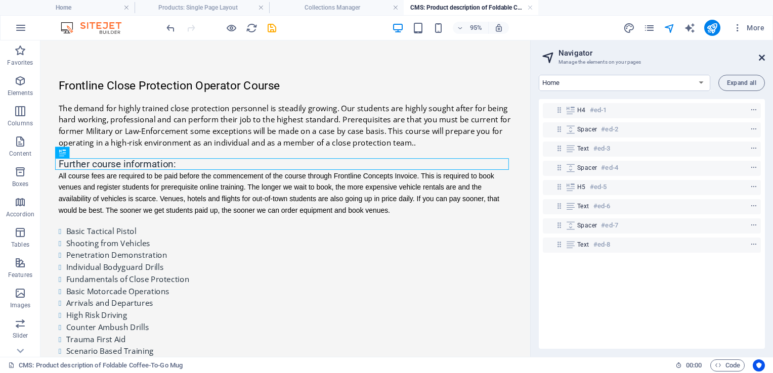
click at [763, 58] on icon at bounding box center [762, 58] width 6 height 8
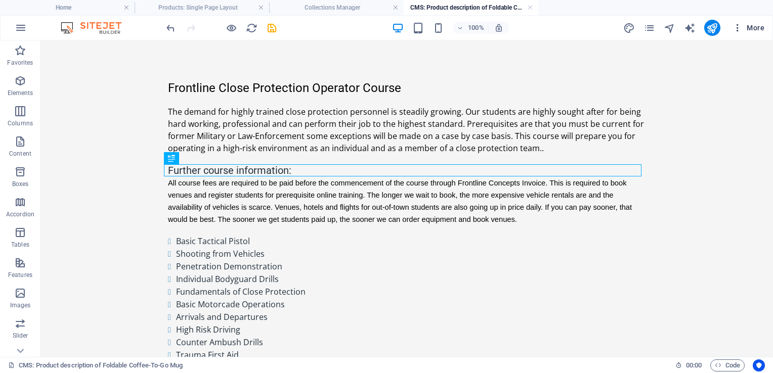
click at [759, 27] on span "More" at bounding box center [748, 28] width 32 height 10
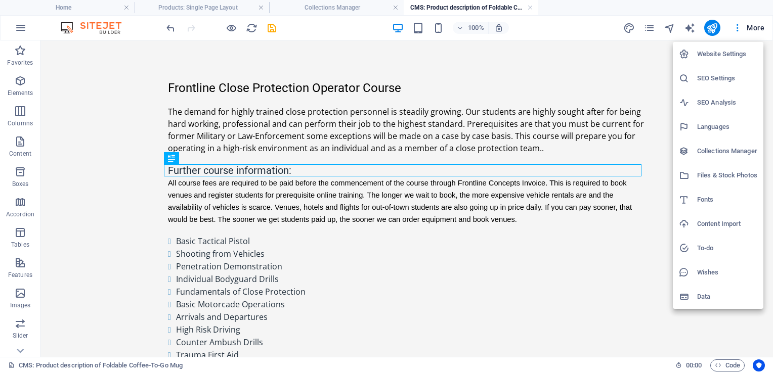
click at [736, 26] on div at bounding box center [386, 186] width 773 height 373
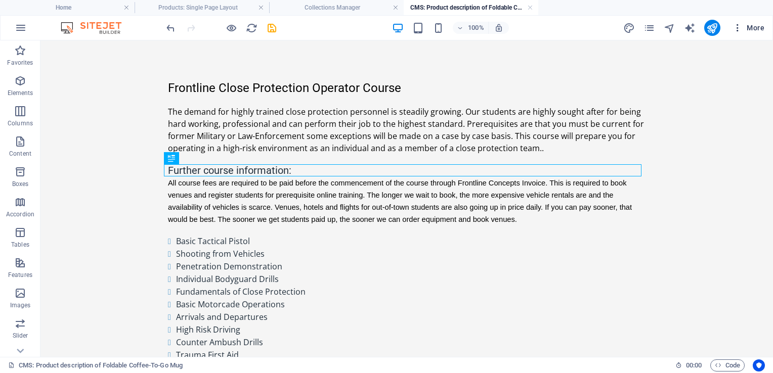
click at [740, 24] on icon "button" at bounding box center [737, 28] width 10 height 10
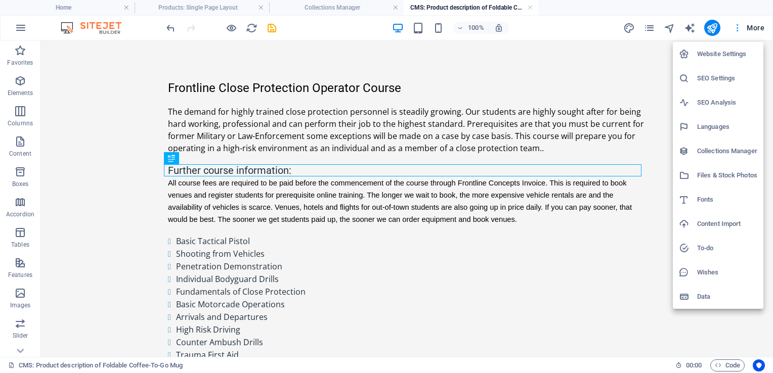
click at [740, 24] on div at bounding box center [386, 186] width 773 height 373
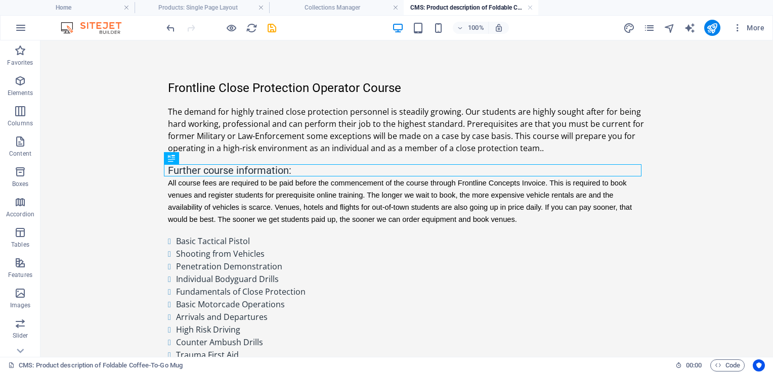
click at [558, 29] on div "100% More" at bounding box center [466, 28] width 604 height 16
click at [344, 9] on h4 "Collections Manager" at bounding box center [336, 7] width 135 height 11
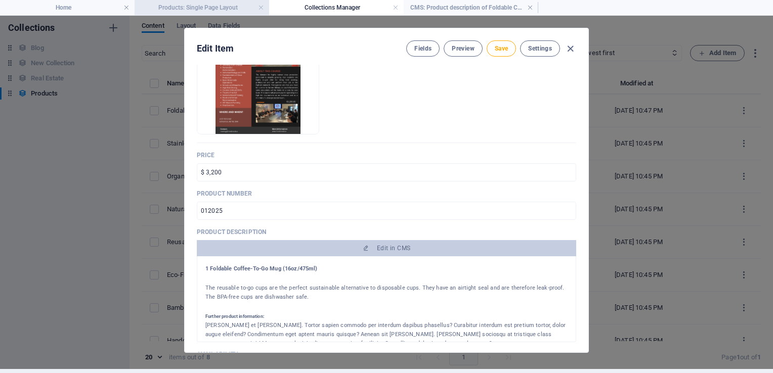
click at [214, 9] on h4 "Products: Single Page Layout" at bounding box center [202, 7] width 135 height 11
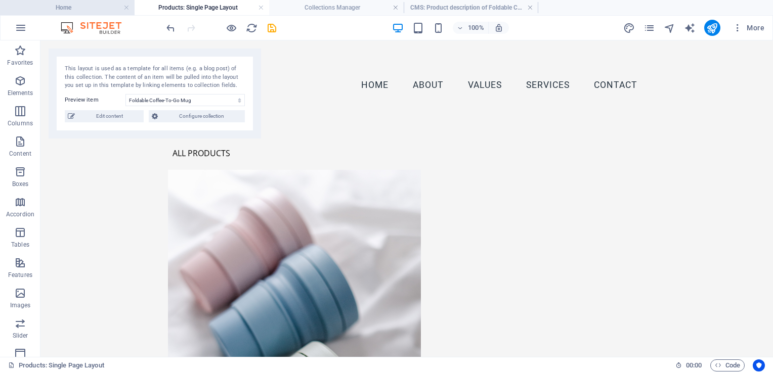
click at [89, 13] on h4 "Home" at bounding box center [67, 7] width 135 height 11
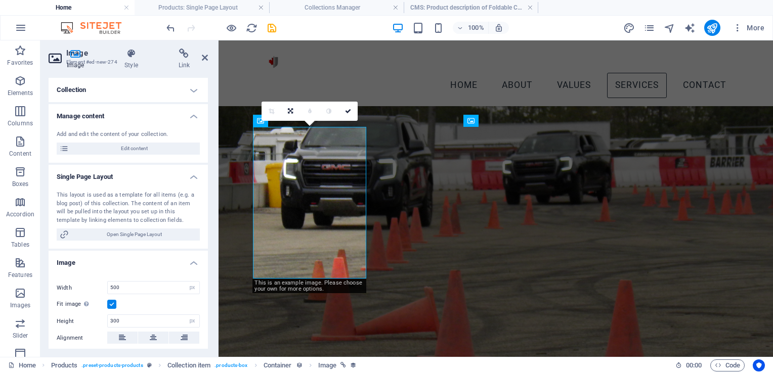
scroll to position [1716, 0]
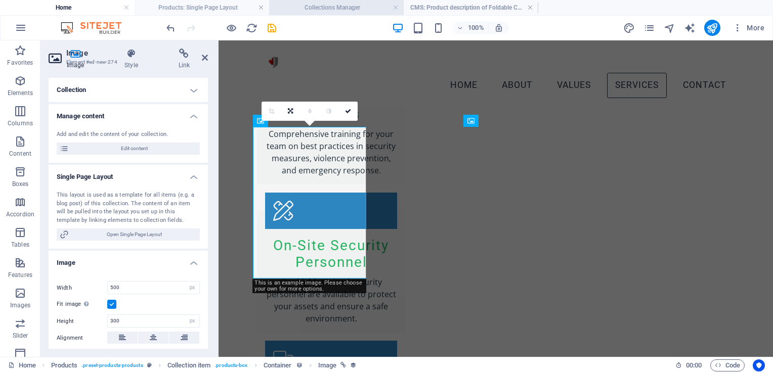
click at [369, 3] on h4 "Collections Manager" at bounding box center [336, 7] width 135 height 11
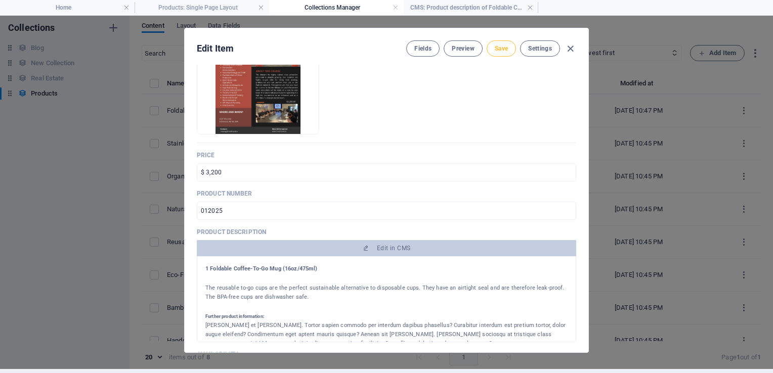
click at [502, 52] on span "Save" at bounding box center [501, 49] width 13 height 8
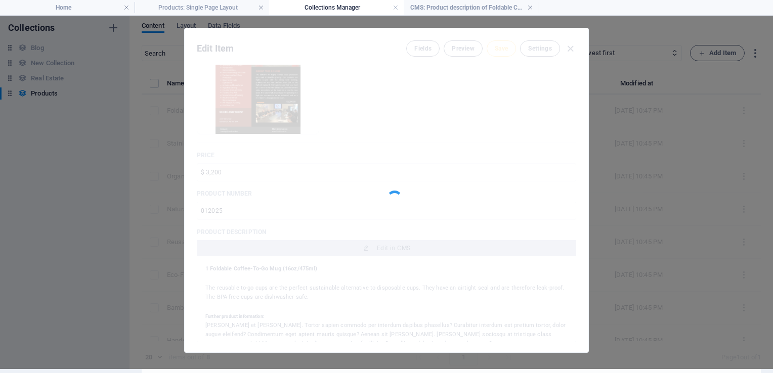
type input "frontline-close-protection-operator-course"
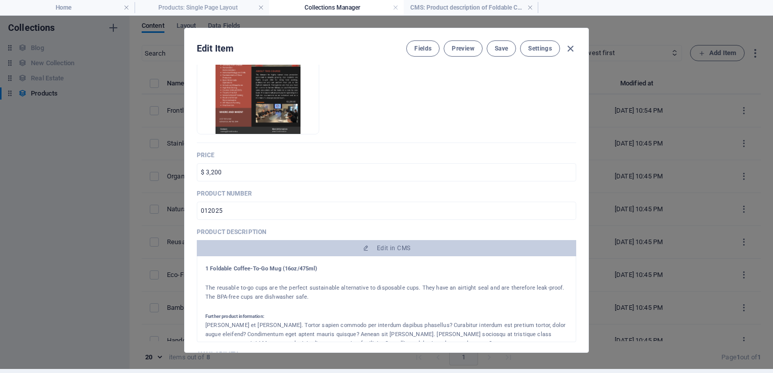
type input "12025"
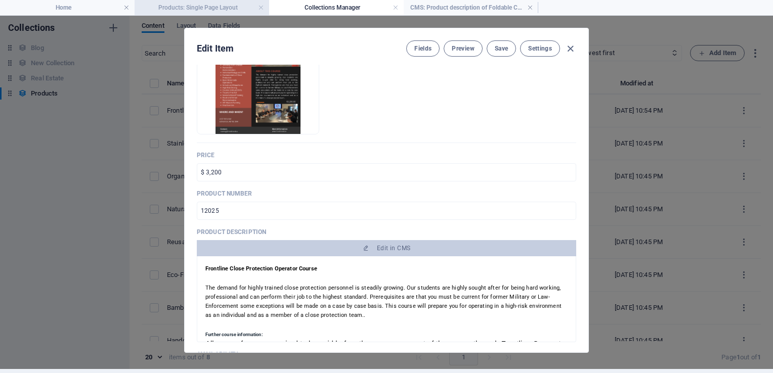
click at [214, 3] on h4 "Products: Single Page Layout" at bounding box center [202, 7] width 135 height 11
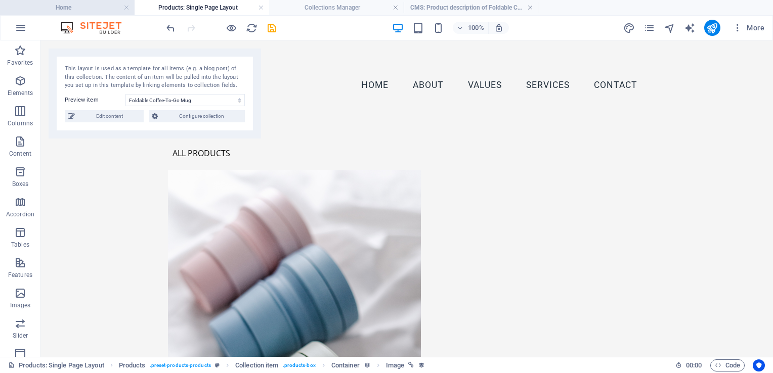
click at [77, 7] on h4 "Home" at bounding box center [67, 7] width 135 height 11
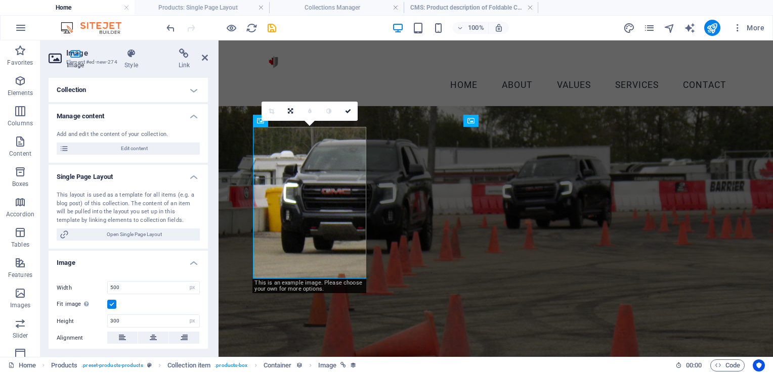
scroll to position [1716, 0]
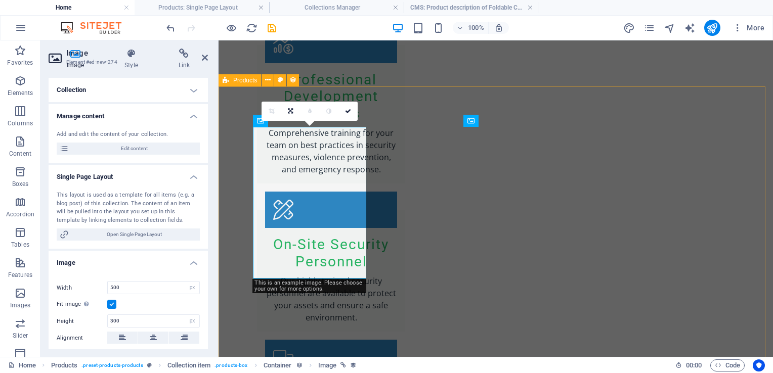
drag, startPoint x: 758, startPoint y: 191, endPoint x: 935, endPoint y: 193, distance: 177.6
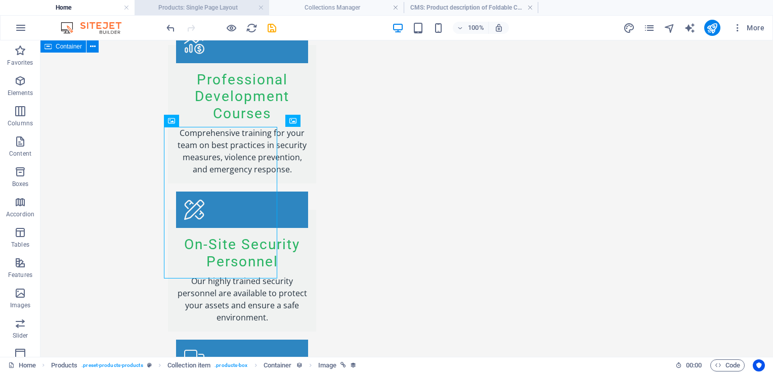
click at [211, 7] on h4 "Products: Single Page Layout" at bounding box center [202, 7] width 135 height 11
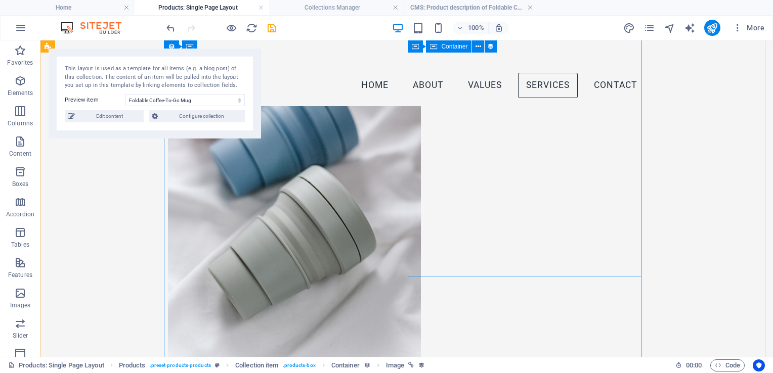
scroll to position [0, 0]
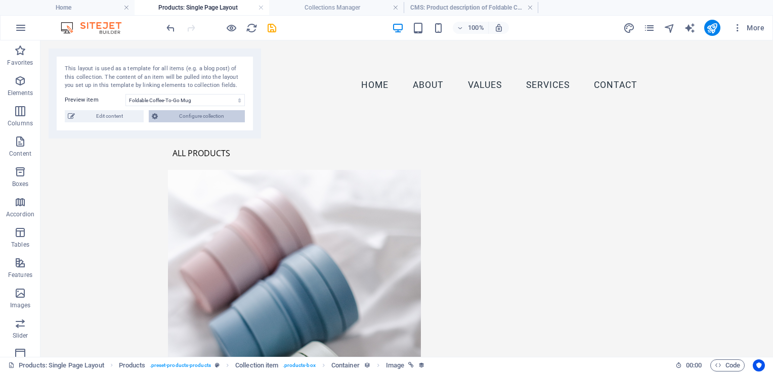
click at [217, 118] on span "Configure collection" at bounding box center [201, 116] width 81 height 12
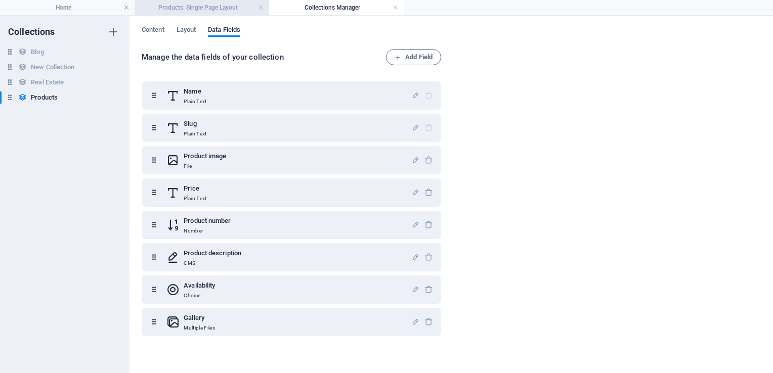
click at [221, 4] on h4 "Products: Single Page Layout" at bounding box center [202, 7] width 135 height 11
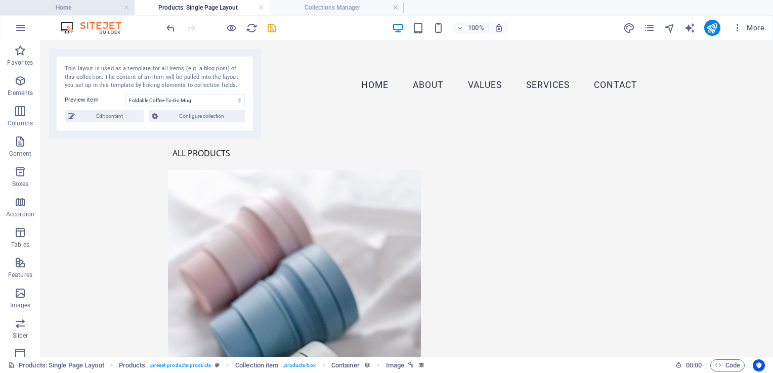
click at [97, 5] on h4 "Home" at bounding box center [67, 7] width 135 height 11
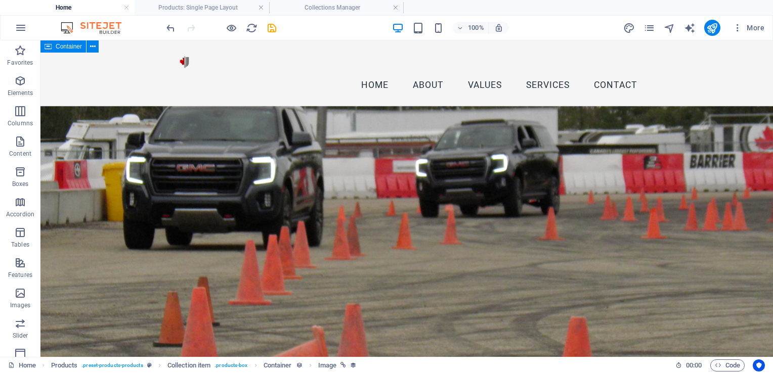
scroll to position [1716, 0]
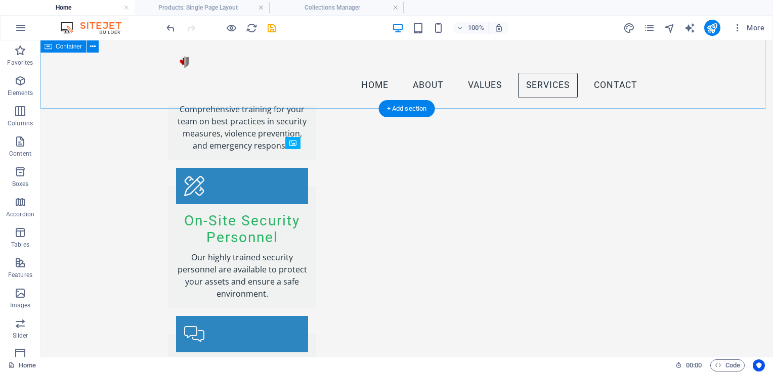
scroll to position [1666, 0]
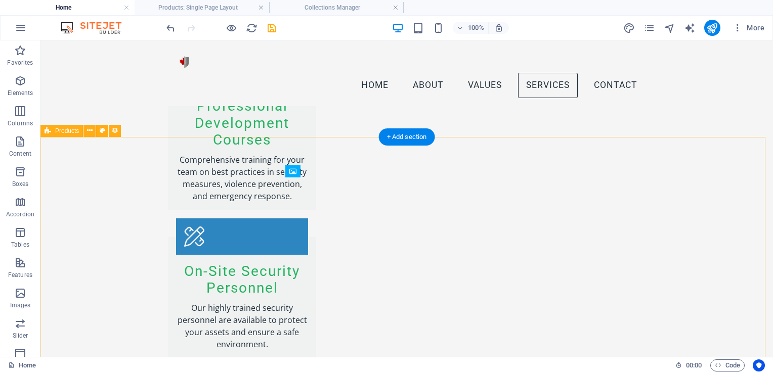
click at [85, 127] on button at bounding box center [89, 131] width 12 height 12
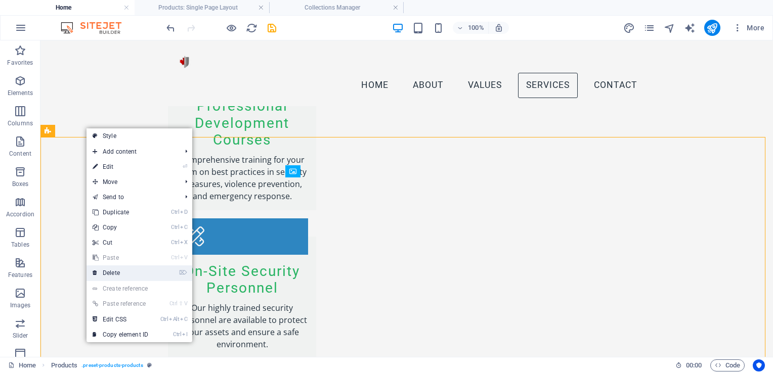
click at [129, 274] on link "⌦ Delete" at bounding box center [121, 273] width 68 height 15
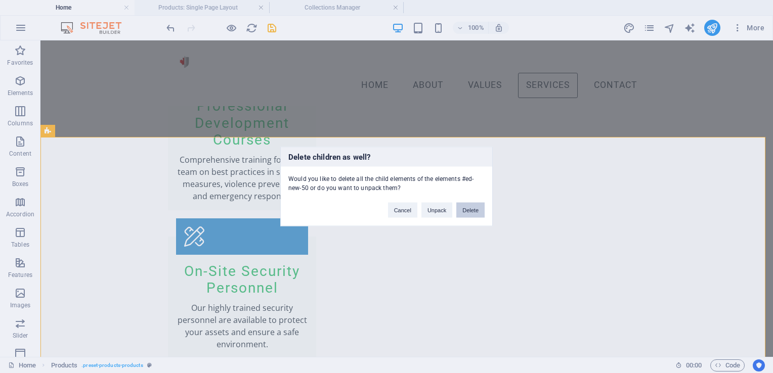
click at [477, 213] on button "Delete" at bounding box center [470, 210] width 28 height 15
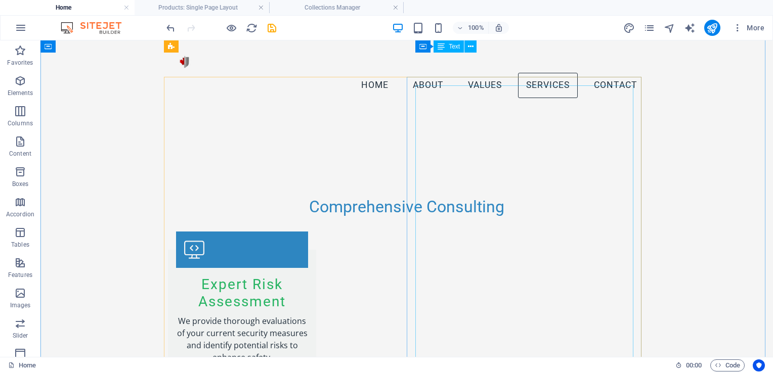
scroll to position [1160, 0]
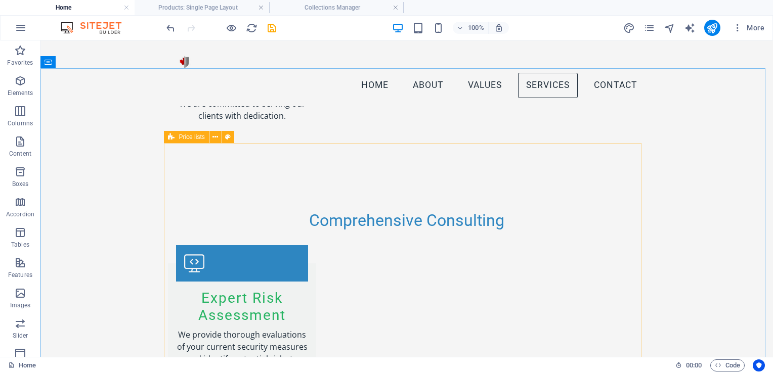
click at [184, 136] on span "Price lists" at bounding box center [192, 137] width 26 height 6
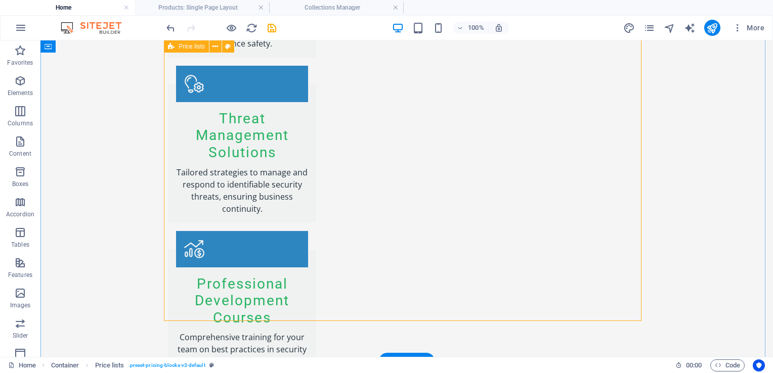
scroll to position [1565, 0]
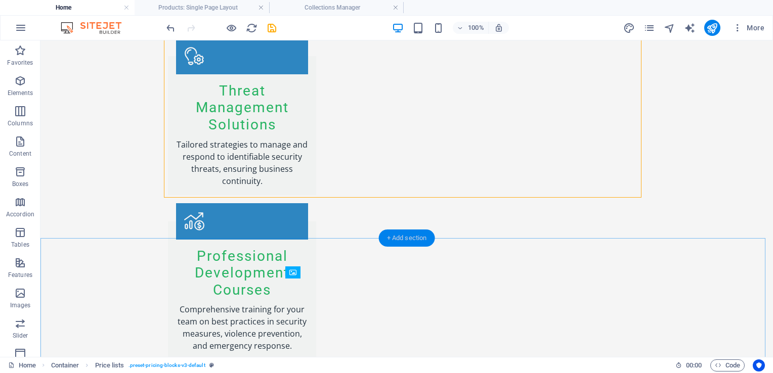
click at [388, 238] on div "+ Add section" at bounding box center [407, 238] width 56 height 17
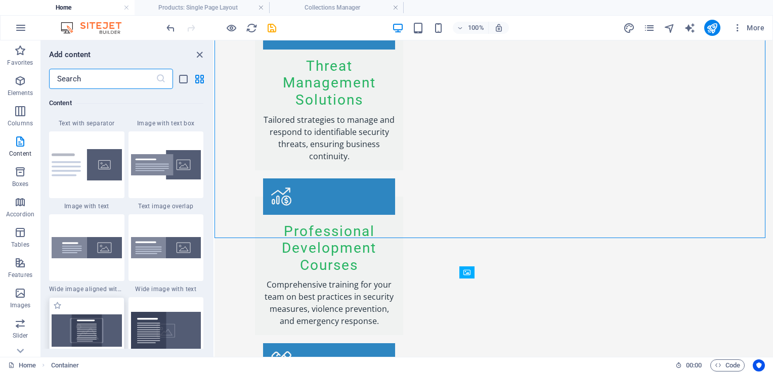
scroll to position [1922, 0]
click at [178, 171] on img at bounding box center [166, 166] width 70 height 30
click at [214, 171] on div "Drag here to replace the existing content. Press “Ctrl” if you want to create a…" at bounding box center [493, 198] width 558 height 317
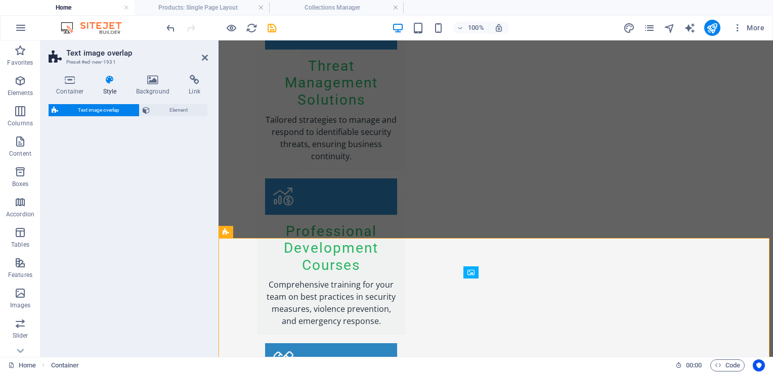
click at [178, 171] on div "Text image overlap Element" at bounding box center [128, 226] width 159 height 245
select select "rem"
select select "px"
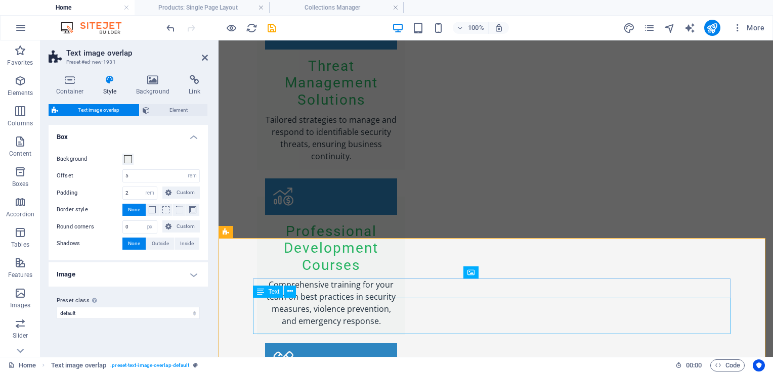
drag, startPoint x: 398, startPoint y: 307, endPoint x: 576, endPoint y: 308, distance: 177.6
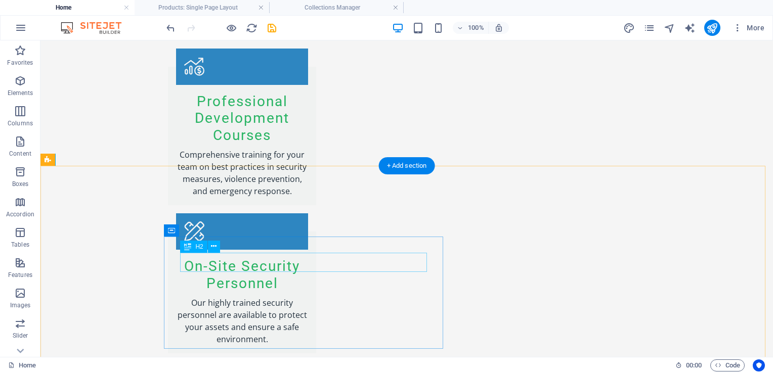
scroll to position [1716, 0]
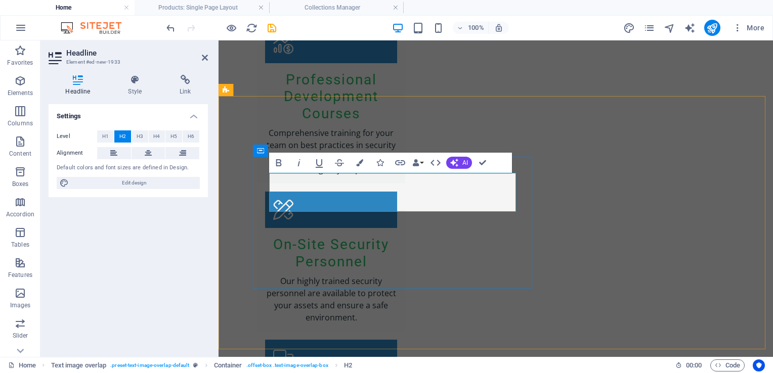
scroll to position [1707, 0]
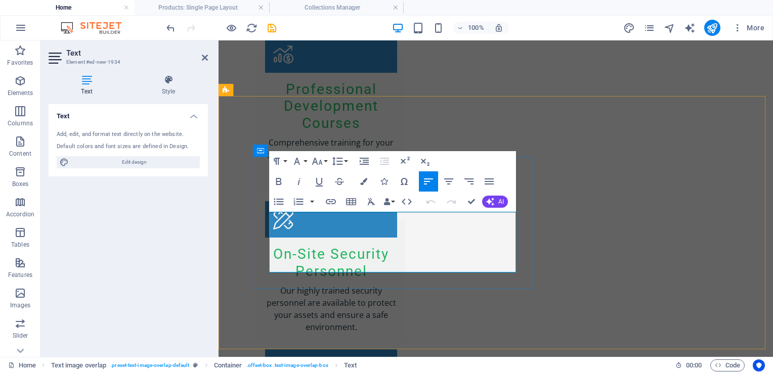
drag, startPoint x: 304, startPoint y: 266, endPoint x: 269, endPoint y: 216, distance: 61.0
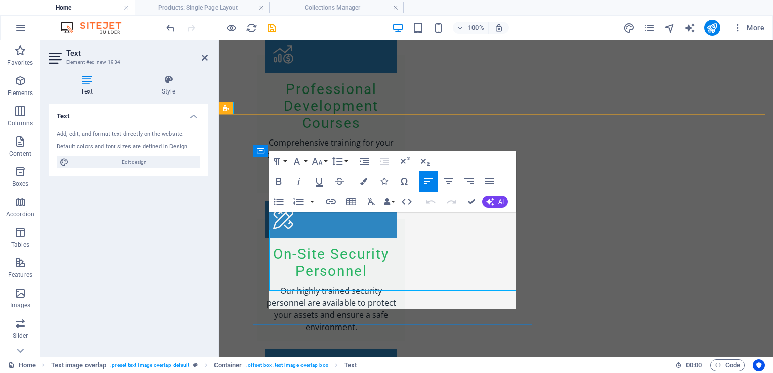
scroll to position [1689, 0]
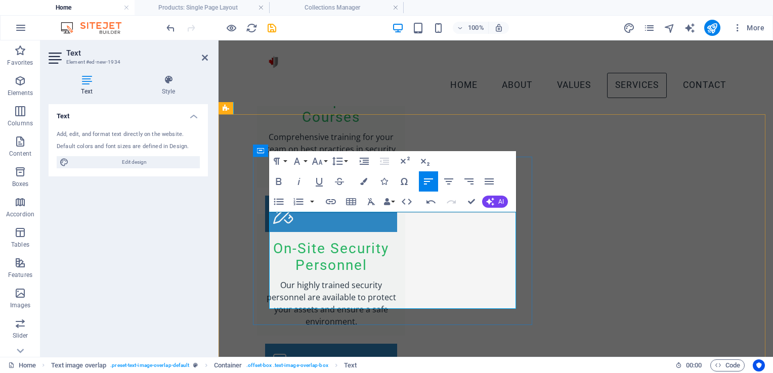
drag, startPoint x: 423, startPoint y: 301, endPoint x: 269, endPoint y: 219, distance: 174.3
click at [364, 179] on icon "button" at bounding box center [363, 181] width 7 height 7
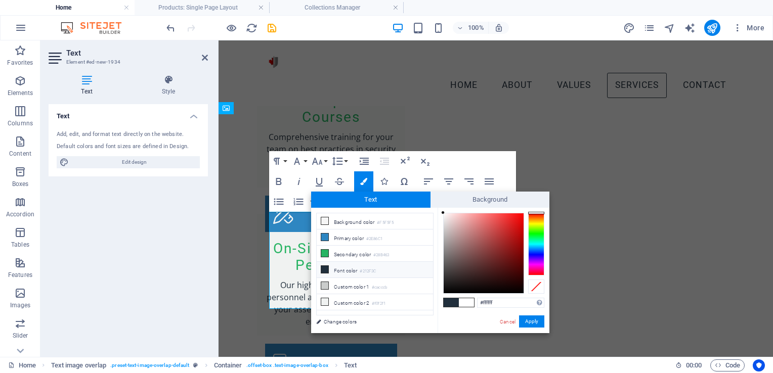
click at [337, 268] on li "Font color #212F3C" at bounding box center [375, 270] width 116 height 16
type input "#212f3c"
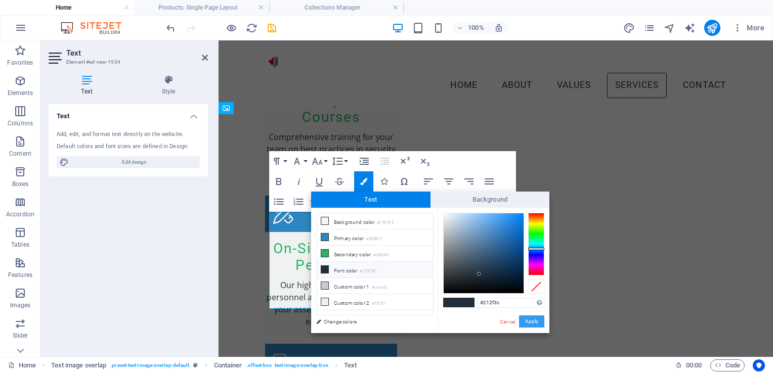
click at [538, 322] on button "Apply" at bounding box center [531, 322] width 25 height 12
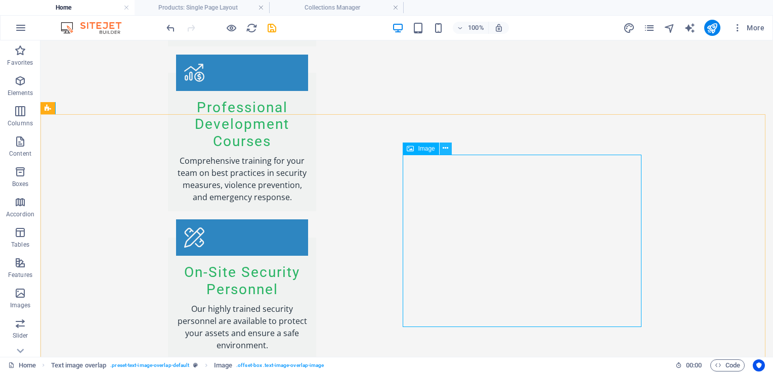
click at [447, 146] on icon at bounding box center [446, 148] width 6 height 11
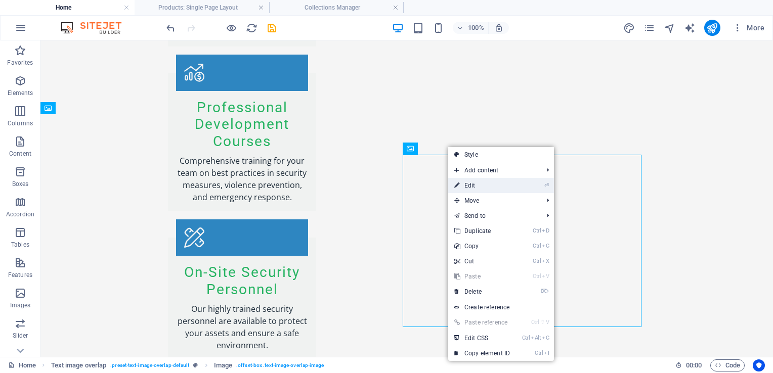
click at [474, 186] on link "⏎ Edit" at bounding box center [482, 185] width 68 height 15
select select "%"
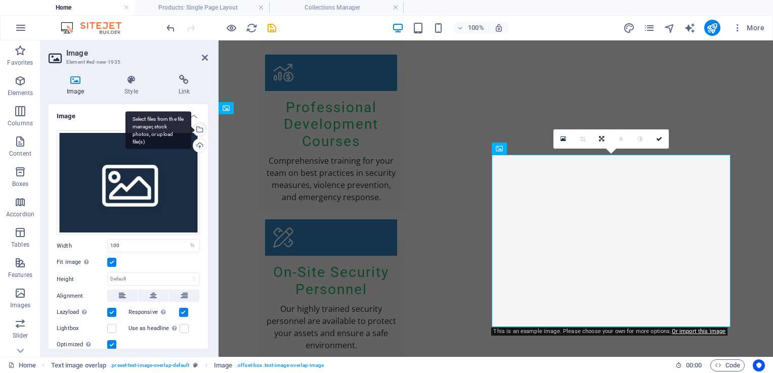
click at [200, 128] on div "Select files from the file manager, stock photos, or upload file(s)" at bounding box center [198, 130] width 15 height 15
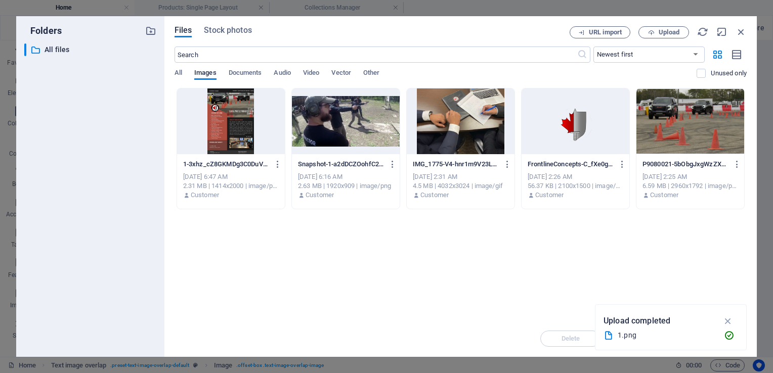
click at [235, 131] on div at bounding box center [231, 122] width 108 height 66
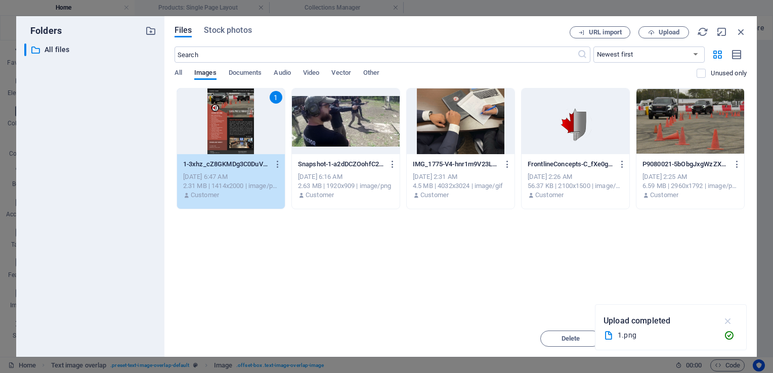
click at [728, 323] on icon "button" at bounding box center [728, 321] width 12 height 11
click at [724, 337] on span "Insert" at bounding box center [717, 339] width 18 height 6
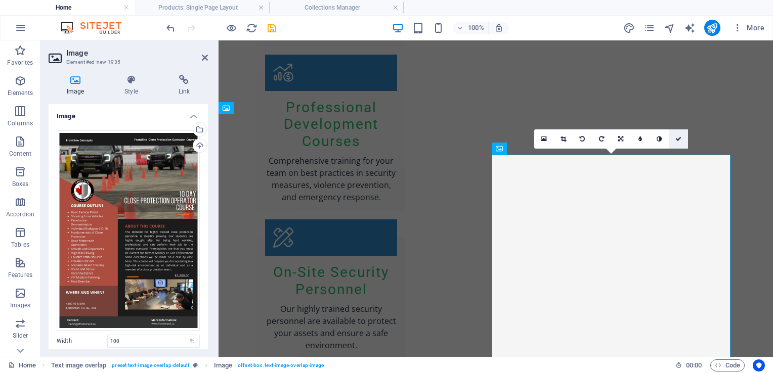
click at [677, 140] on icon at bounding box center [678, 139] width 6 height 6
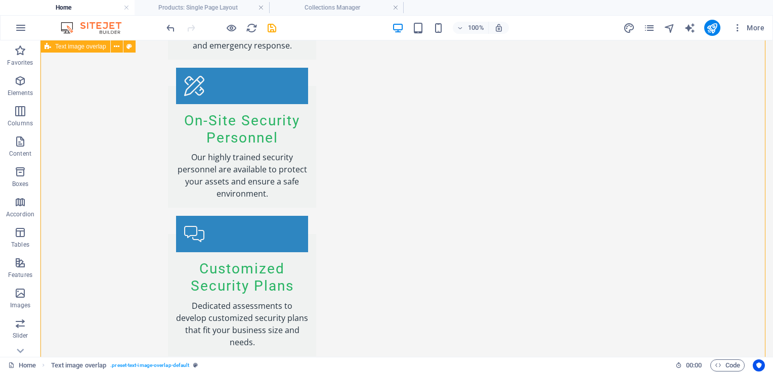
scroll to position [1739, 0]
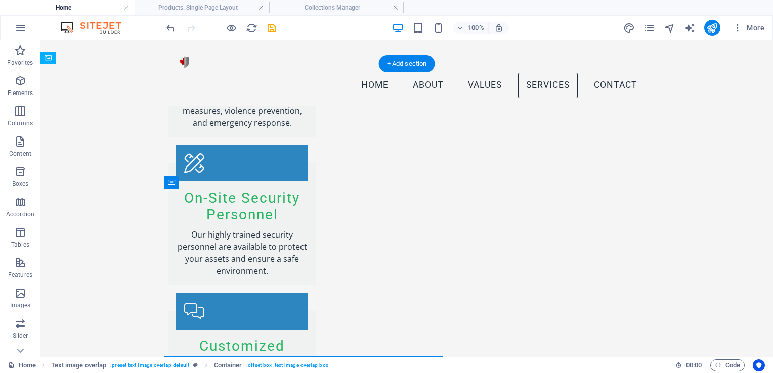
drag, startPoint x: 352, startPoint y: 198, endPoint x: 230, endPoint y: 194, distance: 122.0
drag, startPoint x: 241, startPoint y: 197, endPoint x: 169, endPoint y: 190, distance: 72.2
drag, startPoint x: 300, startPoint y: 198, endPoint x: 378, endPoint y: 195, distance: 77.4
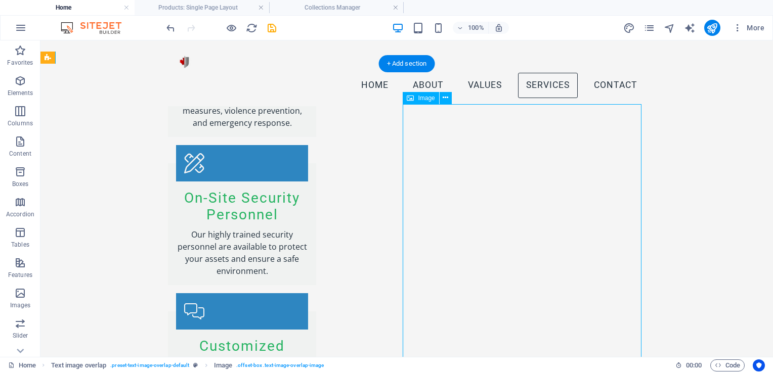
drag, startPoint x: 677, startPoint y: 185, endPoint x: 686, endPoint y: 186, distance: 9.2
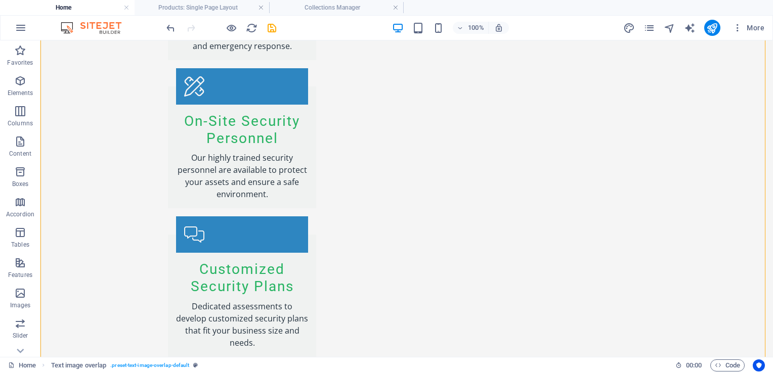
scroll to position [1840, 0]
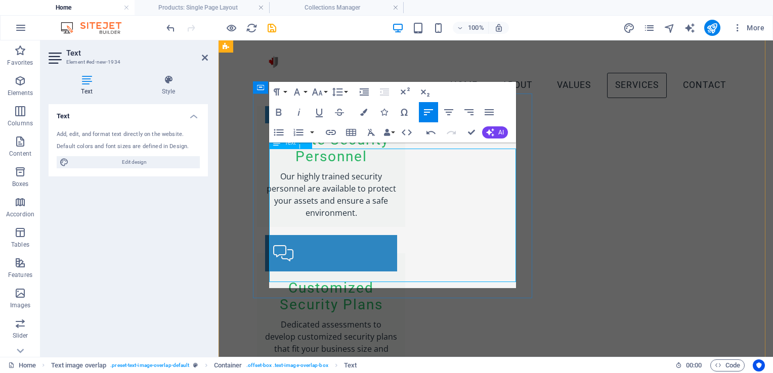
scroll to position [1816, 0]
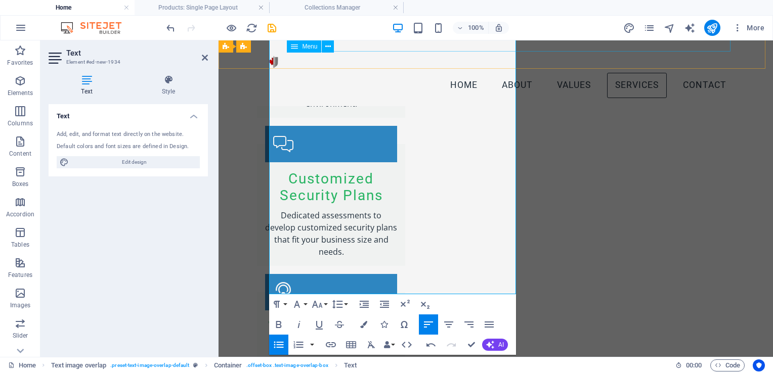
scroll to position [1796, 0]
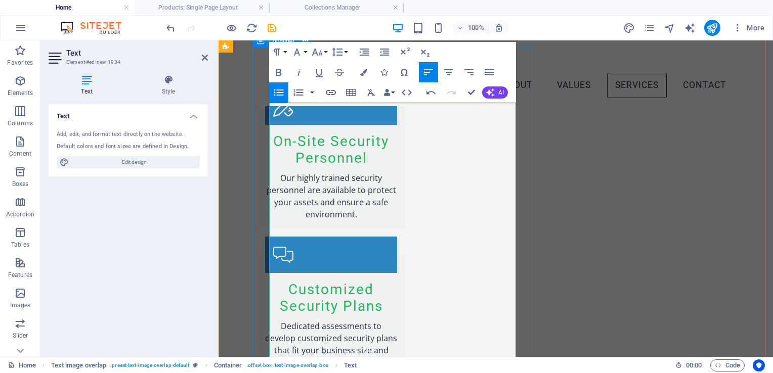
drag, startPoint x: 348, startPoint y: 251, endPoint x: 265, endPoint y: 222, distance: 88.2
click at [362, 73] on icon "button" at bounding box center [363, 72] width 7 height 7
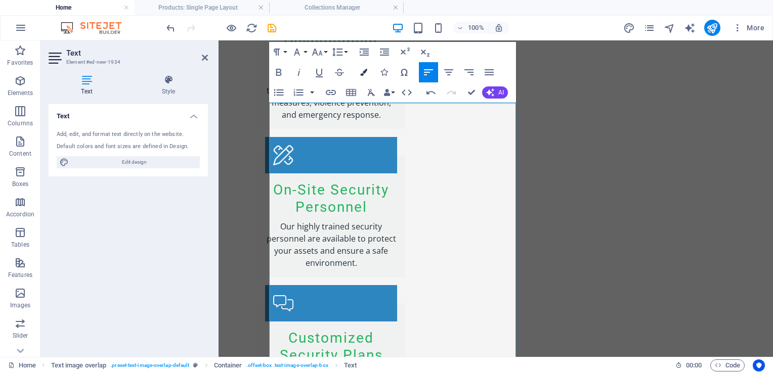
scroll to position [1844, 0]
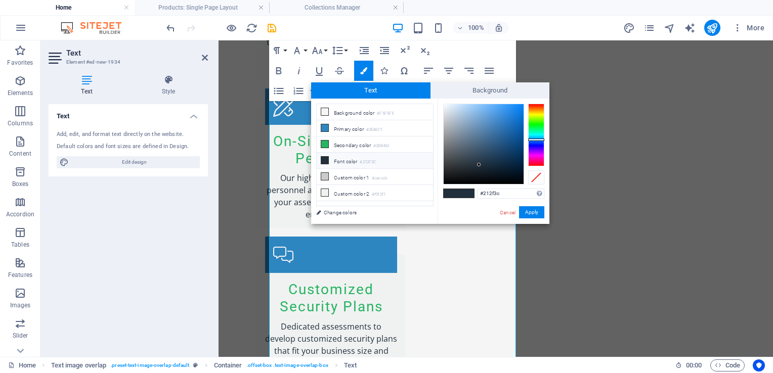
click at [339, 157] on li "Font color #212F3C" at bounding box center [375, 161] width 116 height 16
click at [530, 212] on button "Apply" at bounding box center [531, 212] width 25 height 12
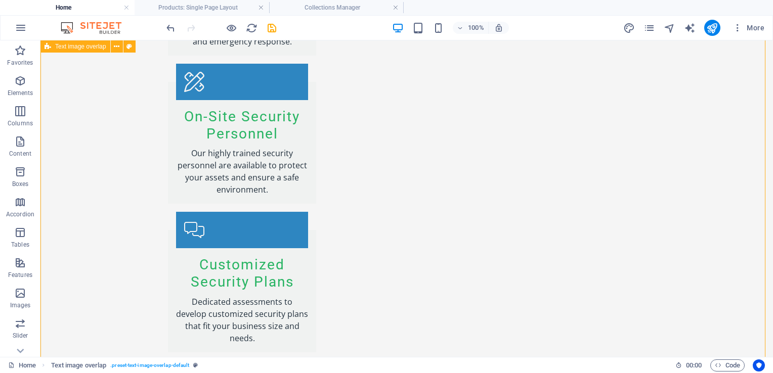
select select "rem"
select select "px"
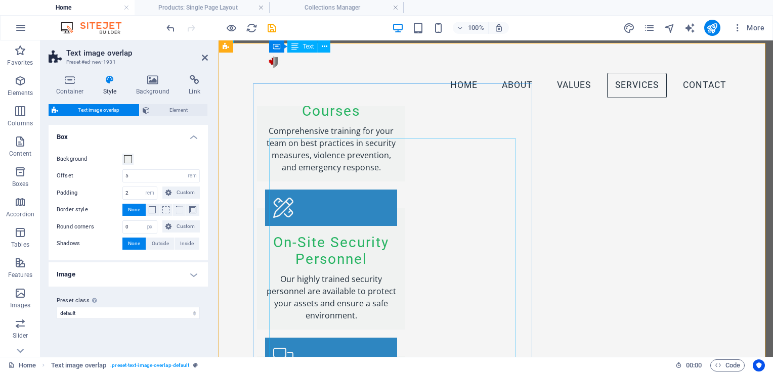
scroll to position [1693, 0]
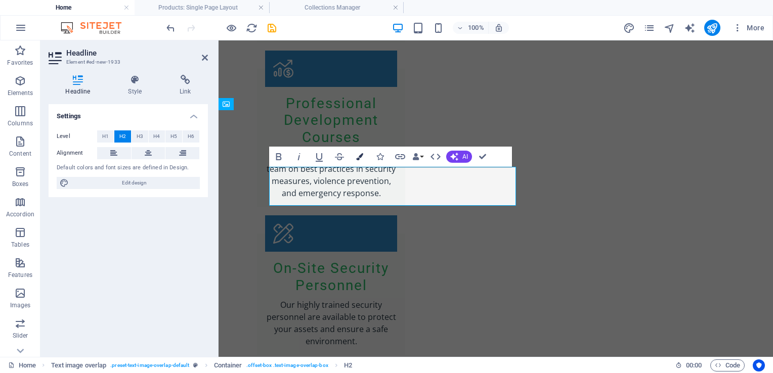
click at [362, 157] on icon "button" at bounding box center [359, 156] width 7 height 7
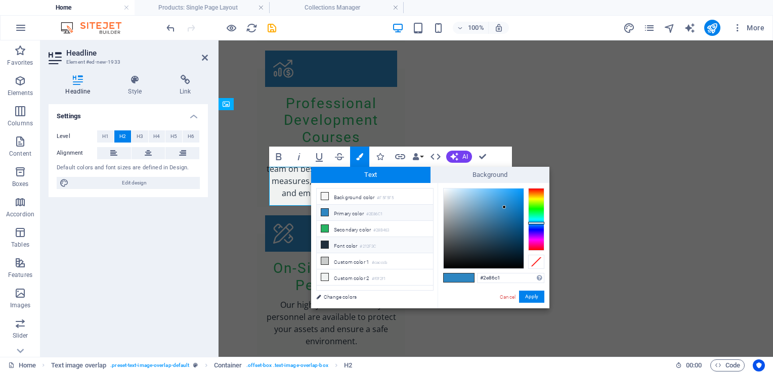
click at [340, 244] on li "Font color #212F3C" at bounding box center [375, 245] width 116 height 16
type input "#212f3c"
click at [538, 295] on button "Apply" at bounding box center [531, 297] width 25 height 12
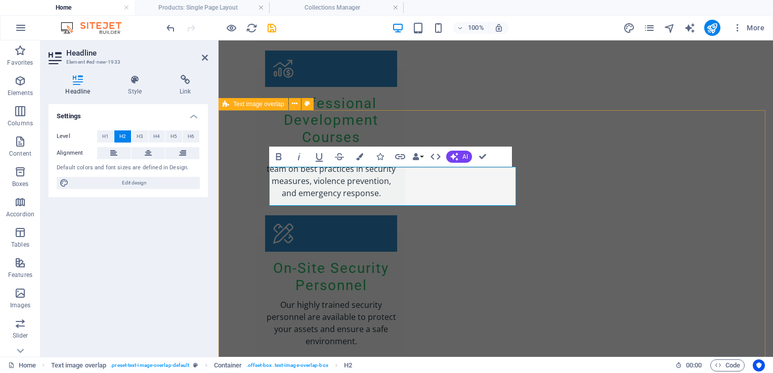
drag, startPoint x: 563, startPoint y: 141, endPoint x: 741, endPoint y: 144, distance: 178.1
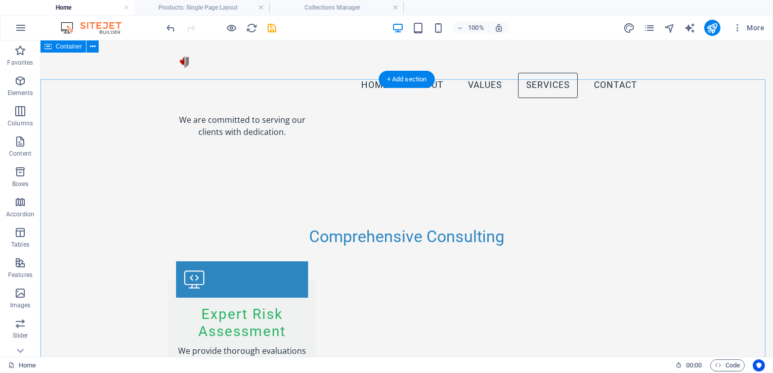
scroll to position [1136, 0]
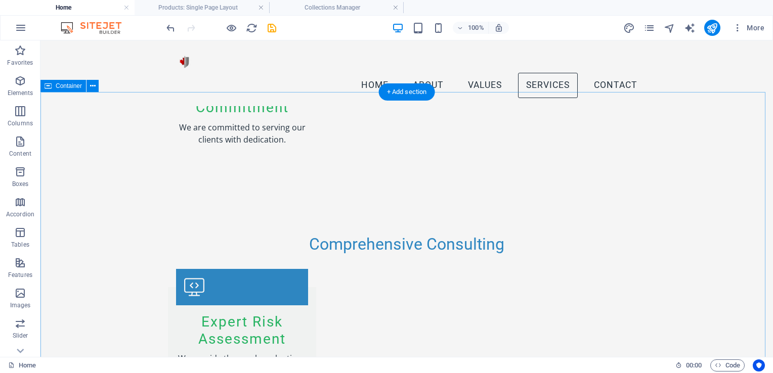
click at [91, 88] on icon at bounding box center [93, 86] width 6 height 11
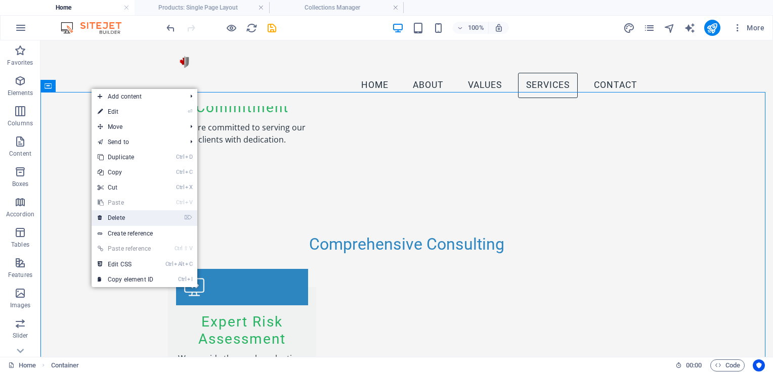
click at [130, 220] on link "⌦ Delete" at bounding box center [126, 217] width 68 height 15
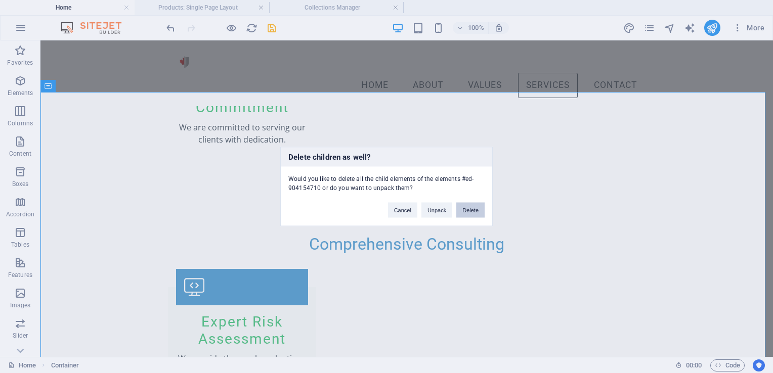
click at [472, 211] on button "Delete" at bounding box center [470, 210] width 28 height 15
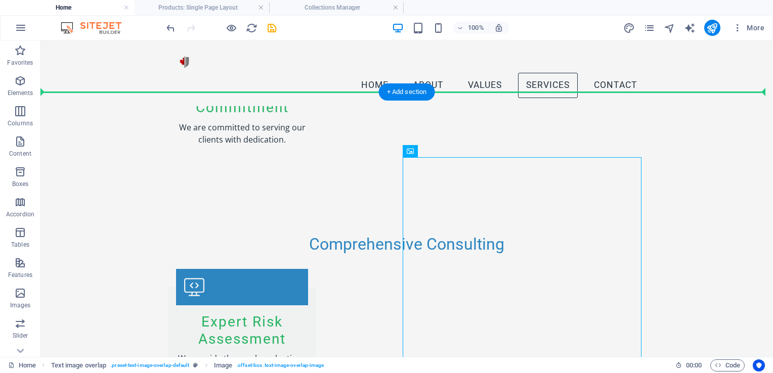
drag, startPoint x: 469, startPoint y: 164, endPoint x: 654, endPoint y: 170, distance: 184.2
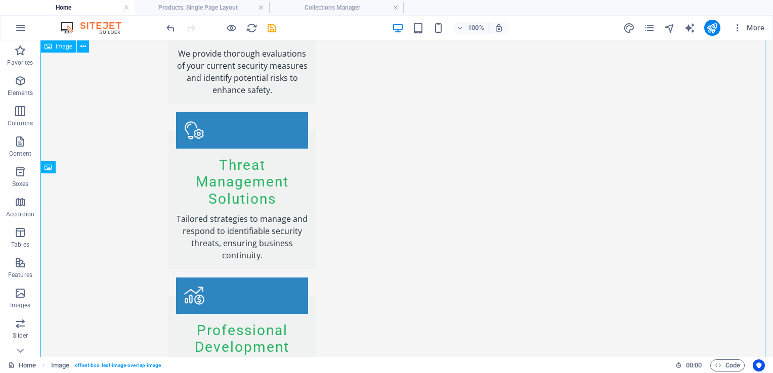
scroll to position [1693, 0]
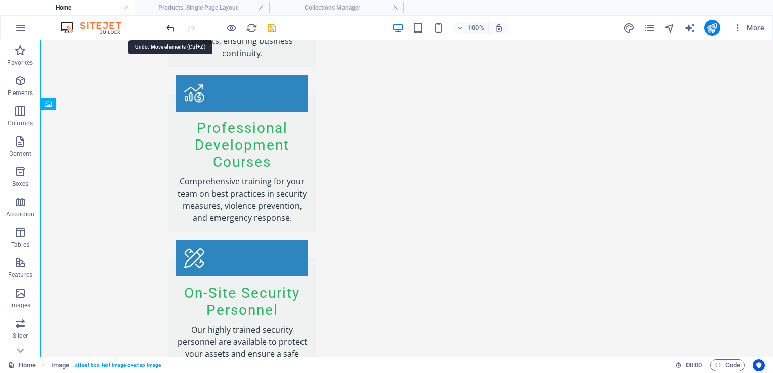
click at [169, 27] on icon "undo" at bounding box center [171, 28] width 12 height 12
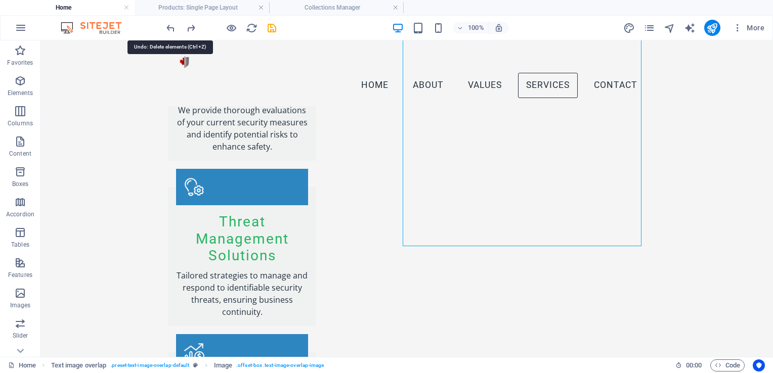
scroll to position [1263, 0]
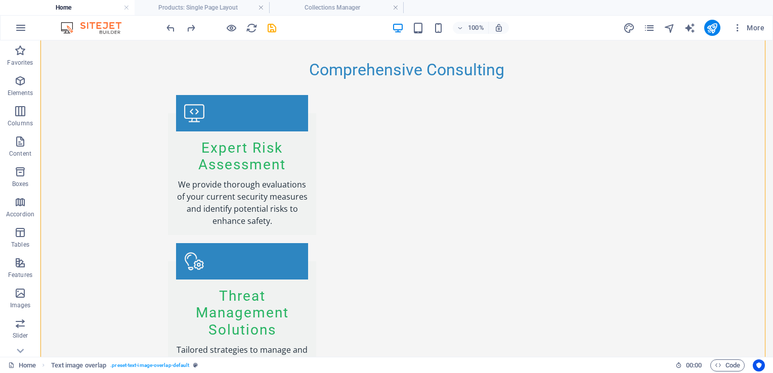
scroll to position [1364, 0]
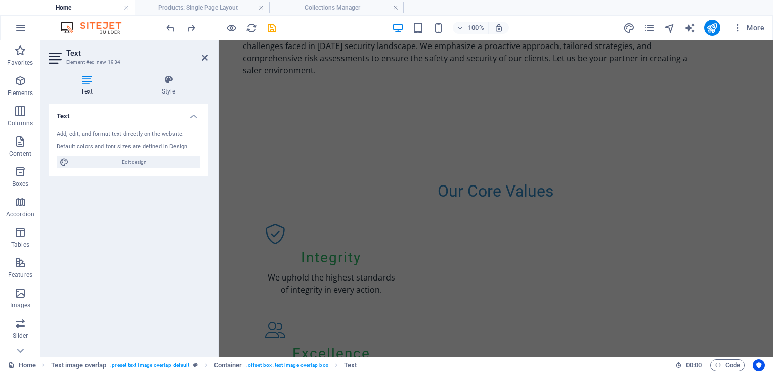
scroll to position [1022, 0]
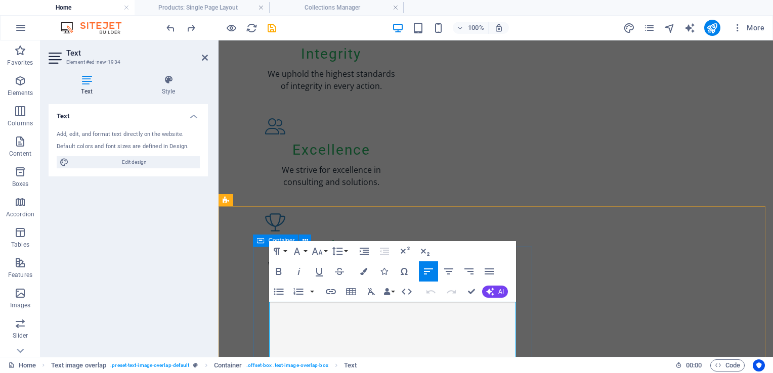
drag, startPoint x: 350, startPoint y: 251, endPoint x: 265, endPoint y: 292, distance: 94.6
copy div "The demand for highly trained close protection personnel is steadily growing. O…"
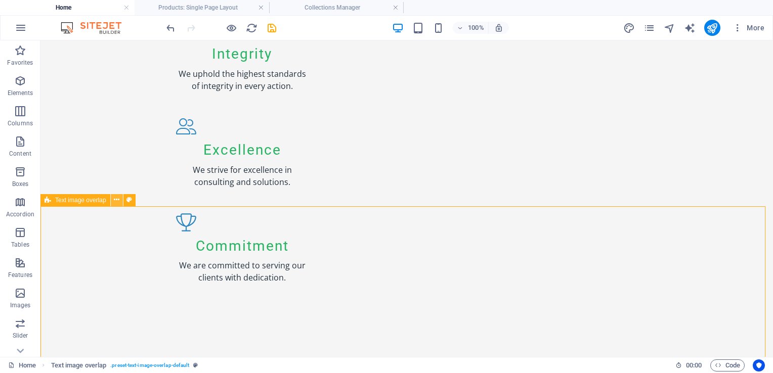
click at [118, 201] on icon at bounding box center [117, 200] width 6 height 11
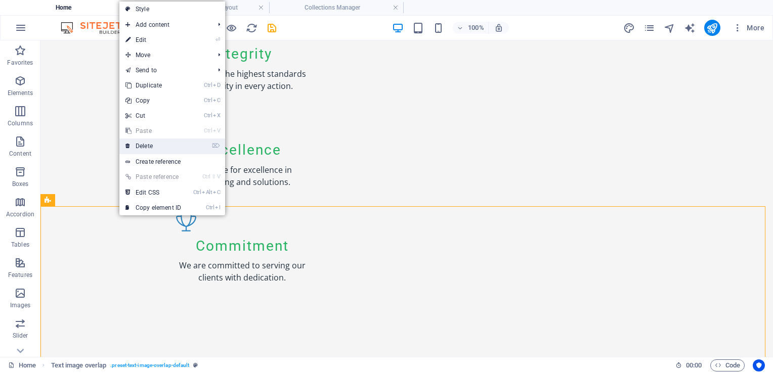
click at [152, 144] on link "⌦ Delete" at bounding box center [153, 146] width 68 height 15
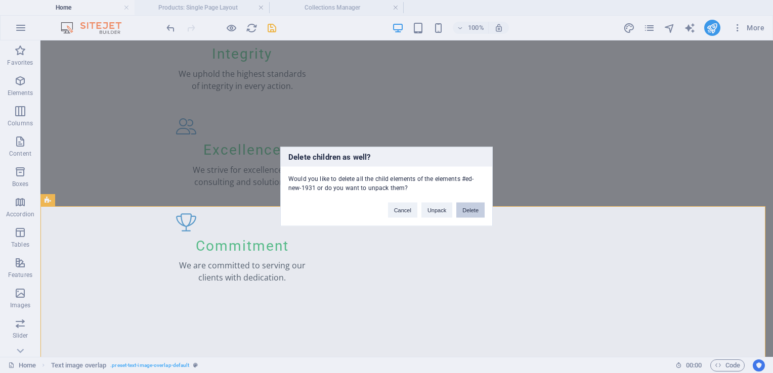
click at [477, 213] on button "Delete" at bounding box center [470, 210] width 28 height 15
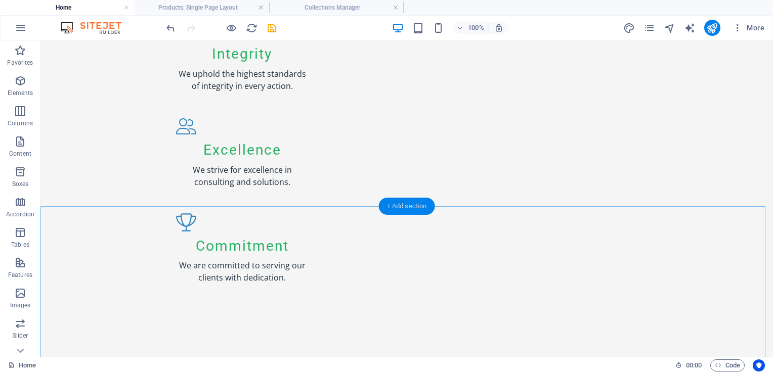
click at [393, 209] on div "+ Add section" at bounding box center [407, 206] width 56 height 17
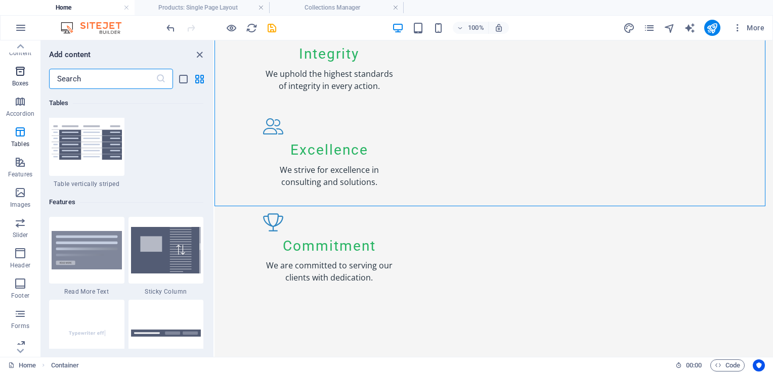
scroll to position [101, 0]
click at [22, 196] on icon "button" at bounding box center [20, 192] width 12 height 12
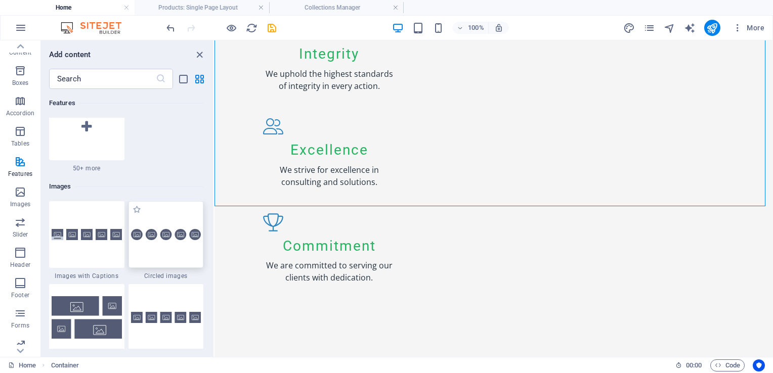
scroll to position [5129, 0]
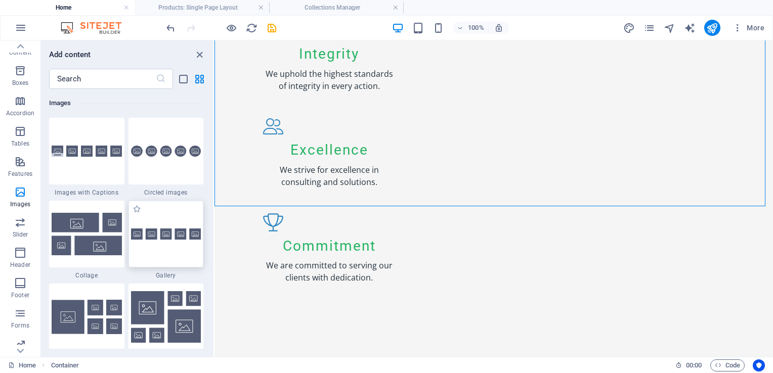
click at [164, 243] on div at bounding box center [165, 234] width 75 height 67
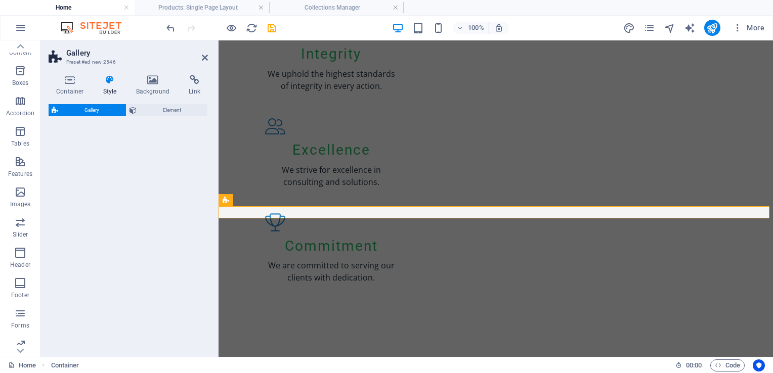
select select "rem"
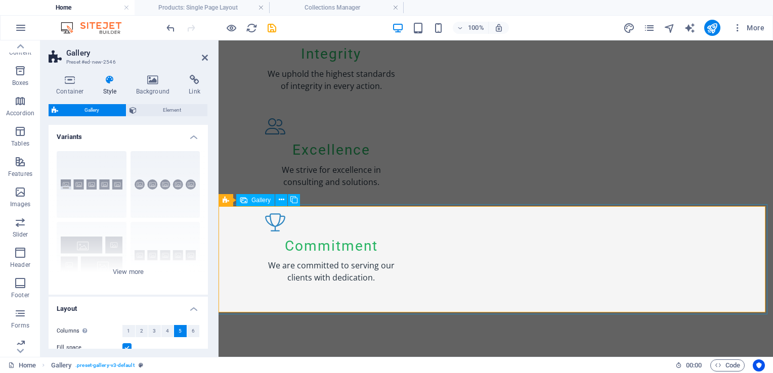
click at [282, 203] on icon at bounding box center [282, 200] width 6 height 11
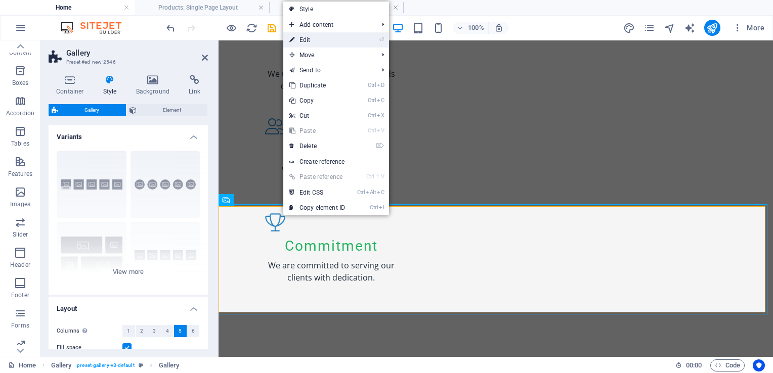
drag, startPoint x: 95, startPoint y: 2, endPoint x: 314, endPoint y: 42, distance: 222.2
click at [314, 42] on link "⏎ Edit" at bounding box center [317, 39] width 68 height 15
select select "4"
select select "px"
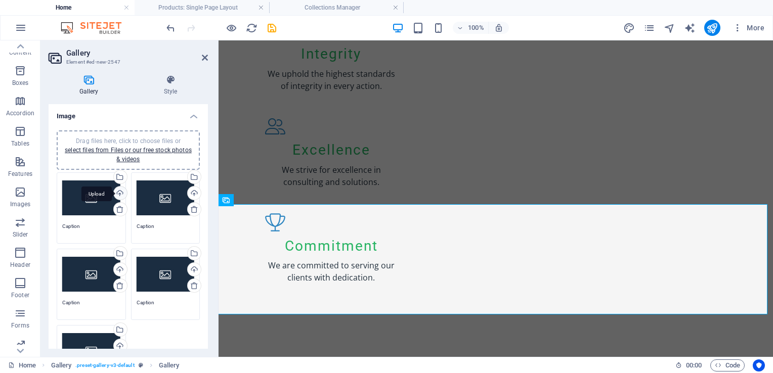
click at [121, 193] on div "Upload" at bounding box center [119, 194] width 15 height 15
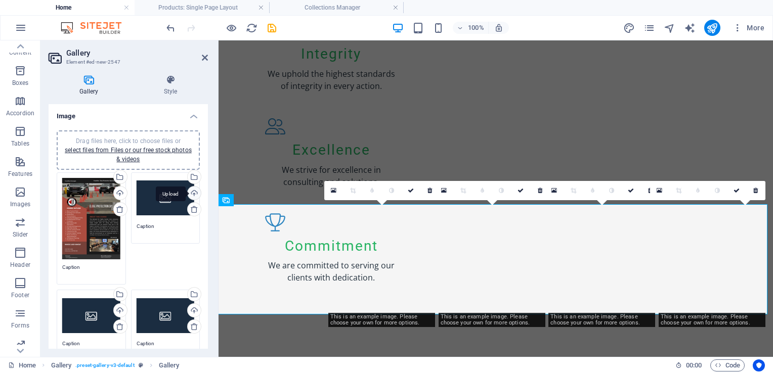
click at [193, 194] on div "Upload" at bounding box center [193, 194] width 15 height 15
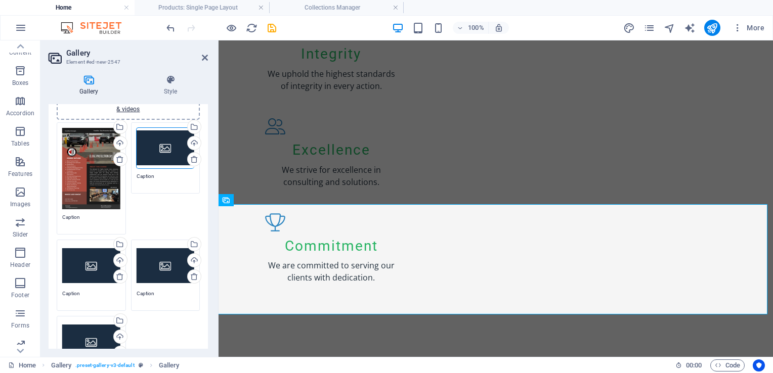
scroll to position [51, 0]
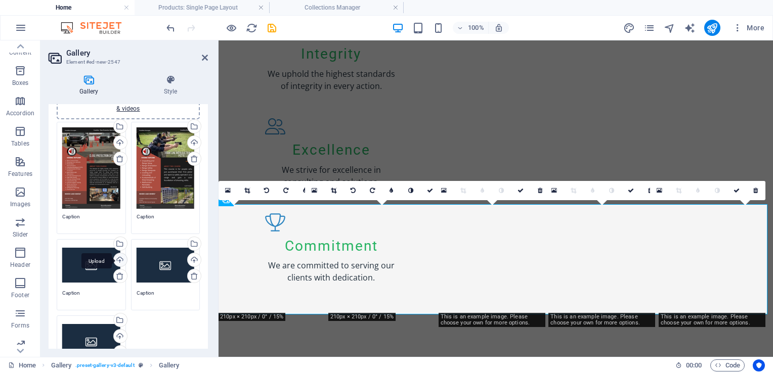
click at [119, 260] on div "Upload" at bounding box center [119, 260] width 15 height 15
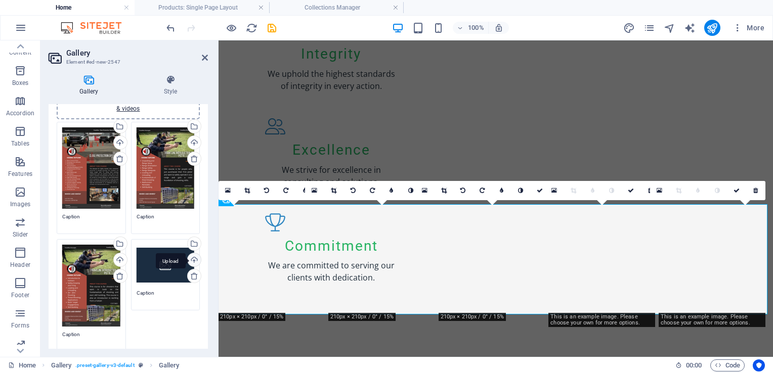
click at [194, 258] on div "Upload" at bounding box center [193, 260] width 15 height 15
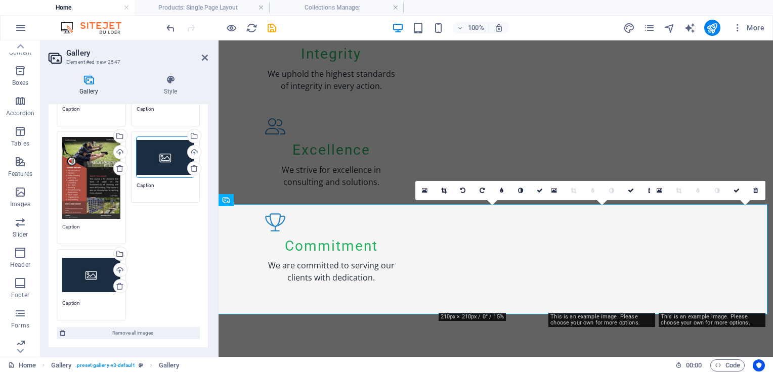
scroll to position [202, 0]
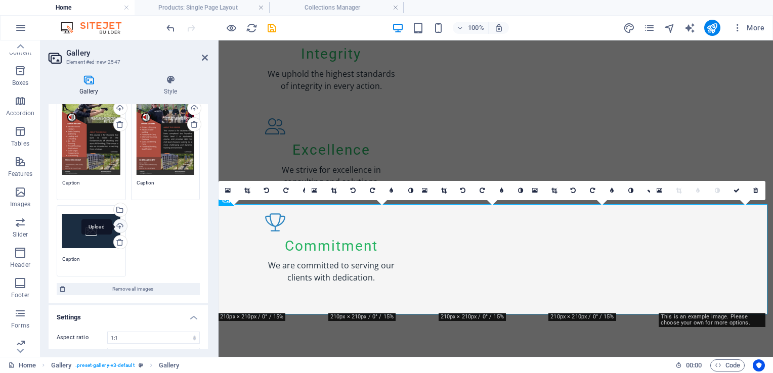
click at [119, 225] on div "Upload" at bounding box center [119, 227] width 15 height 15
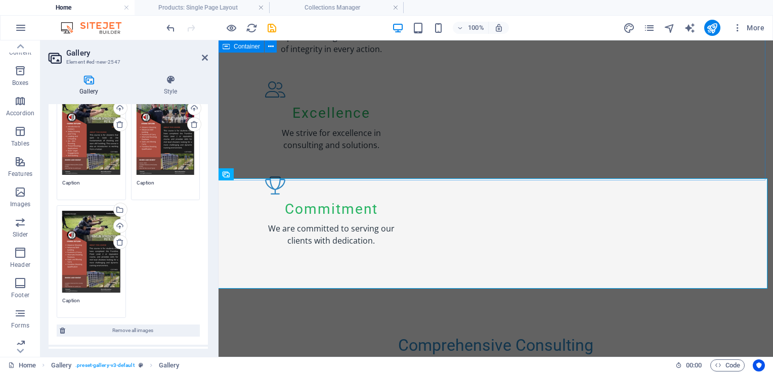
scroll to position [1072, 0]
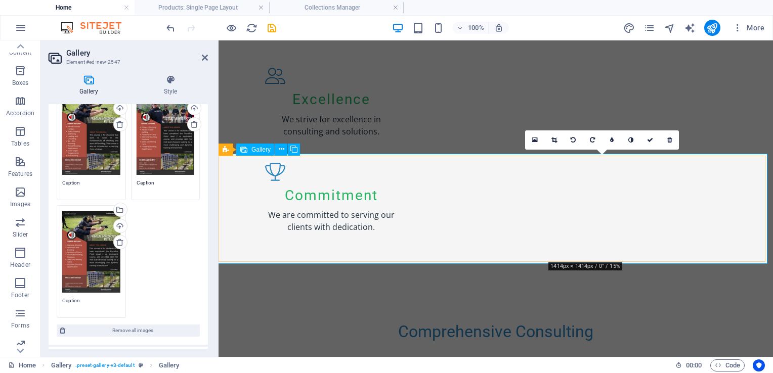
drag, startPoint x: 599, startPoint y: 204, endPoint x: 683, endPoint y: 210, distance: 84.2
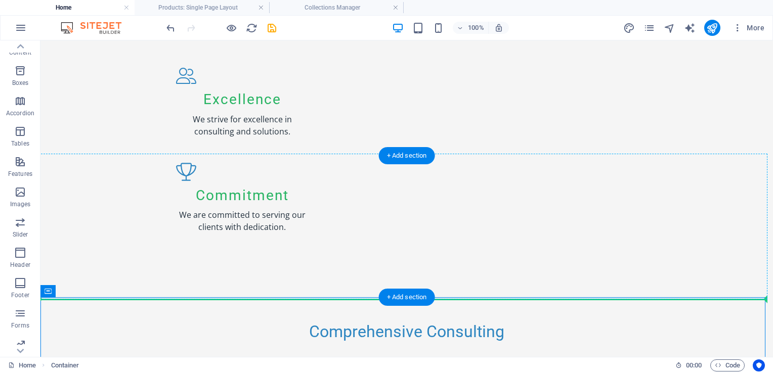
drag, startPoint x: 359, startPoint y: 262, endPoint x: 499, endPoint y: 290, distance: 143.1
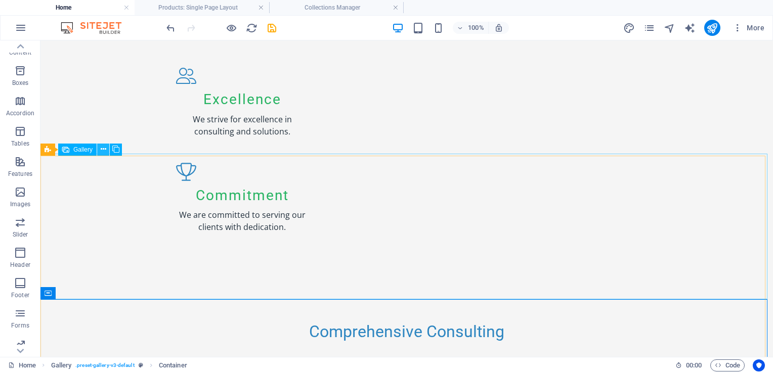
click at [103, 152] on icon at bounding box center [104, 149] width 6 height 11
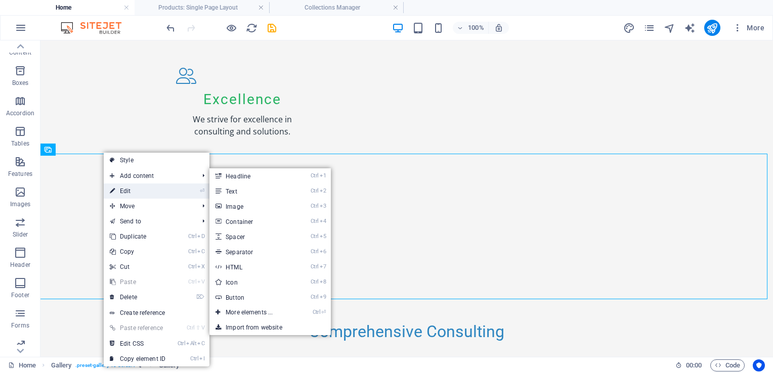
click at [134, 191] on link "⏎ Edit" at bounding box center [138, 191] width 68 height 15
select select "4"
select select "px"
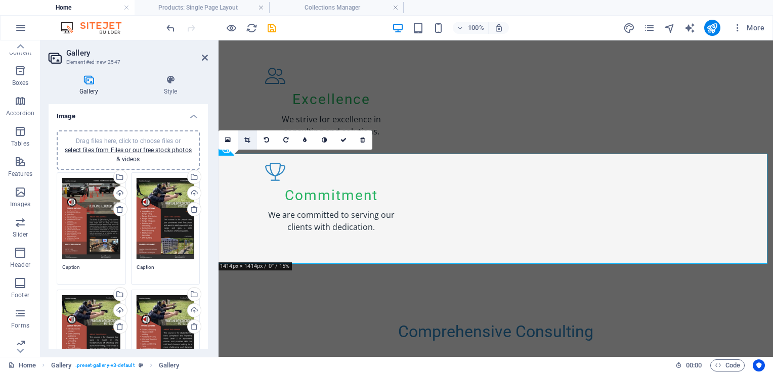
click at [246, 142] on icon at bounding box center [247, 140] width 6 height 6
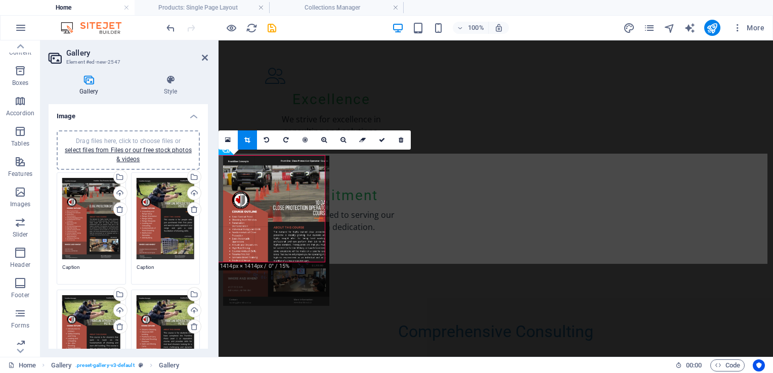
click at [299, 260] on div at bounding box center [276, 231] width 106 height 150
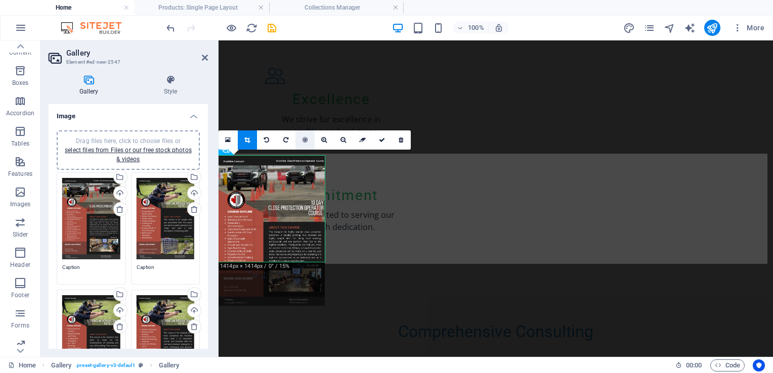
click at [305, 147] on link at bounding box center [304, 140] width 19 height 19
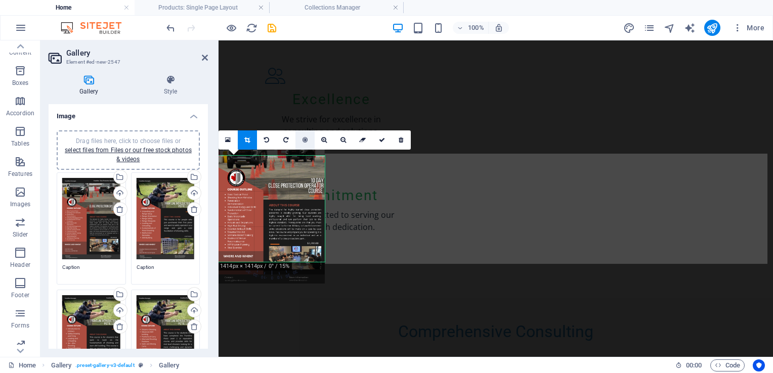
click at [305, 143] on link at bounding box center [304, 140] width 19 height 19
click at [269, 139] on icon at bounding box center [266, 140] width 5 height 6
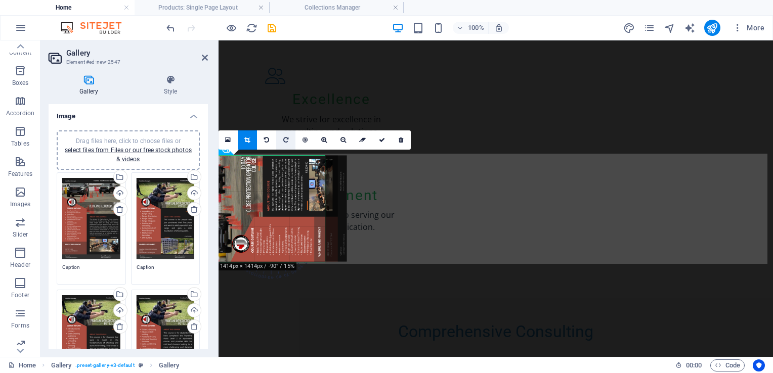
click at [287, 139] on icon at bounding box center [285, 140] width 5 height 6
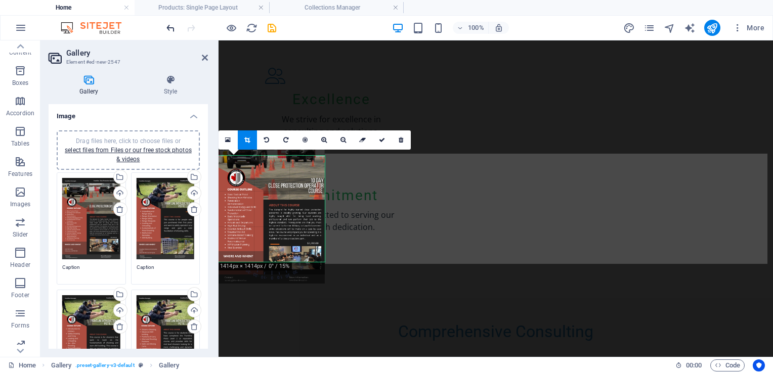
click at [176, 29] on icon "undo" at bounding box center [171, 28] width 12 height 12
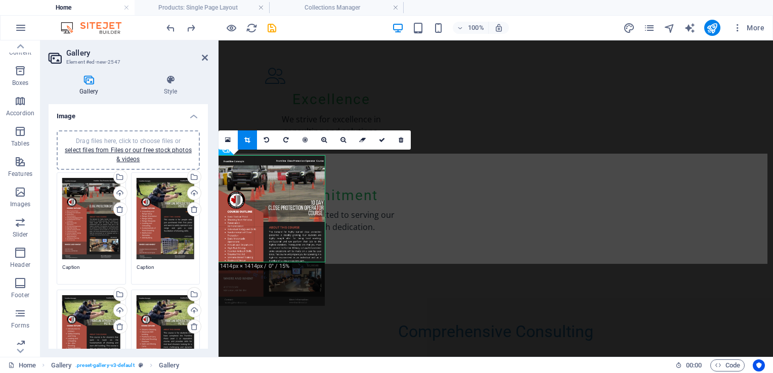
drag, startPoint x: 279, startPoint y: 213, endPoint x: 279, endPoint y: 238, distance: 24.3
click at [279, 238] on div at bounding box center [272, 231] width 106 height 150
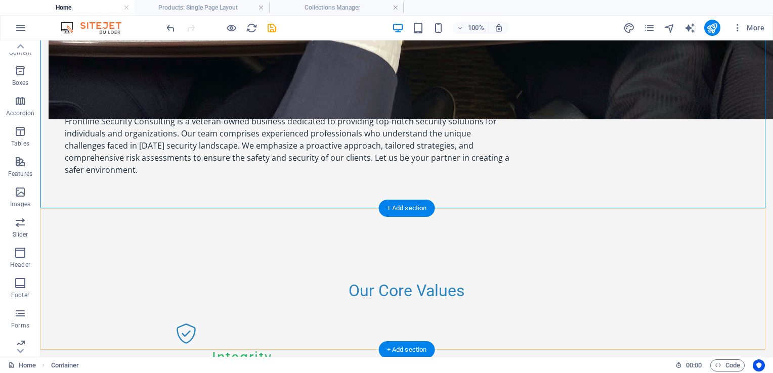
scroll to position [1022, 0]
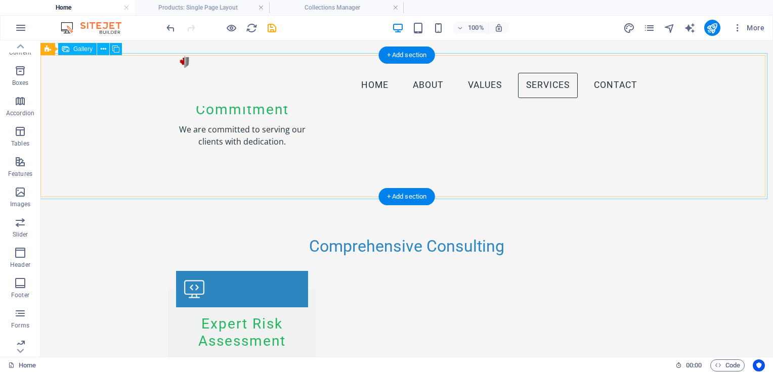
scroll to position [1123, 0]
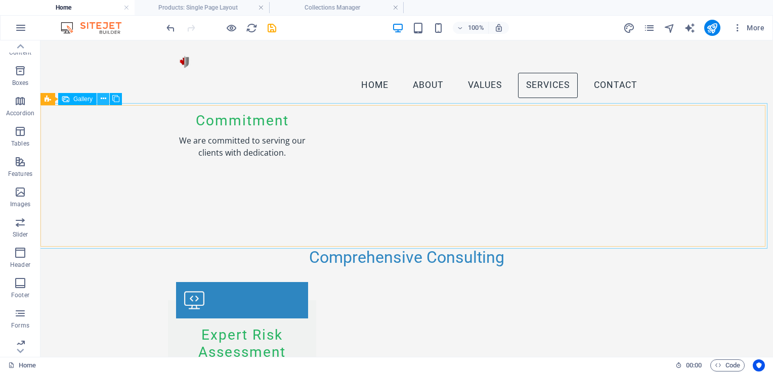
click at [103, 100] on icon at bounding box center [104, 99] width 6 height 11
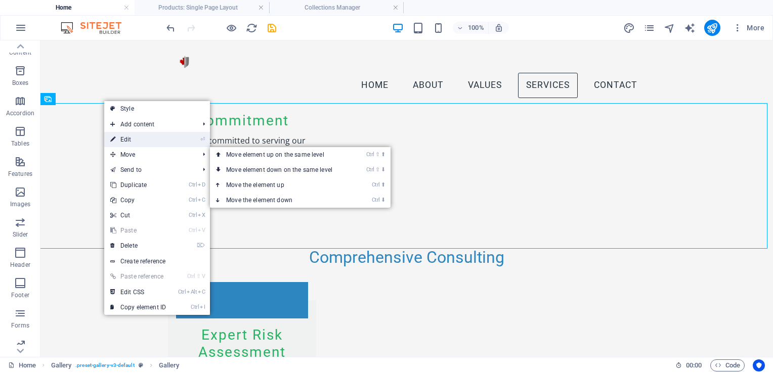
click at [151, 139] on link "⏎ Edit" at bounding box center [138, 139] width 68 height 15
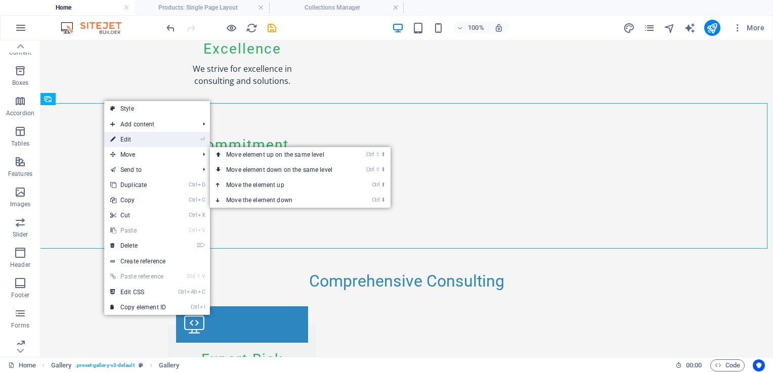
select select "4"
select select "px"
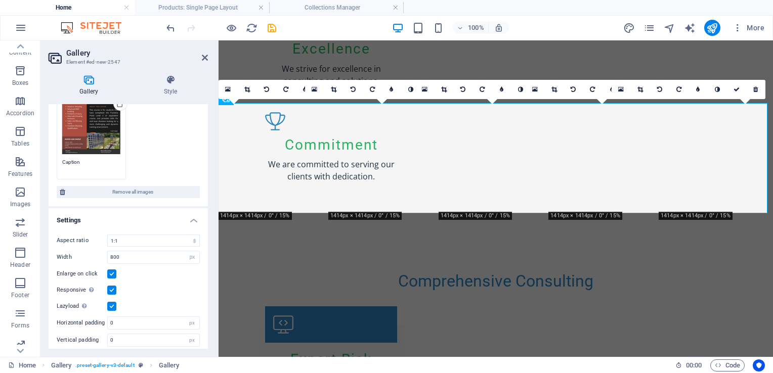
scroll to position [341, 0]
click at [168, 84] on icon at bounding box center [170, 80] width 75 height 10
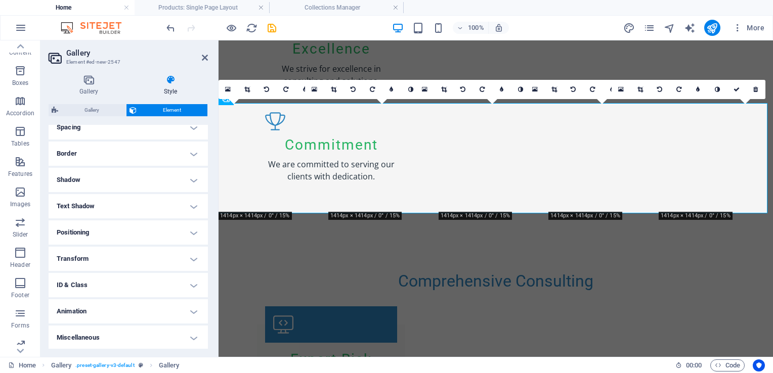
scroll to position [202, 0]
click at [193, 233] on h4 "Positioning" at bounding box center [128, 233] width 159 height 24
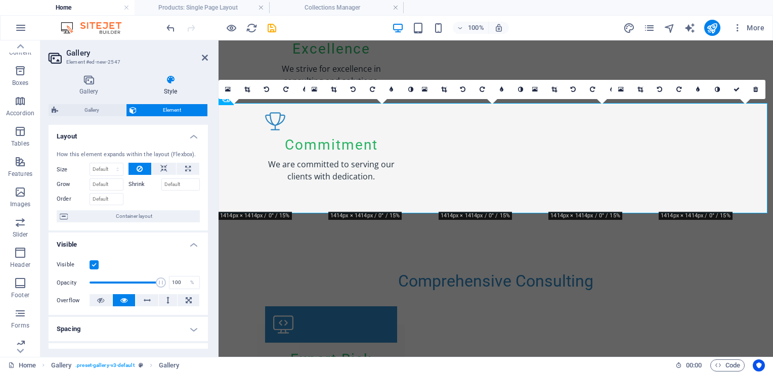
scroll to position [0, 0]
click at [105, 171] on select "Default auto px % 1/1 1/2 1/3 1/4 1/5 1/6 1/7 1/8 1/9 1/10" at bounding box center [106, 170] width 33 height 12
click at [90, 164] on select "Default auto px % 1/1 1/2 1/3 1/4 1/5 1/6 1/7 1/8 1/9 1/10" at bounding box center [106, 170] width 33 height 12
select select "DISABLED_OPTION_VALUE"
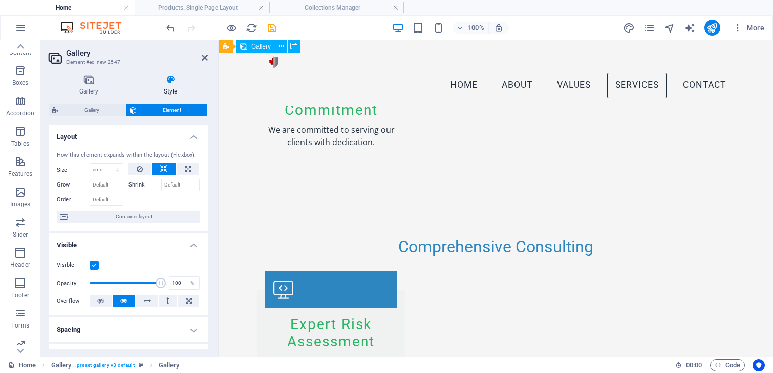
scroll to position [1123, 0]
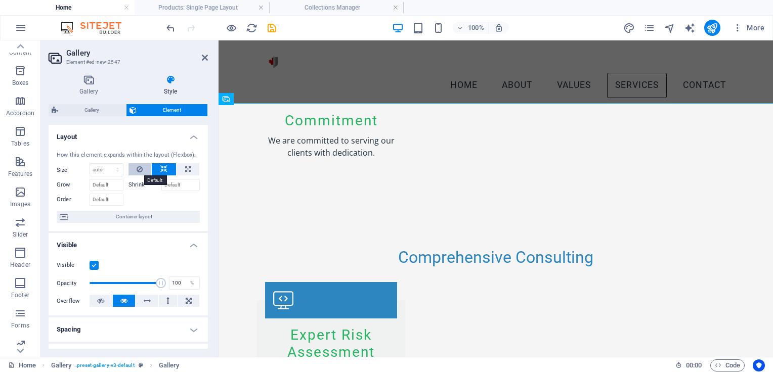
click at [139, 170] on icon at bounding box center [140, 169] width 6 height 12
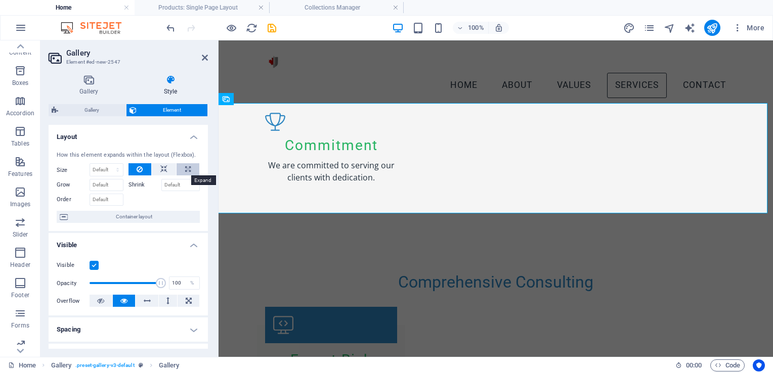
click at [185, 169] on icon at bounding box center [188, 169] width 6 height 12
type input "100"
select select "%"
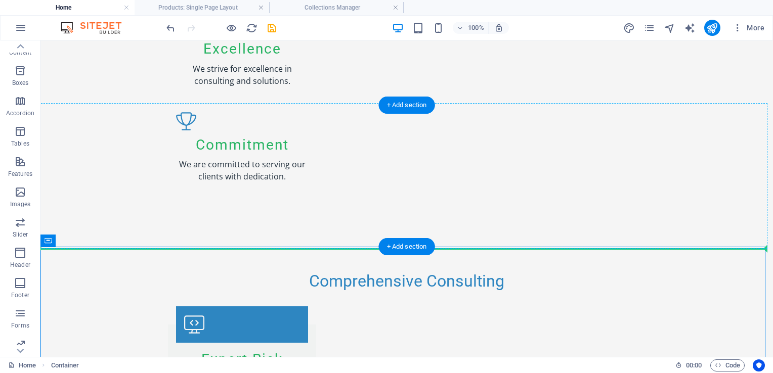
drag, startPoint x: 126, startPoint y: 212, endPoint x: 301, endPoint y: 232, distance: 176.6
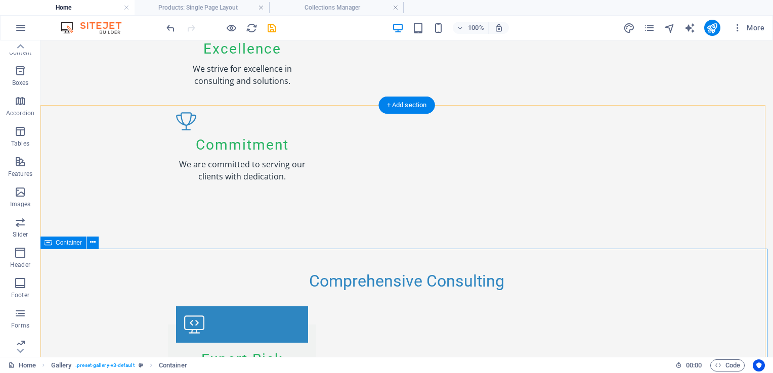
drag, startPoint x: 288, startPoint y: 247, endPoint x: 289, endPoint y: 260, distance: 12.2
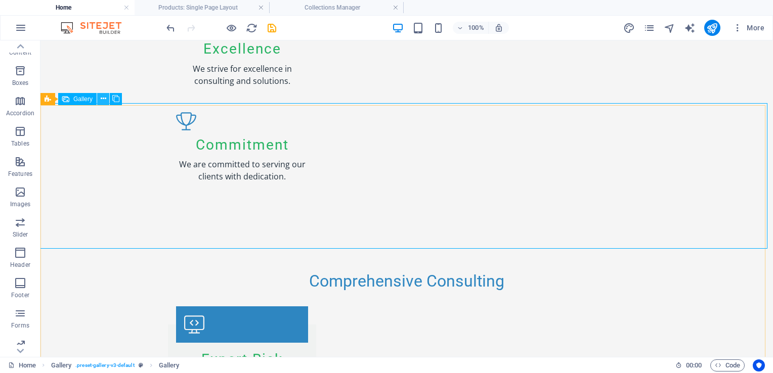
click at [104, 102] on icon at bounding box center [104, 99] width 6 height 11
click at [101, 100] on icon at bounding box center [104, 99] width 6 height 11
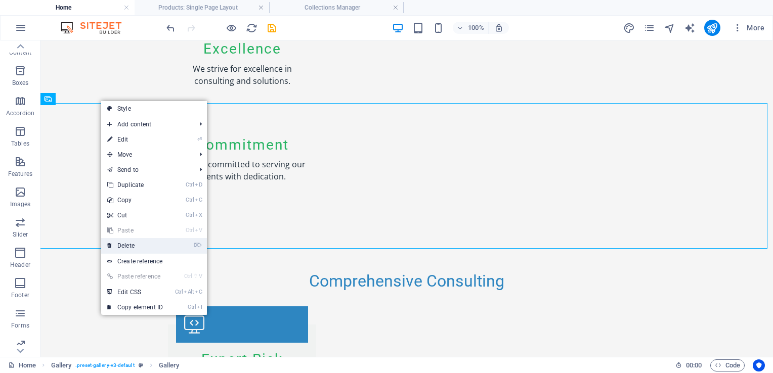
click at [133, 246] on link "⌦ Delete" at bounding box center [135, 245] width 68 height 15
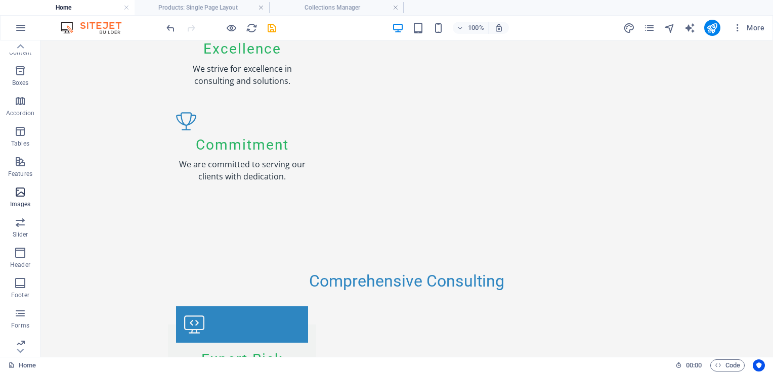
click at [20, 190] on icon "button" at bounding box center [20, 192] width 12 height 12
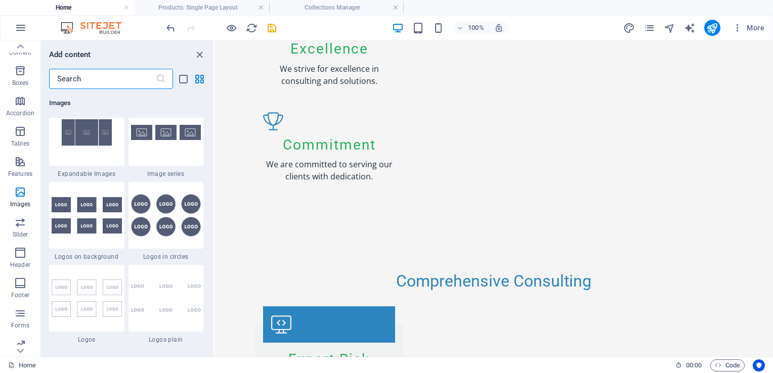
scroll to position [5484, 0]
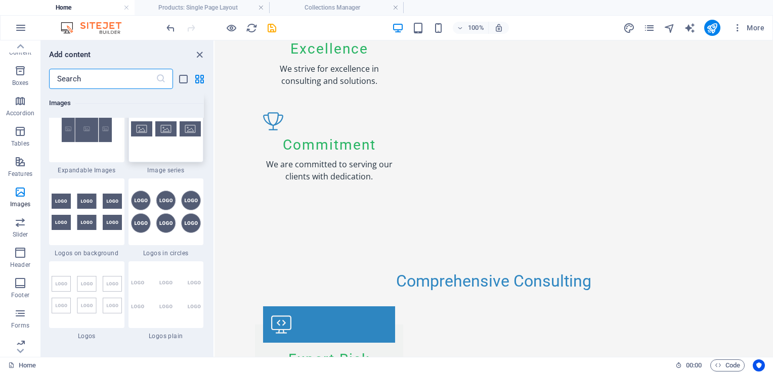
click at [161, 130] on img at bounding box center [166, 128] width 70 height 15
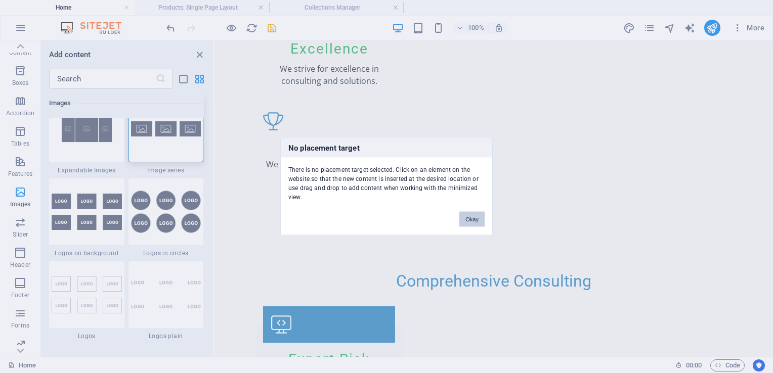
click at [470, 219] on button "Okay" at bounding box center [471, 219] width 25 height 15
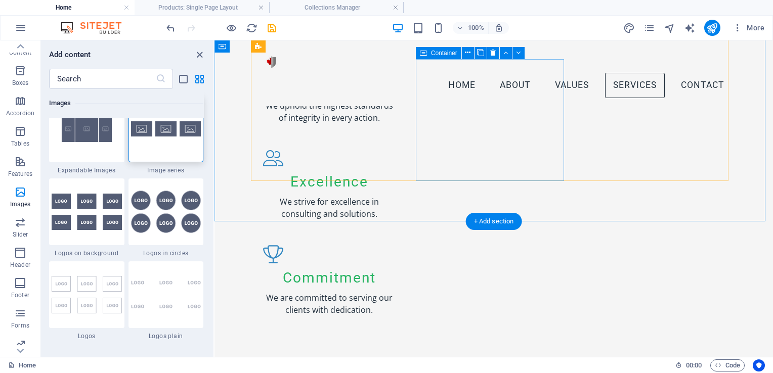
scroll to position [921, 0]
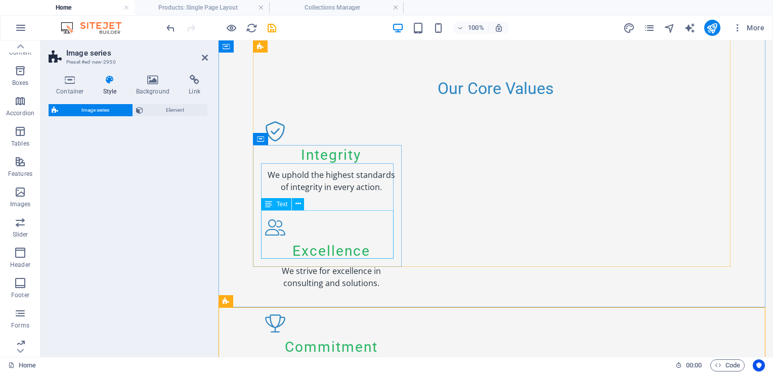
select select "rem"
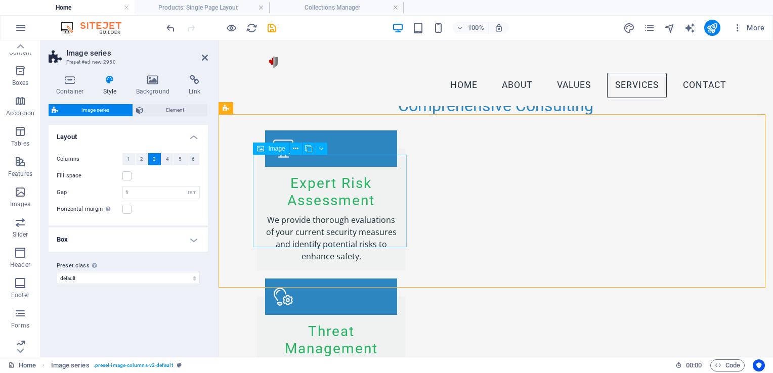
scroll to position [1072, 0]
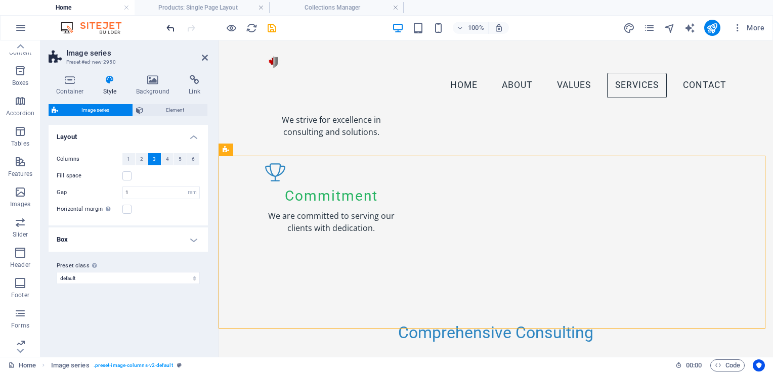
click at [167, 31] on icon "undo" at bounding box center [171, 28] width 12 height 12
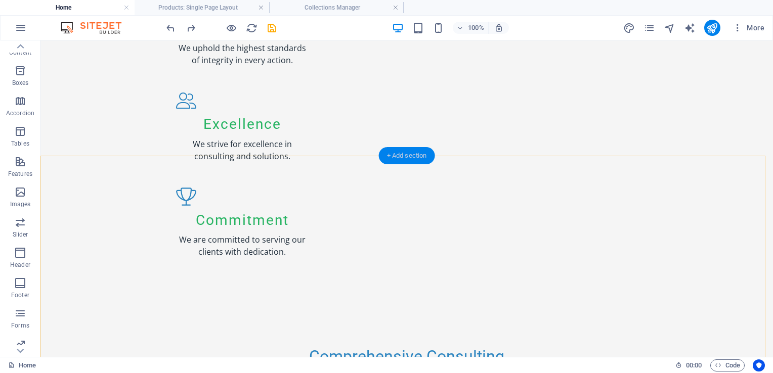
click at [401, 161] on div "+ Add section" at bounding box center [407, 155] width 56 height 17
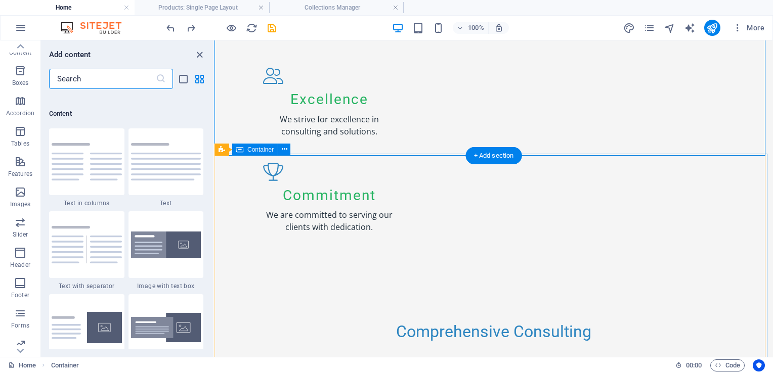
scroll to position [1770, 0]
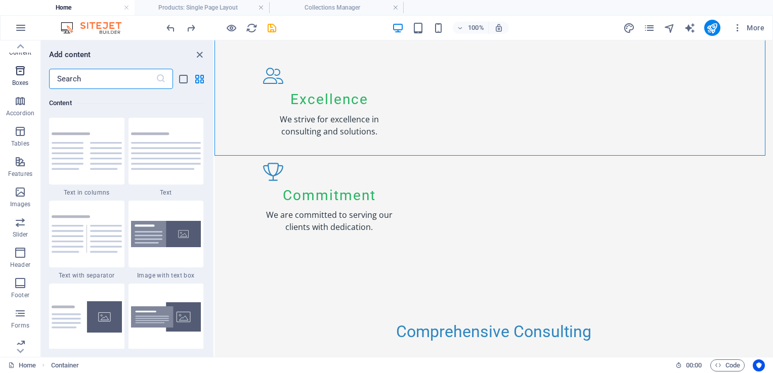
click at [19, 76] on icon "button" at bounding box center [20, 71] width 12 height 12
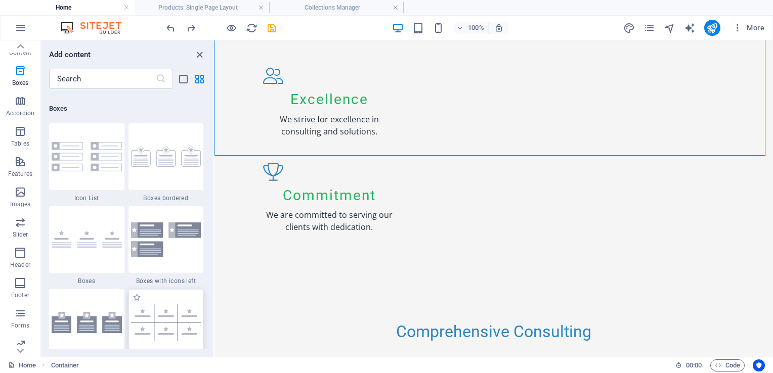
scroll to position [2841, 0]
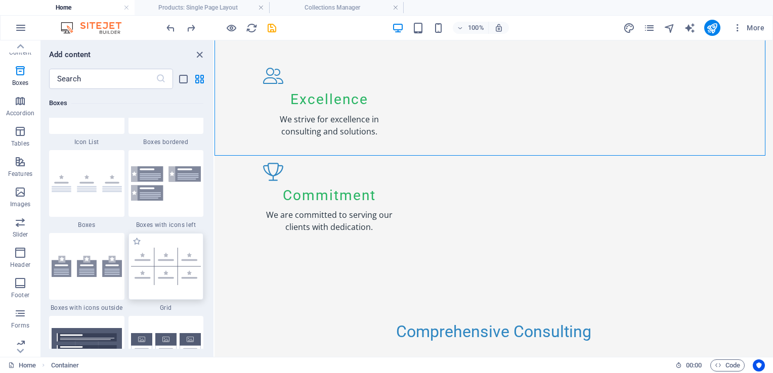
click at [162, 267] on img at bounding box center [166, 266] width 70 height 37
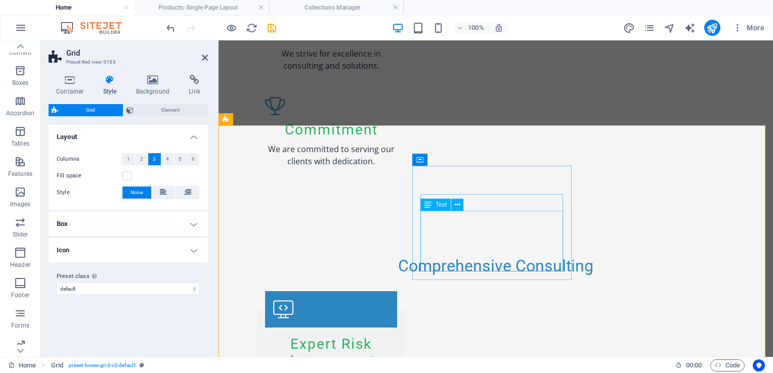
scroll to position [1141, 0]
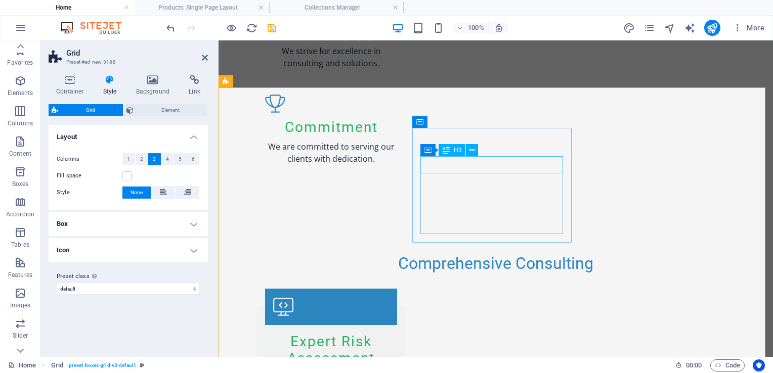
scroll to position [101, 0]
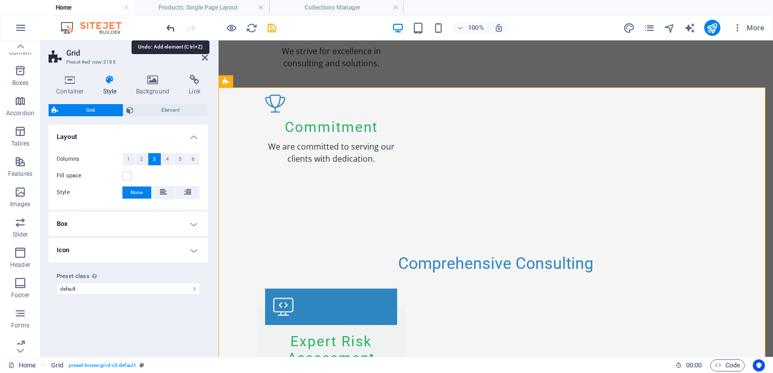
click at [172, 32] on icon "undo" at bounding box center [171, 28] width 12 height 12
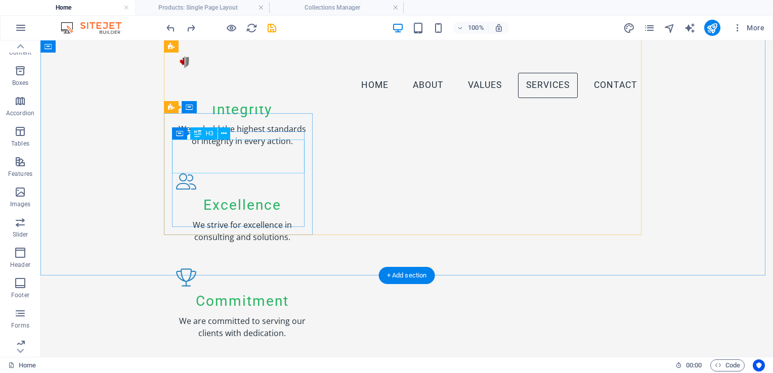
scroll to position [938, 0]
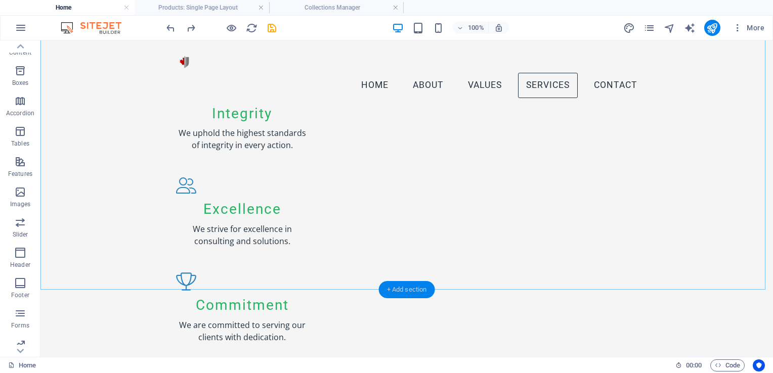
click at [394, 288] on div "+ Add section" at bounding box center [407, 289] width 56 height 17
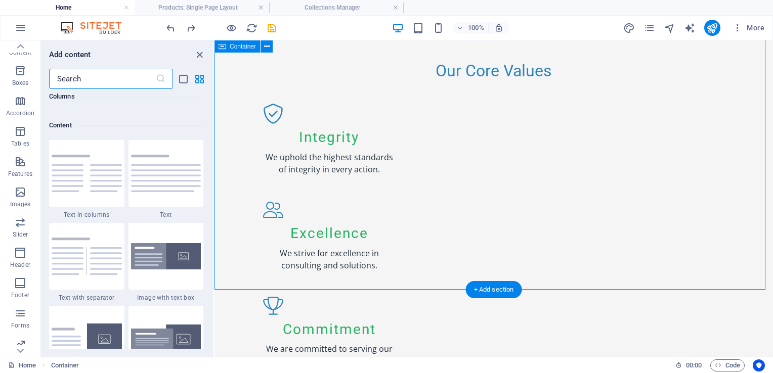
scroll to position [1770, 0]
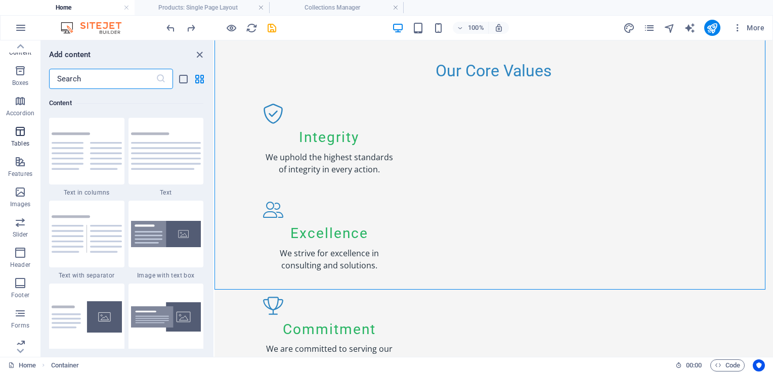
click at [26, 135] on span "Tables" at bounding box center [20, 137] width 40 height 24
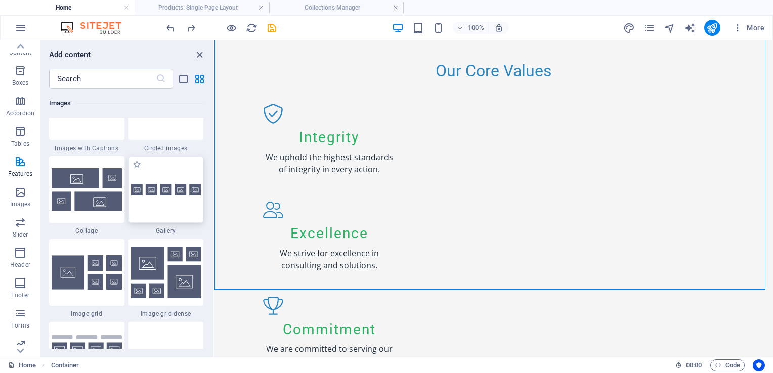
scroll to position [5173, 0]
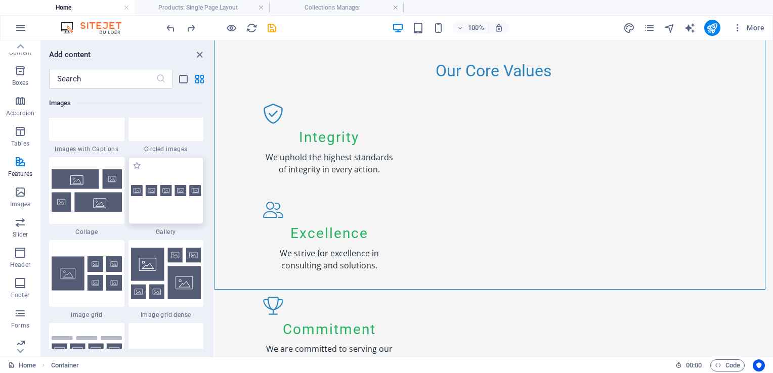
click at [170, 194] on img at bounding box center [166, 191] width 70 height 12
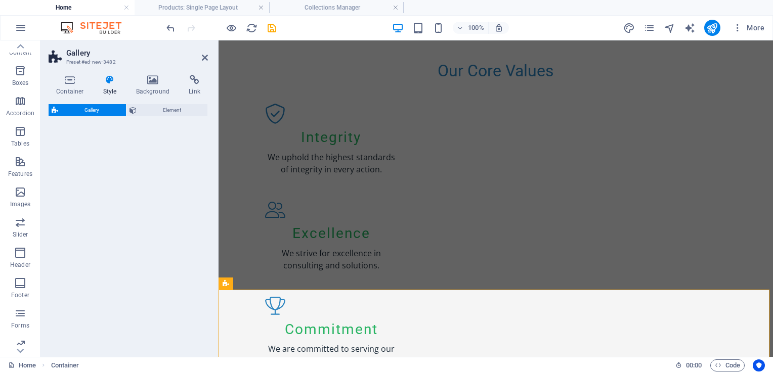
select select "rem"
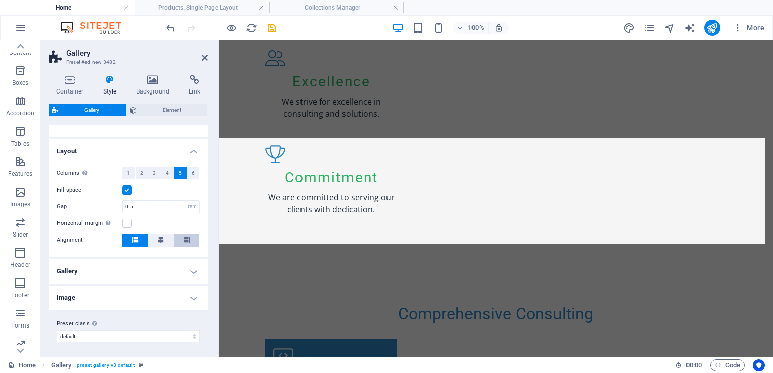
scroll to position [158, 0]
click at [194, 298] on h4 "Image" at bounding box center [128, 297] width 159 height 24
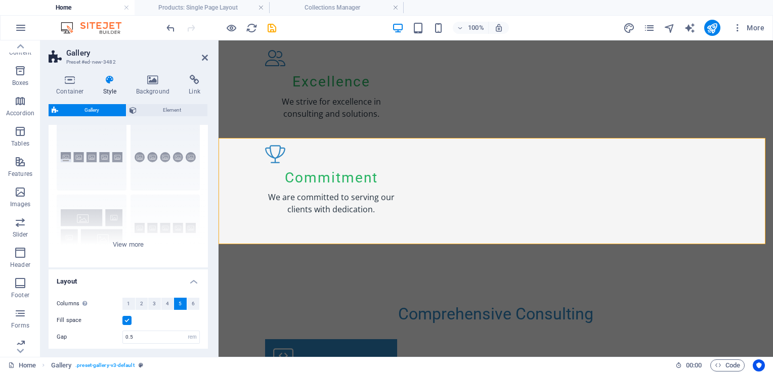
scroll to position [0, 0]
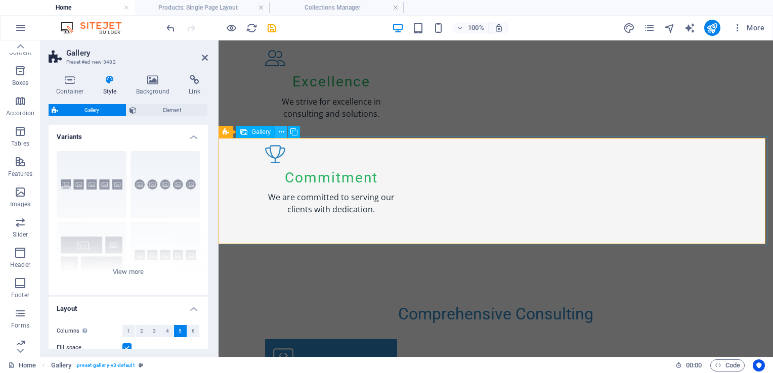
click at [284, 134] on button at bounding box center [281, 132] width 12 height 12
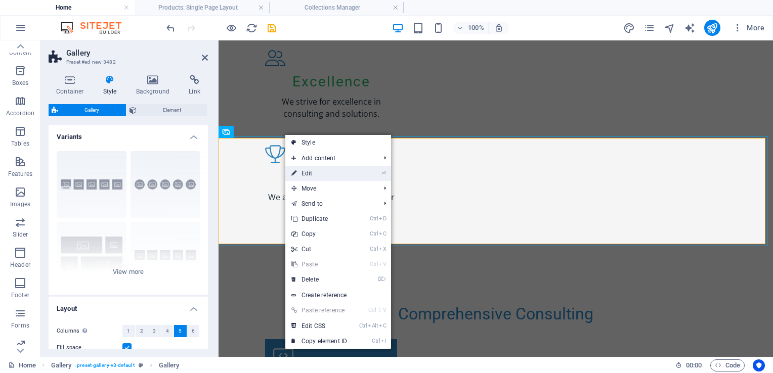
click at [311, 177] on link "⏎ Edit" at bounding box center [319, 173] width 68 height 15
select select "4"
select select "px"
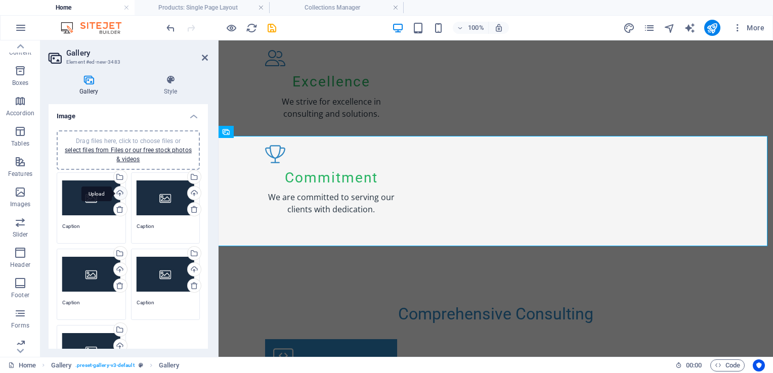
click at [117, 191] on div "Upload" at bounding box center [119, 194] width 15 height 15
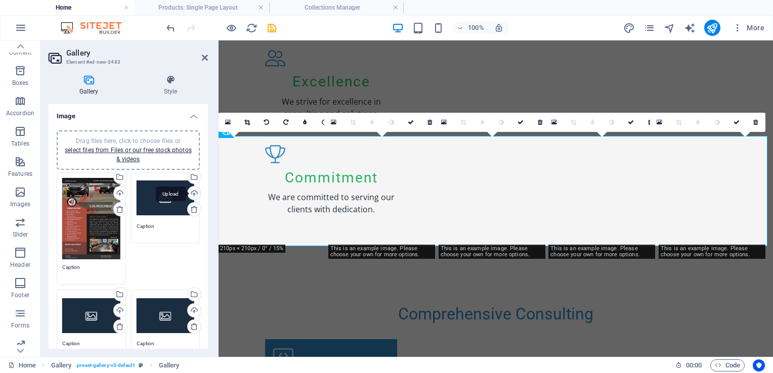
click at [193, 196] on div "Upload" at bounding box center [193, 194] width 15 height 15
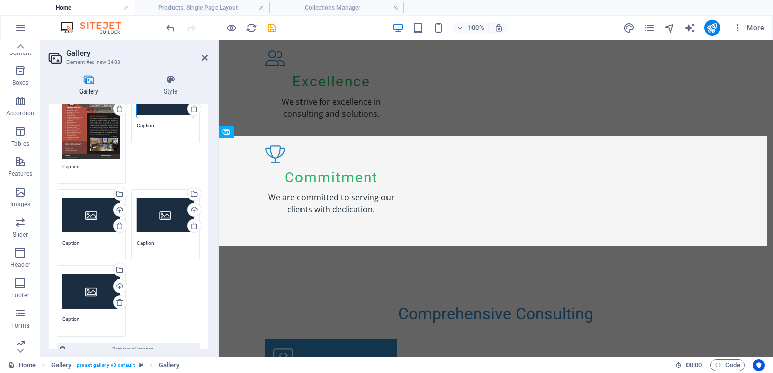
scroll to position [101, 0]
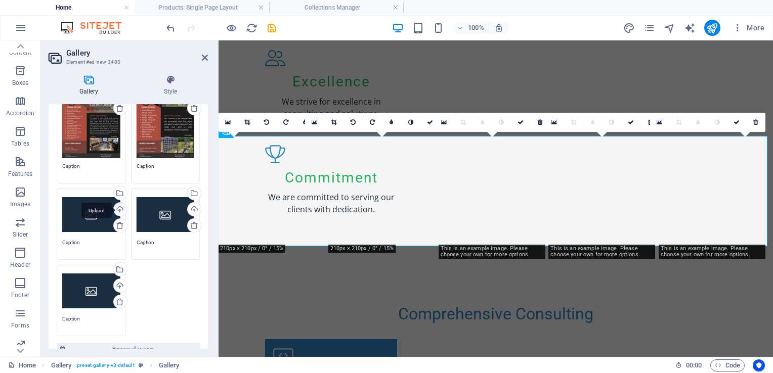
click at [119, 208] on div "Upload" at bounding box center [119, 210] width 15 height 15
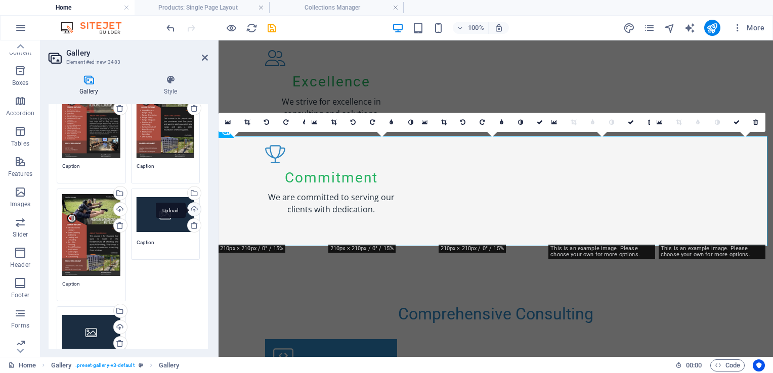
click at [193, 207] on div "Upload" at bounding box center [193, 210] width 15 height 15
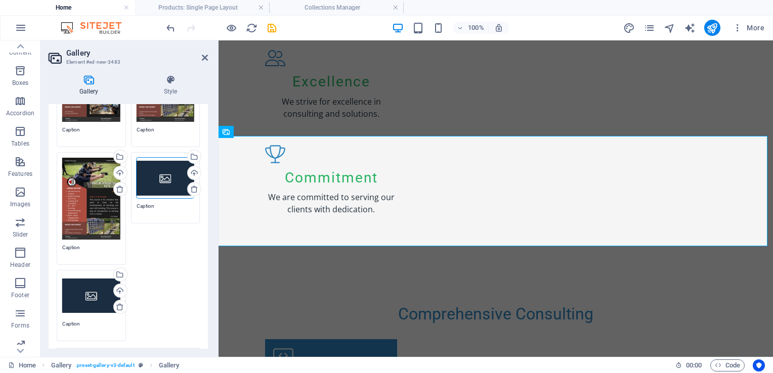
scroll to position [152, 0]
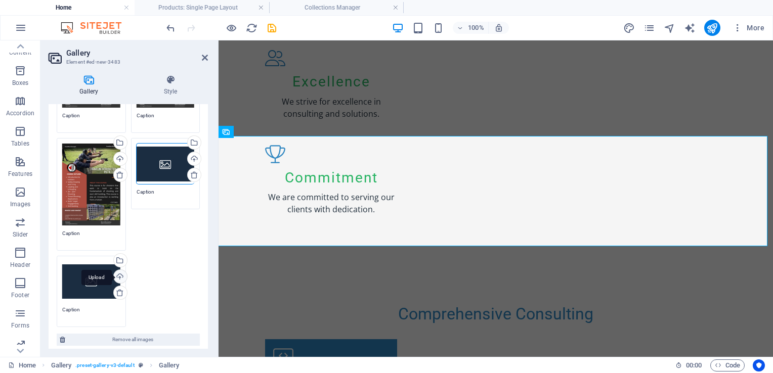
click at [119, 274] on div "Upload" at bounding box center [119, 277] width 15 height 15
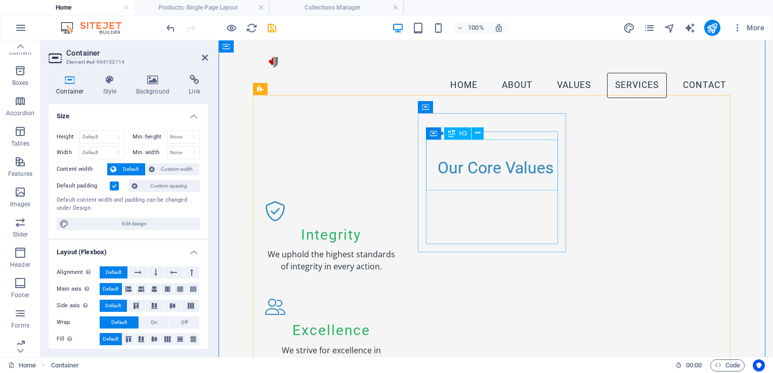
scroll to position [685, 0]
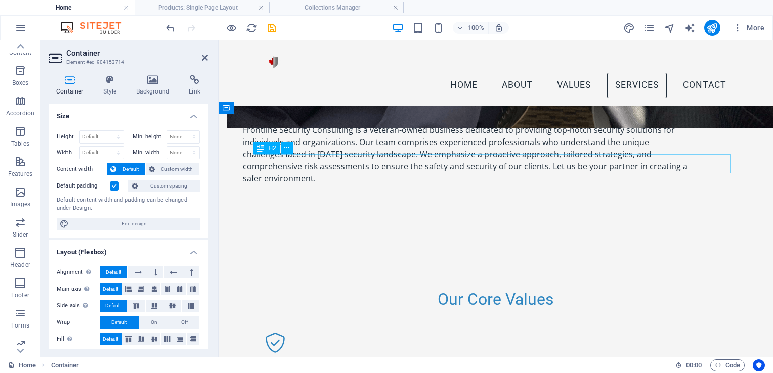
click at [285, 149] on icon at bounding box center [287, 148] width 6 height 11
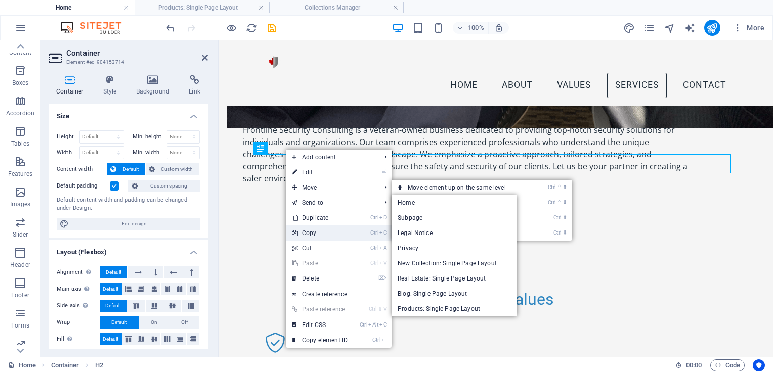
click at [324, 233] on link "Ctrl C Copy" at bounding box center [320, 233] width 68 height 15
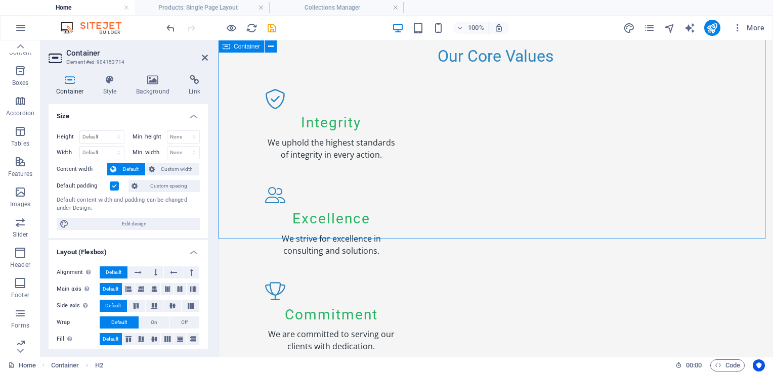
scroll to position [989, 0]
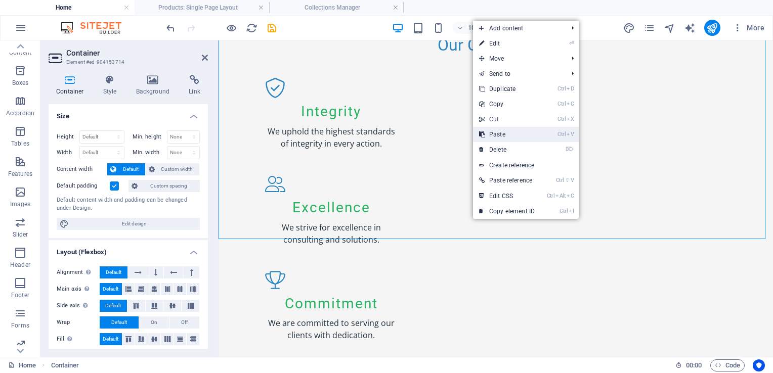
click at [498, 135] on link "Ctrl V Paste" at bounding box center [507, 134] width 68 height 15
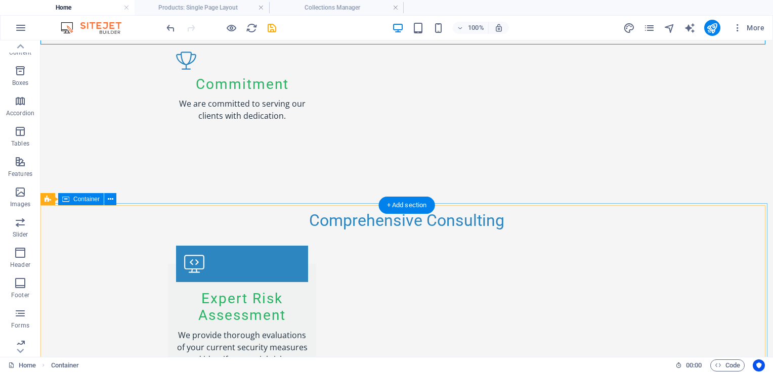
scroll to position [1242, 0]
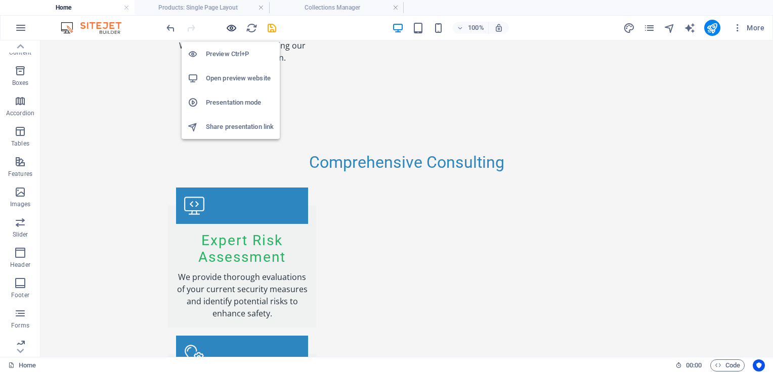
click at [229, 27] on icon "button" at bounding box center [232, 28] width 12 height 12
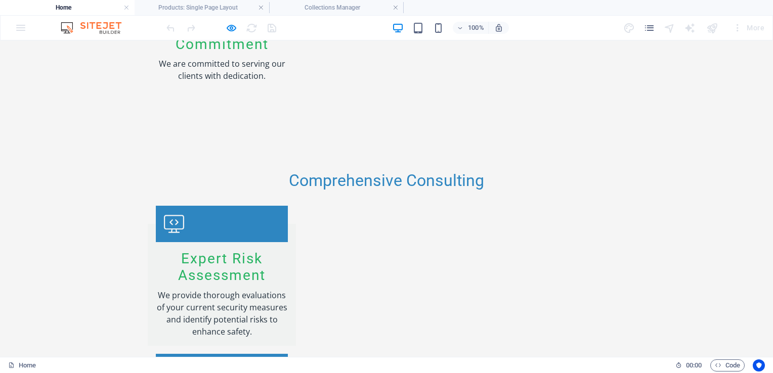
scroll to position [1163, 0]
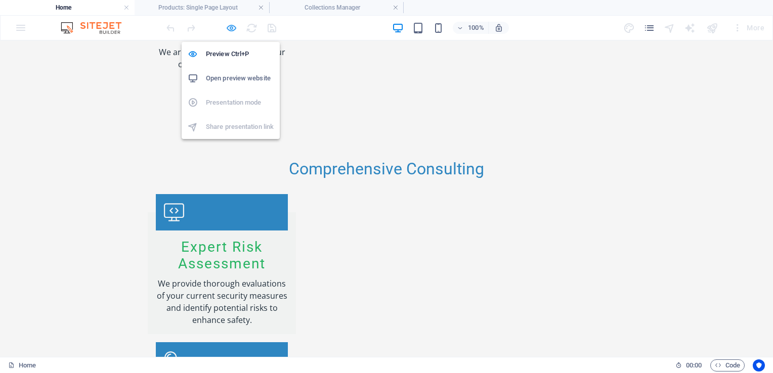
click at [231, 27] on icon "button" at bounding box center [232, 28] width 12 height 12
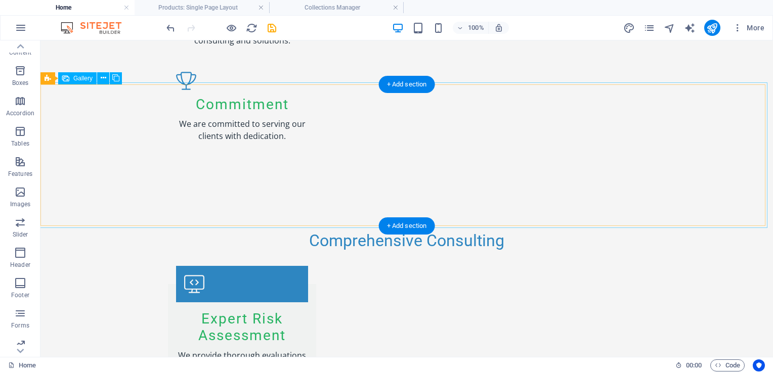
select select "4"
select select "px"
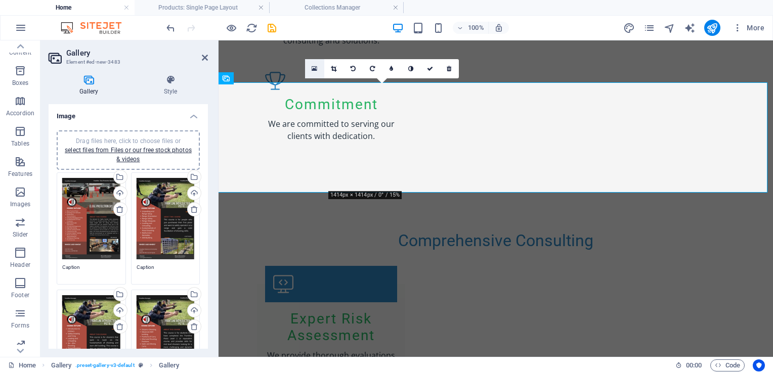
click at [313, 69] on icon at bounding box center [315, 68] width 6 height 7
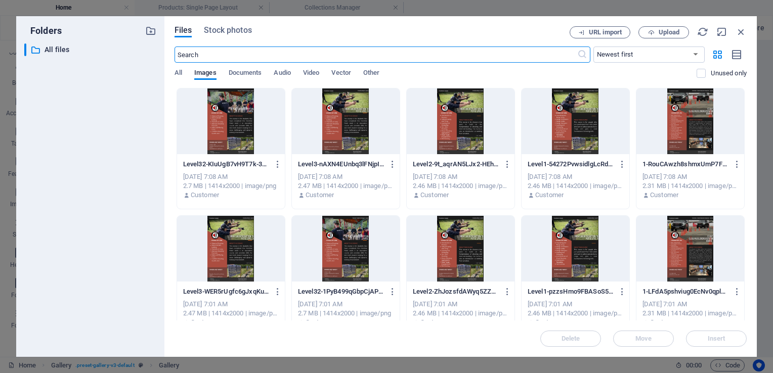
scroll to position [1354, 0]
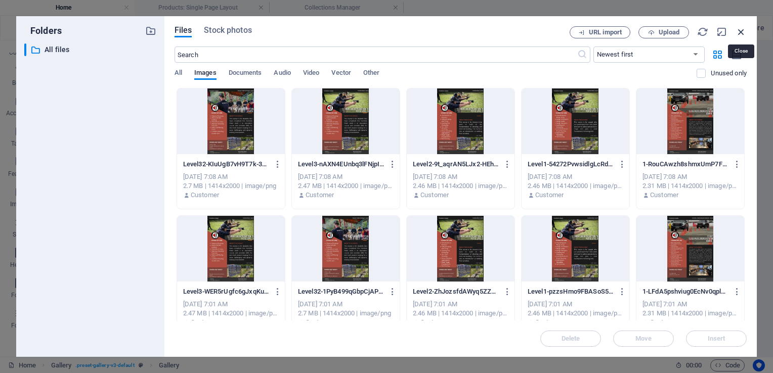
click at [742, 32] on icon "button" at bounding box center [741, 31] width 11 height 11
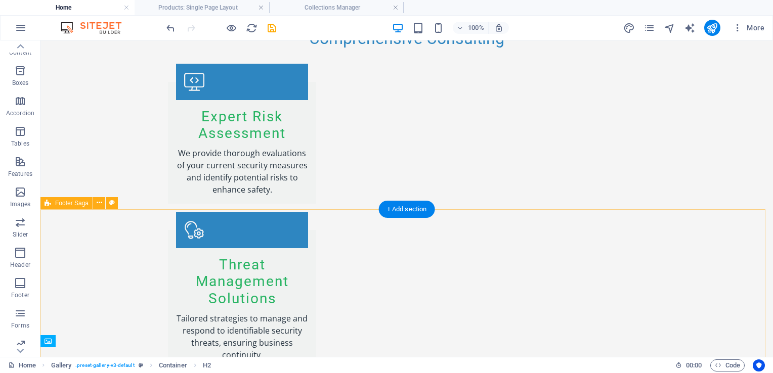
scroll to position [1498, 0]
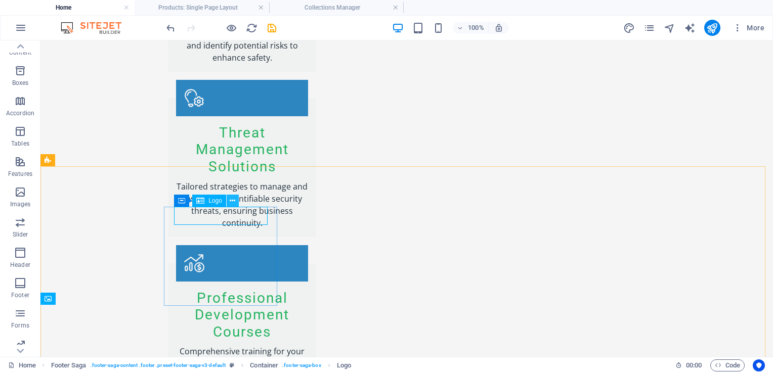
click at [234, 197] on icon at bounding box center [233, 201] width 6 height 11
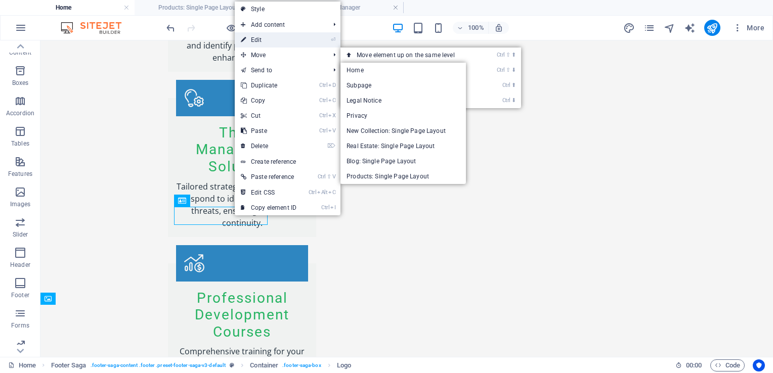
click at [271, 41] on link "⏎ Edit" at bounding box center [269, 39] width 68 height 15
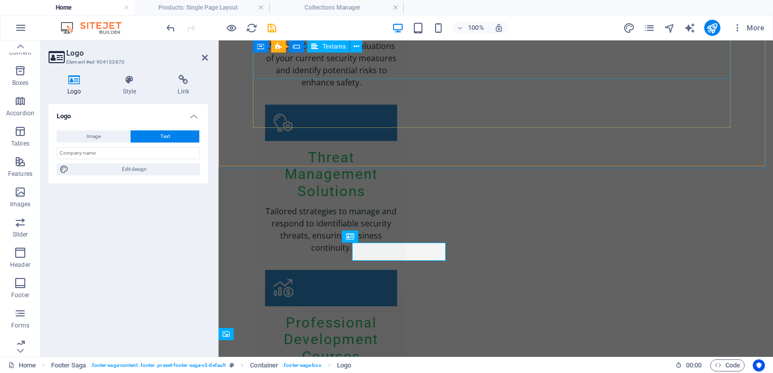
scroll to position [1462, 0]
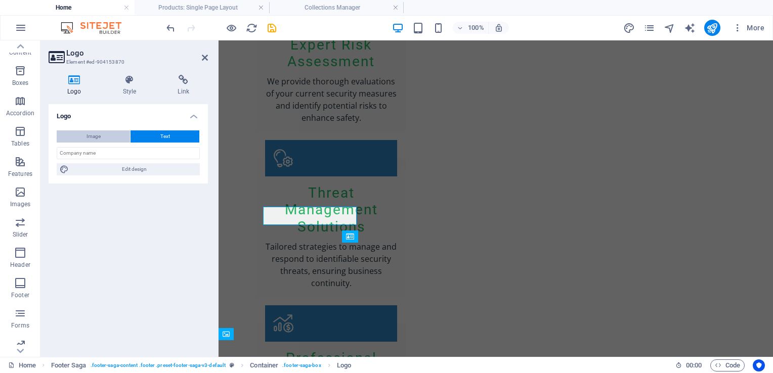
click at [95, 136] on span "Image" at bounding box center [94, 137] width 14 height 12
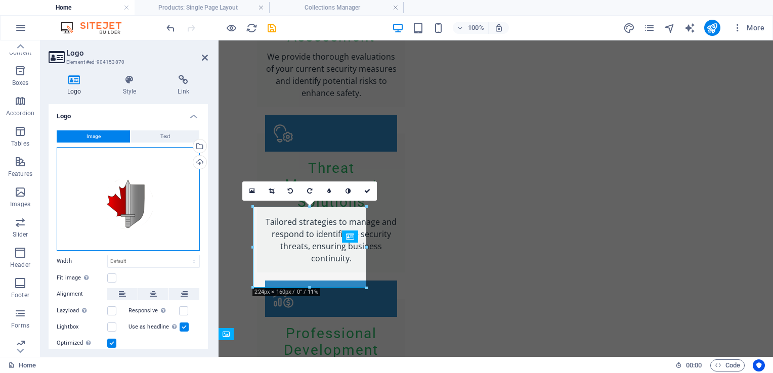
click at [121, 201] on div "Drag files here, click to choose files or select files from Files or our free s…" at bounding box center [128, 199] width 143 height 104
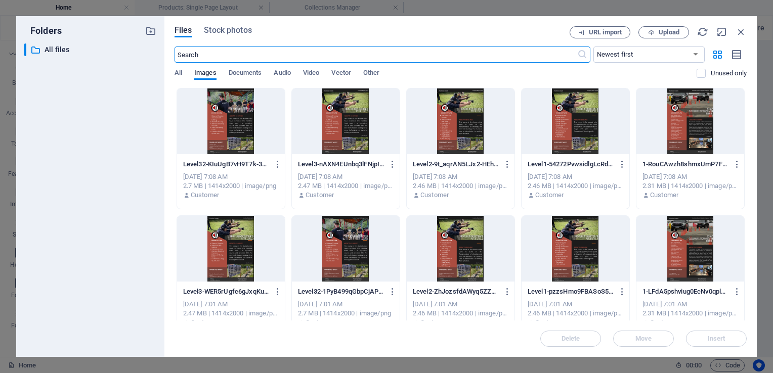
scroll to position [1485, 0]
click at [743, 31] on icon "button" at bounding box center [741, 31] width 11 height 11
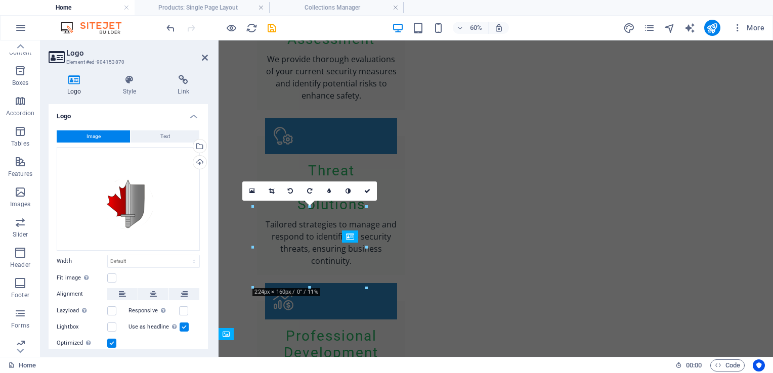
scroll to position [1462, 0]
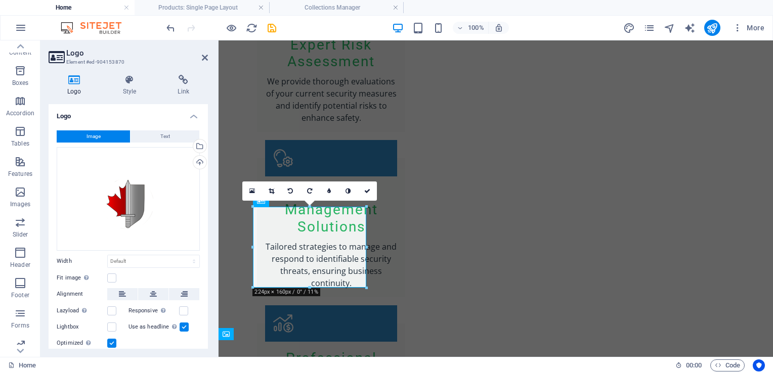
click at [271, 192] on icon at bounding box center [272, 191] width 6 height 6
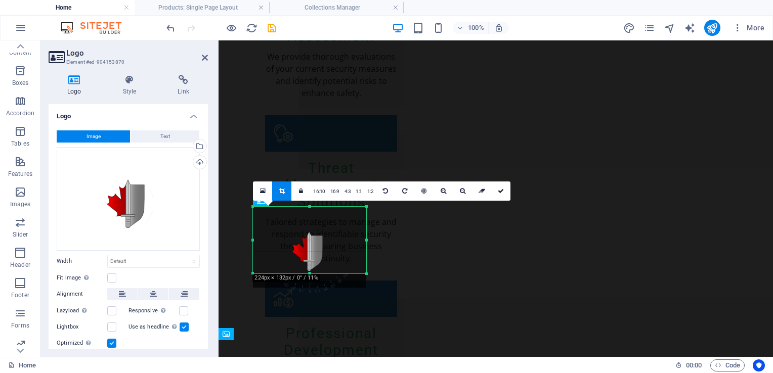
drag, startPoint x: 311, startPoint y: 286, endPoint x: 311, endPoint y: 272, distance: 14.2
click at [311, 272] on div at bounding box center [309, 274] width 113 height 4
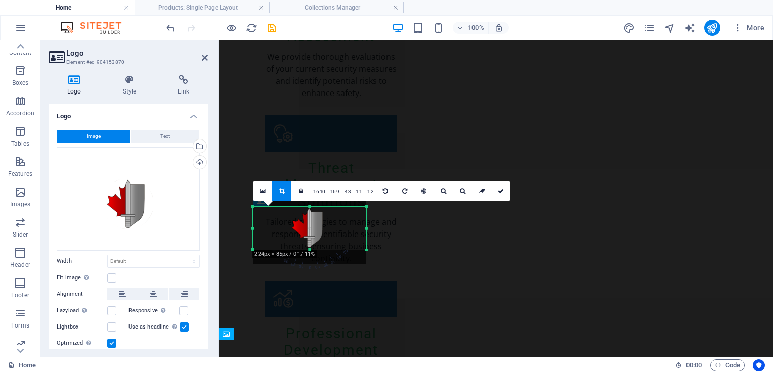
drag, startPoint x: 310, startPoint y: 218, endPoint x: 310, endPoint y: 232, distance: 14.2
click at [310, 232] on div "180 170 160 150 140 130 120 110 100 90 80 70 60 50 40 30 20 10 0 -10 -20 -30 -4…" at bounding box center [309, 228] width 113 height 43
click at [501, 190] on icon at bounding box center [501, 191] width 6 height 6
type input "224"
select select "px"
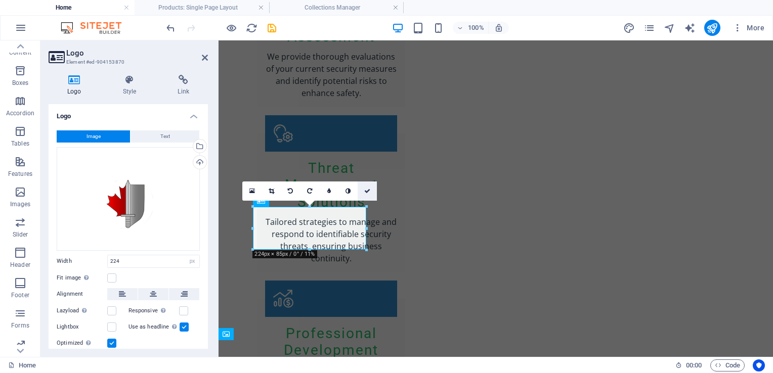
click at [367, 190] on icon at bounding box center [367, 191] width 6 height 6
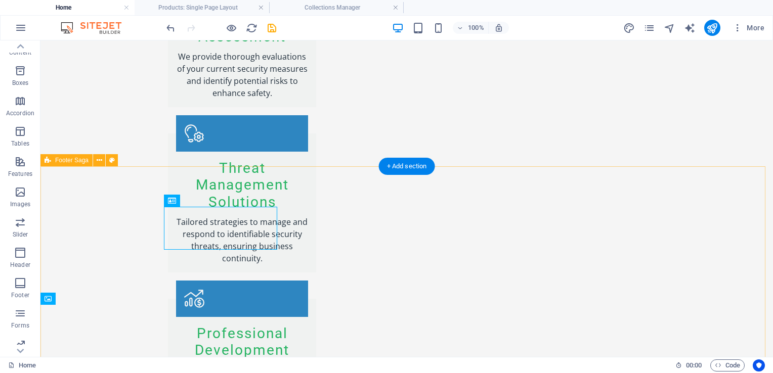
scroll to position [1498, 0]
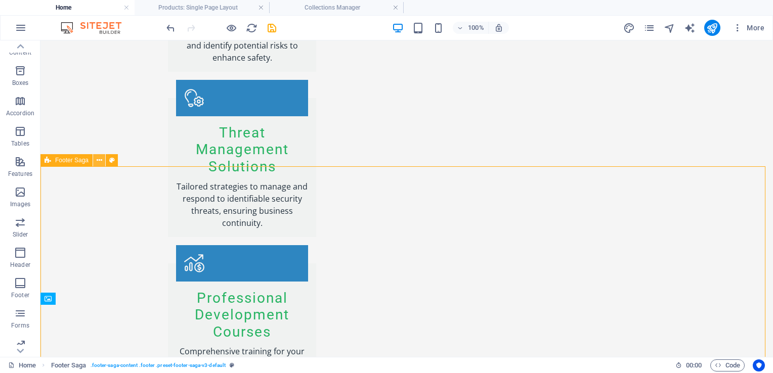
click at [99, 161] on icon at bounding box center [100, 160] width 6 height 11
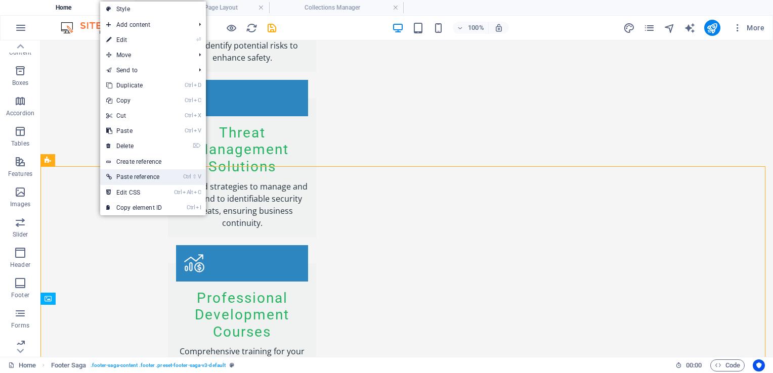
click at [142, 178] on link "Ctrl ⇧ V Paste reference" at bounding box center [134, 176] width 68 height 15
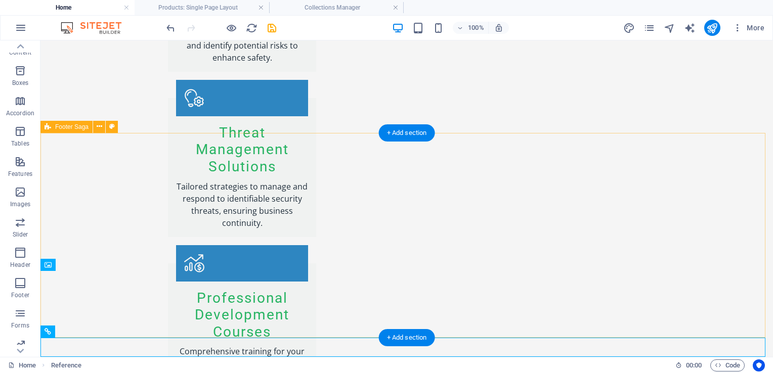
scroll to position [1532, 0]
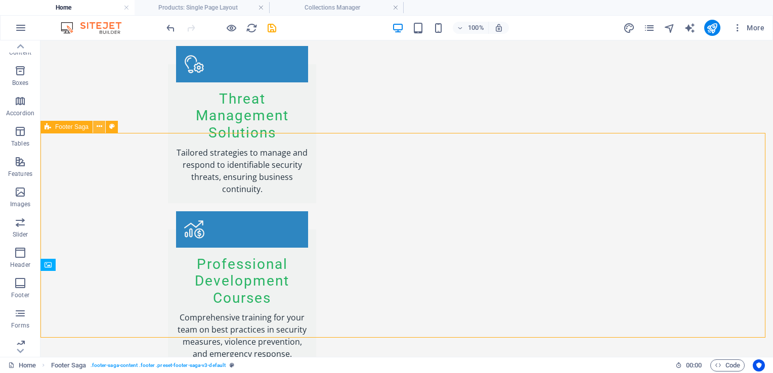
click at [100, 122] on icon at bounding box center [100, 126] width 6 height 11
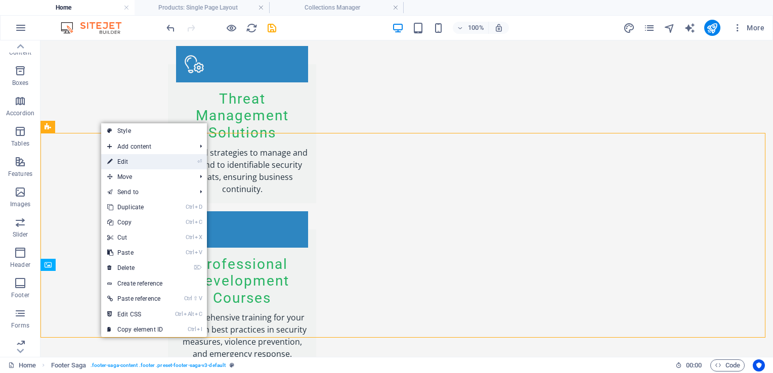
click at [135, 161] on link "⏎ Edit" at bounding box center [135, 161] width 68 height 15
select select "footer"
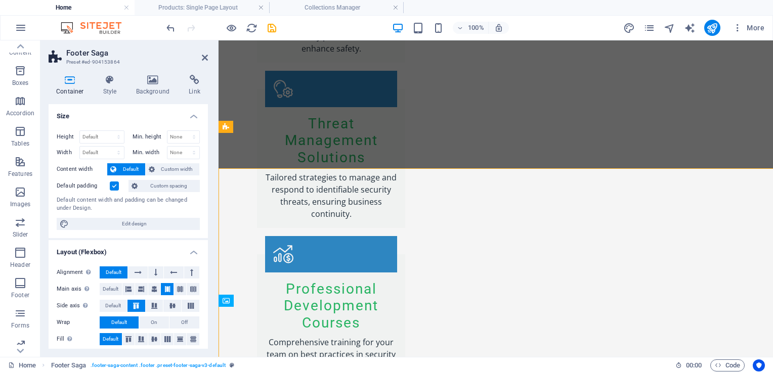
scroll to position [1496, 0]
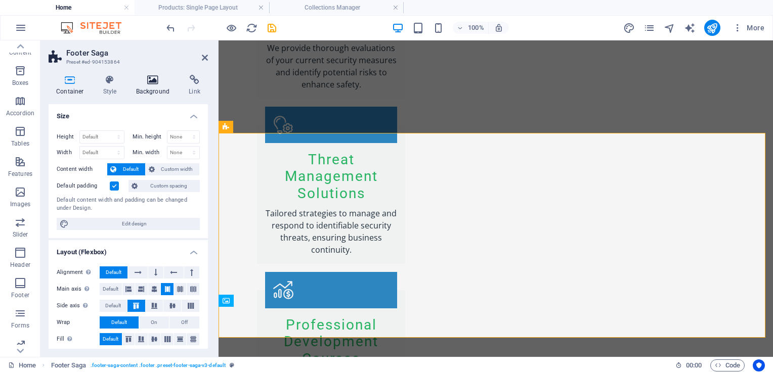
click at [152, 83] on icon at bounding box center [152, 80] width 49 height 10
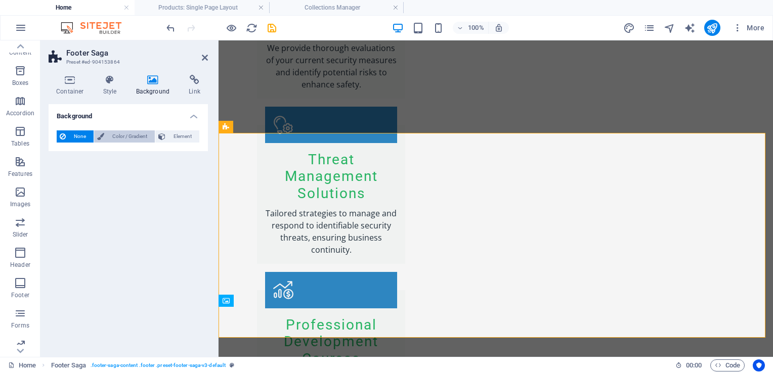
click at [127, 137] on span "Color / Gradient" at bounding box center [129, 137] width 45 height 12
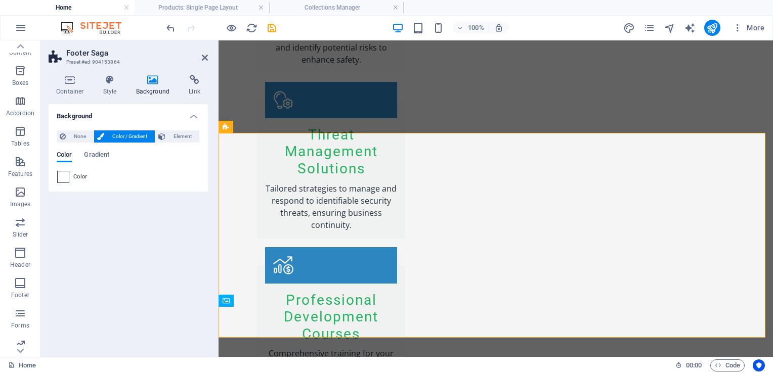
click at [66, 181] on span at bounding box center [63, 176] width 11 height 11
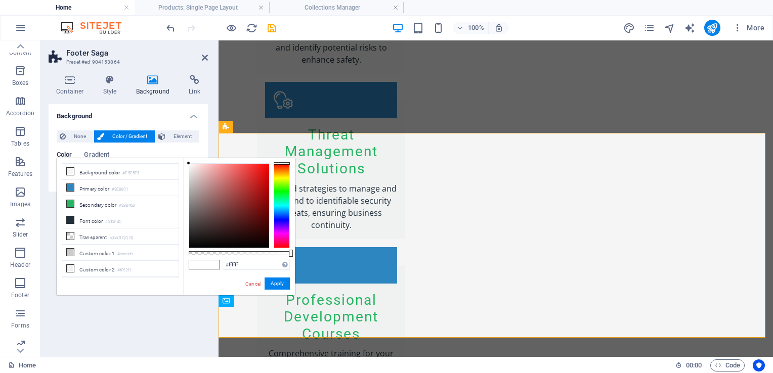
drag, startPoint x: 206, startPoint y: 170, endPoint x: 262, endPoint y: 171, distance: 55.2
click at [263, 171] on div "#ffffff Supported formats #0852ed rgb(8, 82, 237) rgba(8, 82, 237, 90%) hsv(221…" at bounding box center [239, 300] width 112 height 284
type input "#7c0000"
drag, startPoint x: 251, startPoint y: 175, endPoint x: 278, endPoint y: 206, distance: 41.3
click at [278, 206] on div at bounding box center [239, 205] width 101 height 85
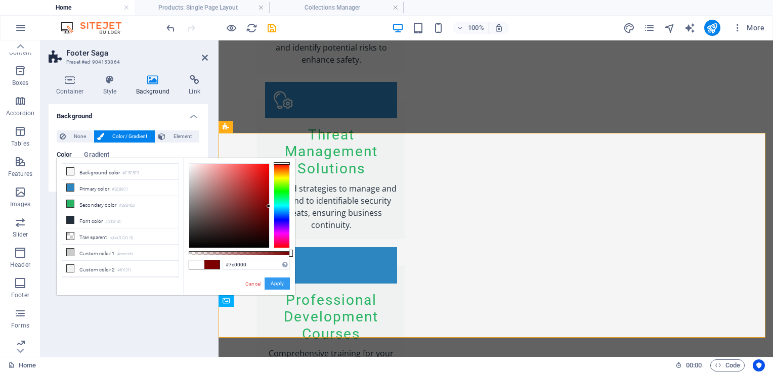
click at [285, 284] on button "Apply" at bounding box center [277, 284] width 25 height 12
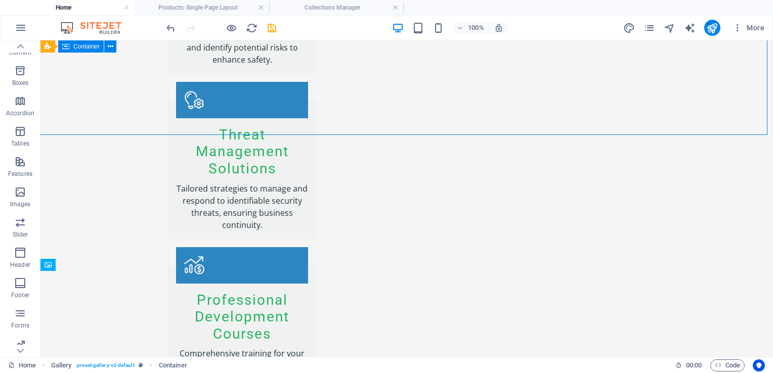
scroll to position [1532, 0]
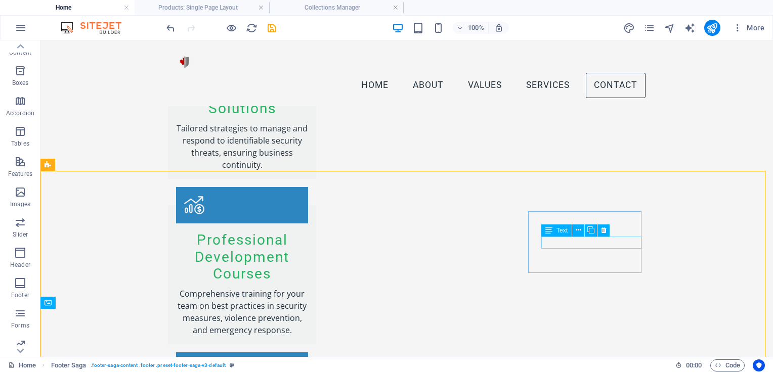
scroll to position [1380, 0]
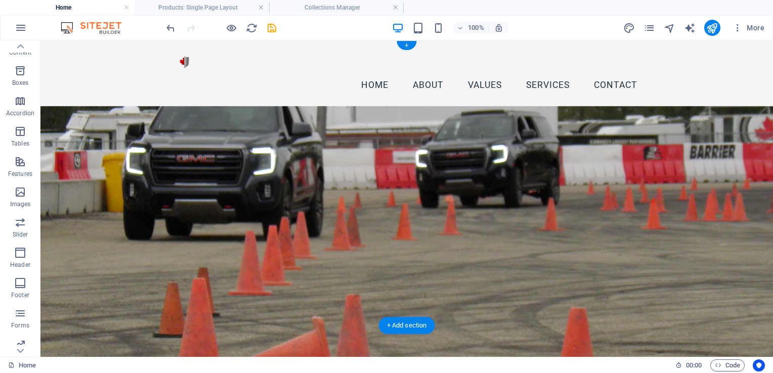
scroll to position [0, 0]
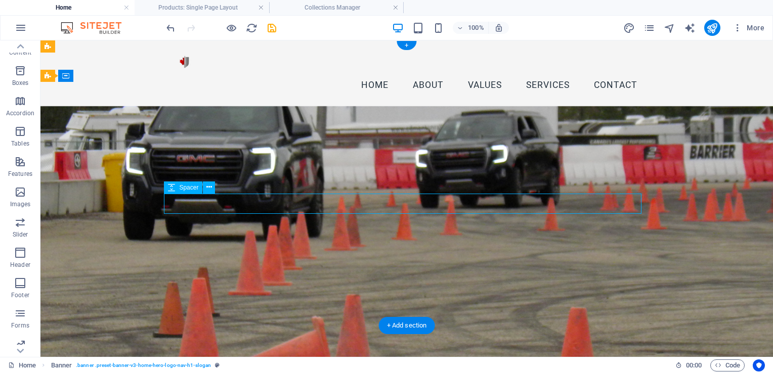
select select "px"
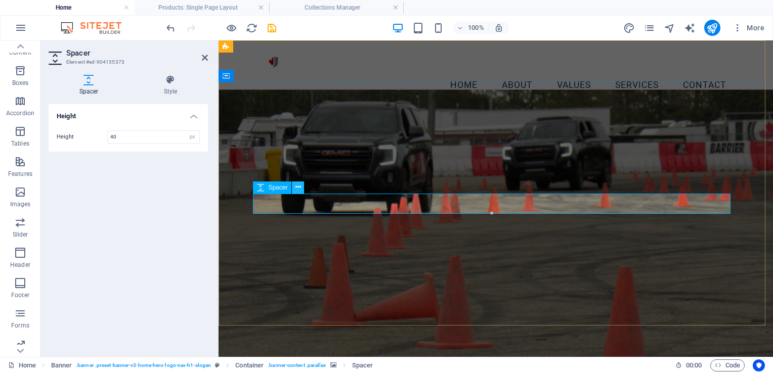
click at [301, 189] on button at bounding box center [298, 188] width 12 height 12
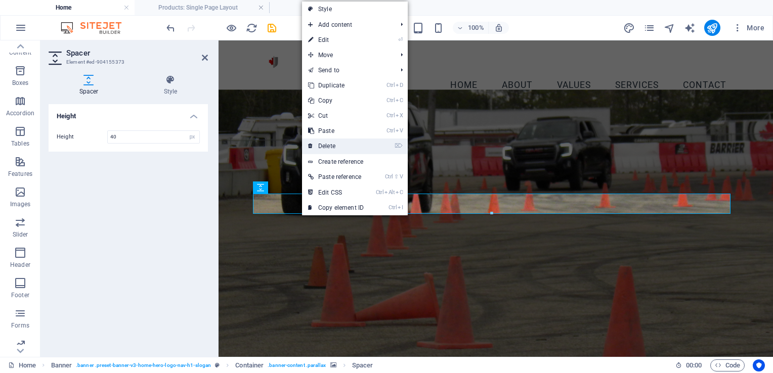
click at [341, 145] on link "⌦ Delete" at bounding box center [336, 146] width 68 height 15
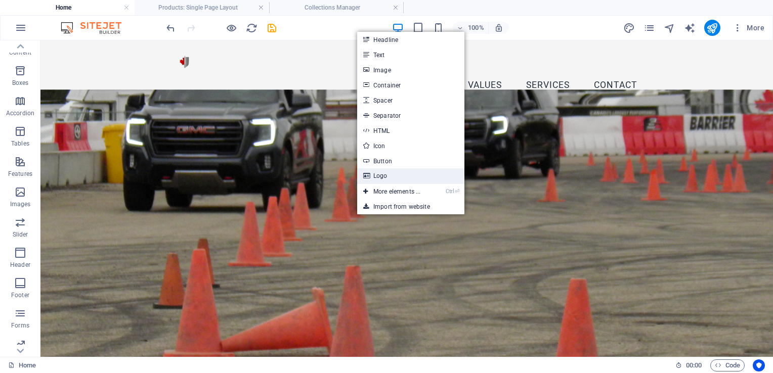
click at [389, 176] on link "Logo" at bounding box center [410, 175] width 107 height 15
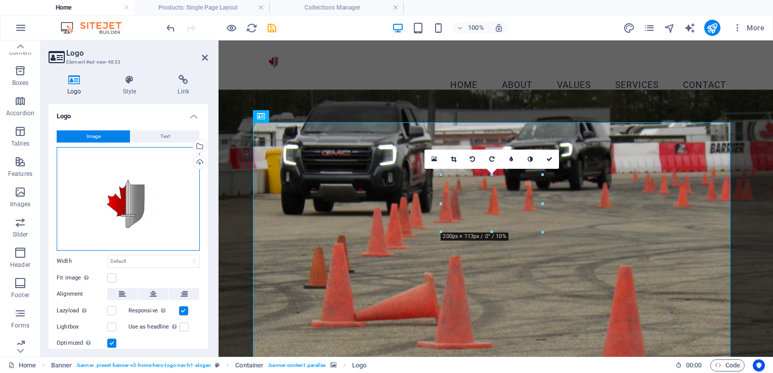
click at [134, 213] on div "Drag files here, click to choose files or select files from Files or our free s…" at bounding box center [128, 199] width 143 height 104
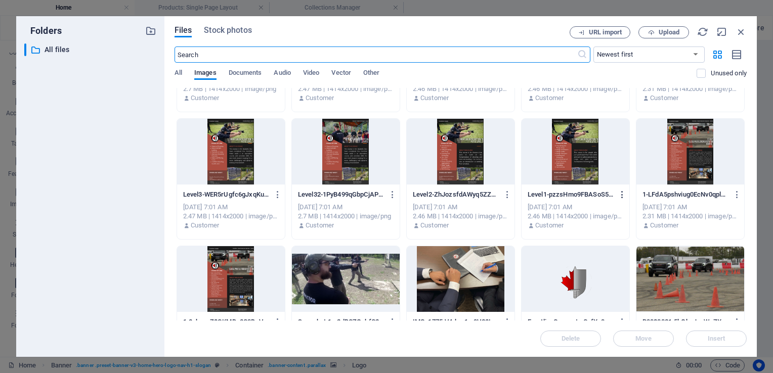
scroll to position [143, 0]
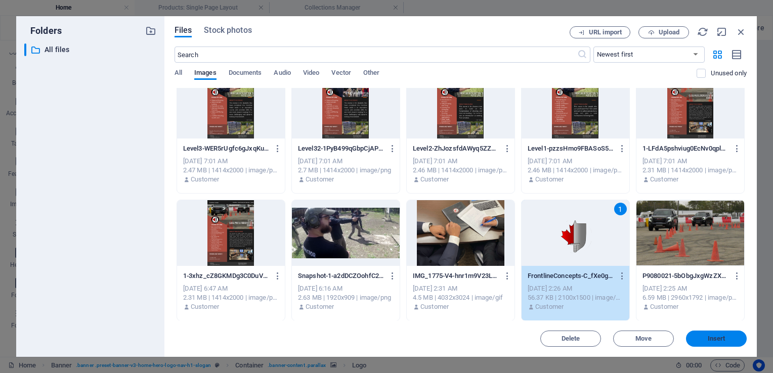
click at [720, 339] on span "Insert" at bounding box center [717, 339] width 18 height 6
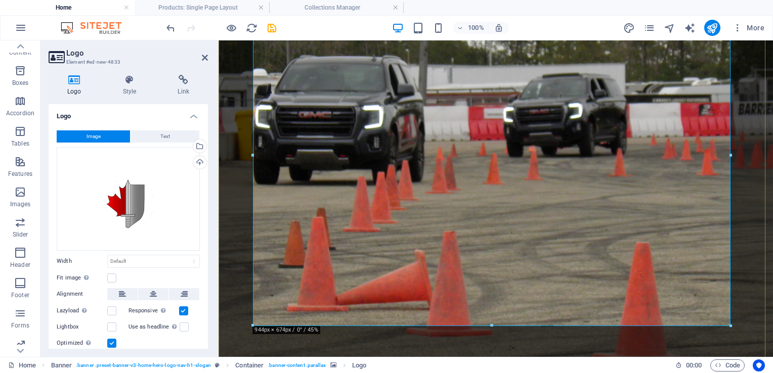
scroll to position [152, 0]
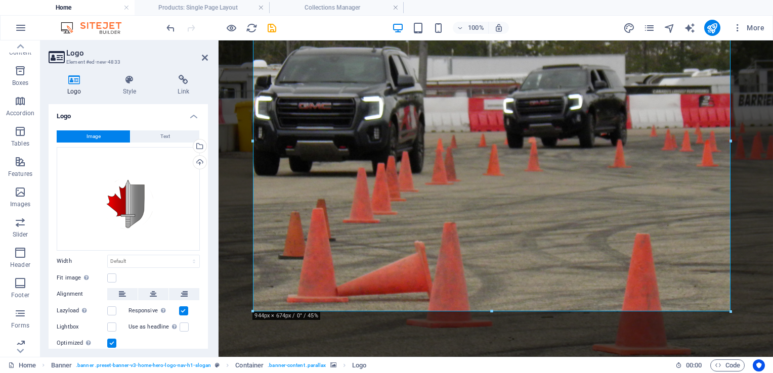
click at [743, 99] on figure at bounding box center [496, 188] width 554 height 380
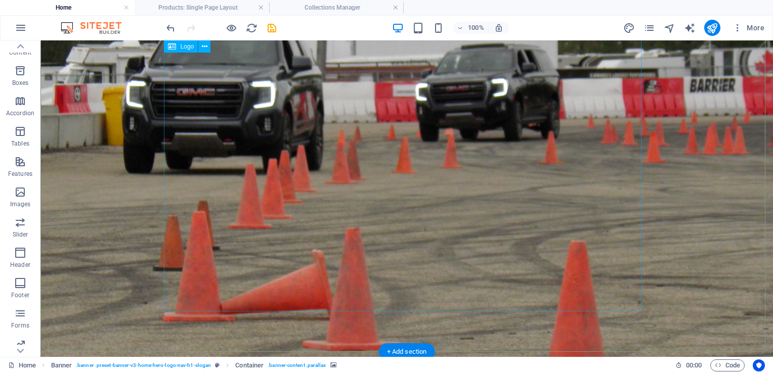
click at [204, 48] on icon at bounding box center [205, 46] width 6 height 11
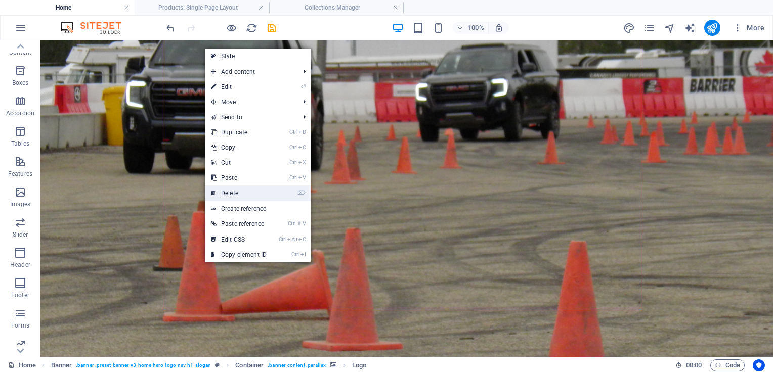
click at [242, 191] on link "⌦ Delete" at bounding box center [239, 193] width 68 height 15
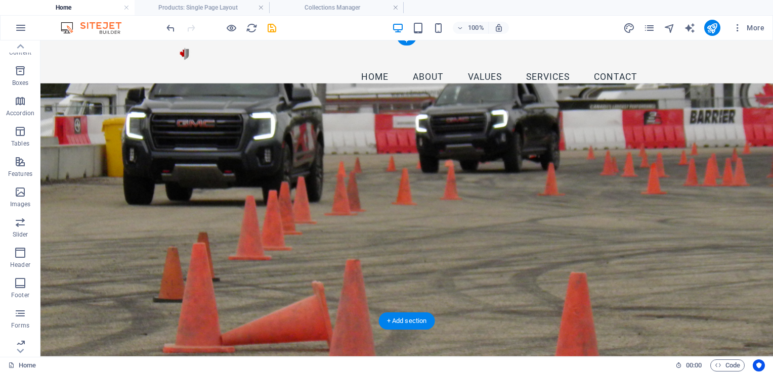
scroll to position [0, 0]
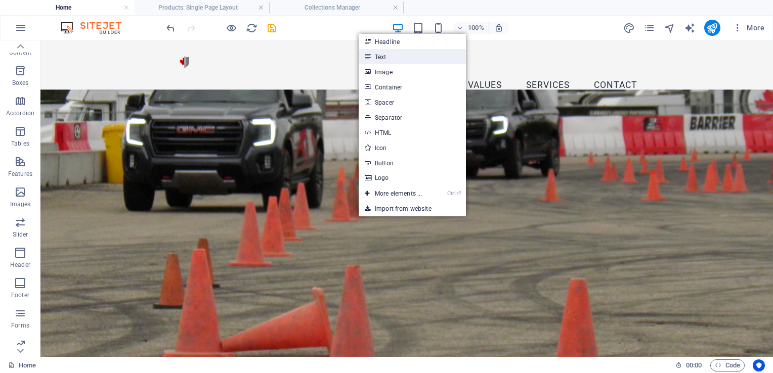
click at [385, 56] on link "Text" at bounding box center [412, 56] width 107 height 15
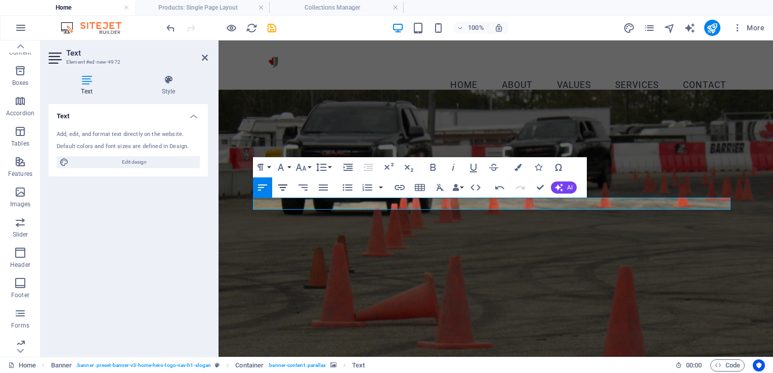
click at [286, 187] on icon "button" at bounding box center [283, 188] width 12 height 12
click at [304, 168] on icon "button" at bounding box center [301, 167] width 11 height 7
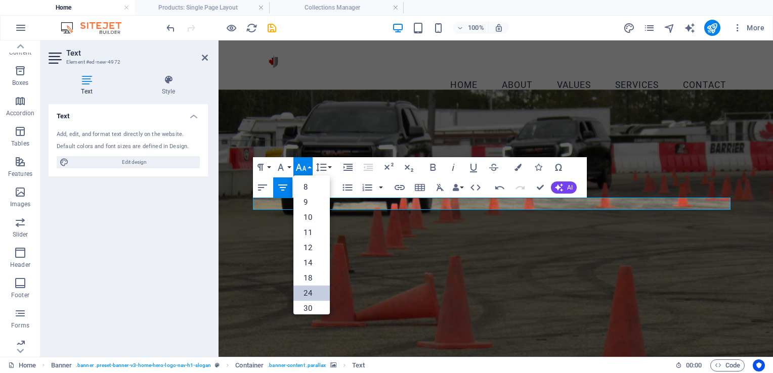
click at [307, 288] on link "24" at bounding box center [311, 293] width 36 height 15
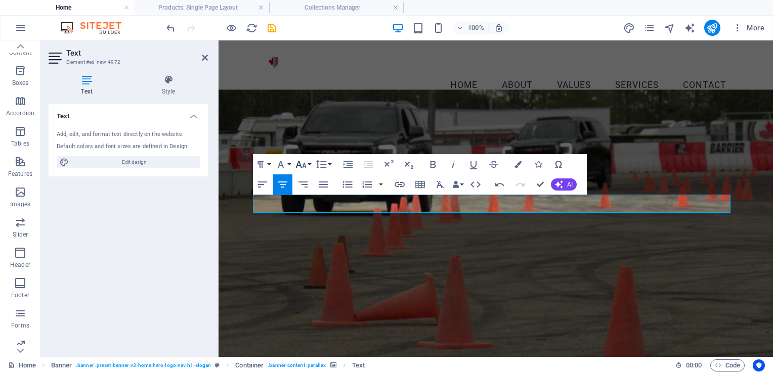
click at [304, 161] on icon "button" at bounding box center [301, 164] width 12 height 12
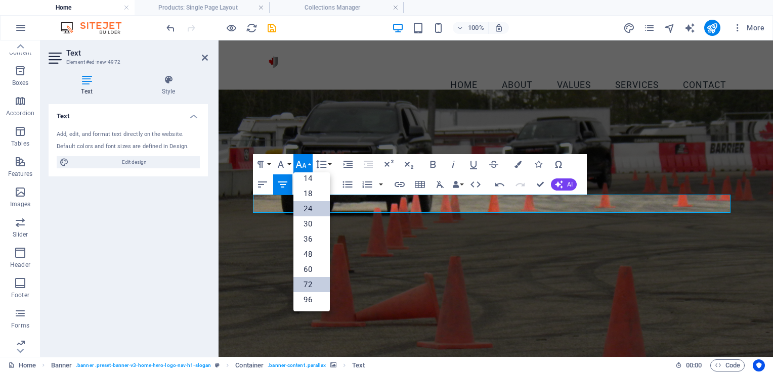
scroll to position [81, 0]
click at [315, 304] on link "96" at bounding box center [311, 300] width 36 height 15
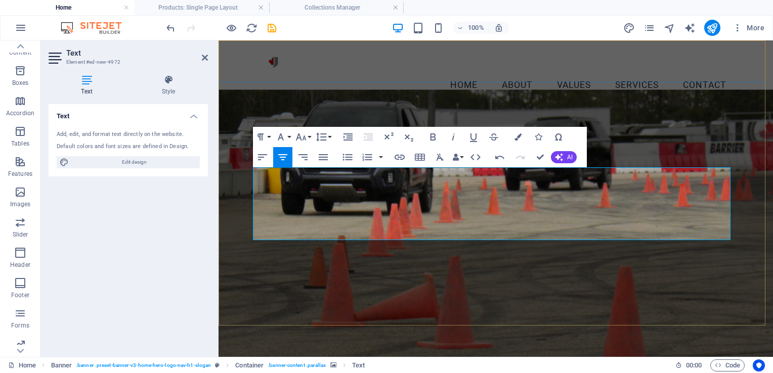
drag, startPoint x: 540, startPoint y: 216, endPoint x: 447, endPoint y: 227, distance: 94.2
click at [306, 139] on icon "button" at bounding box center [301, 137] width 11 height 7
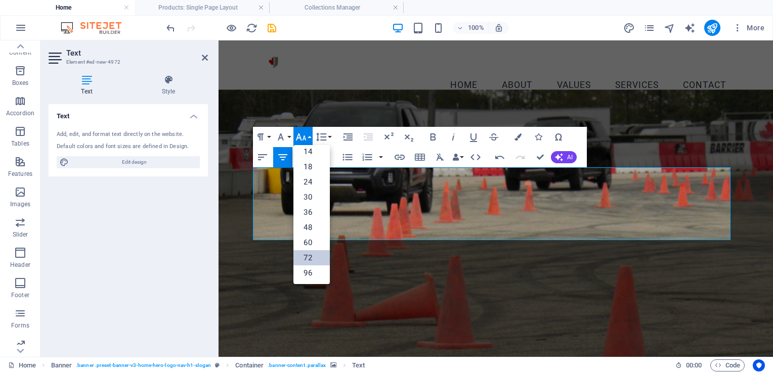
click at [307, 254] on link "72" at bounding box center [311, 257] width 36 height 15
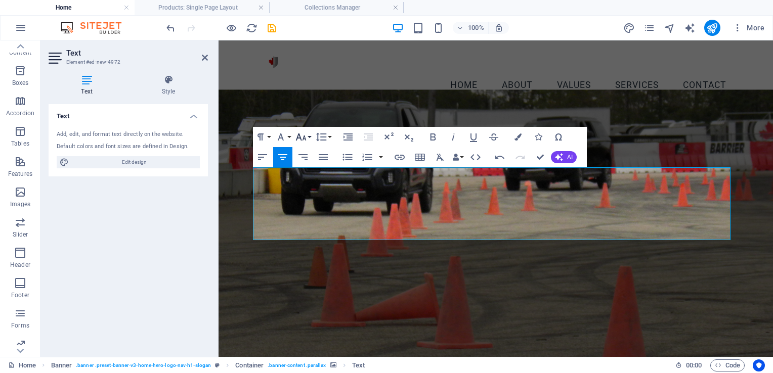
click at [300, 137] on icon "button" at bounding box center [301, 137] width 11 height 7
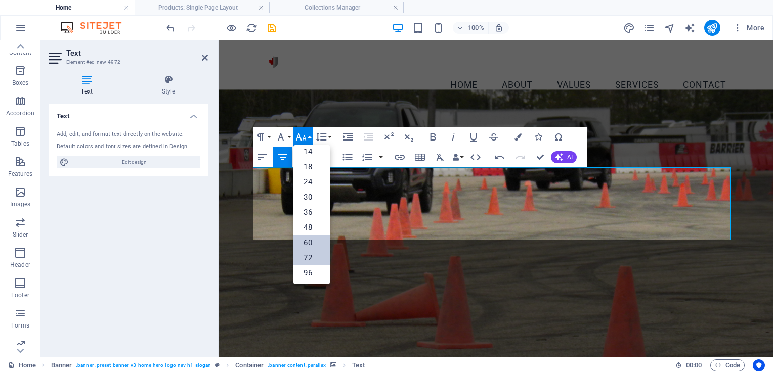
click at [306, 239] on link "60" at bounding box center [311, 242] width 36 height 15
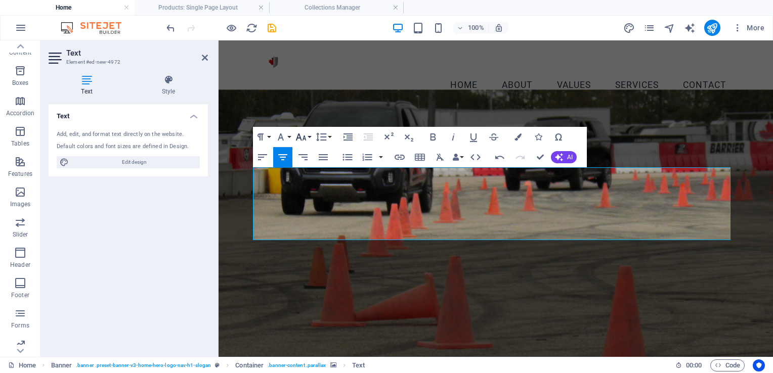
click at [308, 137] on button "Font Size" at bounding box center [302, 137] width 19 height 20
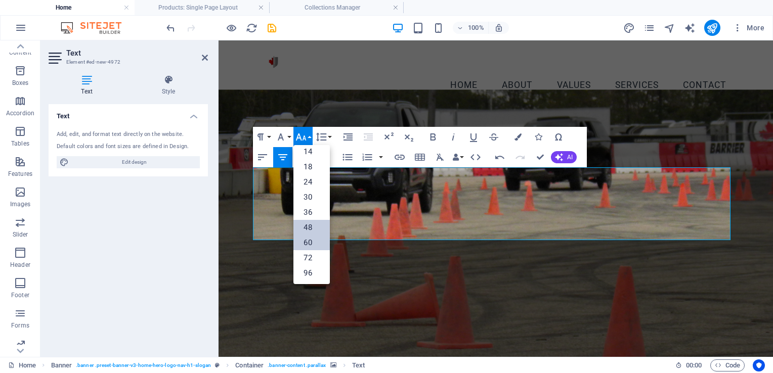
click at [308, 226] on link "48" at bounding box center [311, 227] width 36 height 15
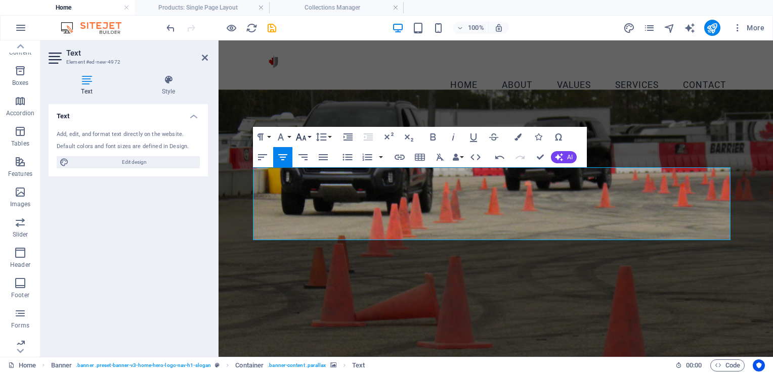
click at [309, 138] on button "Font Size" at bounding box center [302, 137] width 19 height 20
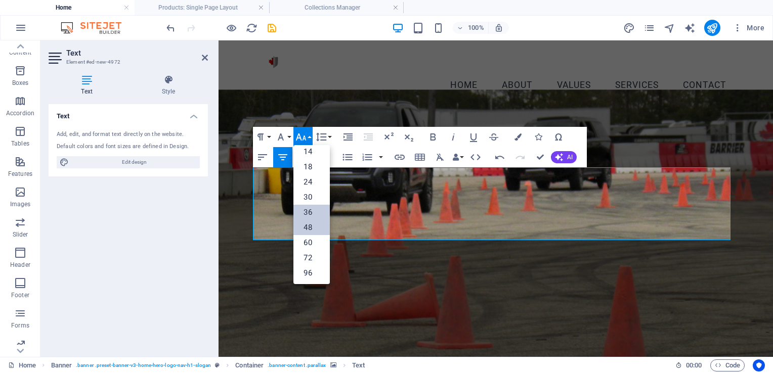
click at [314, 212] on link "36" at bounding box center [311, 212] width 36 height 15
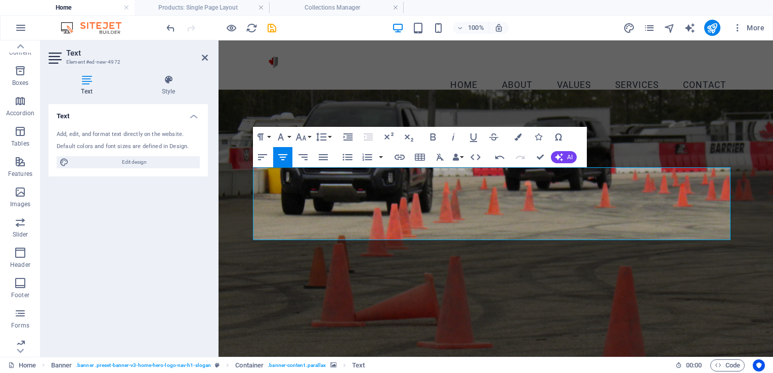
click at [629, 118] on figure at bounding box center [496, 226] width 554 height 273
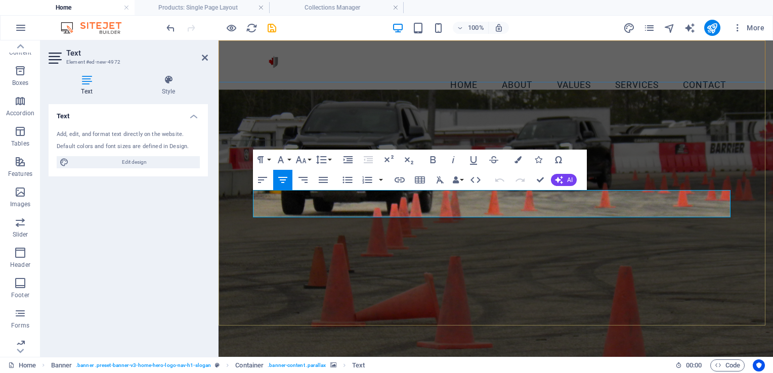
drag, startPoint x: 592, startPoint y: 201, endPoint x: 395, endPoint y: 203, distance: 197.8
click at [515, 161] on icon "button" at bounding box center [517, 159] width 7 height 7
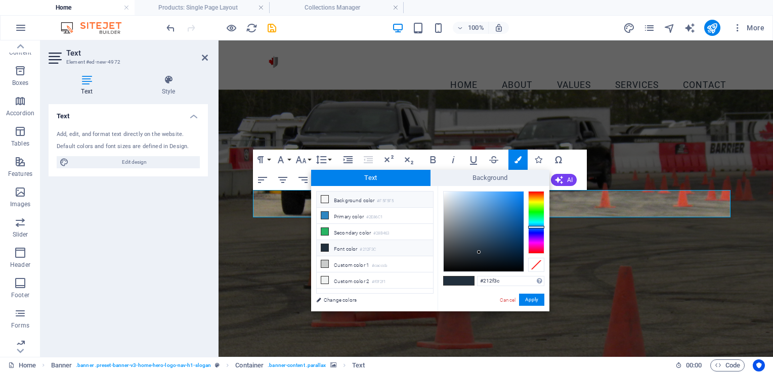
click at [338, 201] on li "Background color #F5F5F5" at bounding box center [375, 200] width 116 height 16
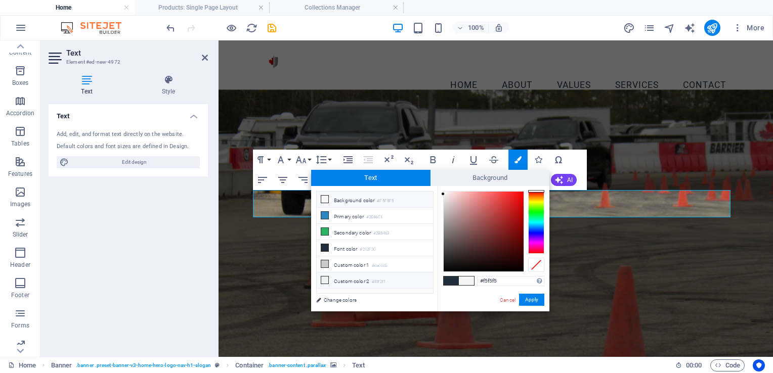
click at [343, 277] on li "Custom color 2 #f0f2f1" at bounding box center [375, 281] width 116 height 16
type input "#f0f2f1"
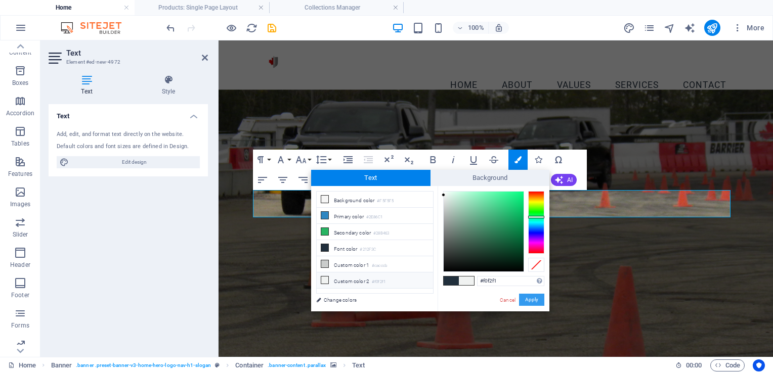
click at [527, 301] on button "Apply" at bounding box center [531, 300] width 25 height 12
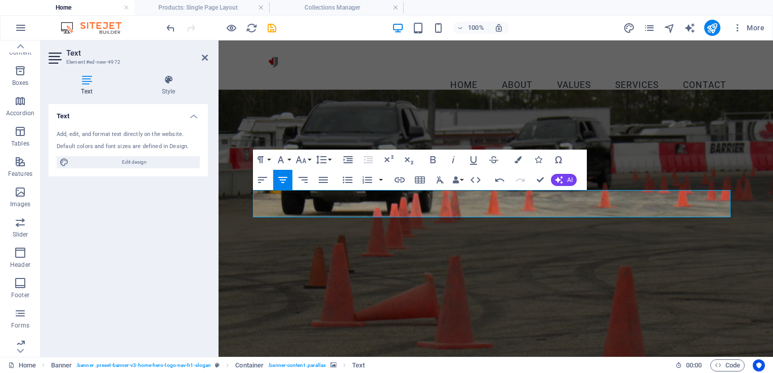
click at [656, 226] on figure at bounding box center [496, 226] width 554 height 273
click at [654, 164] on figure at bounding box center [496, 226] width 554 height 273
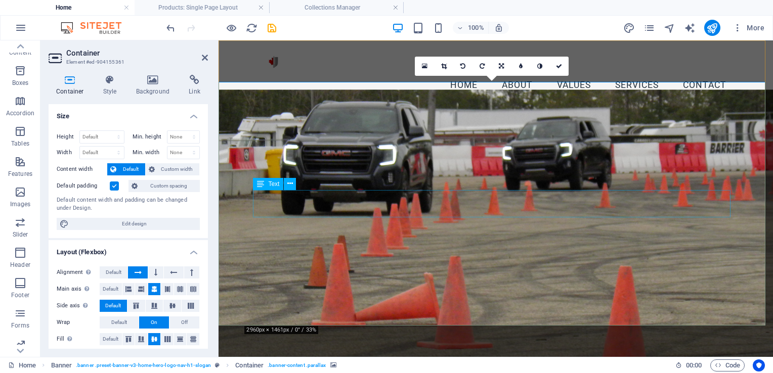
click at [746, 62] on div "Home About Values Services Contact Menu" at bounding box center [496, 73] width 554 height 66
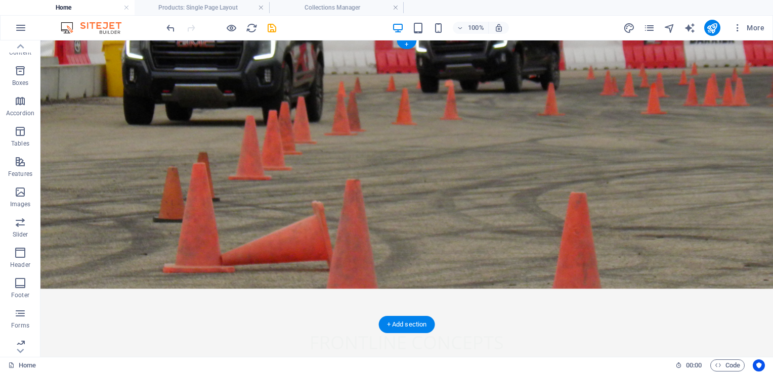
scroll to position [0, 0]
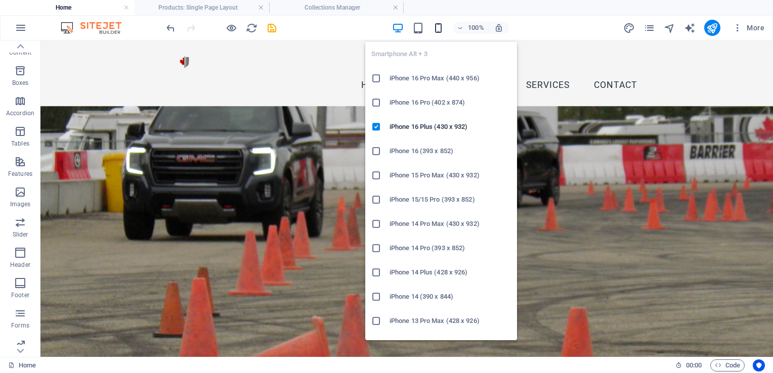
click at [438, 27] on icon "button" at bounding box center [439, 28] width 12 height 12
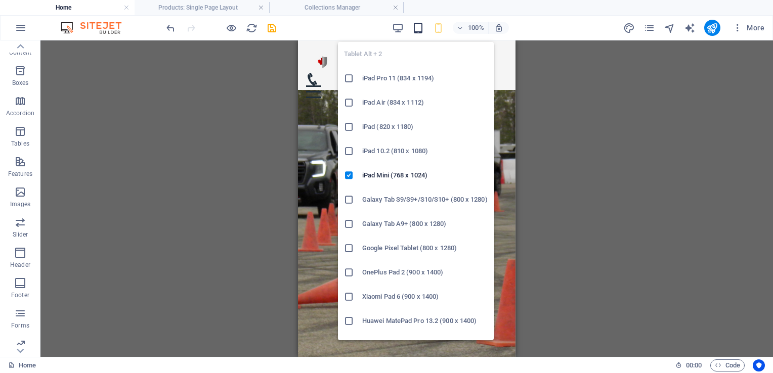
click at [420, 27] on icon "button" at bounding box center [418, 28] width 12 height 12
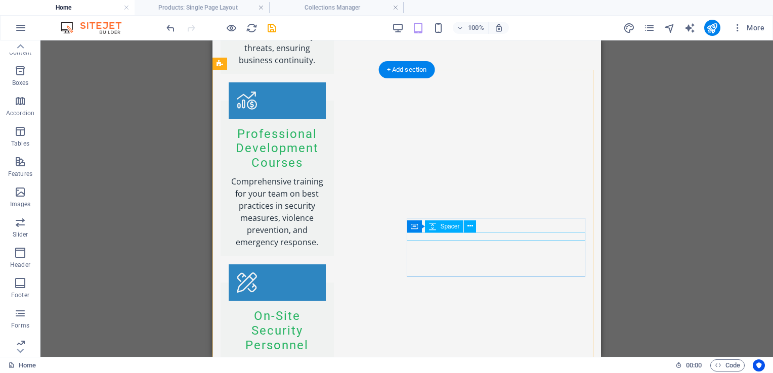
scroll to position [1889, 0]
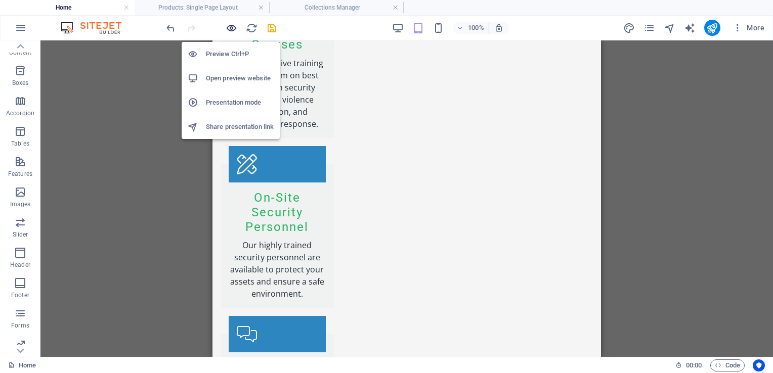
click at [232, 25] on icon "button" at bounding box center [232, 28] width 12 height 12
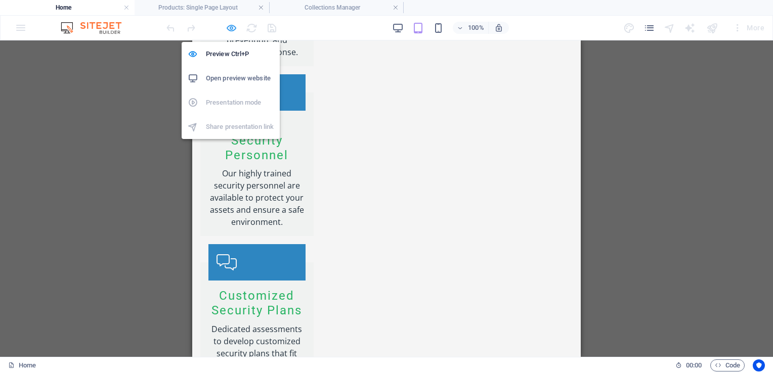
click at [229, 28] on icon "button" at bounding box center [232, 28] width 12 height 12
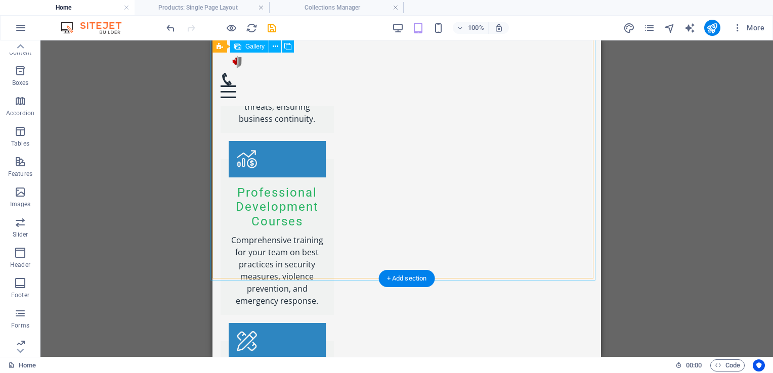
scroll to position [1383, 0]
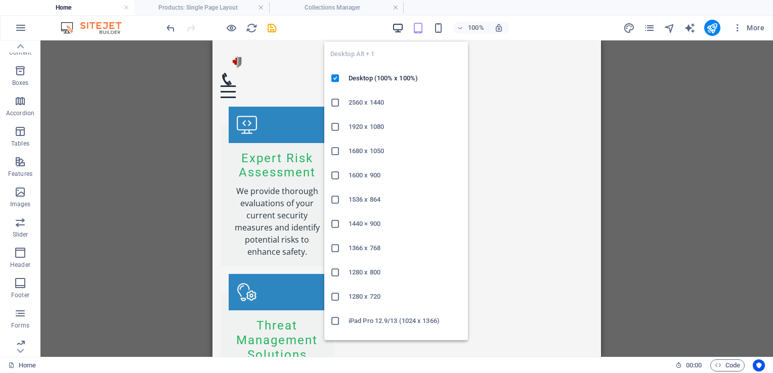
click at [399, 29] on icon "button" at bounding box center [398, 28] width 12 height 12
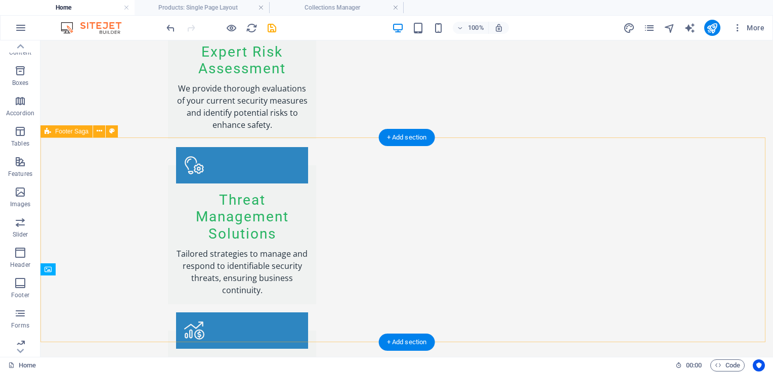
scroll to position [1532, 0]
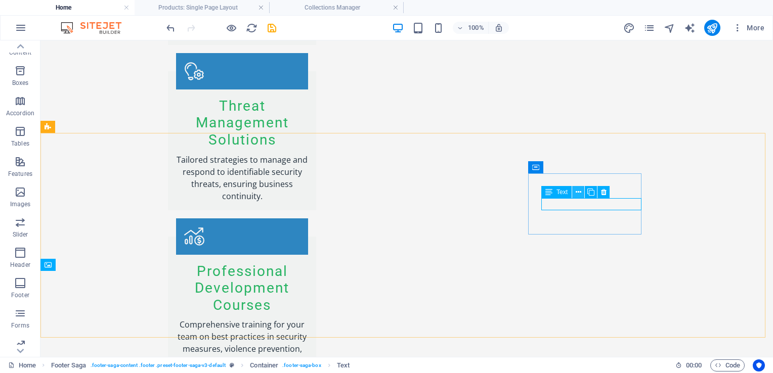
click at [579, 192] on icon at bounding box center [579, 192] width 6 height 11
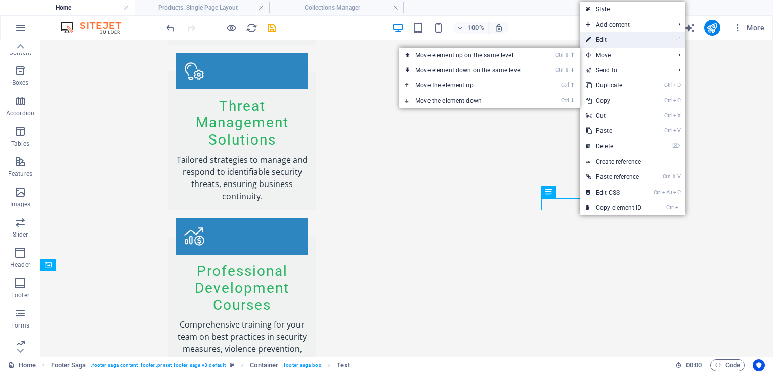
click at [628, 45] on link "⏎ Edit" at bounding box center [614, 39] width 68 height 15
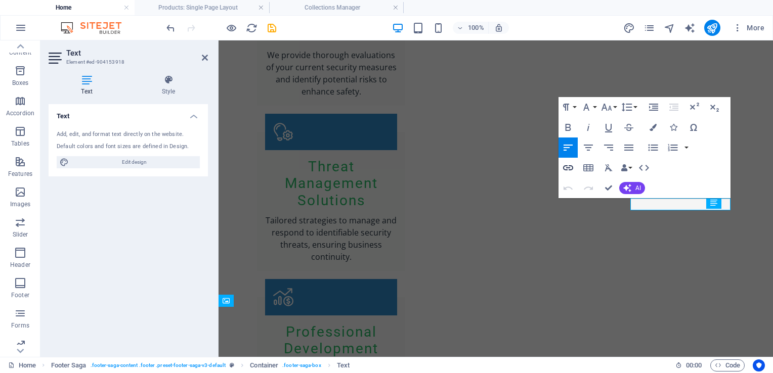
click at [566, 167] on icon "button" at bounding box center [568, 168] width 12 height 12
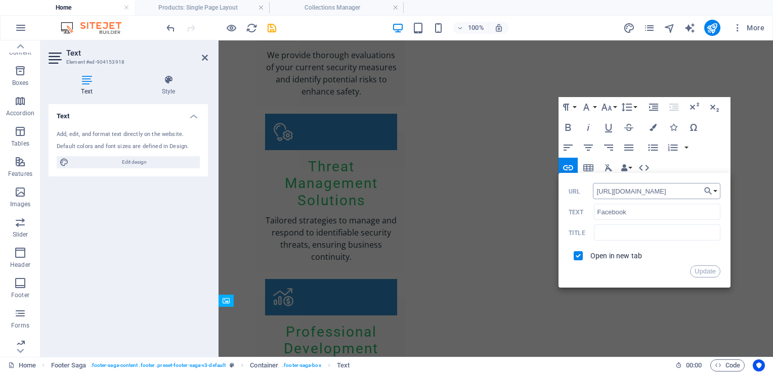
click at [679, 192] on input "[URL][DOMAIN_NAME]" at bounding box center [656, 191] width 127 height 16
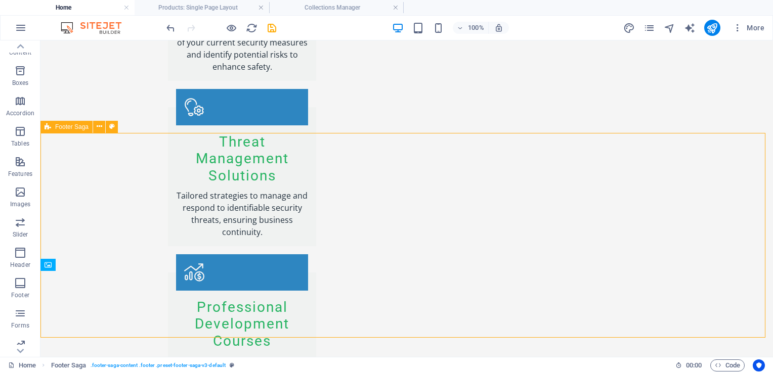
scroll to position [1532, 0]
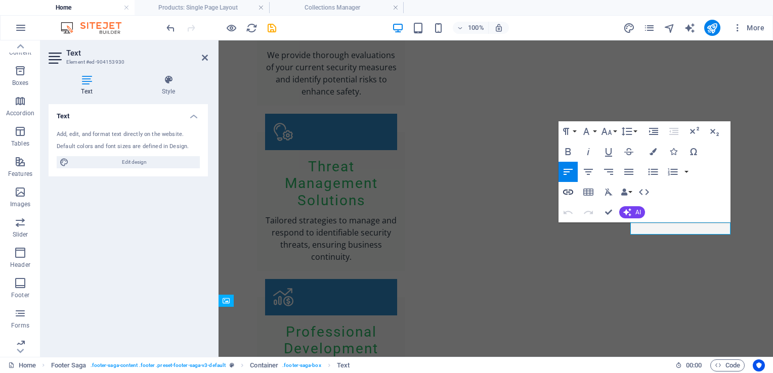
click at [571, 193] on icon "button" at bounding box center [568, 192] width 12 height 12
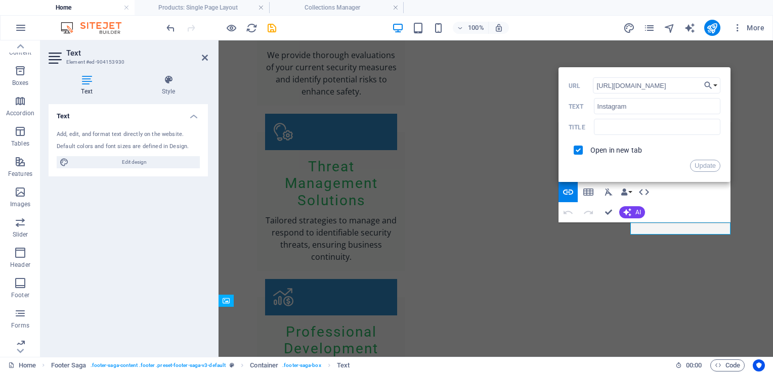
drag, startPoint x: 676, startPoint y: 85, endPoint x: 569, endPoint y: 92, distance: 107.4
click at [569, 92] on div "[URL][DOMAIN_NAME] URL" at bounding box center [645, 85] width 152 height 17
type input "https://www.threads.com/@frontline_concepts?xmt=AQF03bmoWPDH0dEu-6Gbf-qv-pkPN-g…"
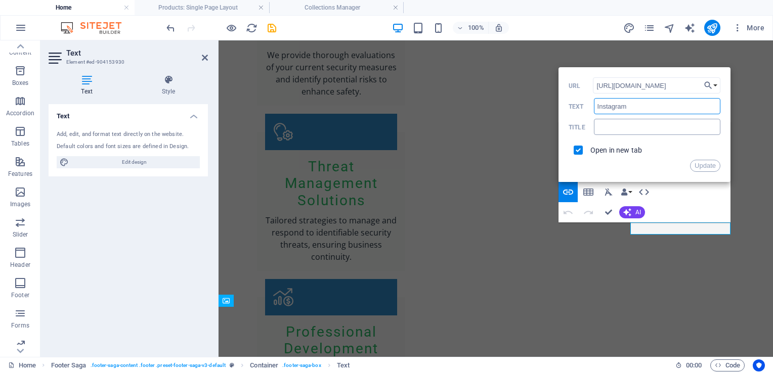
drag, startPoint x: 630, startPoint y: 106, endPoint x: 609, endPoint y: 120, distance: 26.0
click at [594, 111] on input "Instagram" at bounding box center [657, 106] width 126 height 16
type input "@frontlineconcepts"
click at [712, 168] on button "Update" at bounding box center [705, 166] width 30 height 12
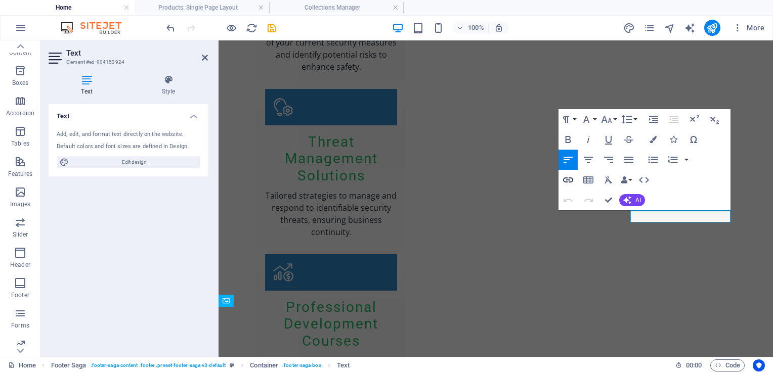
click at [567, 183] on icon "button" at bounding box center [568, 180] width 10 height 5
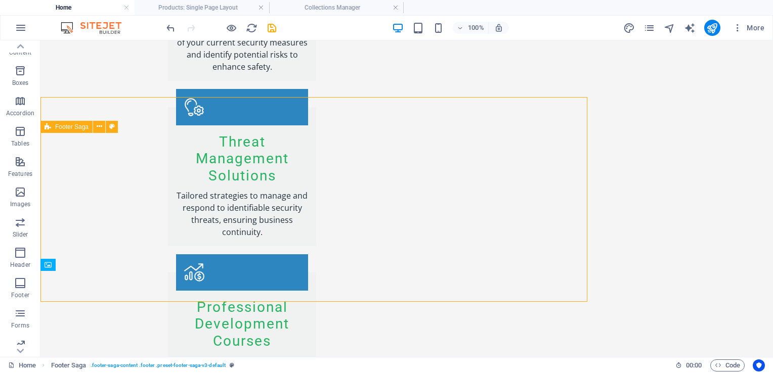
scroll to position [1532, 0]
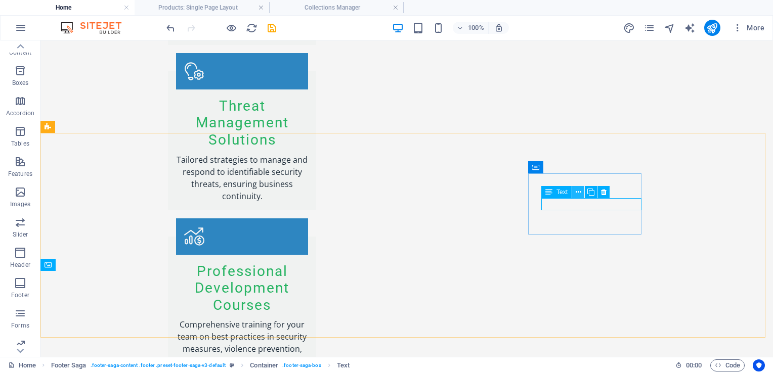
click at [579, 195] on icon at bounding box center [579, 192] width 6 height 11
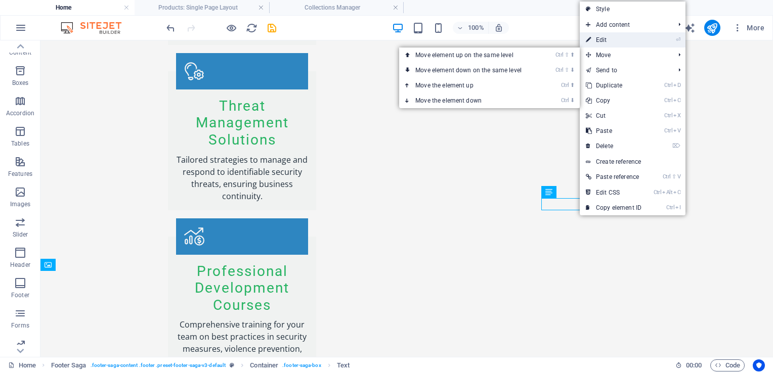
click at [615, 44] on link "⏎ Edit" at bounding box center [614, 39] width 68 height 15
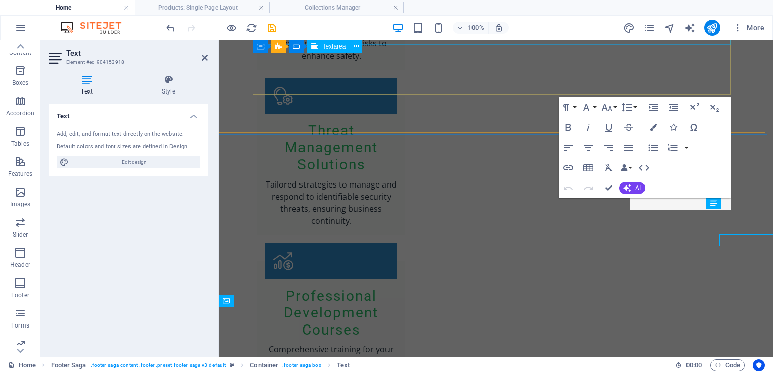
scroll to position [1496, 0]
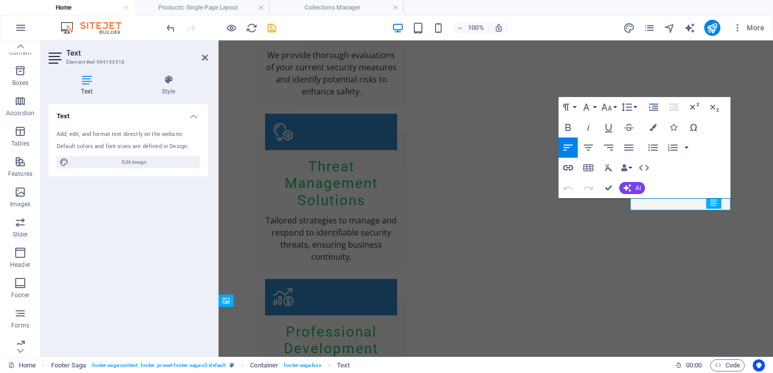
click at [570, 171] on icon "button" at bounding box center [568, 168] width 12 height 12
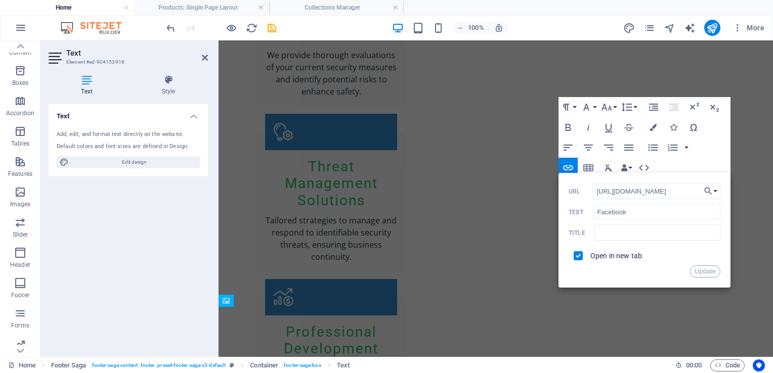
drag, startPoint x: 682, startPoint y: 195, endPoint x: 581, endPoint y: 192, distance: 101.2
click at [581, 192] on div "[URL][DOMAIN_NAME] URL" at bounding box center [645, 191] width 152 height 17
type input "[URL][DOMAIN_NAME]"
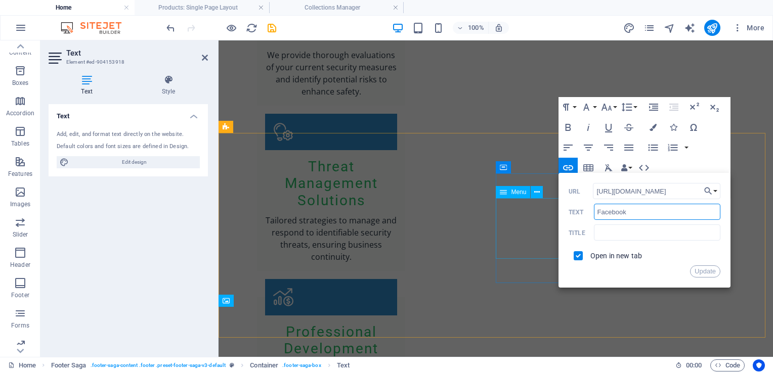
drag, startPoint x: 851, startPoint y: 256, endPoint x: 541, endPoint y: 211, distance: 313.3
click at [628, 208] on input "Facebook" at bounding box center [657, 212] width 126 height 16
type input "Frontline COncepts"
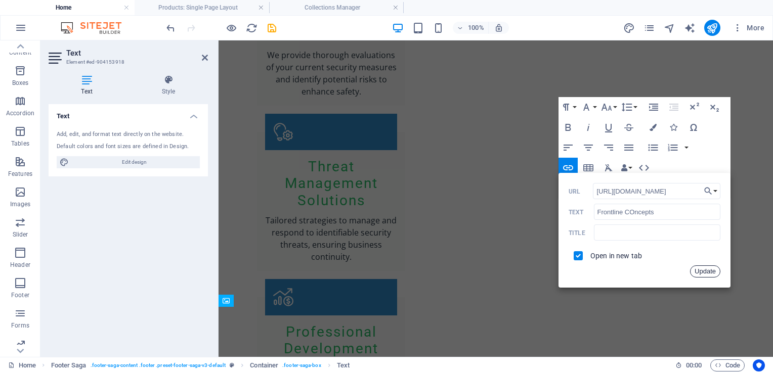
click at [701, 273] on button "Update" at bounding box center [705, 272] width 30 height 12
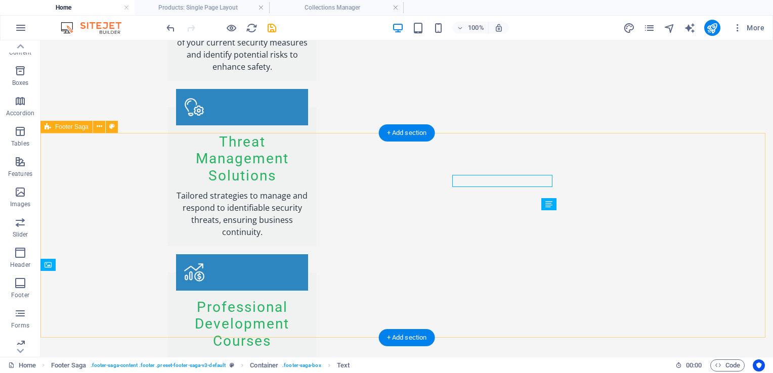
scroll to position [1532, 0]
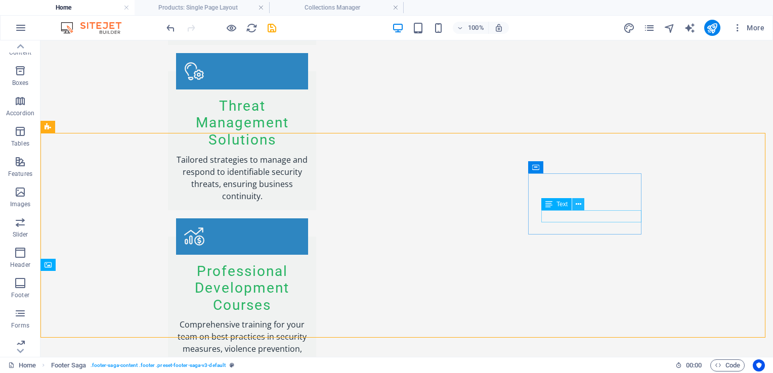
click at [577, 204] on icon at bounding box center [579, 204] width 6 height 11
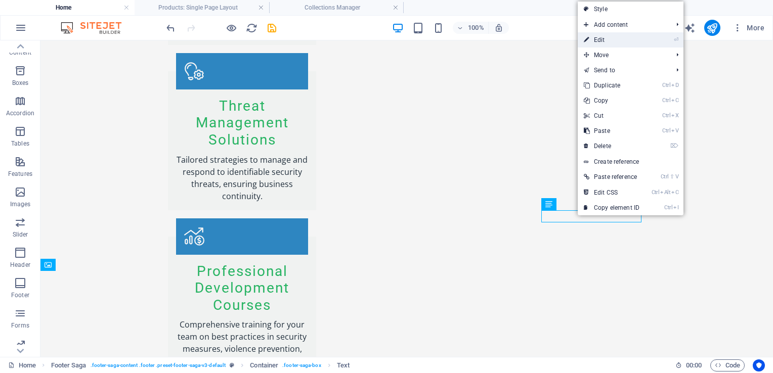
click at [610, 41] on link "⏎ Edit" at bounding box center [612, 39] width 68 height 15
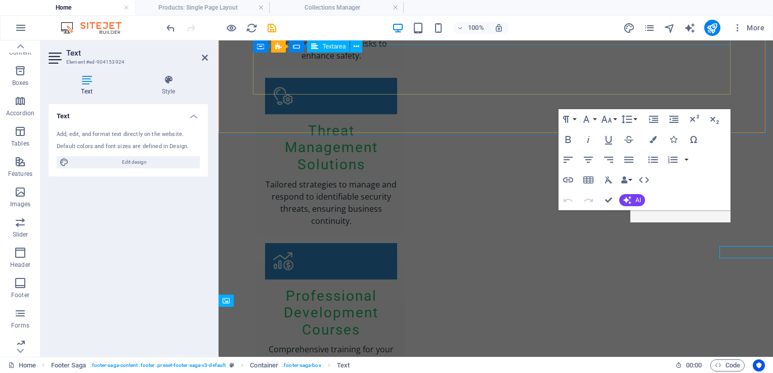
scroll to position [1496, 0]
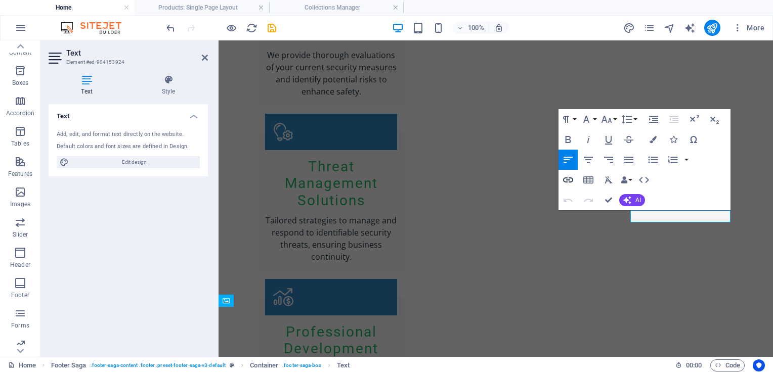
click at [569, 183] on icon "button" at bounding box center [568, 180] width 10 height 5
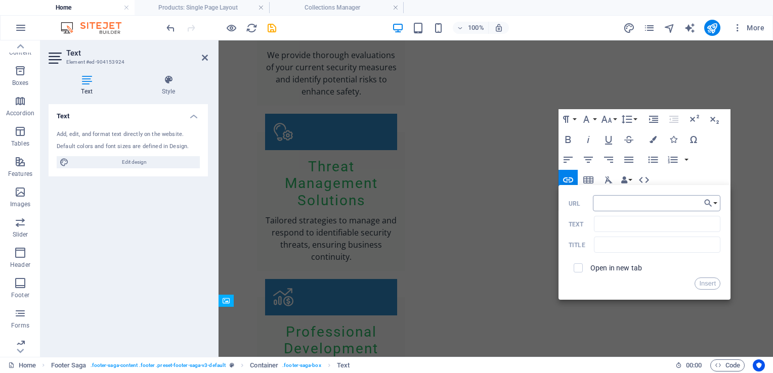
click at [604, 201] on input "URL" at bounding box center [656, 203] width 127 height 16
type input "[URL][DOMAIN_NAME]"
click at [611, 222] on input "Text" at bounding box center [657, 224] width 126 height 16
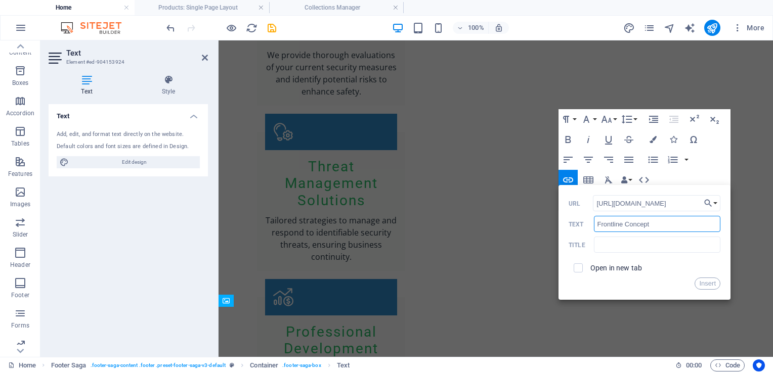
type input "Frontline Concepts"
click at [707, 286] on button "Insert" at bounding box center [708, 284] width 26 height 12
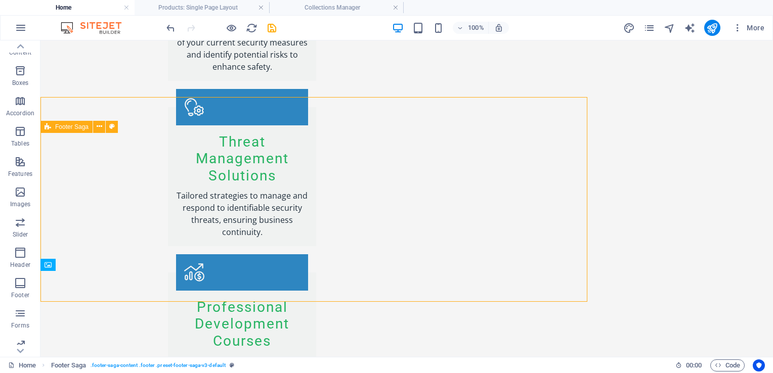
scroll to position [1532, 0]
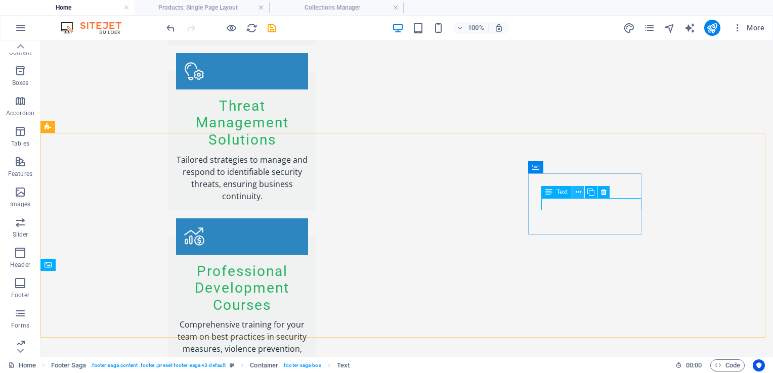
click at [579, 194] on icon at bounding box center [579, 192] width 6 height 11
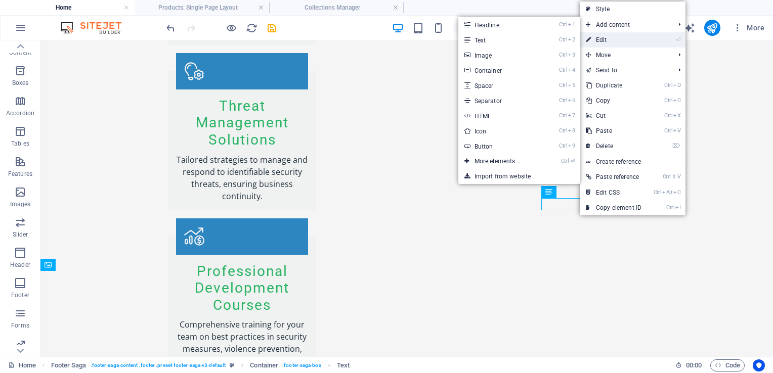
click at [629, 46] on link "⏎ Edit" at bounding box center [614, 39] width 68 height 15
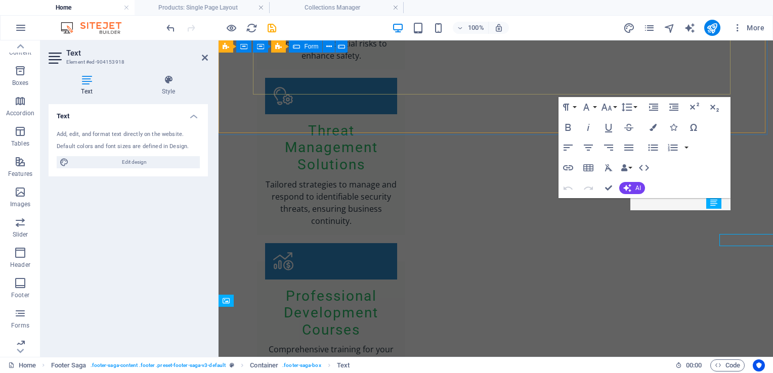
scroll to position [1496, 0]
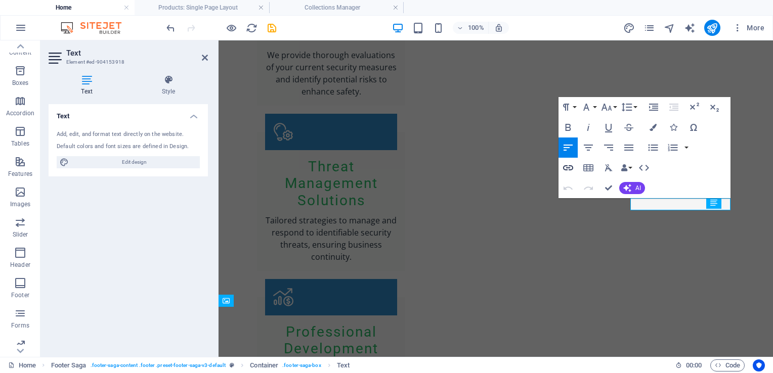
click at [566, 168] on icon "button" at bounding box center [568, 167] width 10 height 5
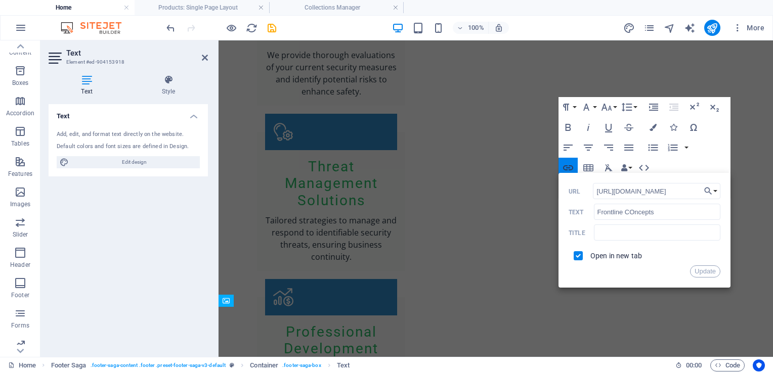
scroll to position [0, 29]
click at [634, 210] on input "Frontline COncepts" at bounding box center [657, 212] width 126 height 16
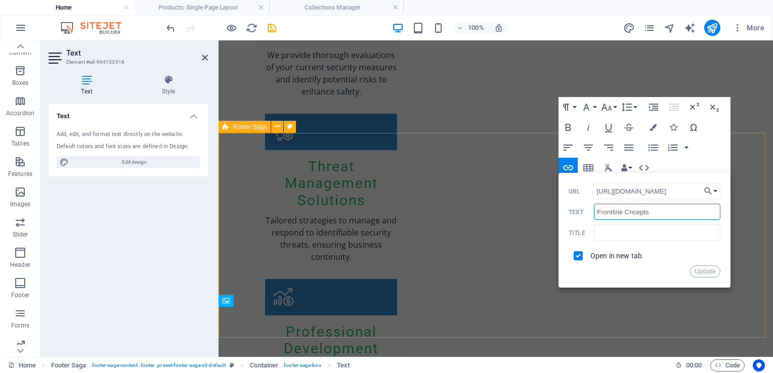
type input "Frontline Concepts"
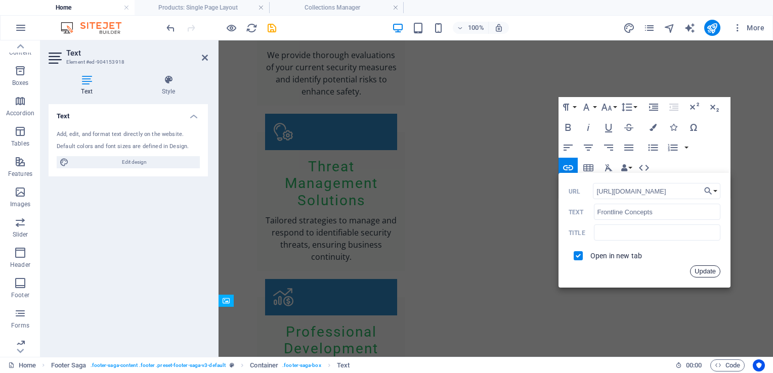
click at [708, 274] on button "Update" at bounding box center [705, 272] width 30 height 12
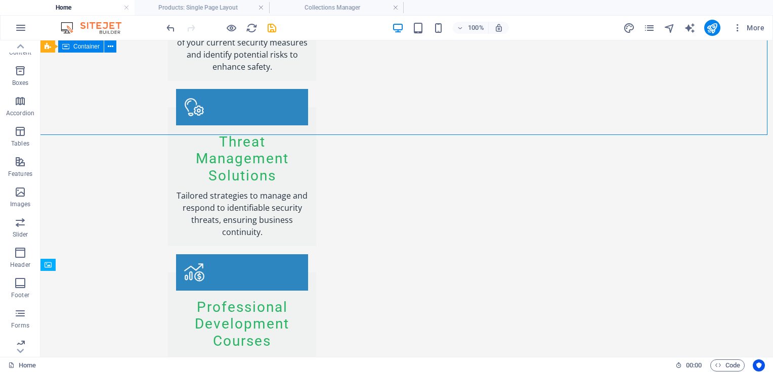
scroll to position [1532, 0]
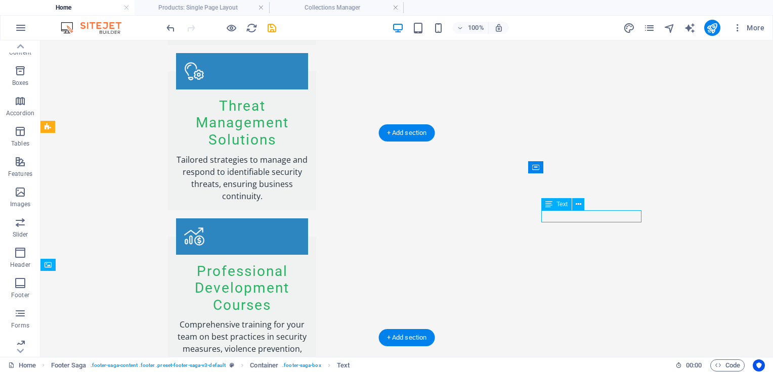
click at [577, 207] on icon at bounding box center [579, 204] width 6 height 11
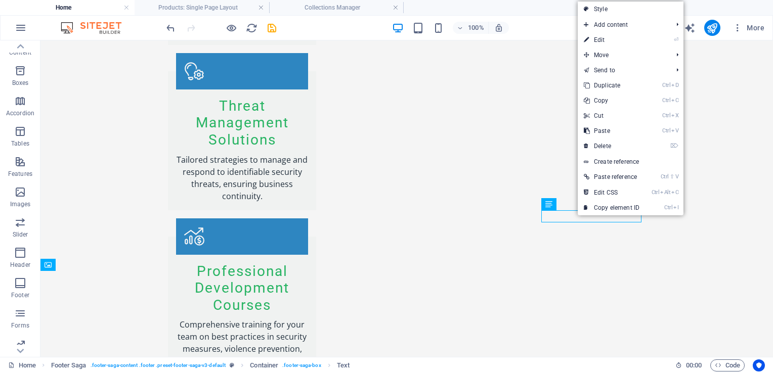
click at [626, 39] on link "⏎ Edit" at bounding box center [612, 39] width 68 height 15
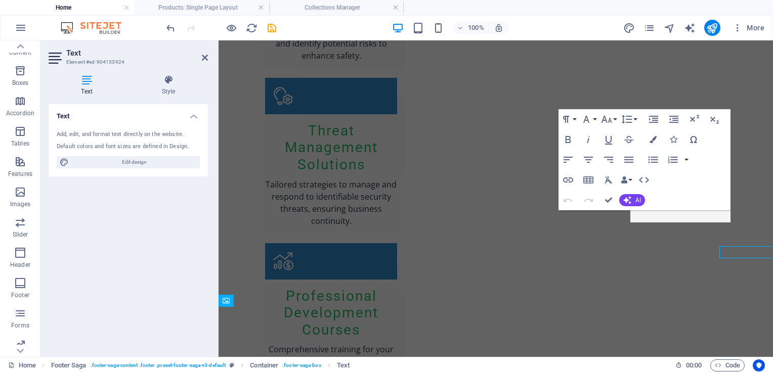
scroll to position [1496, 0]
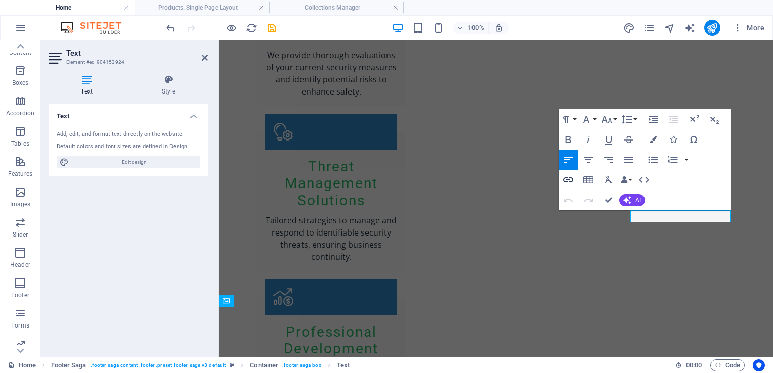
click at [573, 180] on icon "button" at bounding box center [568, 180] width 10 height 5
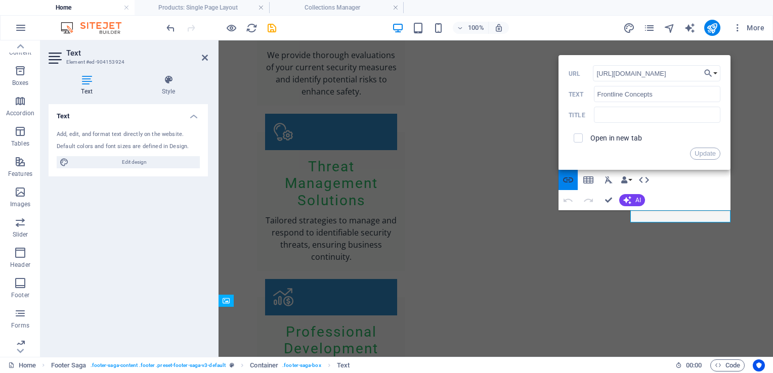
scroll to position [0, 88]
click at [661, 97] on input "Frontline Concepts" at bounding box center [657, 94] width 126 height 16
click at [700, 153] on button "Update" at bounding box center [705, 154] width 30 height 12
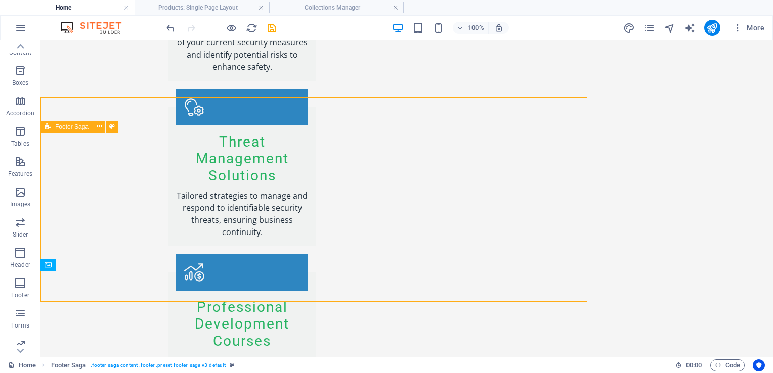
scroll to position [1532, 0]
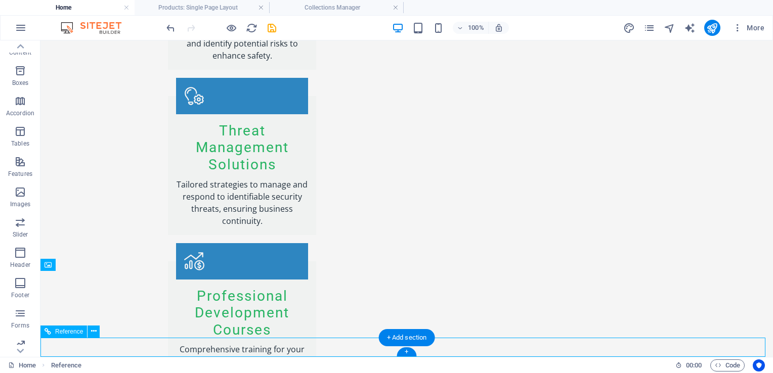
scroll to position [1496, 0]
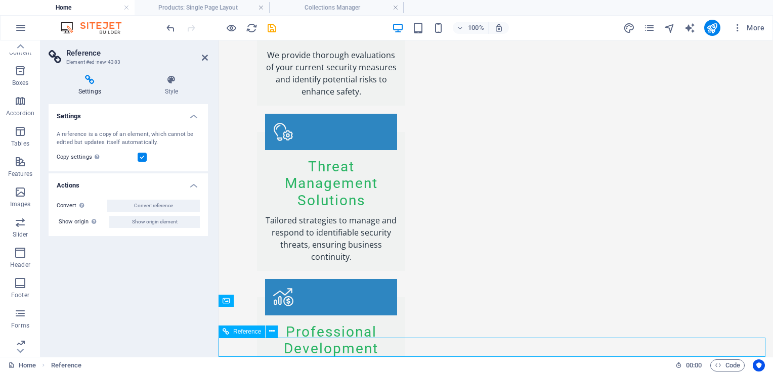
drag, startPoint x: 588, startPoint y: 348, endPoint x: 552, endPoint y: 344, distance: 36.1
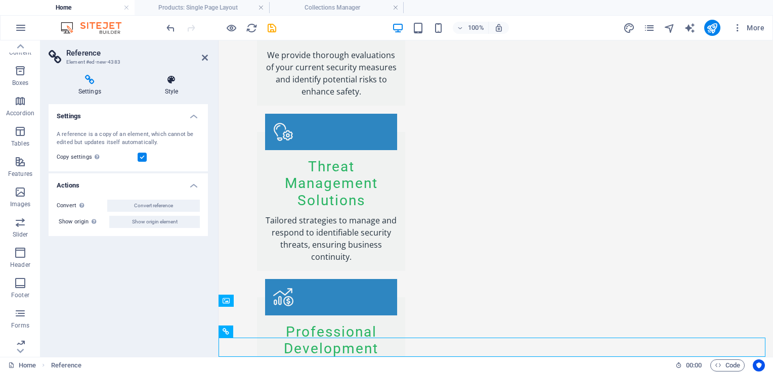
click at [172, 84] on icon at bounding box center [171, 80] width 73 height 10
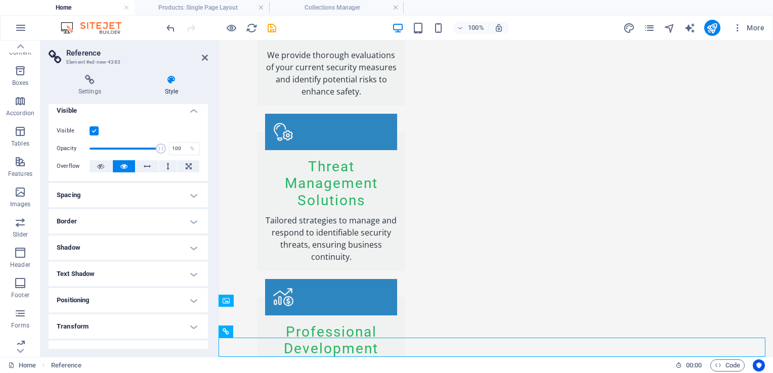
scroll to position [0, 0]
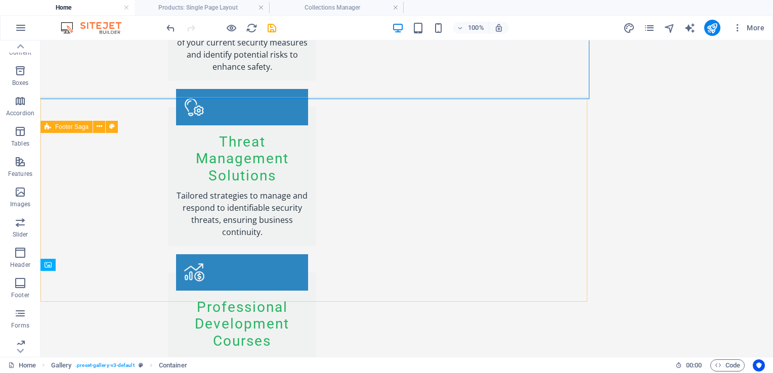
scroll to position [1532, 0]
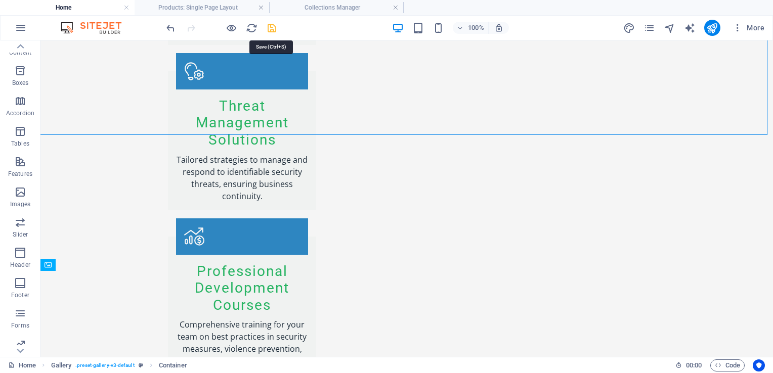
click at [273, 29] on icon "save" at bounding box center [272, 28] width 12 height 12
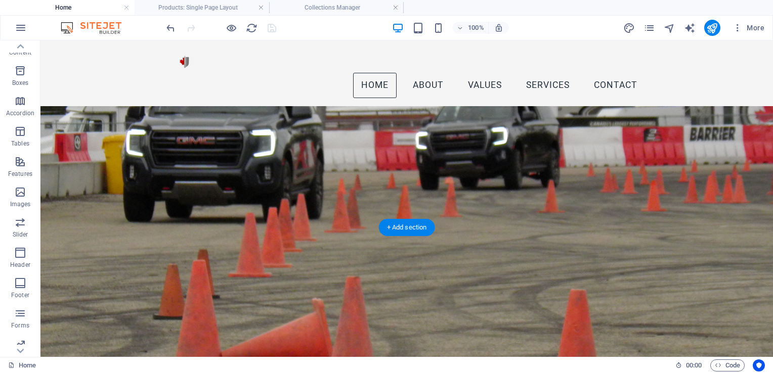
scroll to position [0, 0]
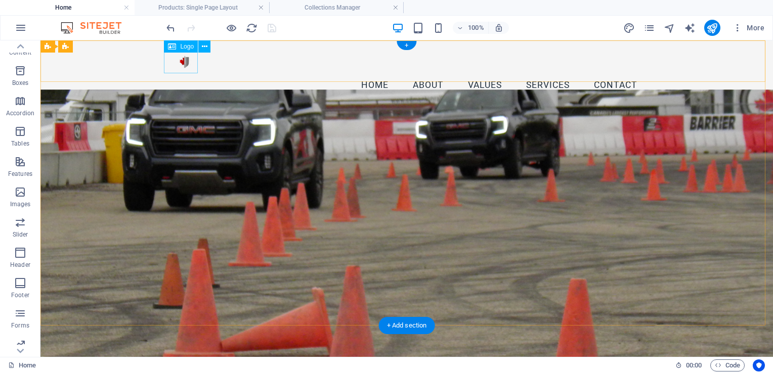
click at [182, 62] on div at bounding box center [407, 61] width 478 height 24
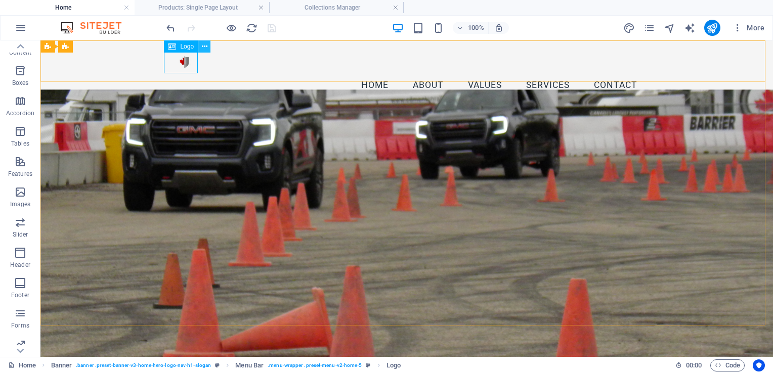
click at [201, 49] on button at bounding box center [204, 46] width 12 height 12
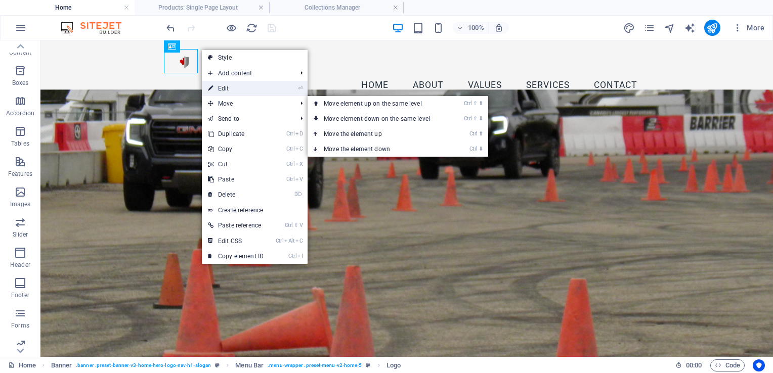
click at [229, 88] on link "⏎ Edit" at bounding box center [236, 88] width 68 height 15
select select "px"
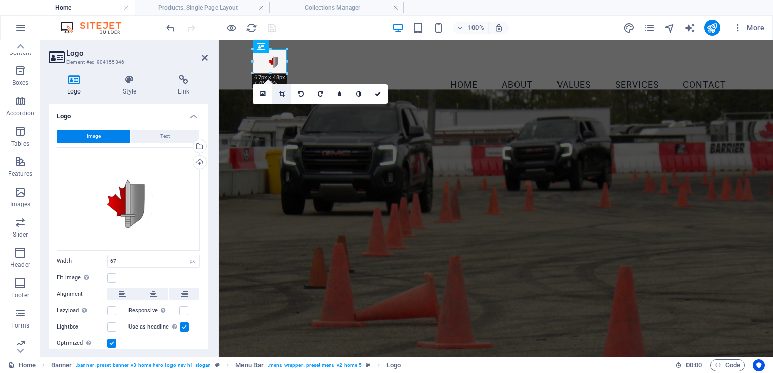
click at [282, 96] on icon at bounding box center [282, 94] width 6 height 6
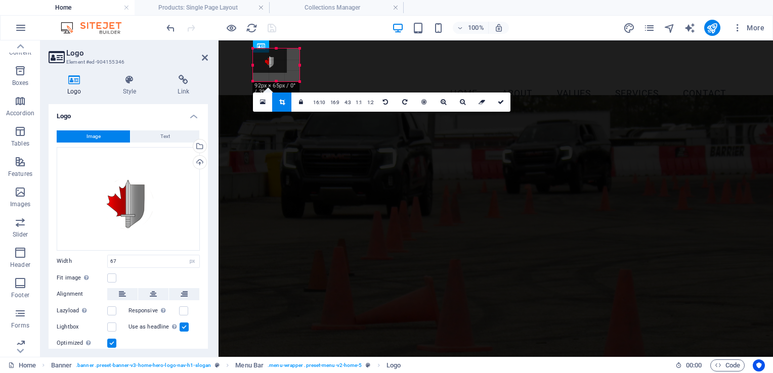
drag, startPoint x: 287, startPoint y: 50, endPoint x: 81, endPoint y: 1, distance: 211.7
click at [300, 41] on div "H2 Preset Container Spacer Banner Container Placeholder Container Text Containe…" at bounding box center [496, 198] width 554 height 317
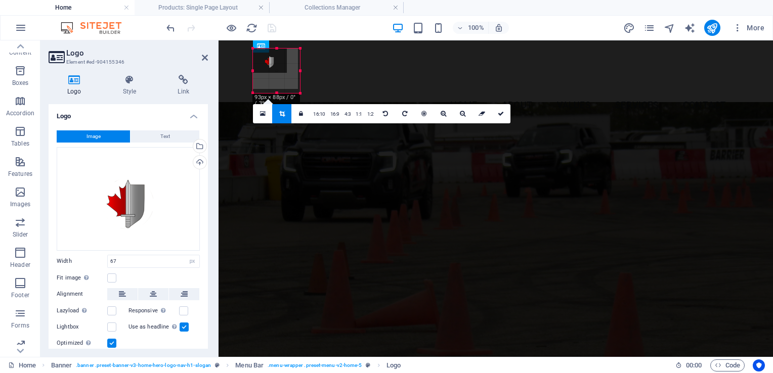
drag, startPoint x: 254, startPoint y: 72, endPoint x: 241, endPoint y: 92, distance: 24.1
click at [241, 92] on div "H2 Preset Container Spacer Banner Container Placeholder Container Text Containe…" at bounding box center [496, 198] width 554 height 317
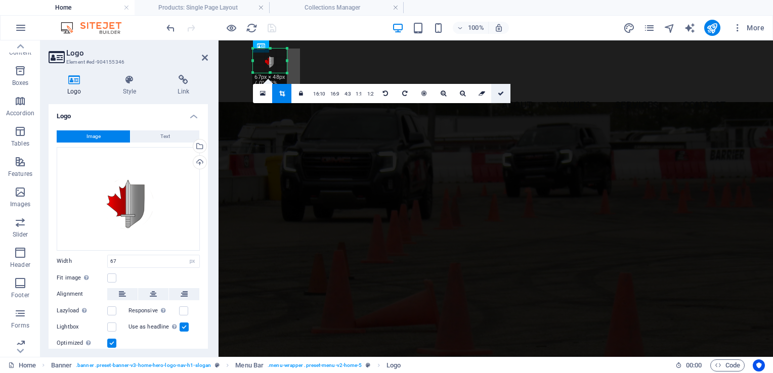
drag, startPoint x: 500, startPoint y: 94, endPoint x: 282, endPoint y: 53, distance: 222.4
click at [500, 94] on icon at bounding box center [501, 94] width 6 height 6
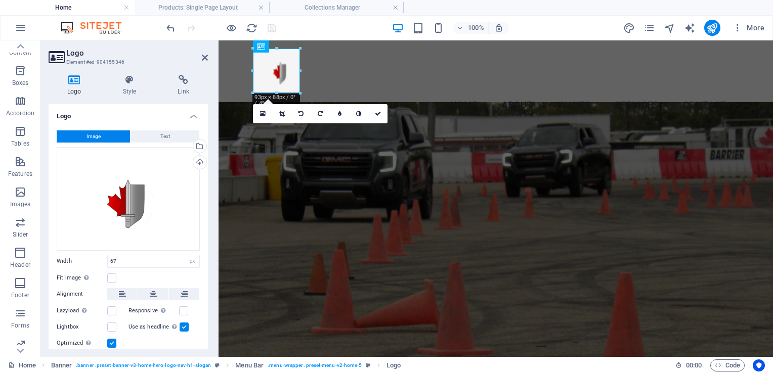
click at [408, 152] on figure at bounding box center [496, 233] width 554 height 262
click at [407, 151] on figure at bounding box center [496, 233] width 554 height 262
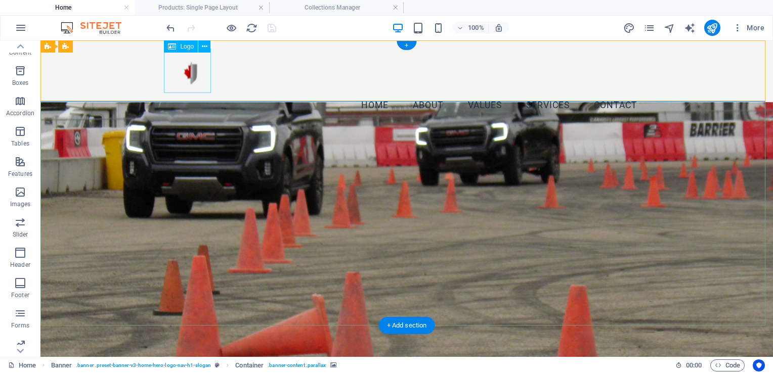
click at [184, 76] on div at bounding box center [407, 71] width 478 height 45
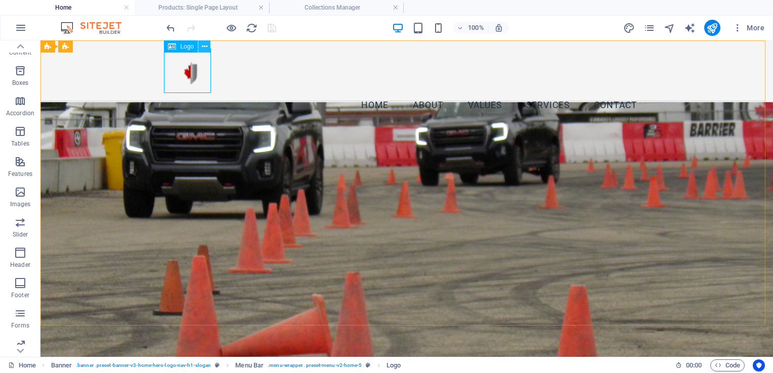
click at [203, 49] on icon at bounding box center [205, 46] width 6 height 11
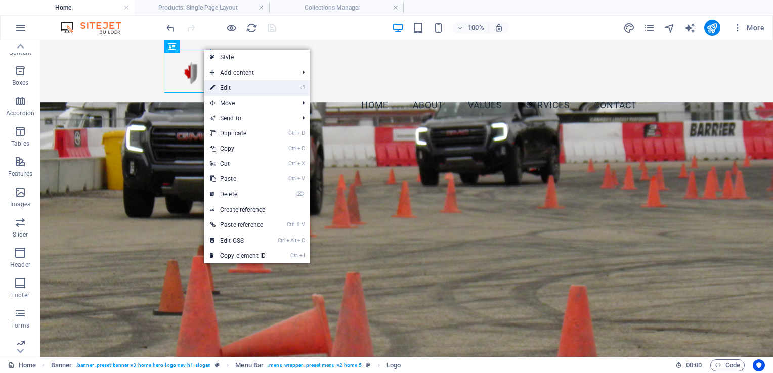
click at [245, 88] on link "⏎ Edit" at bounding box center [238, 87] width 68 height 15
select select "px"
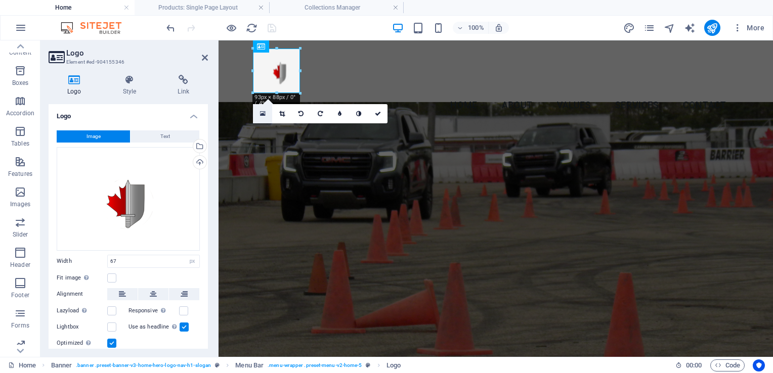
click at [266, 114] on link at bounding box center [262, 113] width 19 height 19
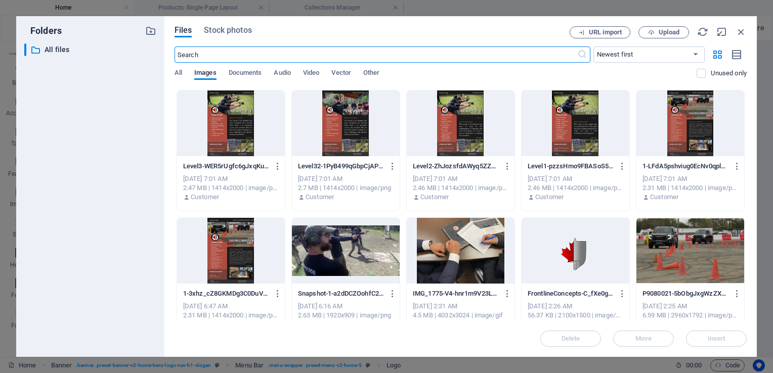
scroll to position [143, 0]
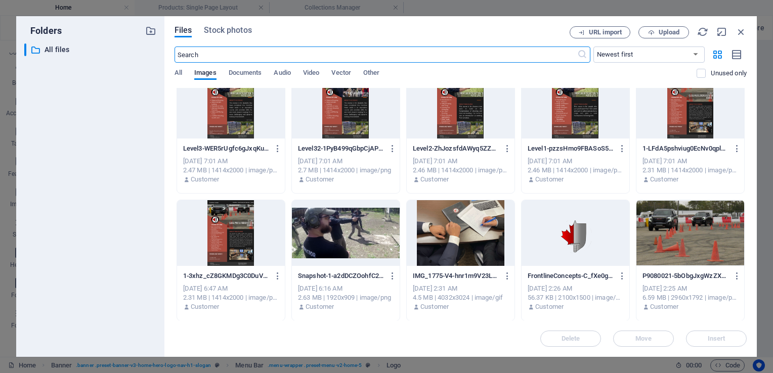
click at [561, 222] on div at bounding box center [576, 233] width 108 height 66
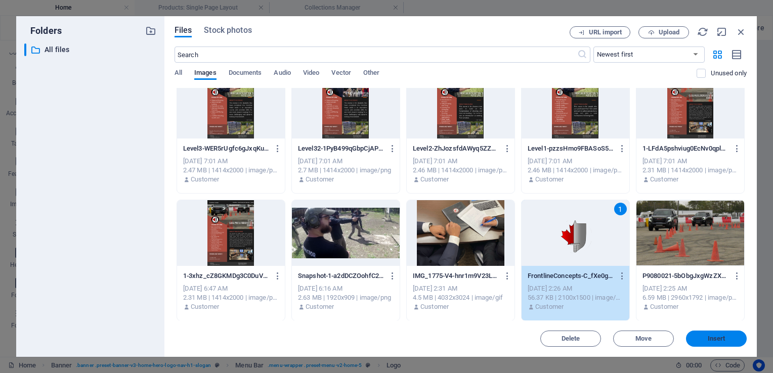
click at [715, 337] on span "Insert" at bounding box center [717, 339] width 18 height 6
type input "93"
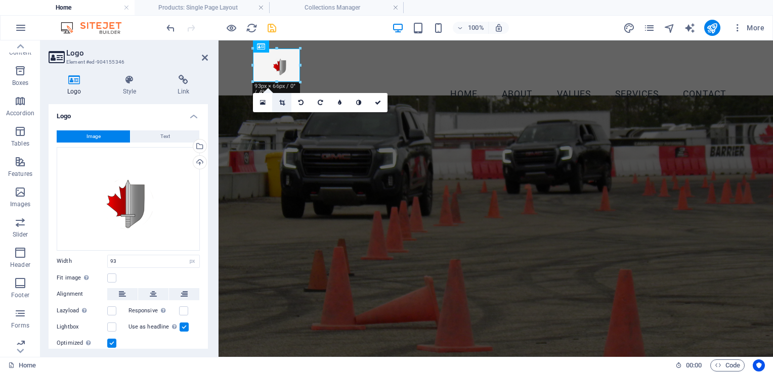
click at [282, 100] on icon at bounding box center [282, 103] width 6 height 6
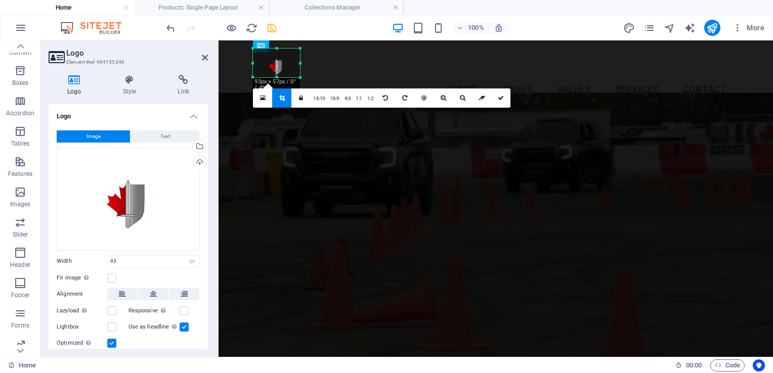
click at [279, 77] on div at bounding box center [276, 78] width 47 height 4
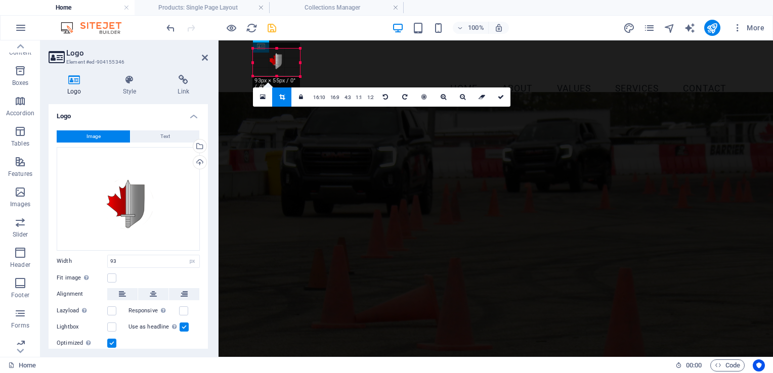
drag, startPoint x: 277, startPoint y: 49, endPoint x: 277, endPoint y: 55, distance: 6.1
click at [277, 55] on div "180 170 160 150 140 130 120 110 100 90 80 70 60 50 40 30 20 10 0 -10 -20 -30 -4…" at bounding box center [276, 63] width 47 height 28
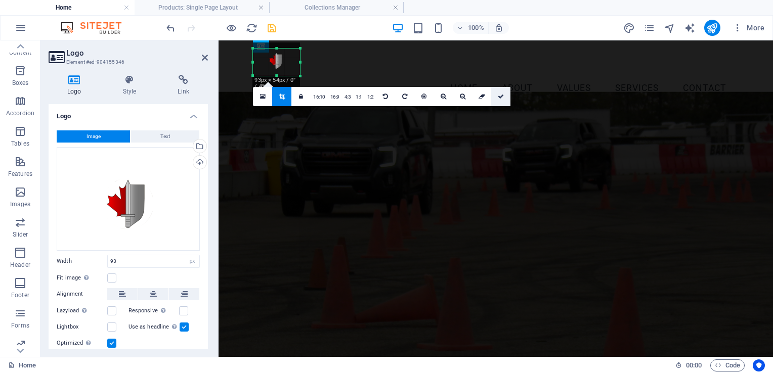
click at [501, 95] on icon at bounding box center [501, 97] width 6 height 6
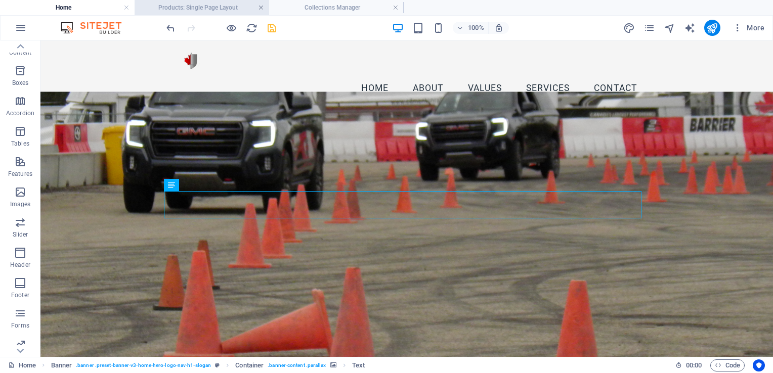
click at [261, 7] on link at bounding box center [261, 8] width 6 height 10
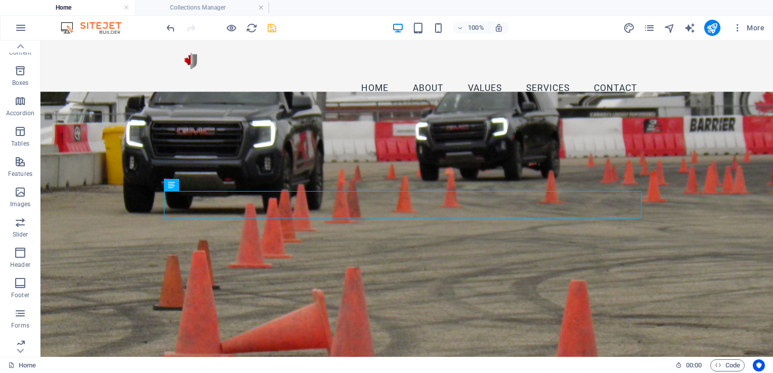
click at [261, 7] on link at bounding box center [261, 8] width 6 height 10
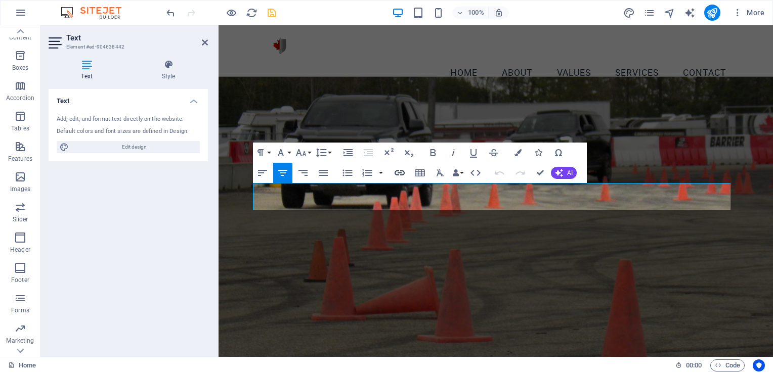
click at [401, 176] on icon "button" at bounding box center [400, 173] width 12 height 12
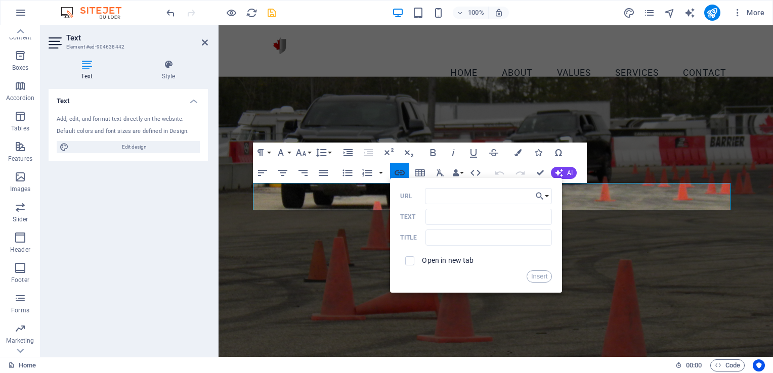
click at [401, 176] on icon "button" at bounding box center [400, 173] width 12 height 12
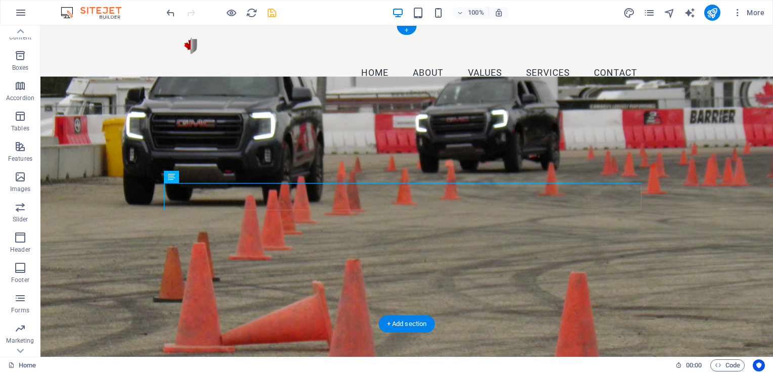
click at [277, 135] on figure at bounding box center [406, 219] width 732 height 286
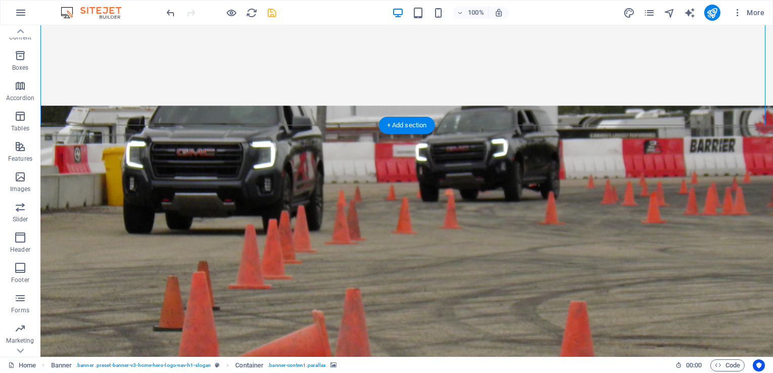
scroll to position [253, 0]
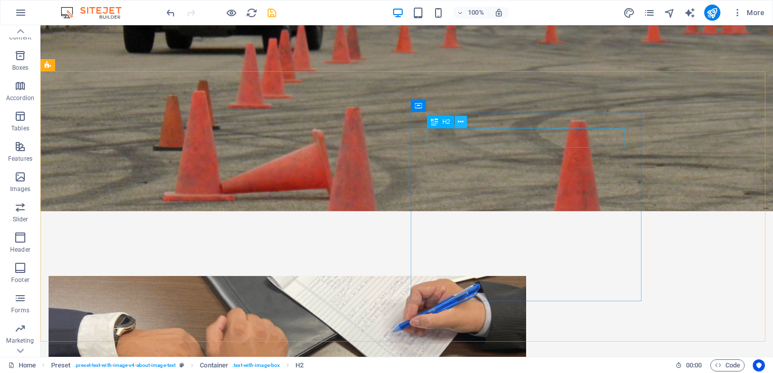
click at [465, 123] on button at bounding box center [461, 122] width 12 height 12
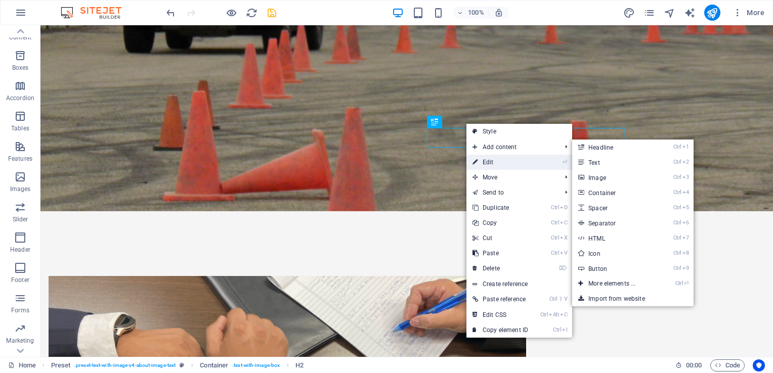
click at [509, 157] on link "⏎ Edit" at bounding box center [500, 162] width 68 height 15
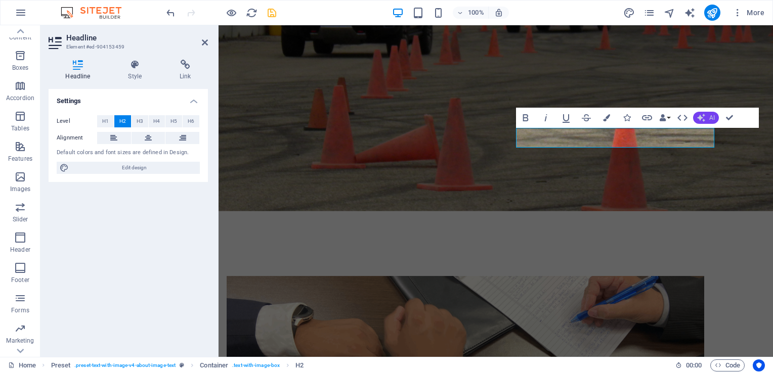
click at [713, 118] on span "AI" at bounding box center [712, 118] width 6 height 6
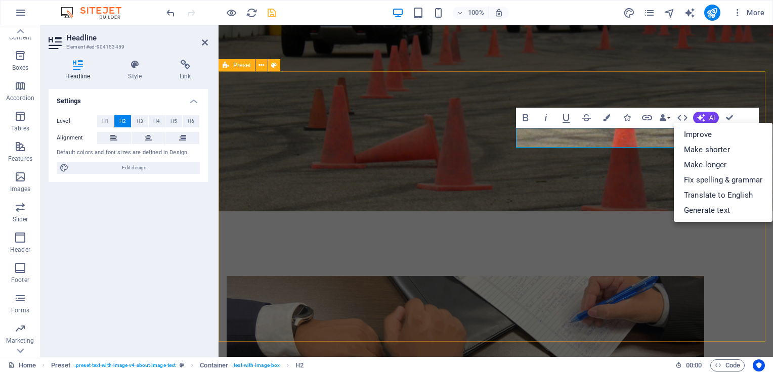
drag, startPoint x: 636, startPoint y: 93, endPoint x: 813, endPoint y: 94, distance: 177.6
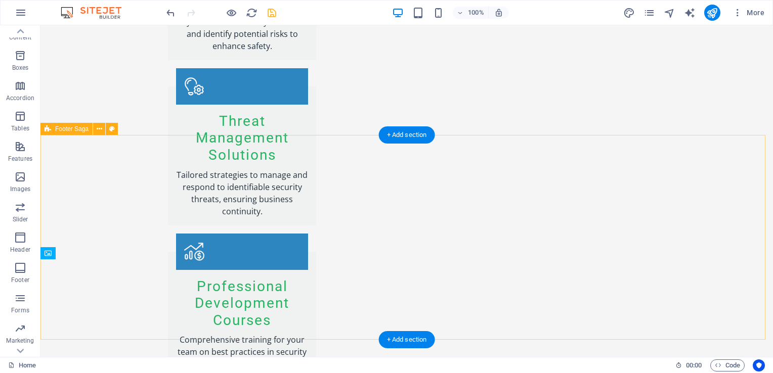
scroll to position [1530, 0]
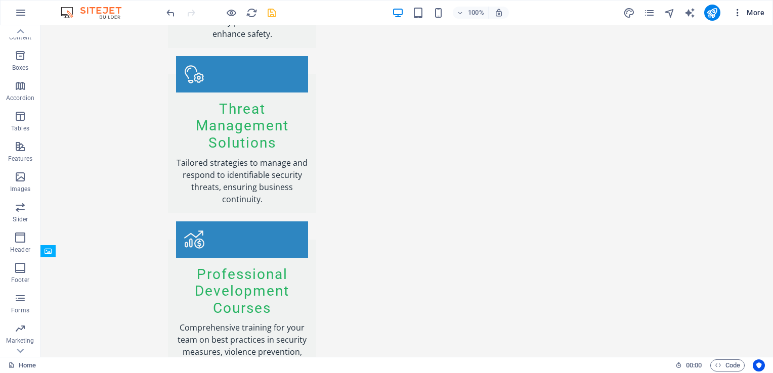
click at [738, 15] on icon "button" at bounding box center [737, 13] width 10 height 10
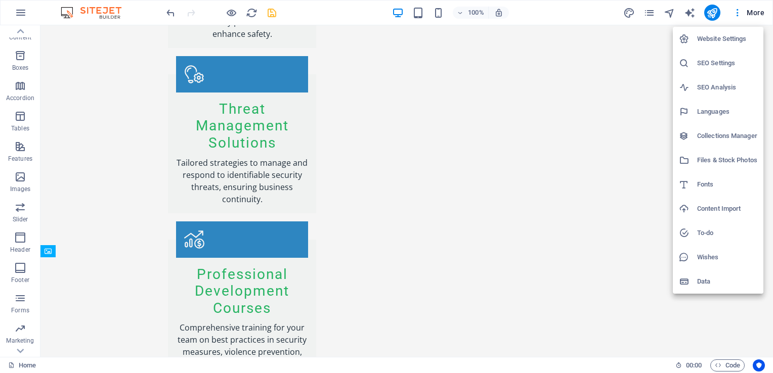
click at [730, 37] on h6 "Website Settings" at bounding box center [727, 39] width 60 height 12
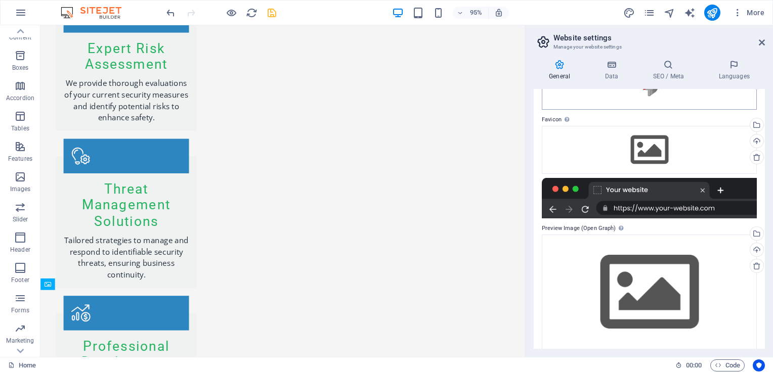
scroll to position [96, 0]
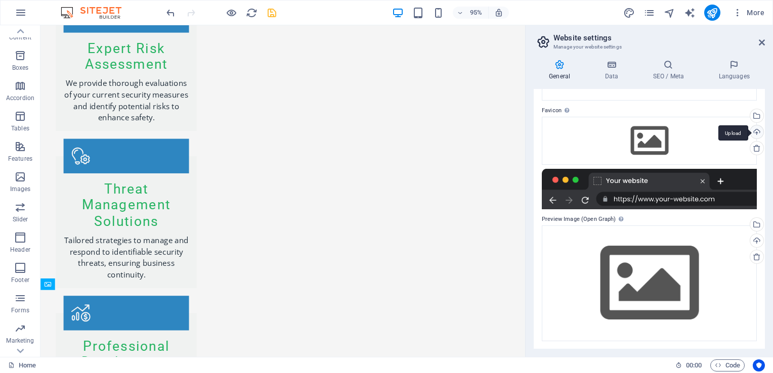
click at [756, 133] on div "Upload" at bounding box center [755, 132] width 15 height 15
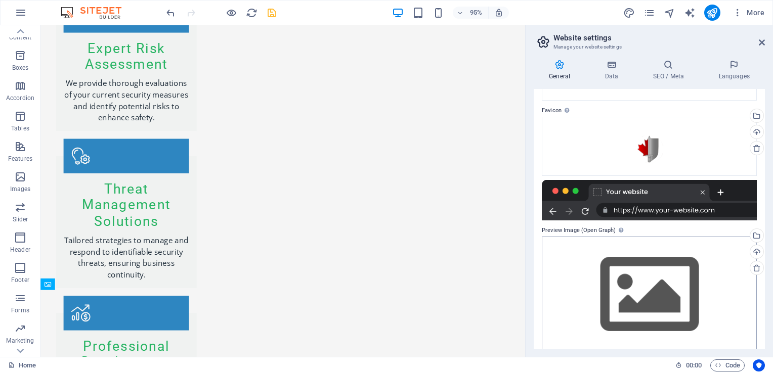
scroll to position [107, 0]
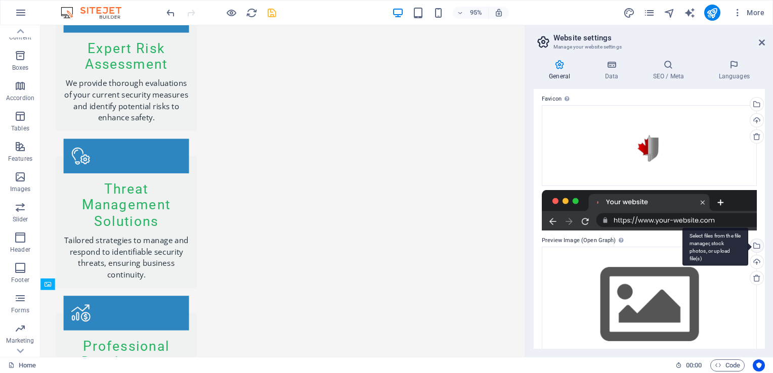
click at [753, 241] on div "Select files from the file manager, stock photos, or upload file(s)" at bounding box center [755, 246] width 15 height 15
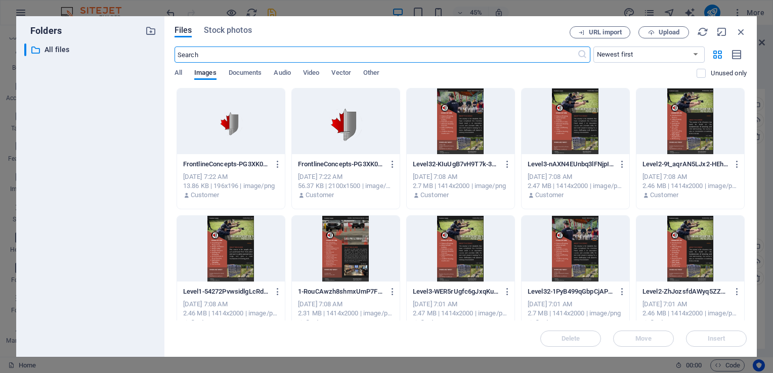
scroll to position [1448, 0]
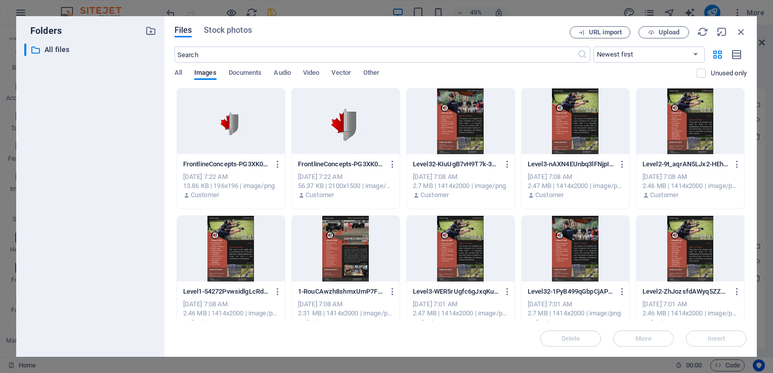
click at [360, 130] on div at bounding box center [346, 122] width 108 height 66
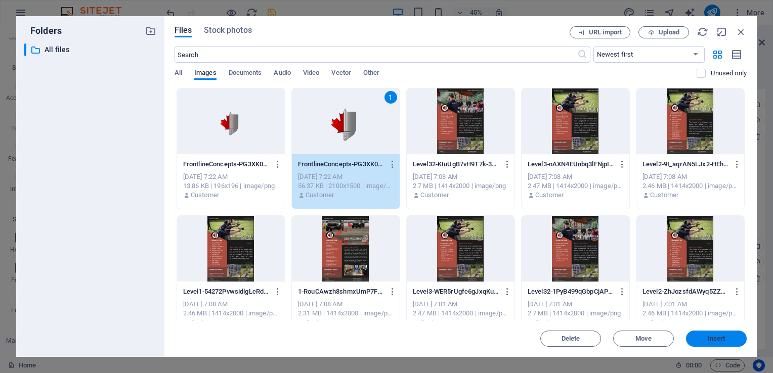
click at [718, 338] on span "Insert" at bounding box center [717, 339] width 18 height 6
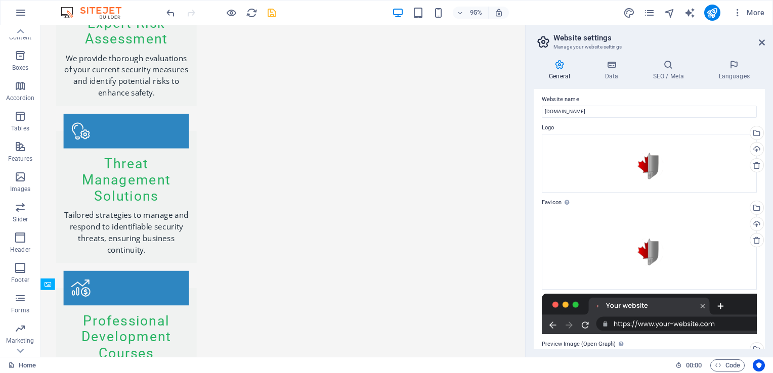
scroll to position [0, 0]
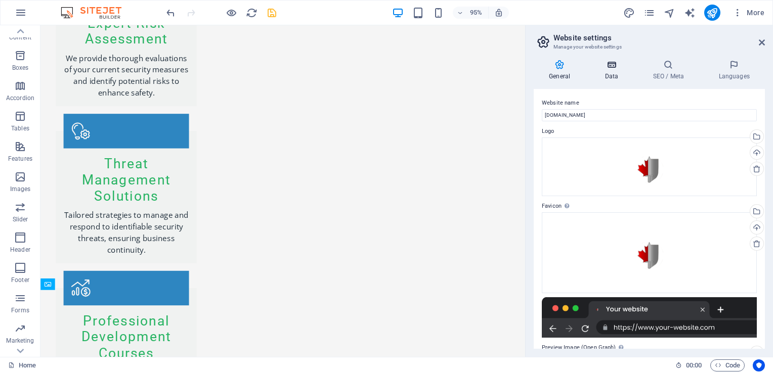
click at [615, 66] on icon at bounding box center [611, 65] width 44 height 10
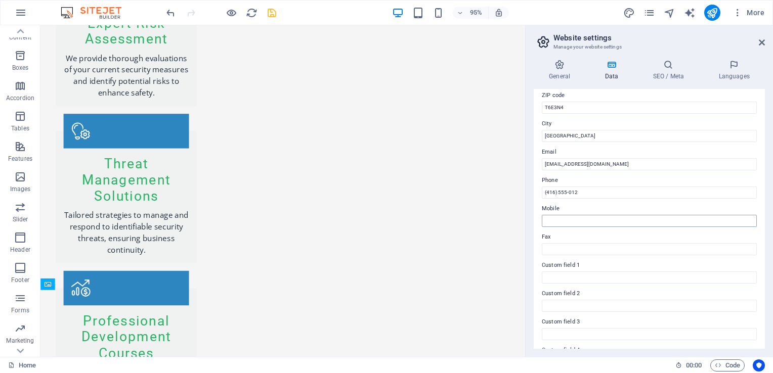
scroll to position [152, 0]
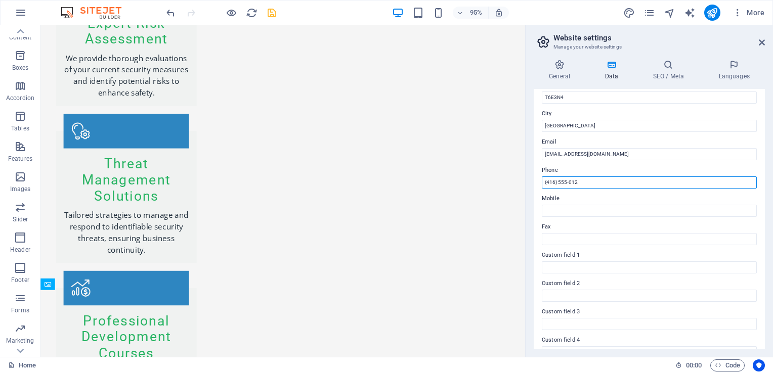
drag, startPoint x: 624, startPoint y: 209, endPoint x: 542, endPoint y: 194, distance: 83.8
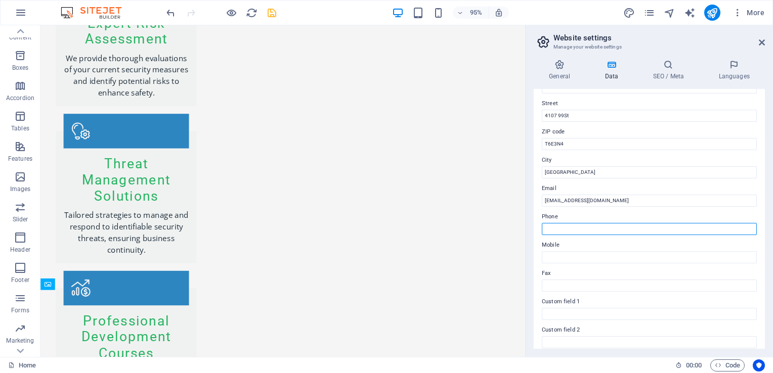
scroll to position [0, 0]
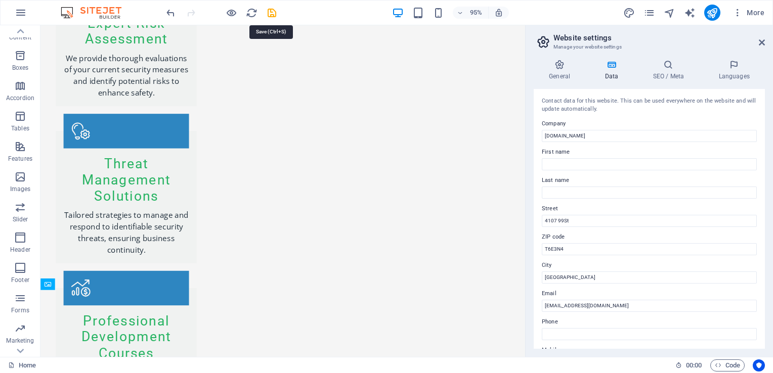
click at [272, 14] on icon "save" at bounding box center [272, 13] width 12 height 12
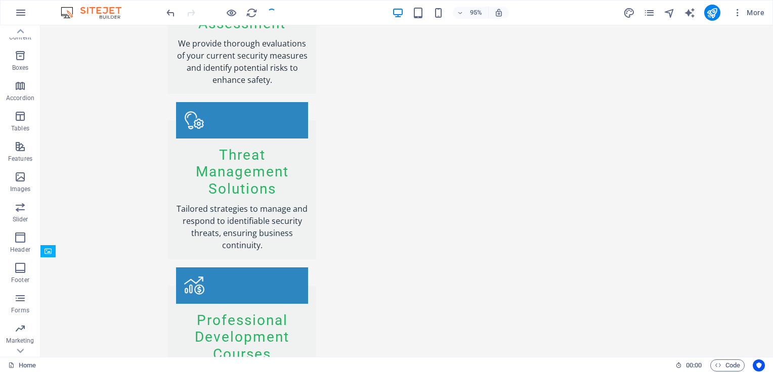
scroll to position [1530, 0]
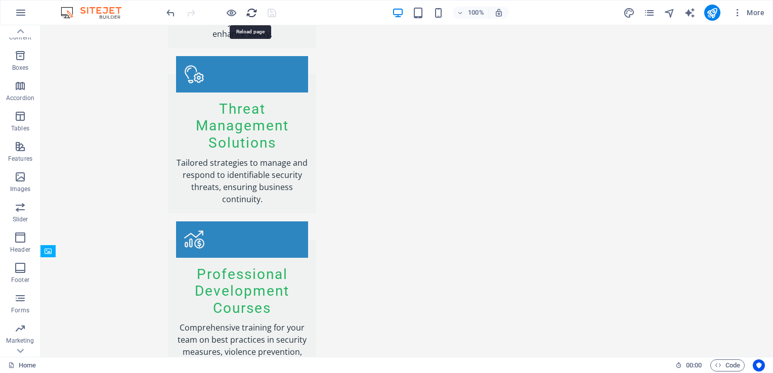
click at [251, 10] on icon "reload" at bounding box center [252, 13] width 12 height 12
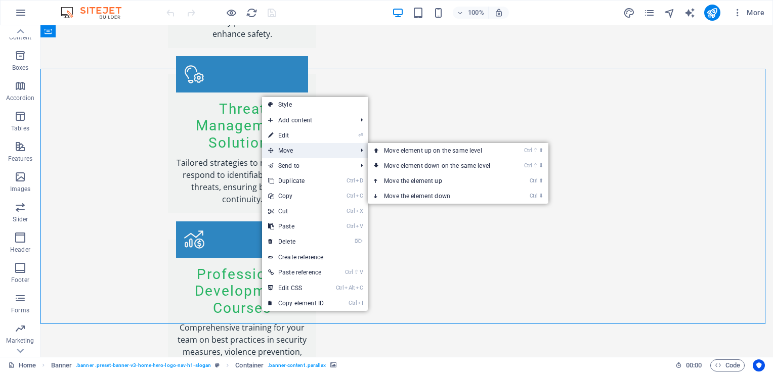
click at [304, 147] on span "Move" at bounding box center [307, 150] width 91 height 15
click at [450, 193] on link "Ctrl ⬇ Move the element down" at bounding box center [439, 196] width 143 height 15
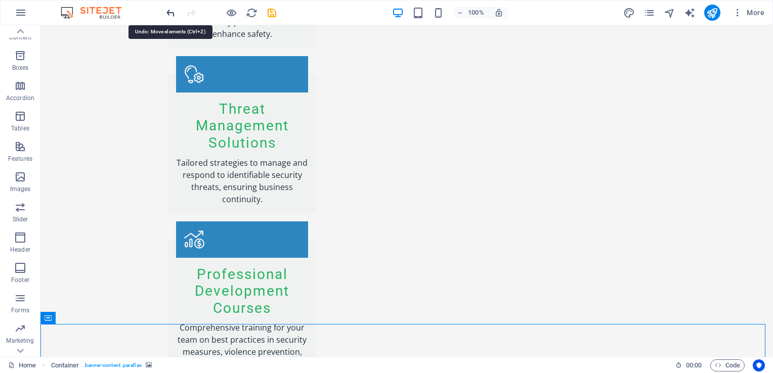
click at [168, 12] on icon "undo" at bounding box center [171, 13] width 12 height 12
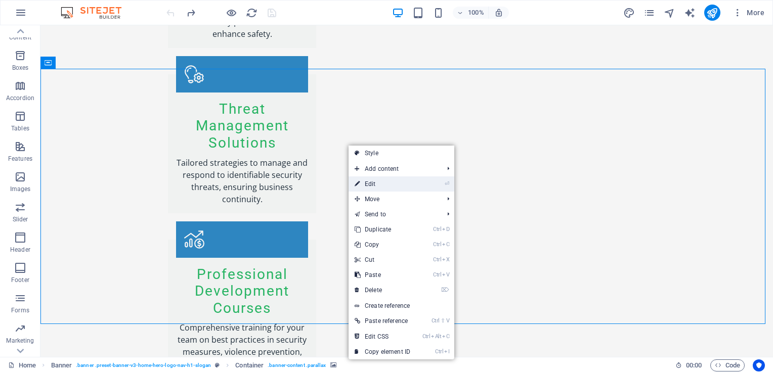
click at [367, 181] on link "⏎ Edit" at bounding box center [383, 184] width 68 height 15
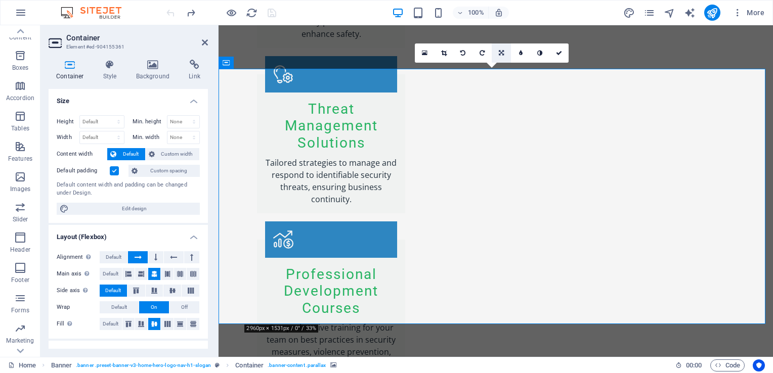
click at [499, 53] on icon at bounding box center [501, 53] width 5 height 6
click at [500, 72] on icon at bounding box center [501, 72] width 6 height 6
click at [500, 54] on icon at bounding box center [501, 53] width 6 height 6
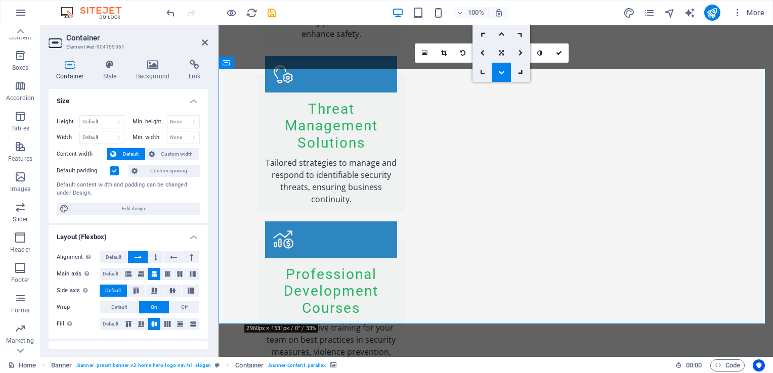
click at [500, 35] on icon at bounding box center [501, 34] width 6 height 6
click at [502, 51] on icon at bounding box center [501, 53] width 6 height 6
click at [501, 36] on link at bounding box center [501, 33] width 19 height 19
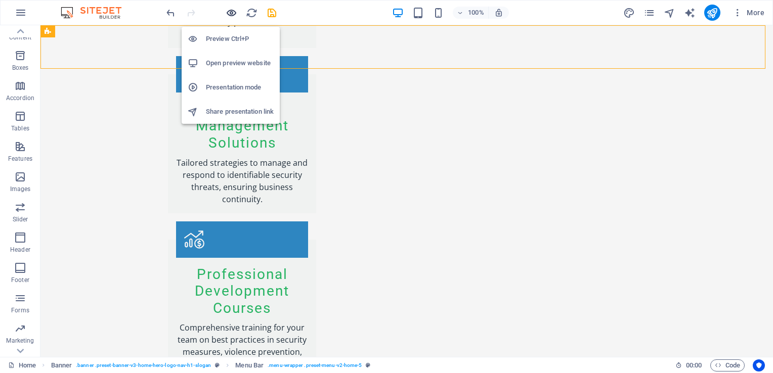
click at [234, 15] on icon "button" at bounding box center [232, 13] width 12 height 12
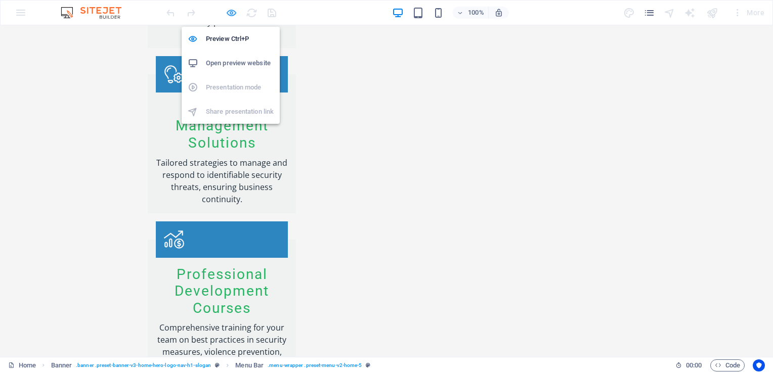
click at [233, 16] on icon "button" at bounding box center [232, 13] width 12 height 12
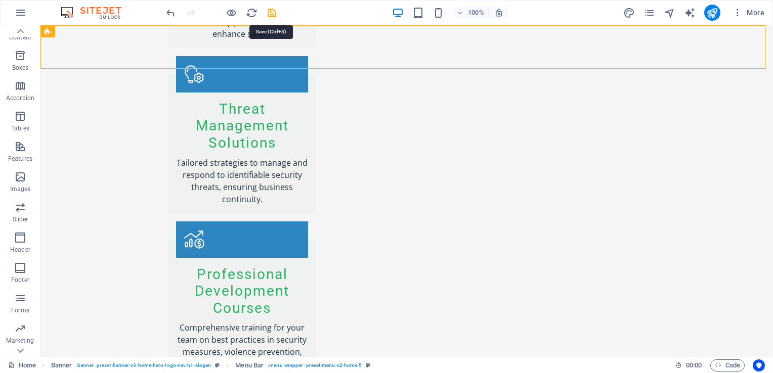
click at [268, 15] on icon "save" at bounding box center [272, 13] width 12 height 12
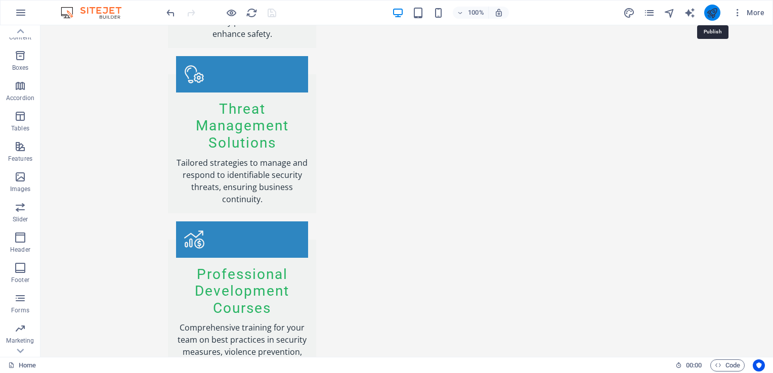
click at [714, 15] on icon "publish" at bounding box center [712, 13] width 12 height 12
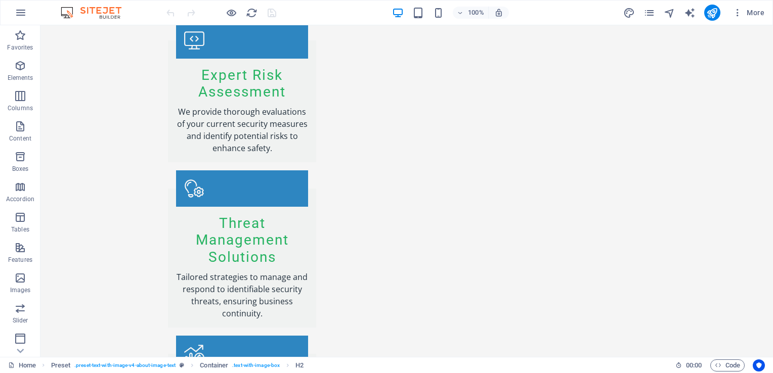
scroll to position [1422, 0]
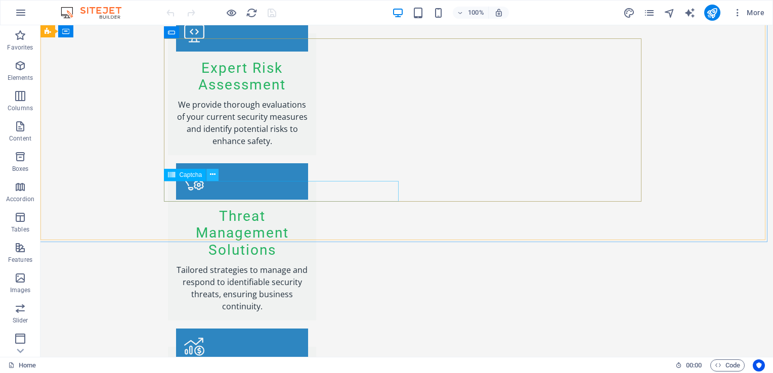
click at [213, 175] on icon at bounding box center [213, 174] width 6 height 11
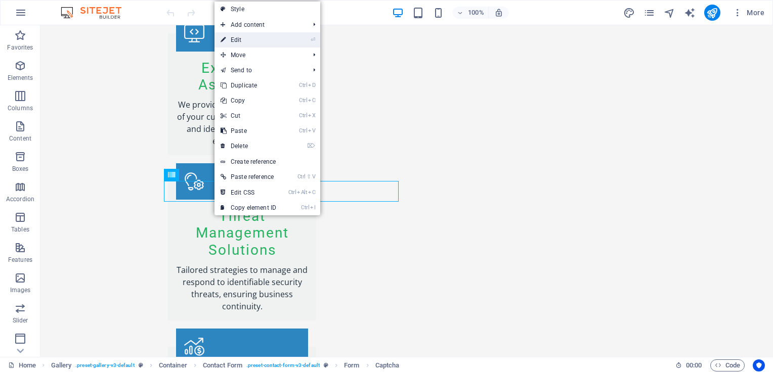
click at [256, 39] on link "⏎ Edit" at bounding box center [248, 39] width 68 height 15
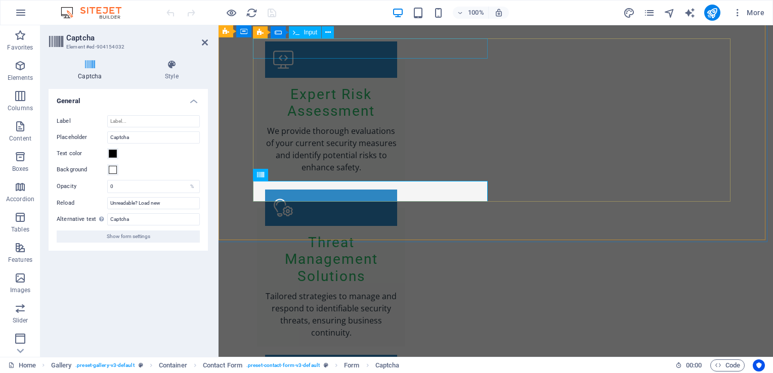
scroll to position [1387, 0]
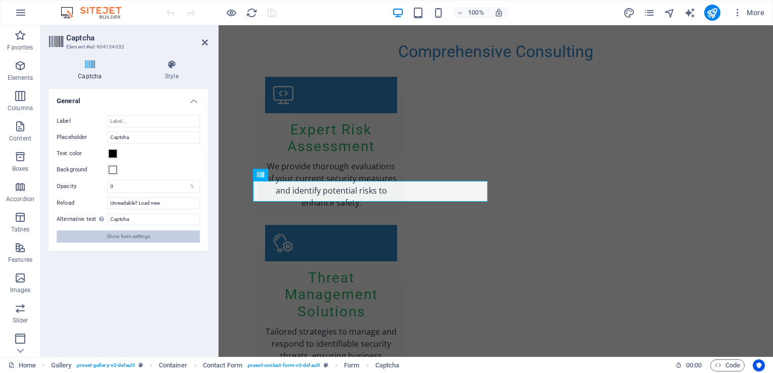
click at [155, 240] on button "Show form settings" at bounding box center [128, 237] width 143 height 12
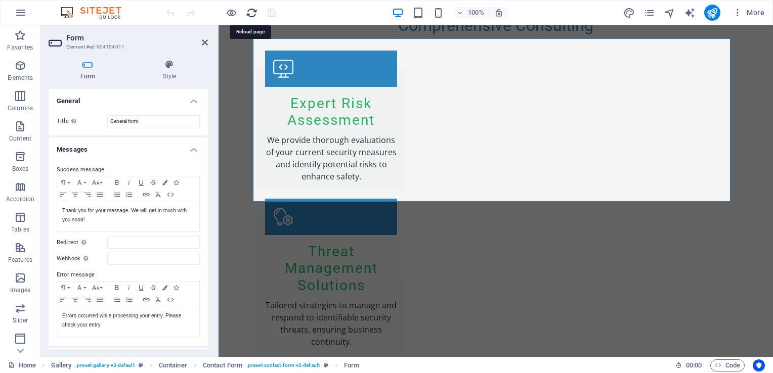
click at [252, 8] on icon "reload" at bounding box center [252, 13] width 12 height 12
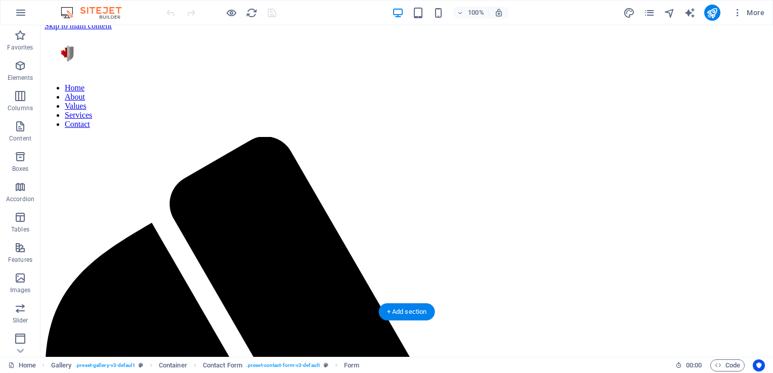
scroll to position [0, 0]
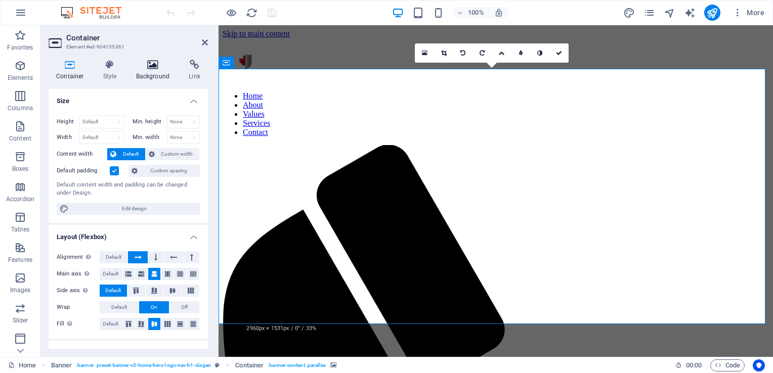
click at [150, 67] on icon at bounding box center [152, 65] width 49 height 10
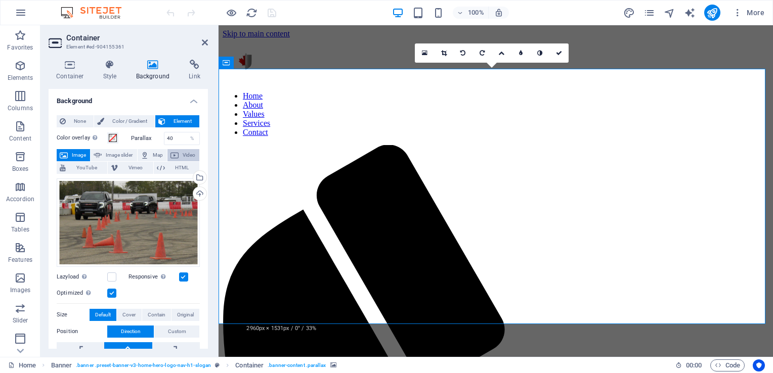
click at [175, 151] on icon at bounding box center [174, 155] width 8 height 12
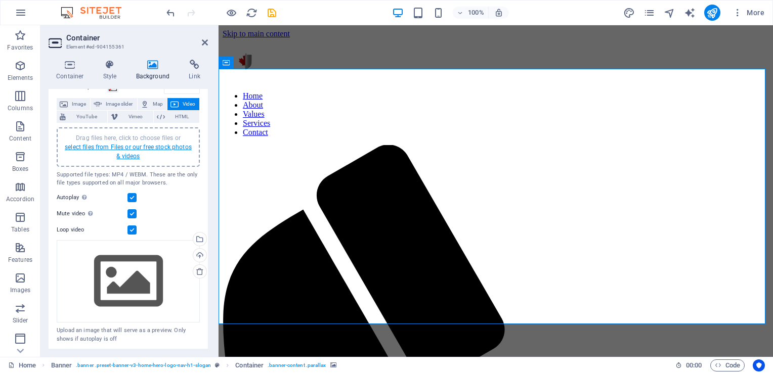
scroll to position [52, 0]
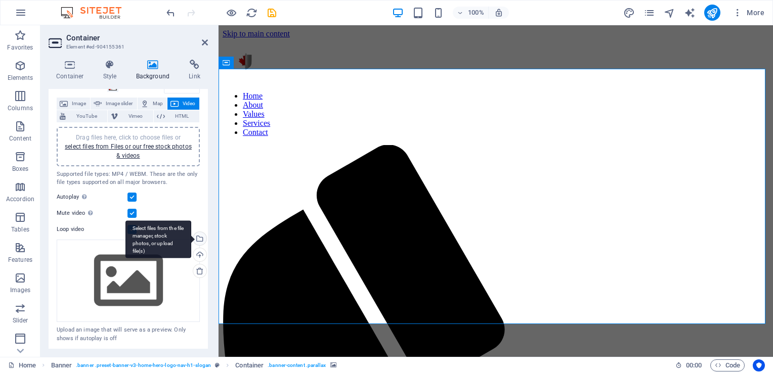
click at [196, 243] on div "Select files from the file manager, stock photos, or upload file(s)" at bounding box center [198, 239] width 15 height 15
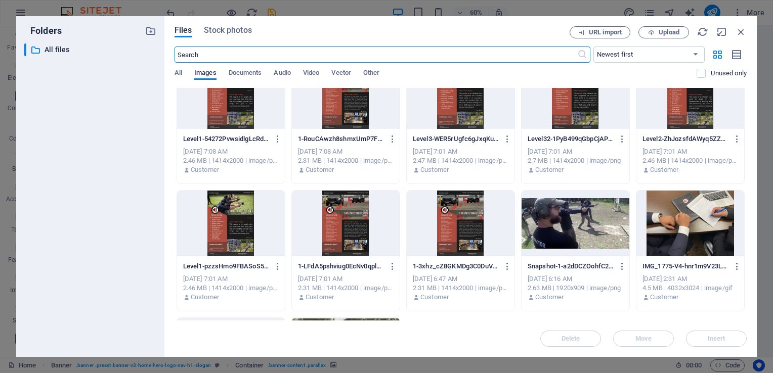
scroll to position [152, 0]
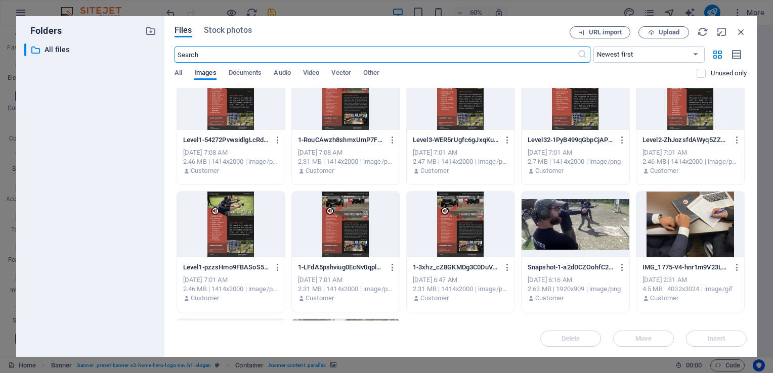
click at [558, 217] on div at bounding box center [576, 225] width 108 height 66
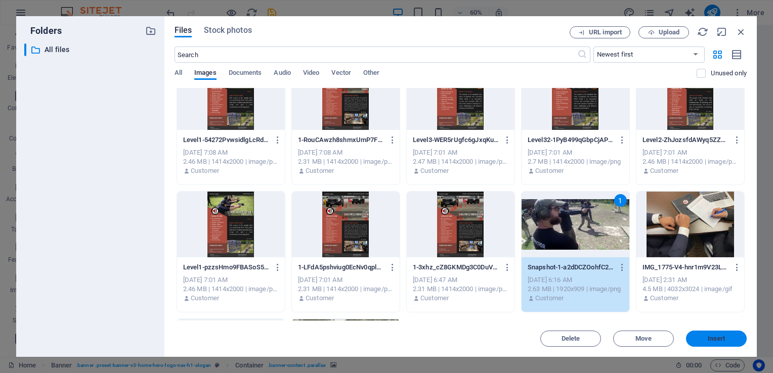
click at [708, 339] on span "Insert" at bounding box center [717, 339] width 18 height 6
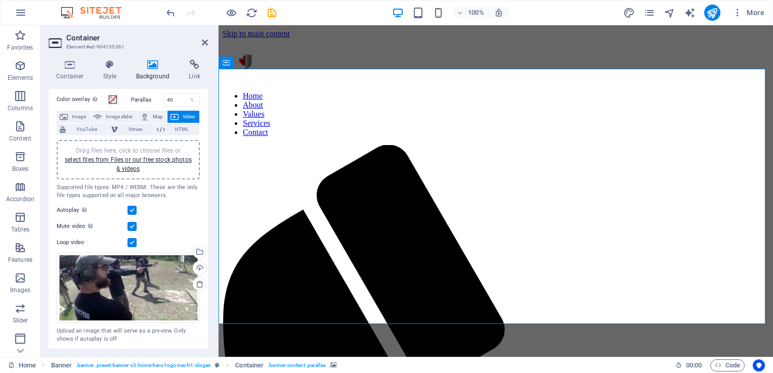
scroll to position [39, 0]
drag, startPoint x: 498, startPoint y: 199, endPoint x: 279, endPoint y: 165, distance: 221.2
click at [202, 112] on div "None Color / Gradient Element Stretch background to full-width Color overlay Pl…" at bounding box center [128, 209] width 159 height 283
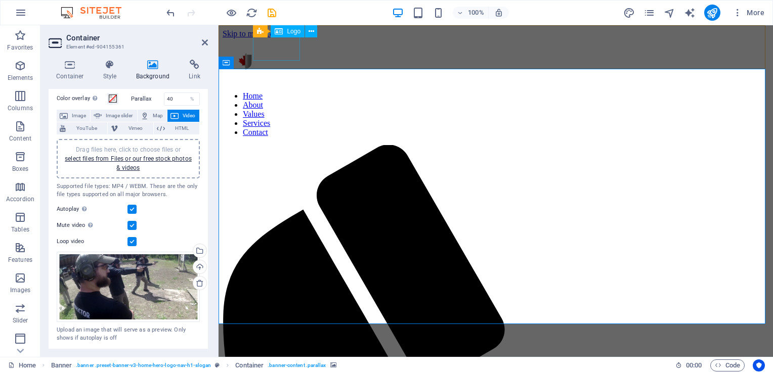
click at [281, 60] on div at bounding box center [496, 64] width 546 height 31
select select "px"
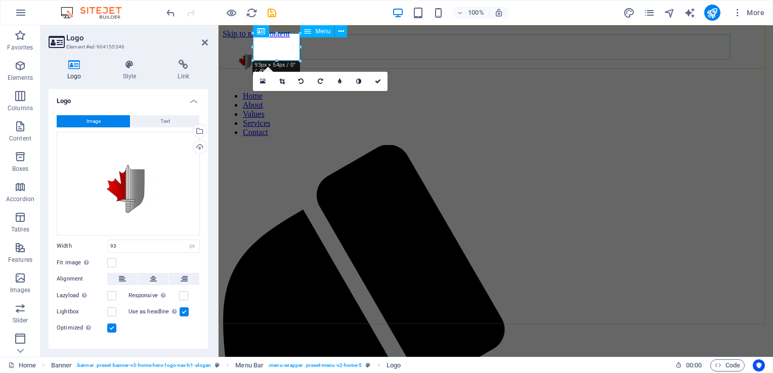
click at [396, 92] on nav "Home About Values Services Contact" at bounding box center [496, 115] width 546 height 46
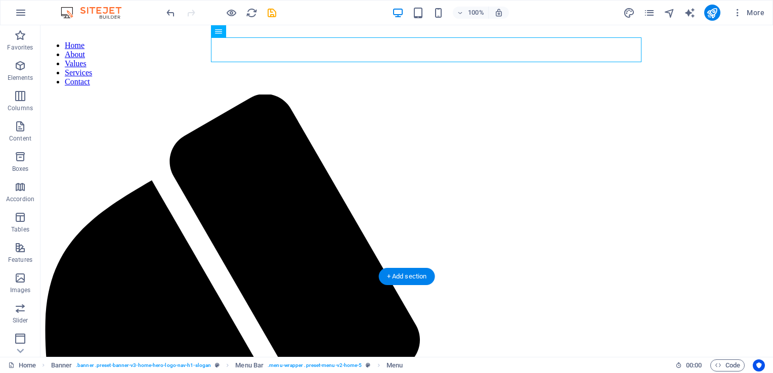
scroll to position [0, 0]
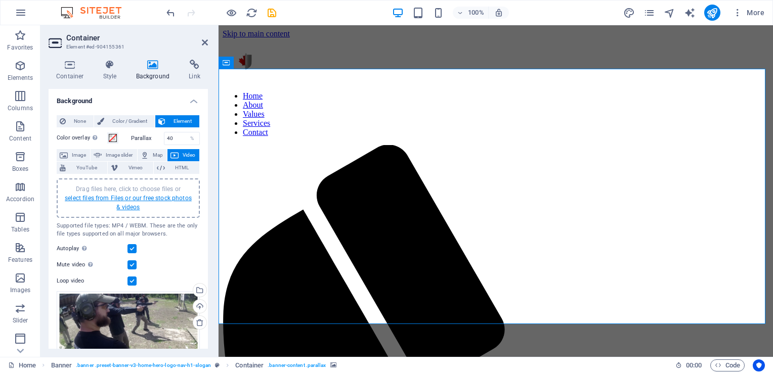
click at [132, 201] on link "select files from Files or our free stock photos & videos" at bounding box center [128, 203] width 127 height 16
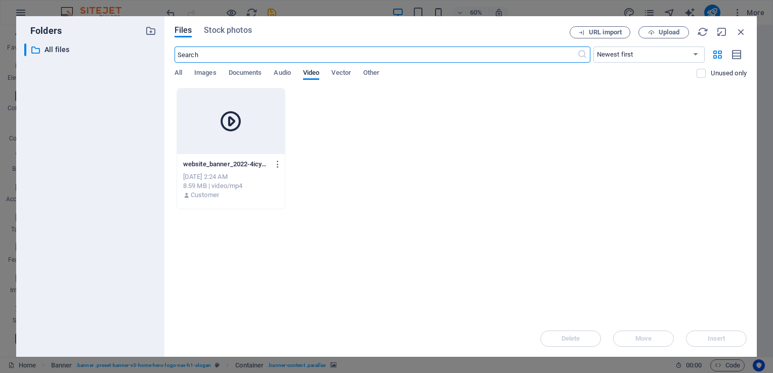
click at [238, 118] on icon at bounding box center [231, 121] width 24 height 24
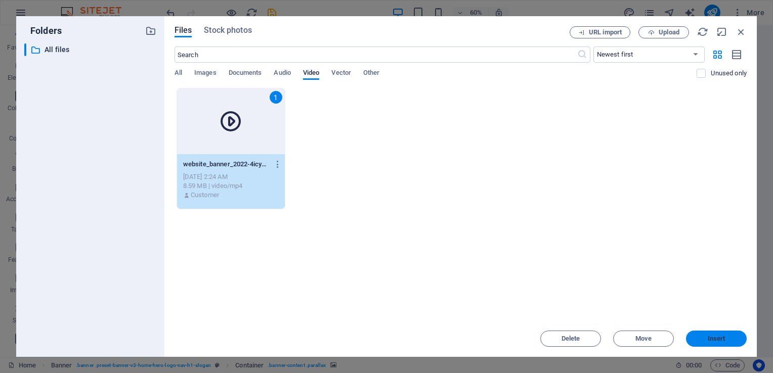
click at [718, 339] on span "Insert" at bounding box center [717, 339] width 18 height 6
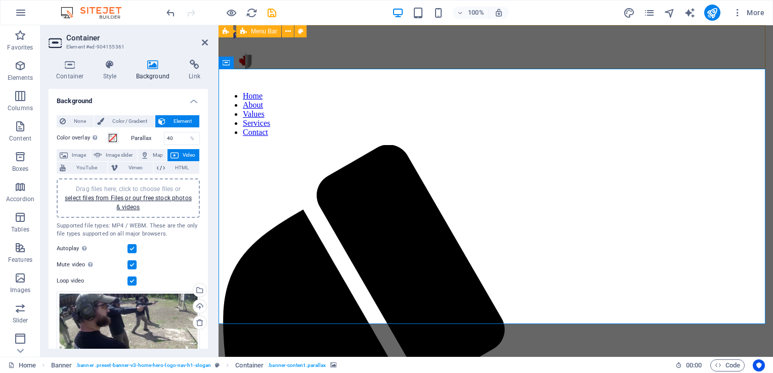
select select "%"
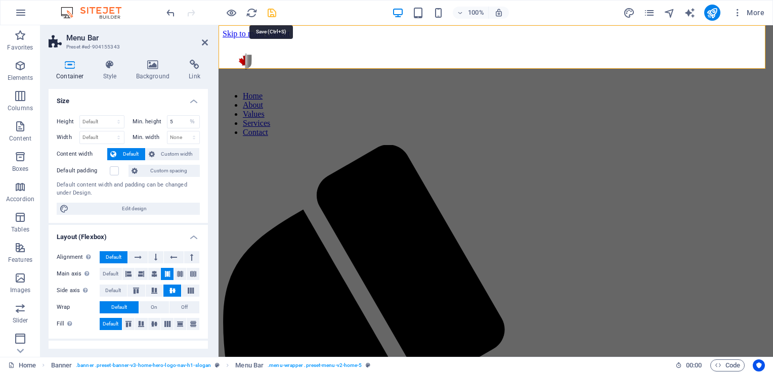
click at [270, 16] on icon "save" at bounding box center [272, 13] width 12 height 12
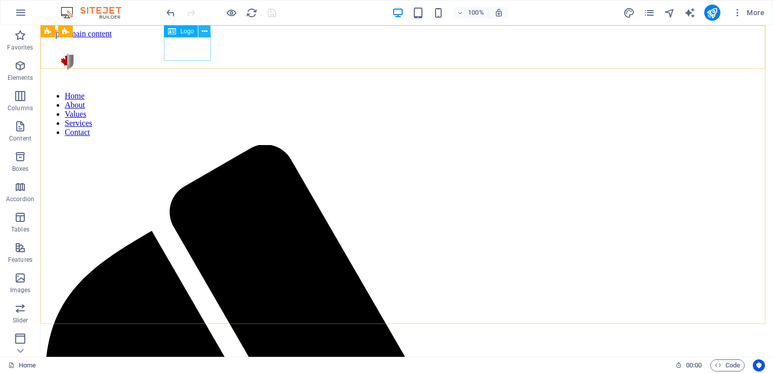
click at [204, 32] on icon at bounding box center [205, 31] width 6 height 11
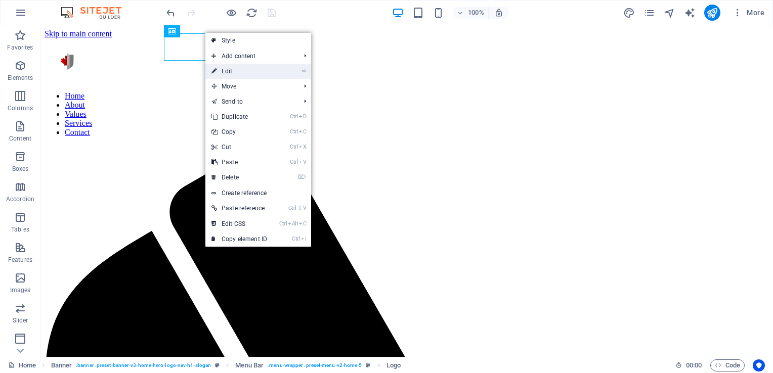
click at [231, 76] on link "⏎ Edit" at bounding box center [239, 71] width 68 height 15
select select "px"
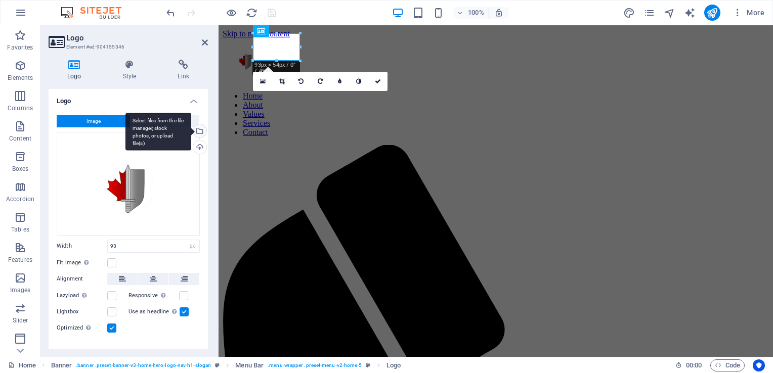
click at [200, 132] on div "Select files from the file manager, stock photos, or upload file(s)" at bounding box center [198, 131] width 15 height 15
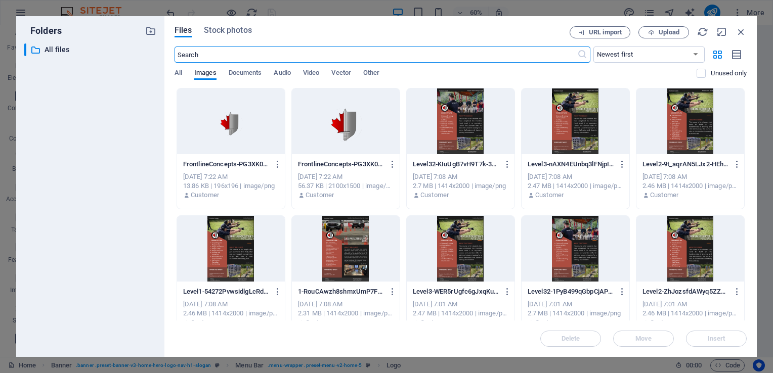
click at [340, 126] on div at bounding box center [346, 122] width 108 height 66
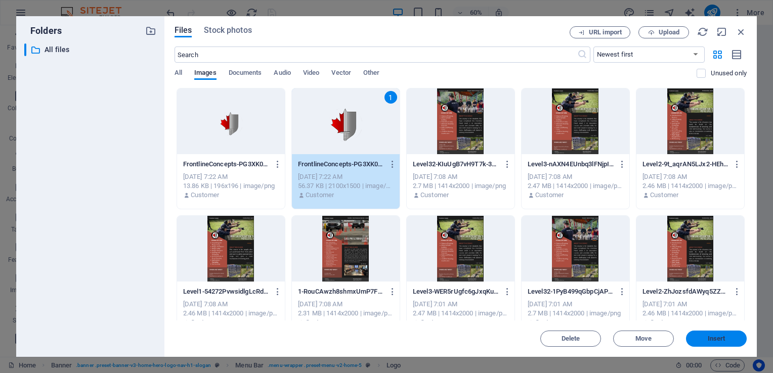
click at [714, 343] on button "Insert" at bounding box center [716, 339] width 61 height 16
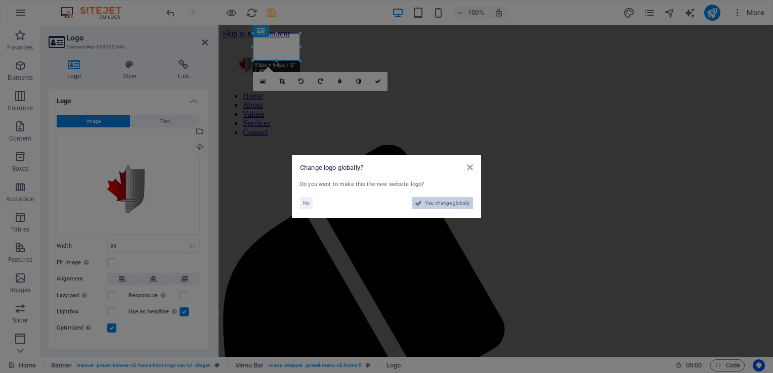
click at [449, 205] on span "Yes, change globally" at bounding box center [447, 203] width 45 height 12
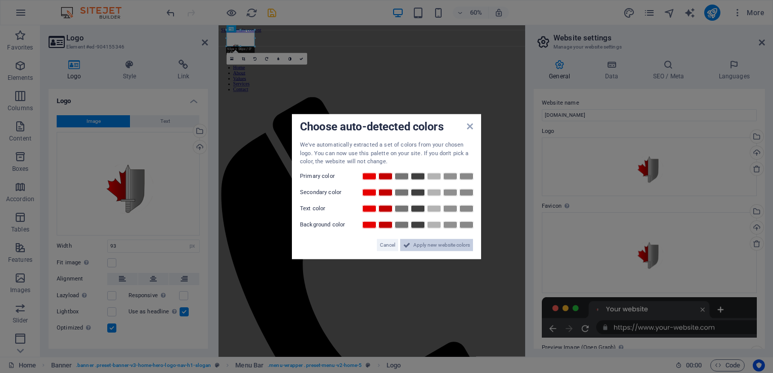
click at [433, 245] on span "Apply new website colors" at bounding box center [441, 245] width 57 height 12
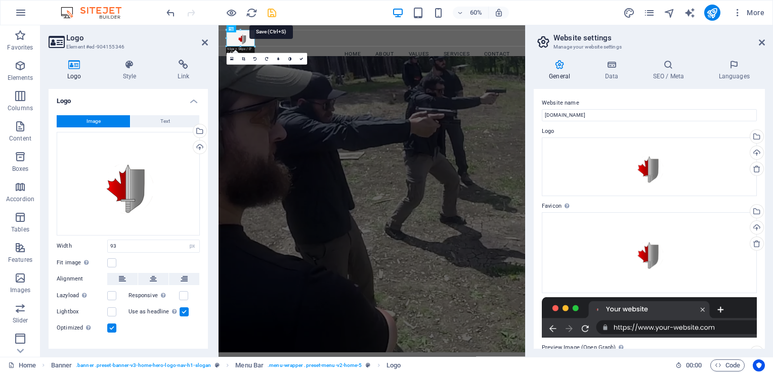
click at [273, 14] on icon "save" at bounding box center [272, 13] width 12 height 12
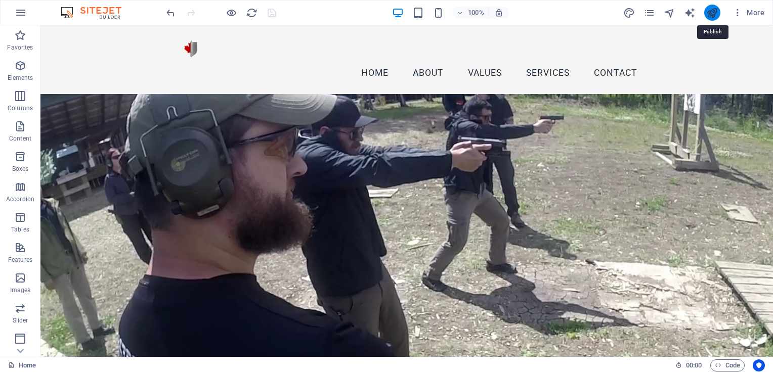
click at [710, 15] on icon "publish" at bounding box center [712, 13] width 12 height 12
